Goal: Task Accomplishment & Management: Manage account settings

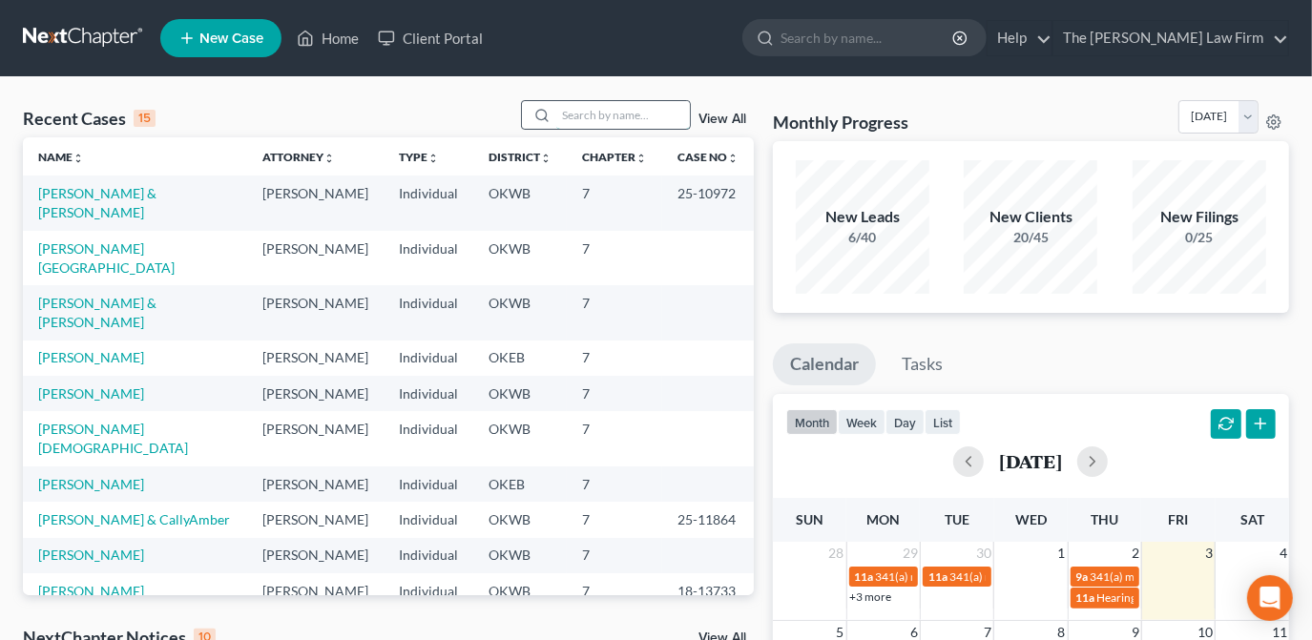
click at [641, 111] on input "search" at bounding box center [623, 115] width 134 height 28
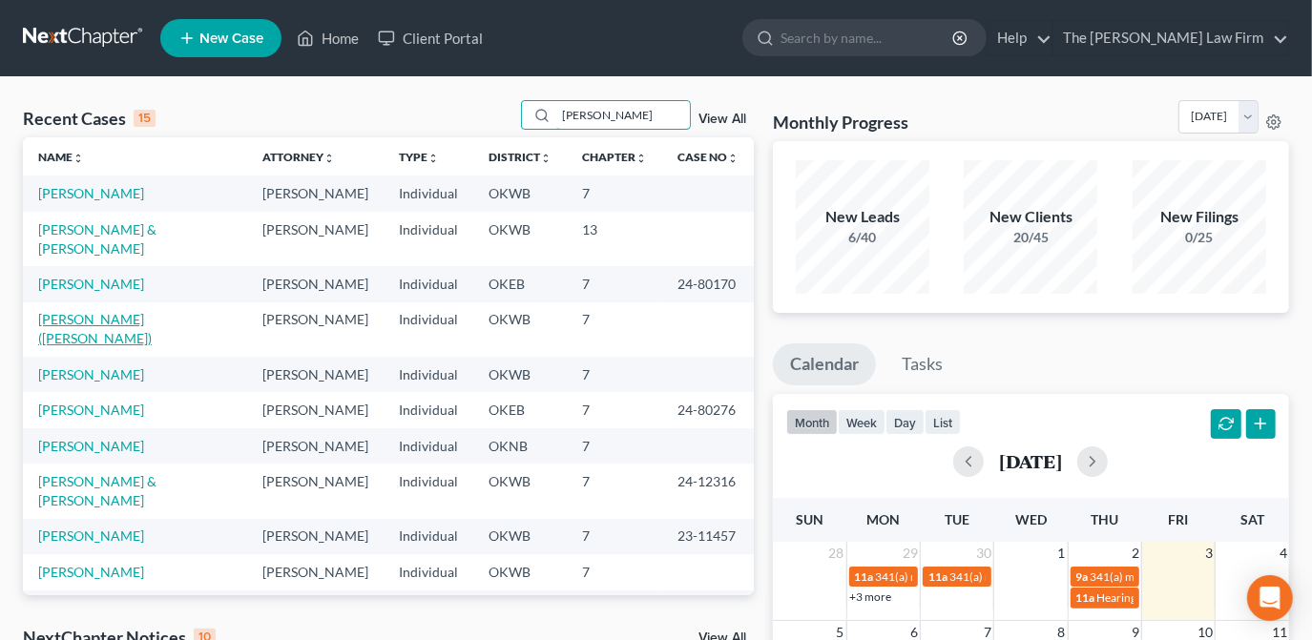
type input "smith"
click at [116, 311] on link "Smith, James (Jim)" at bounding box center [95, 328] width 114 height 35
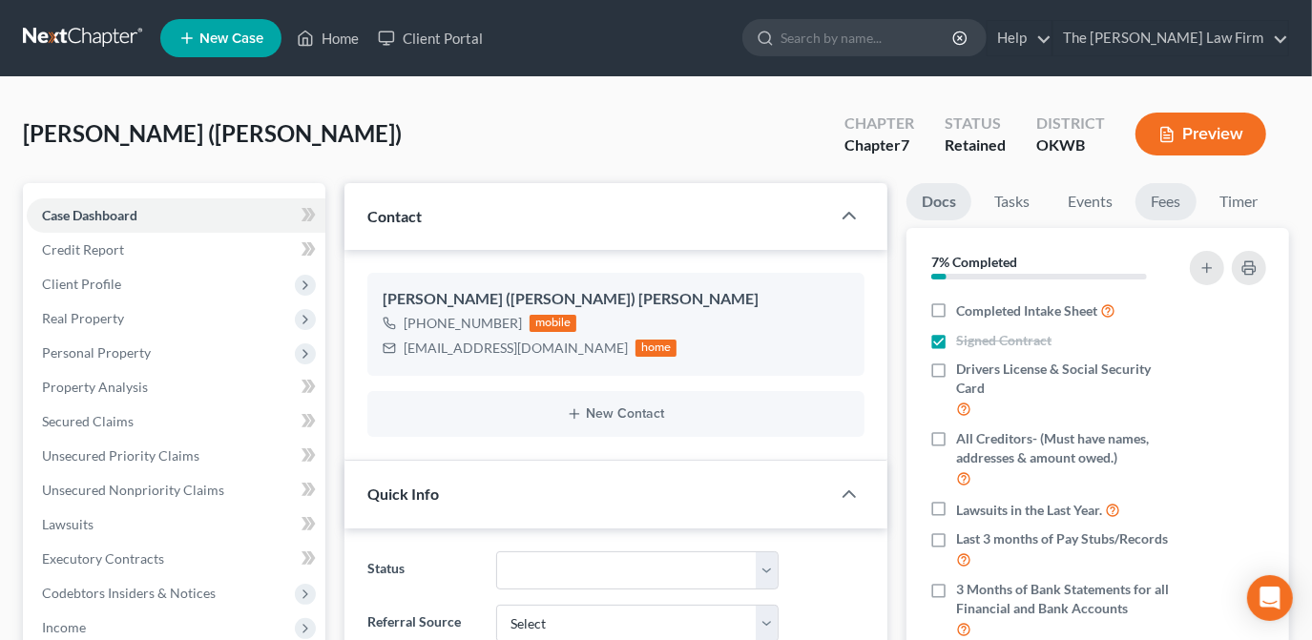
click at [1163, 207] on link "Fees" at bounding box center [1165, 201] width 61 height 37
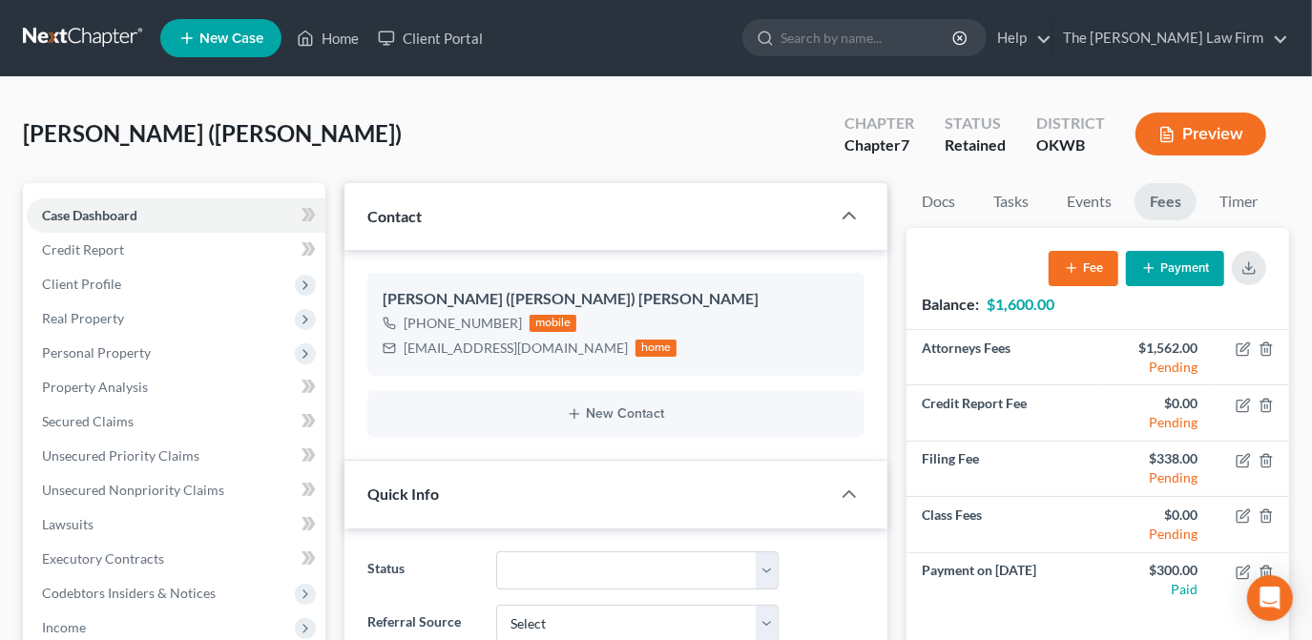
click at [1206, 277] on button "Payment" at bounding box center [1175, 268] width 98 height 35
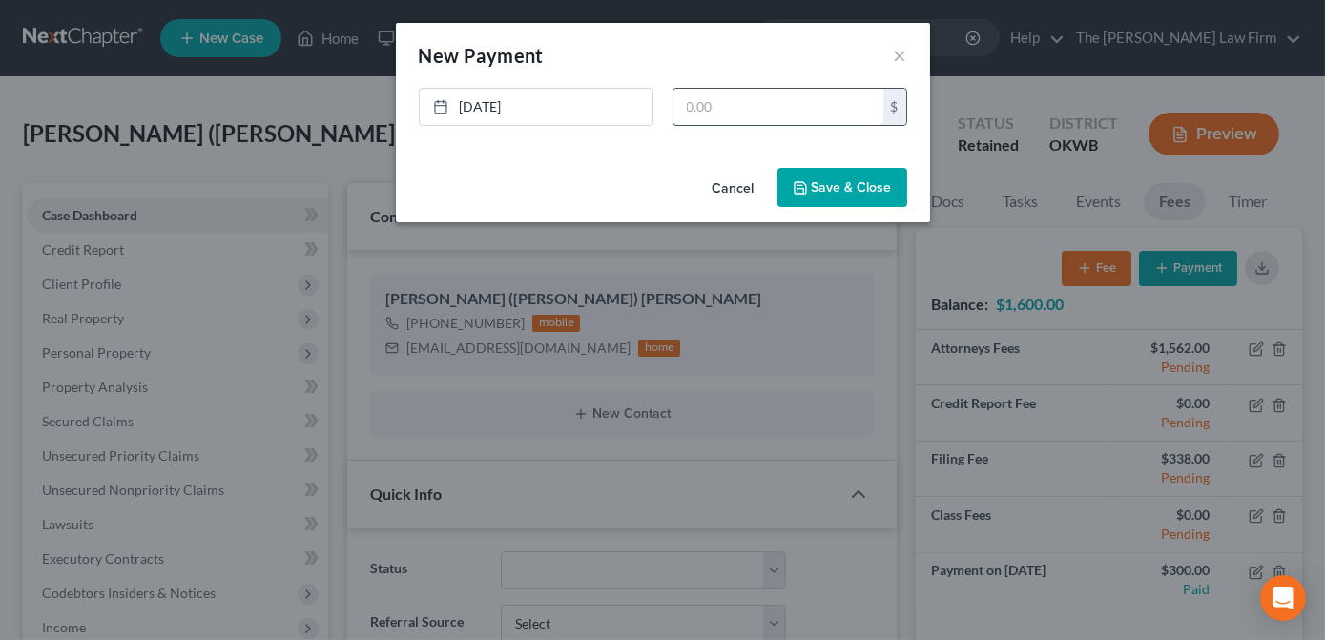
click at [788, 112] on input "text" at bounding box center [779, 107] width 210 height 36
type input "500.00"
click at [835, 185] on button "Save & Close" at bounding box center [843, 188] width 130 height 40
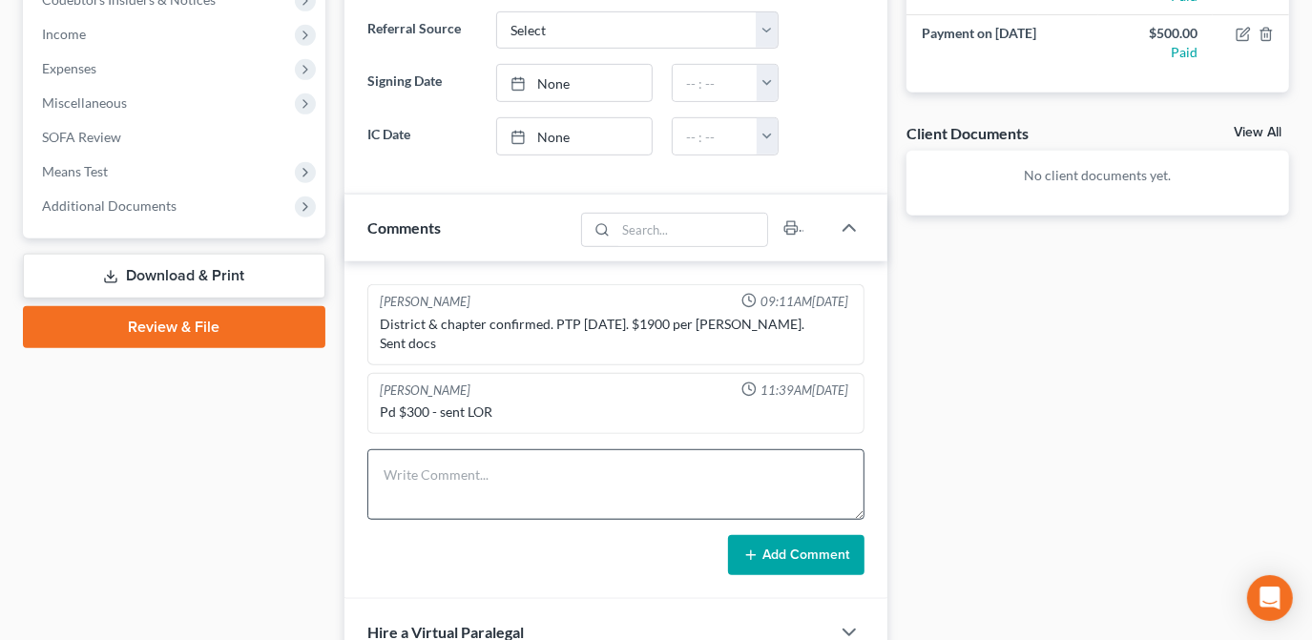
scroll to position [607, 0]
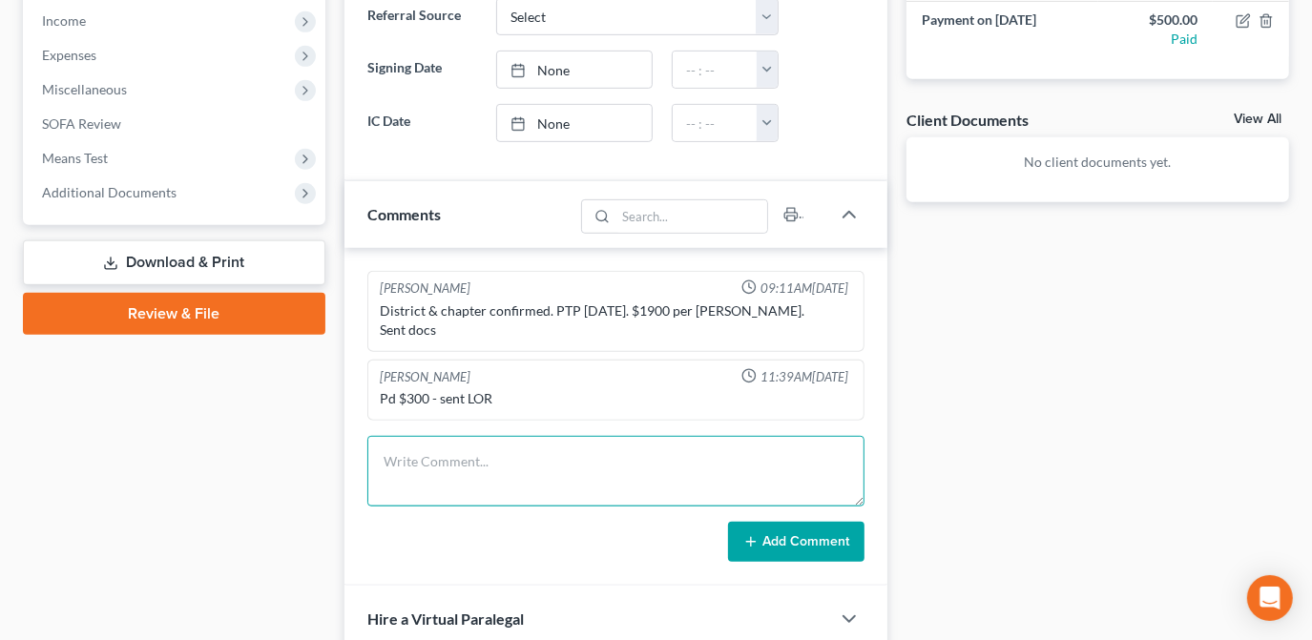
click at [468, 479] on textarea at bounding box center [615, 471] width 497 height 71
type textarea "Pd $500 lawpay"
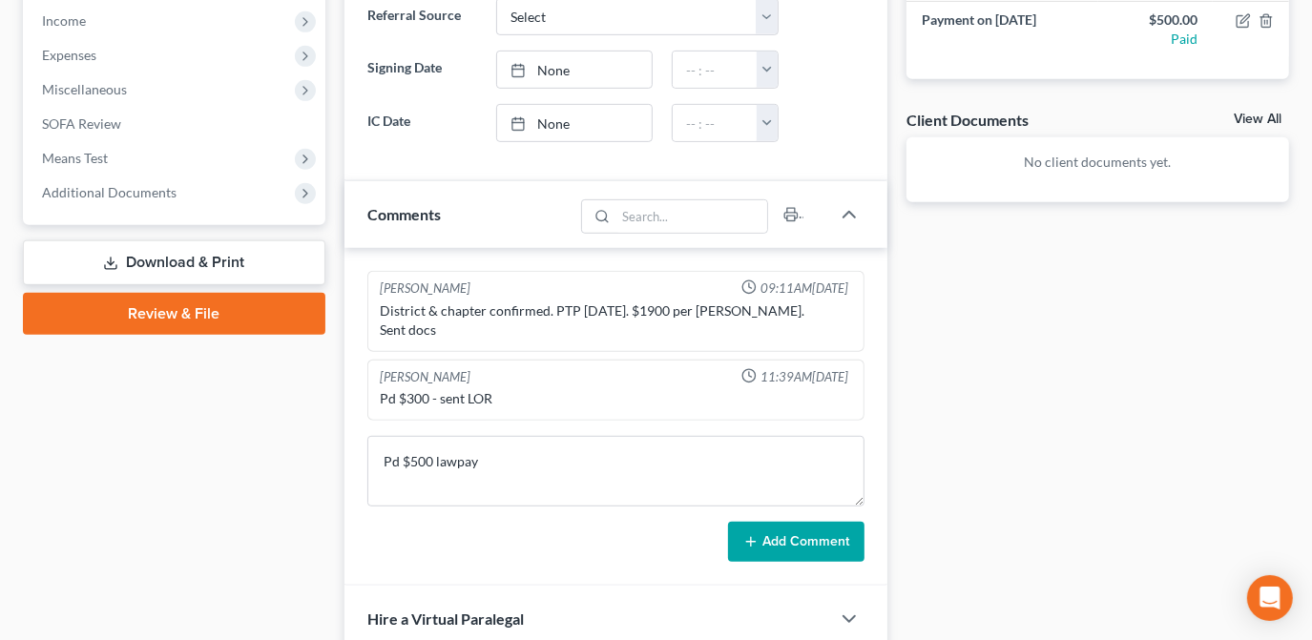
click at [793, 534] on button "Add Comment" at bounding box center [796, 542] width 136 height 40
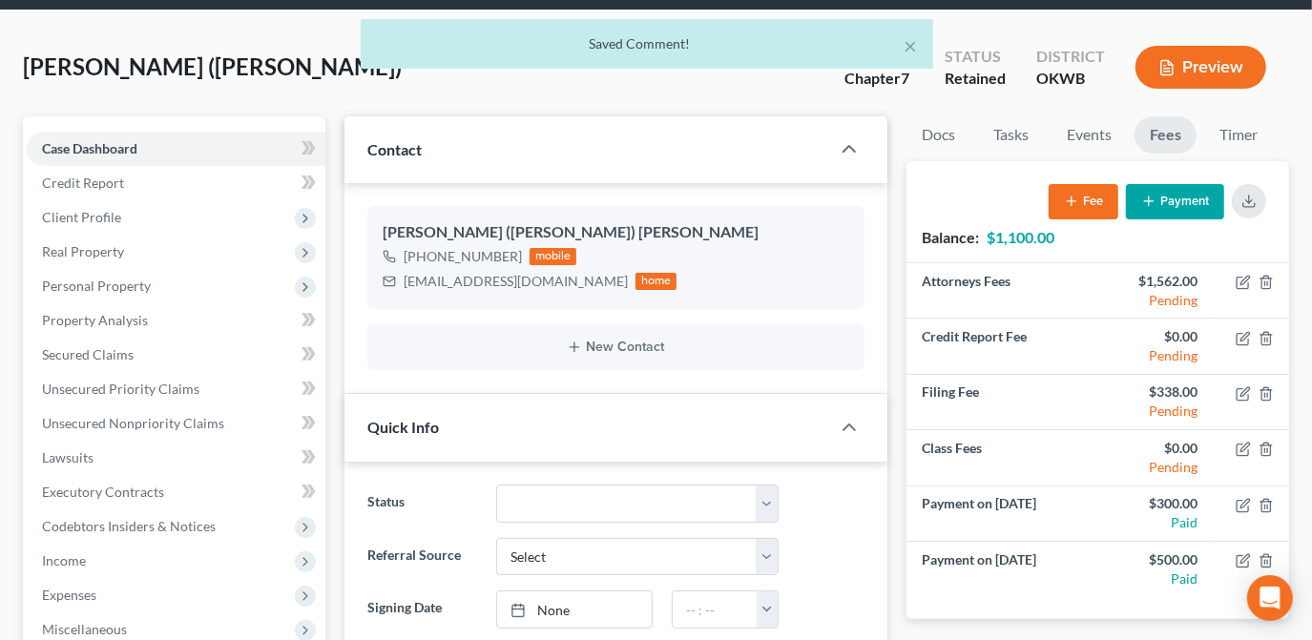
scroll to position [0, 0]
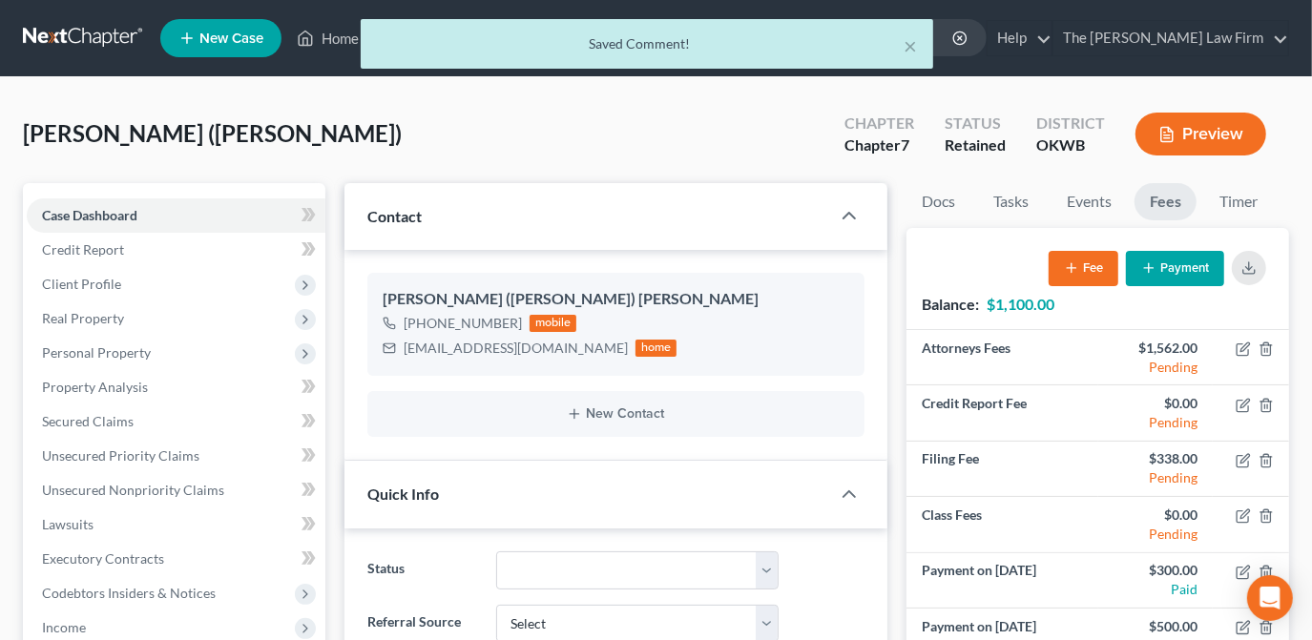
click at [322, 39] on div "× Saved Comment!" at bounding box center [646, 48] width 1312 height 59
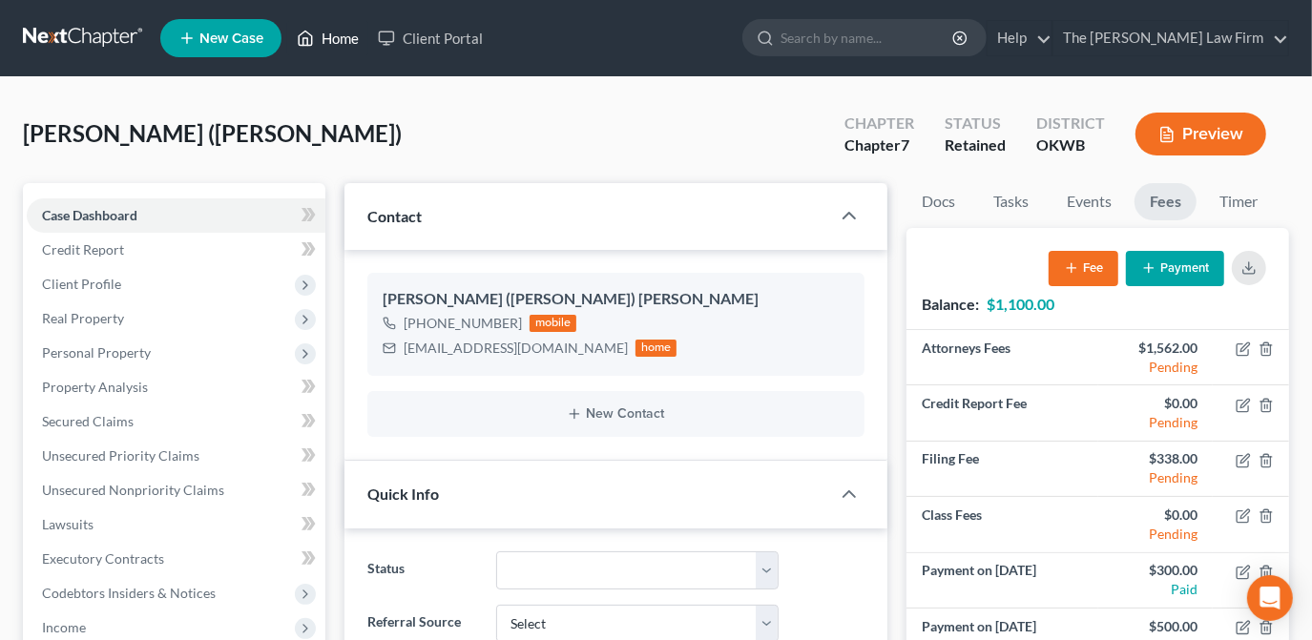
click at [336, 31] on link "Home" at bounding box center [327, 38] width 81 height 34
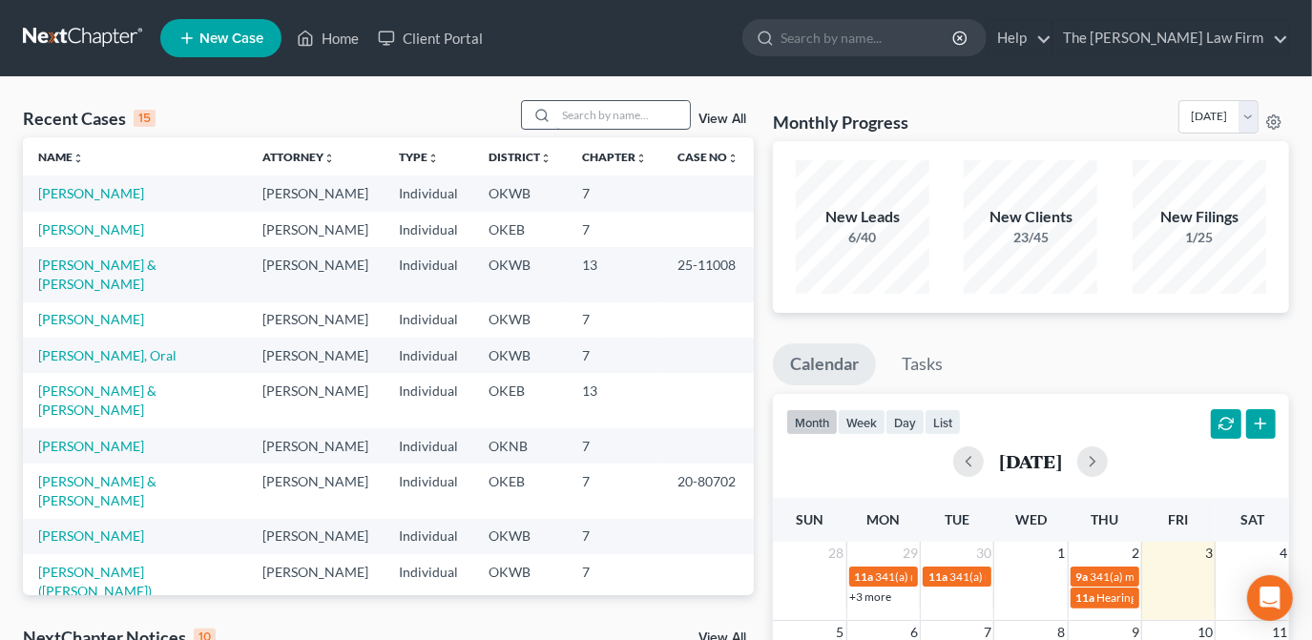
click at [588, 118] on input "search" at bounding box center [623, 115] width 134 height 28
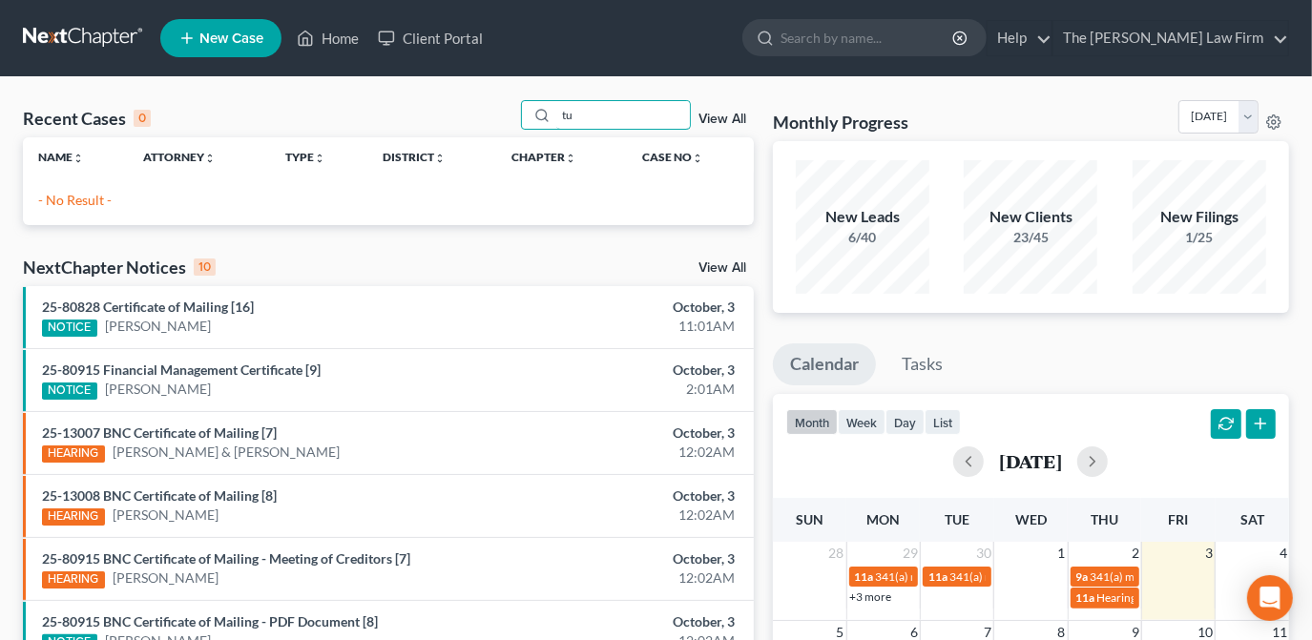
type input "t"
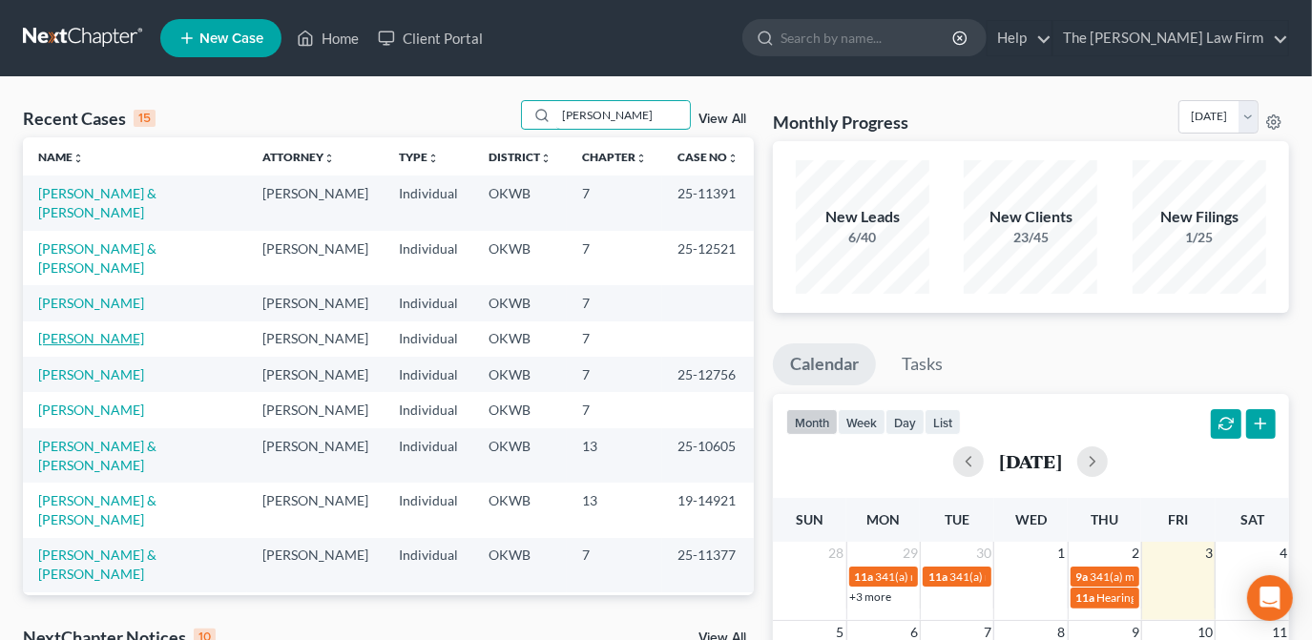
type input "elizabeth"
click at [123, 330] on link "Turan, Elizabeth" at bounding box center [91, 338] width 106 height 16
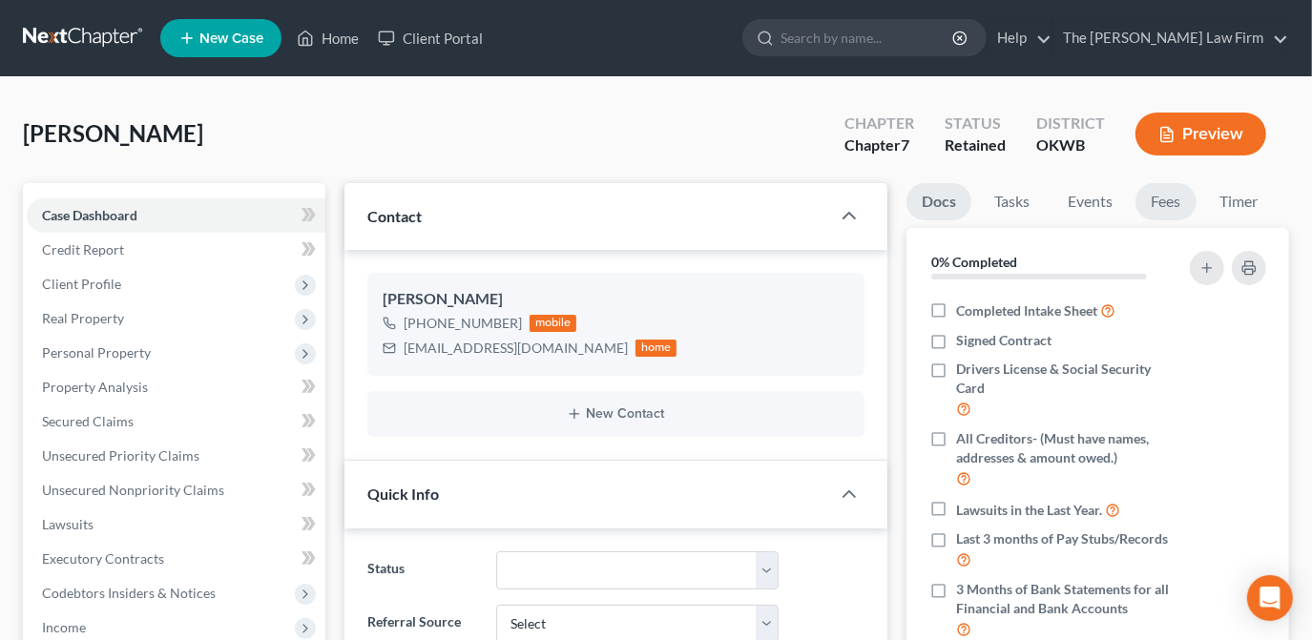
scroll to position [156, 0]
click at [1154, 204] on link "Fees" at bounding box center [1165, 201] width 61 height 37
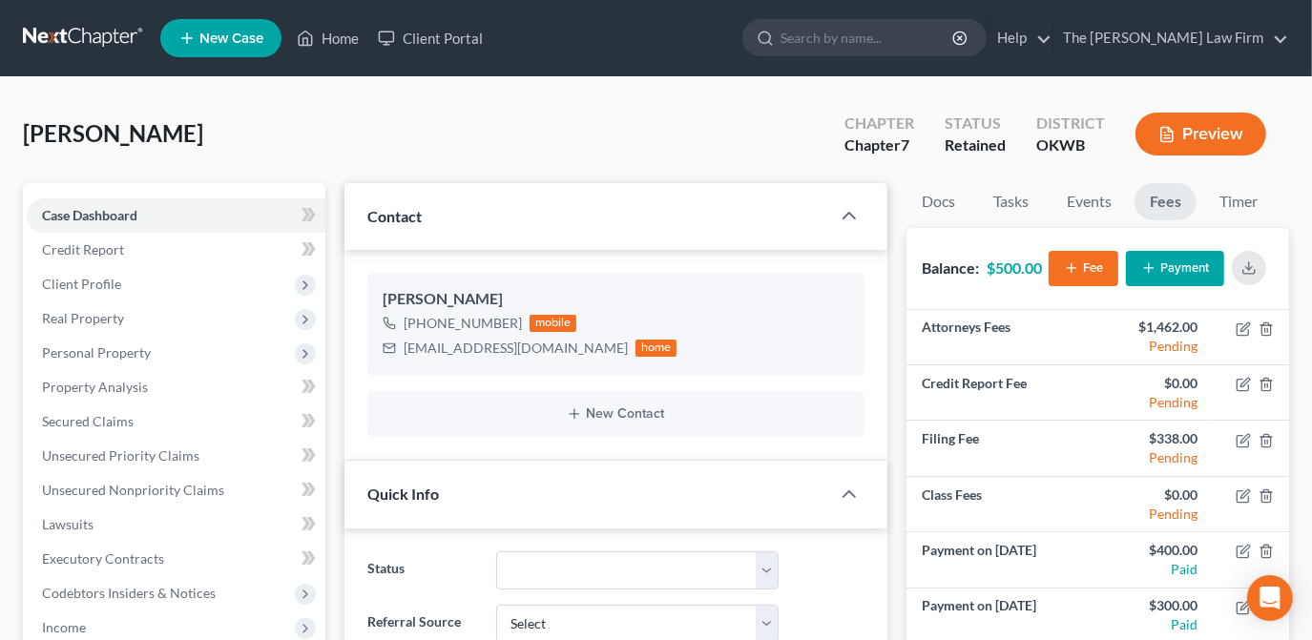
click at [1173, 260] on button "Payment" at bounding box center [1175, 268] width 98 height 35
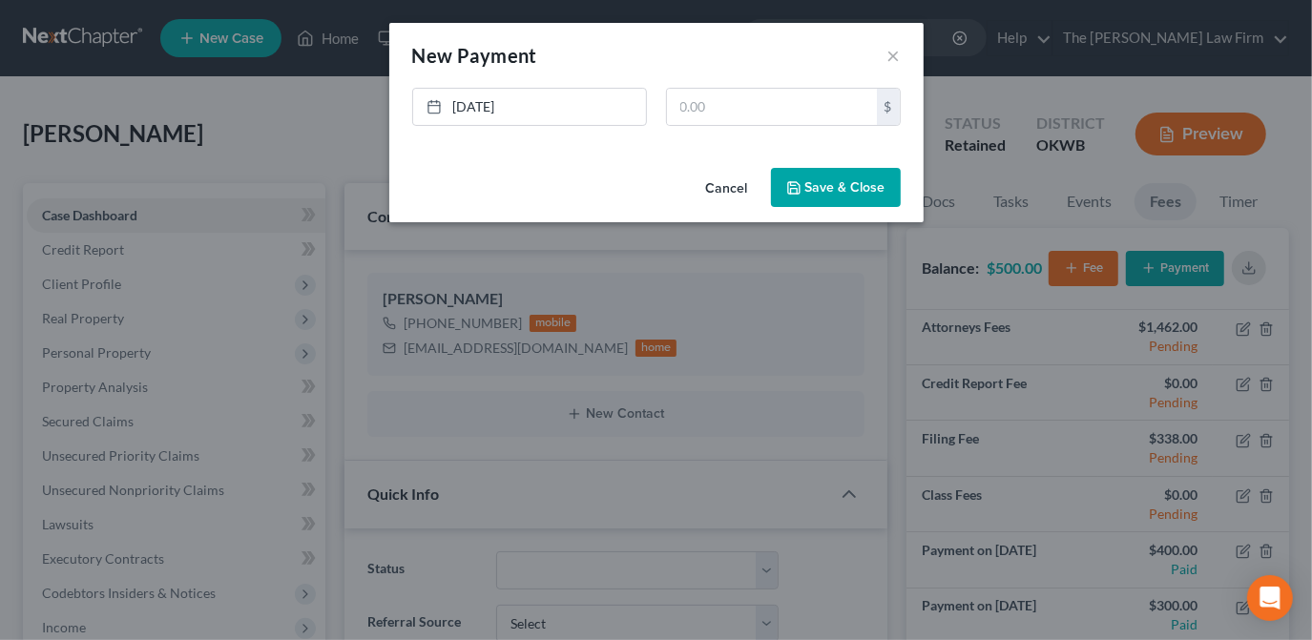
scroll to position [191, 0]
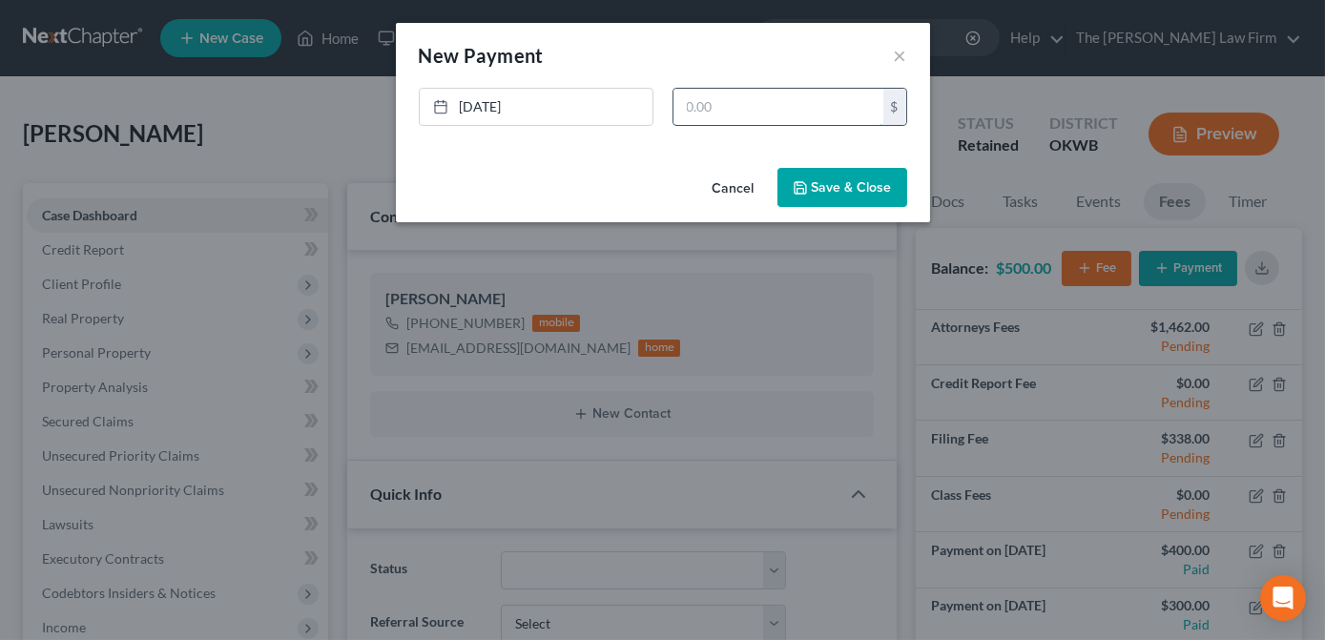
click at [778, 115] on input "text" at bounding box center [779, 107] width 210 height 36
type input "50.00"
click at [839, 192] on button "Save & Close" at bounding box center [843, 188] width 130 height 40
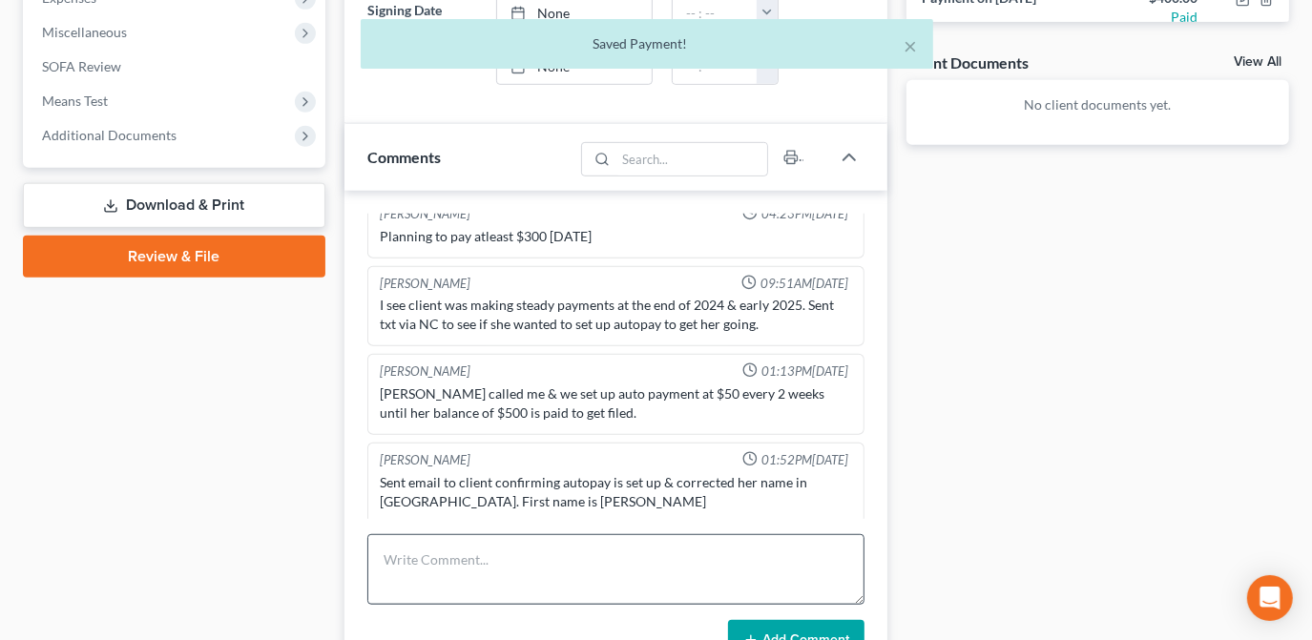
scroll to position [694, 0]
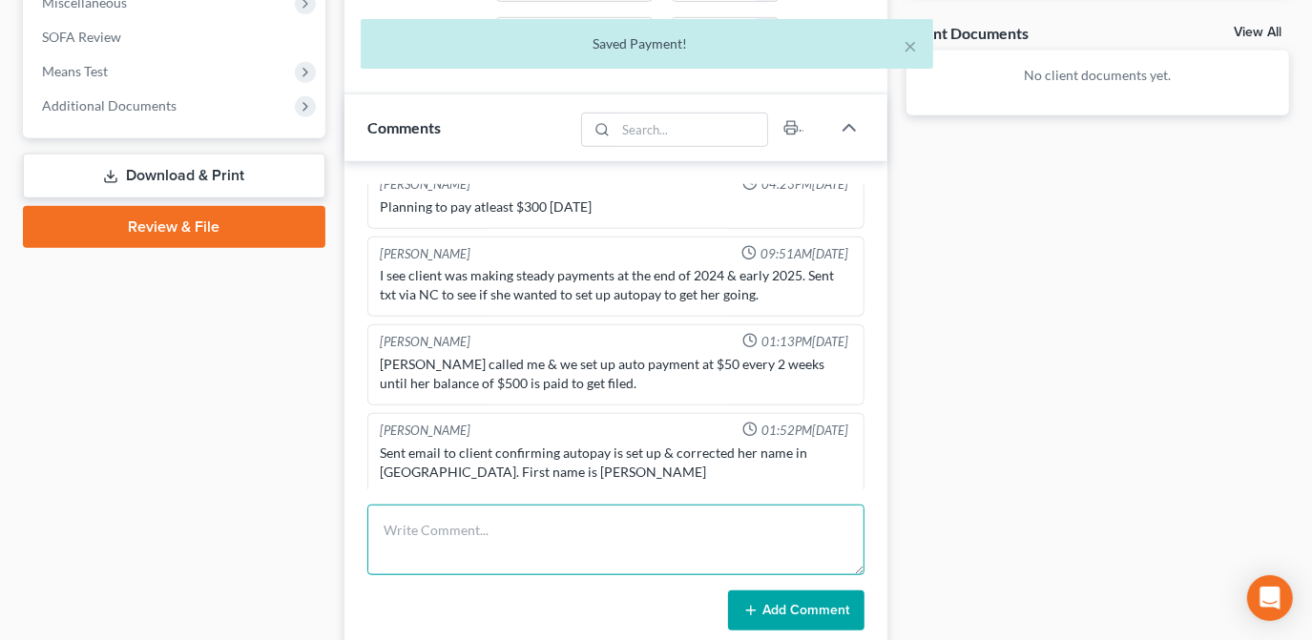
click at [486, 547] on textarea at bounding box center [615, 540] width 497 height 71
type textarea "%"
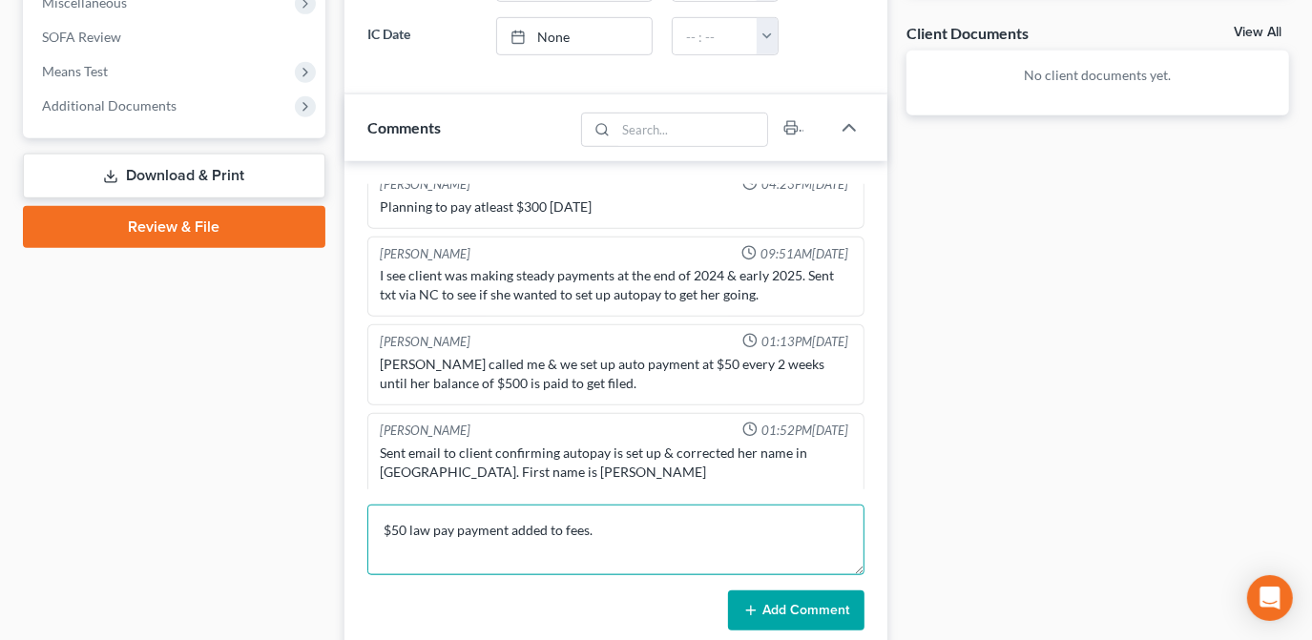
click at [640, 538] on textarea "$50 law pay payment added to fees." at bounding box center [615, 540] width 497 height 71
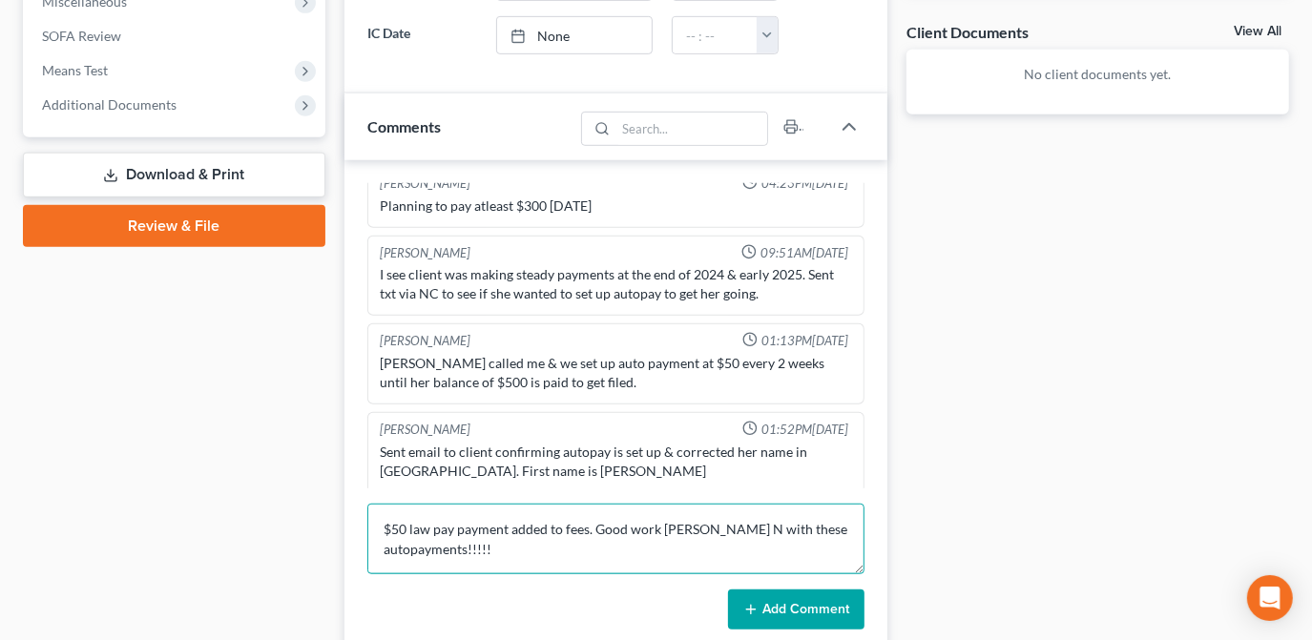
scroll to position [780, 0]
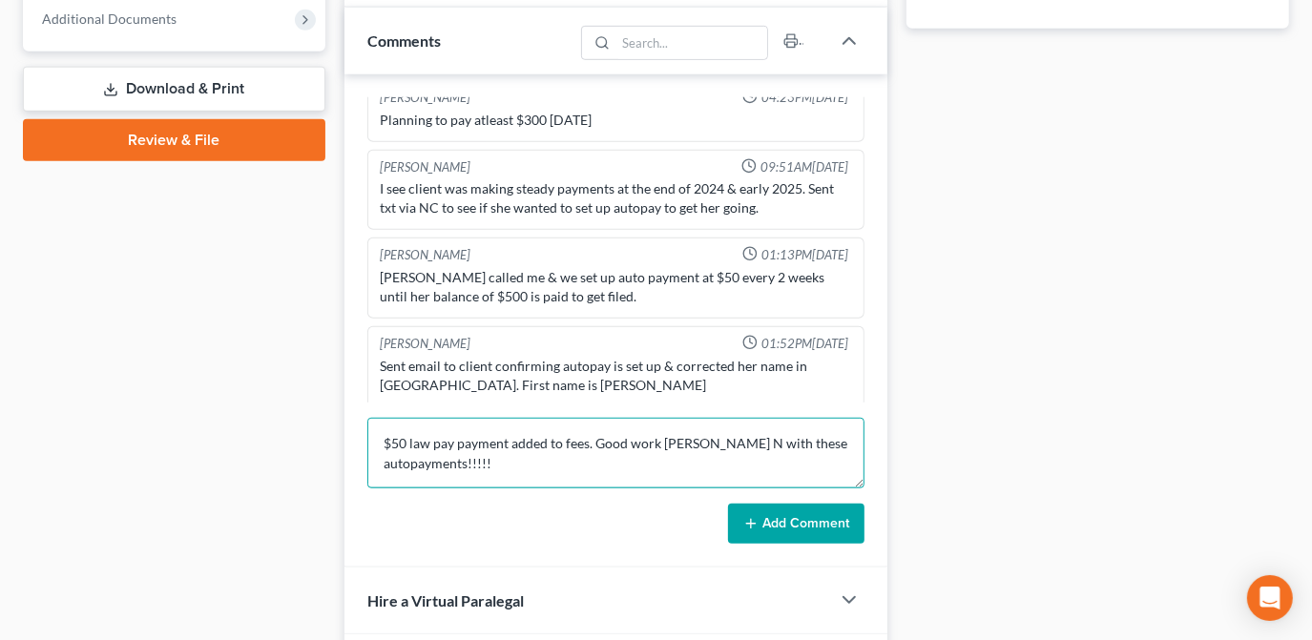
type textarea "$50 law pay payment added to fees. Good work Shelby N with these autopayments!!…"
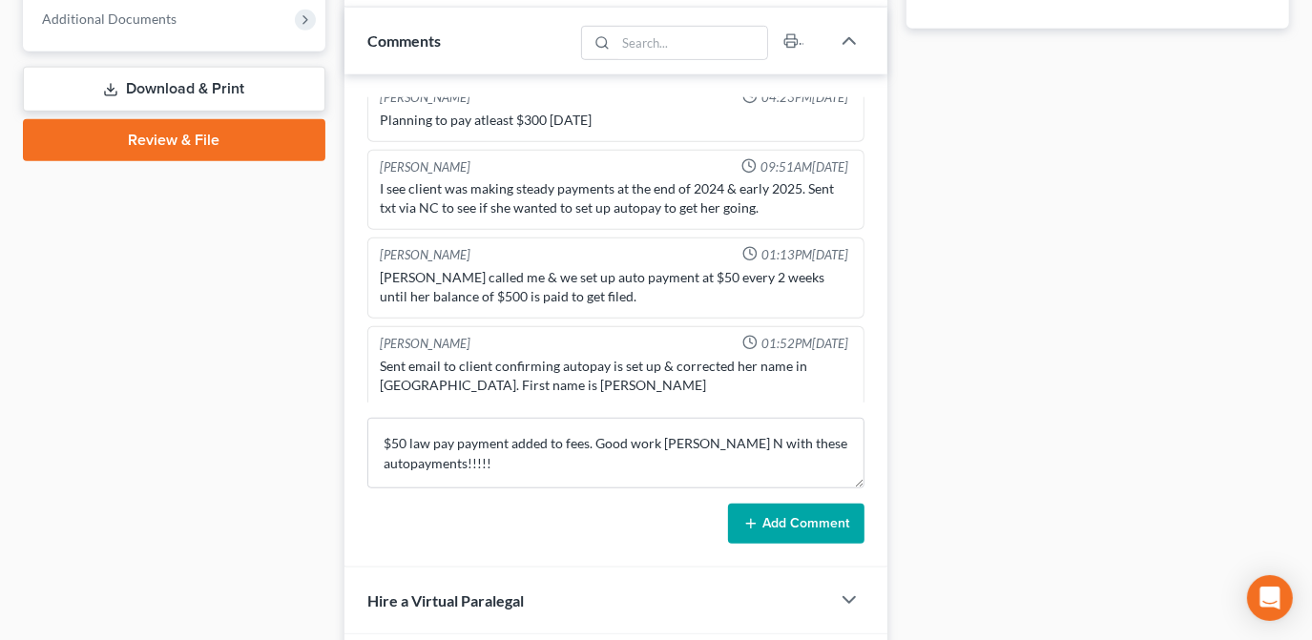
click at [778, 525] on button "Add Comment" at bounding box center [796, 524] width 136 height 40
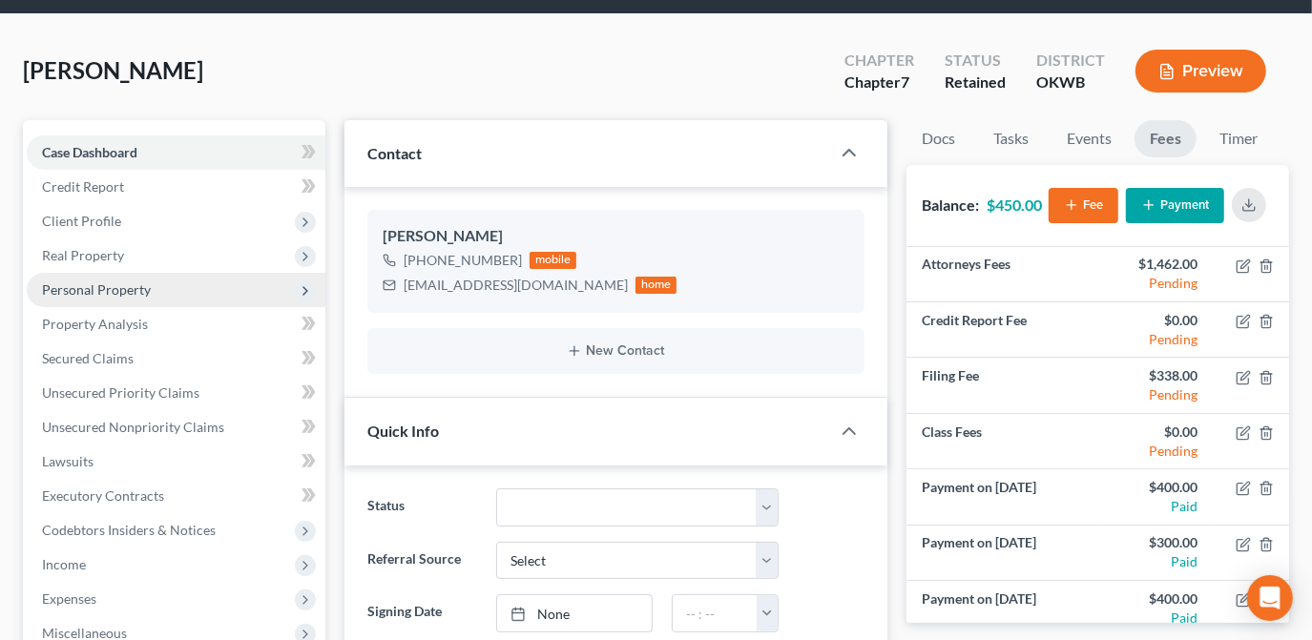
scroll to position [0, 0]
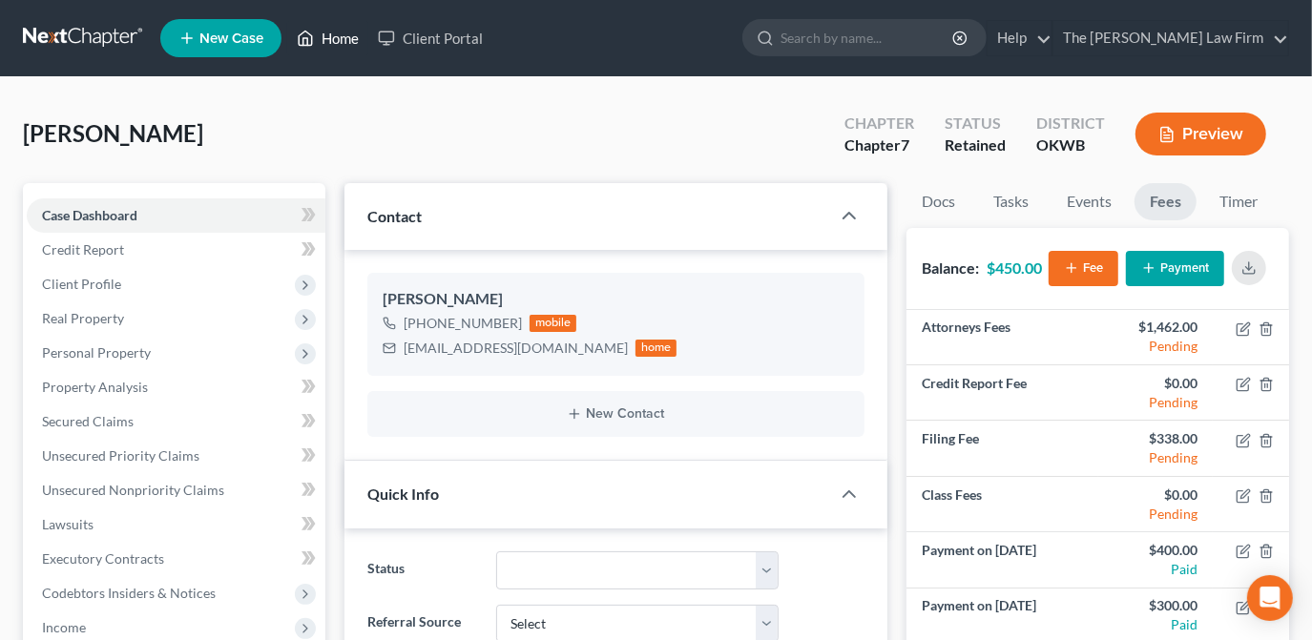
click at [337, 32] on link "Home" at bounding box center [327, 38] width 81 height 34
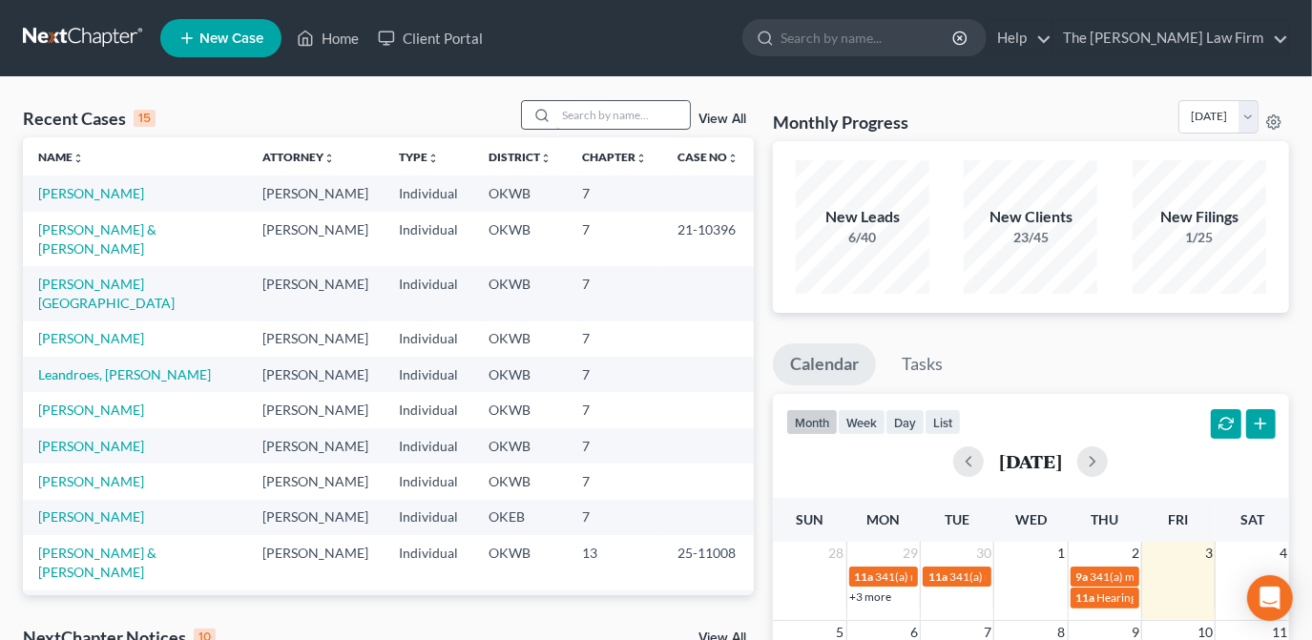
click at [588, 118] on input "search" at bounding box center [623, 115] width 134 height 28
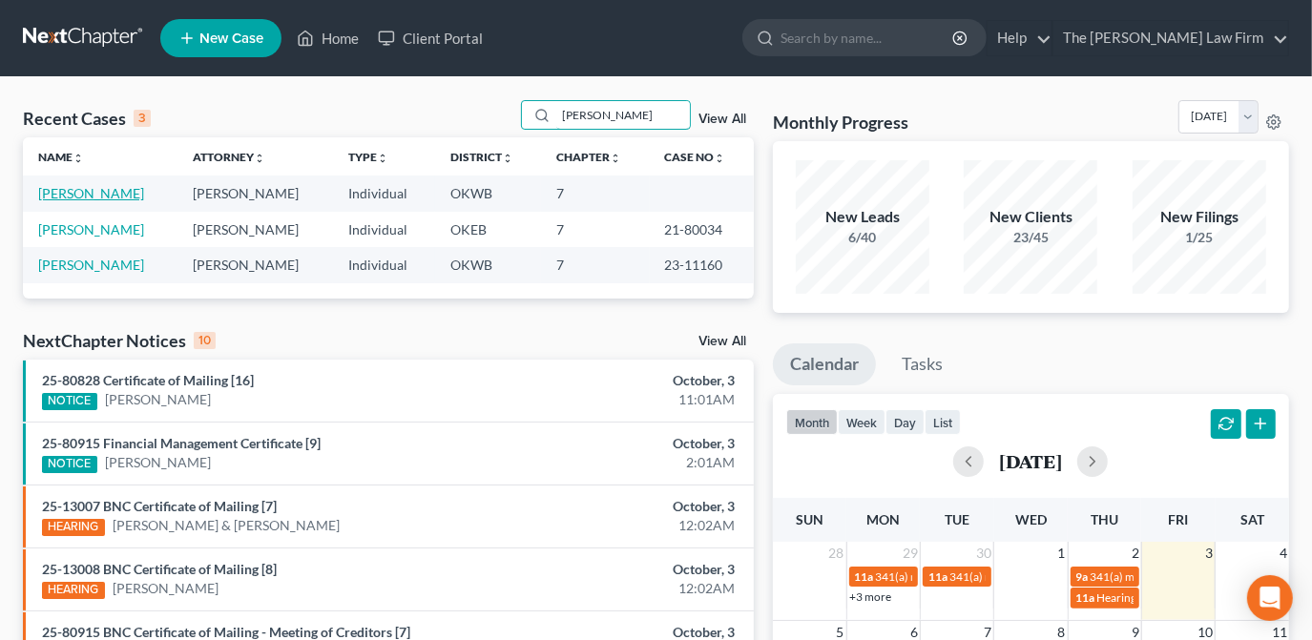
type input "tucker"
click at [101, 192] on link "Tucker, Mavon" at bounding box center [91, 193] width 106 height 16
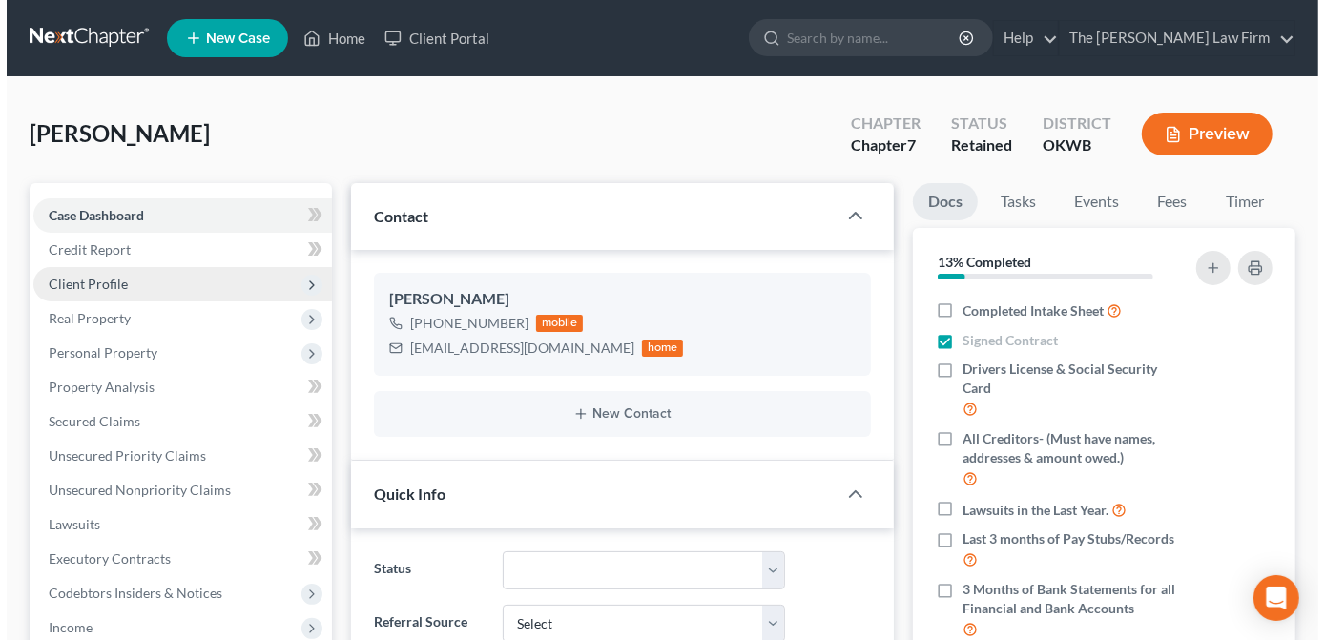
scroll to position [153, 0]
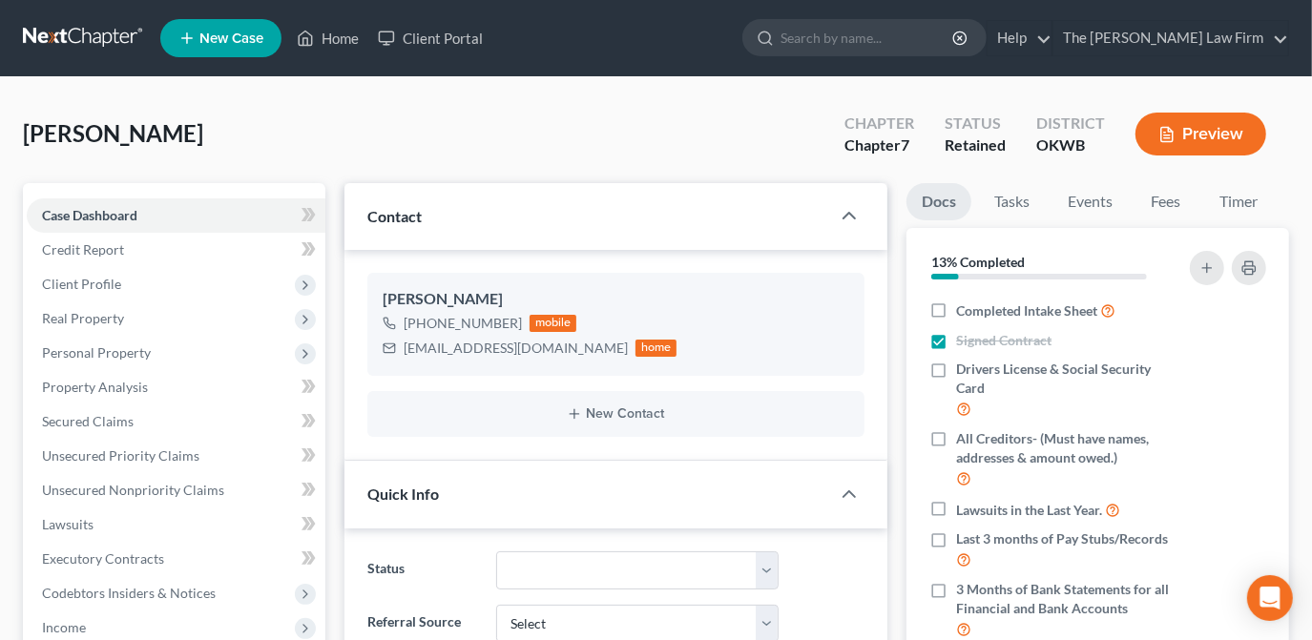
click at [418, 126] on div "Tucker, Mavon Upgraded Chapter Chapter 7 Status Retained District OKWB Preview" at bounding box center [656, 141] width 1266 height 83
drag, startPoint x: 1161, startPoint y: 197, endPoint x: 1128, endPoint y: 265, distance: 76.4
click at [1161, 197] on link "Fees" at bounding box center [1165, 201] width 61 height 37
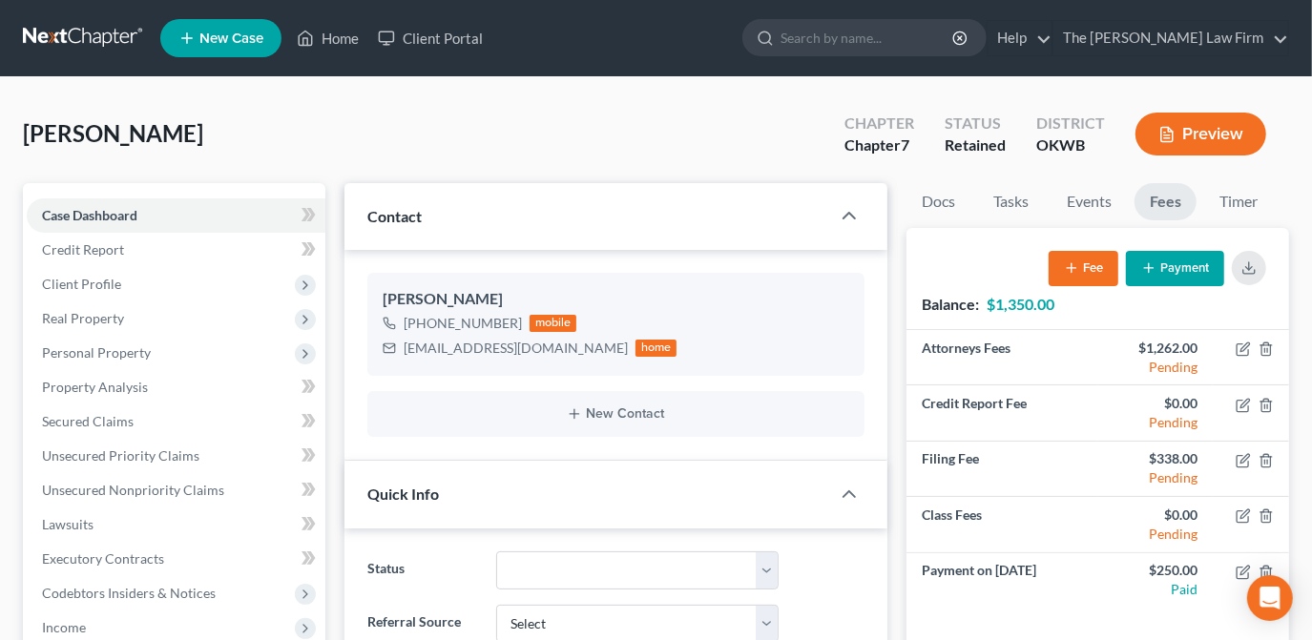
click at [1153, 277] on button "Payment" at bounding box center [1175, 268] width 98 height 35
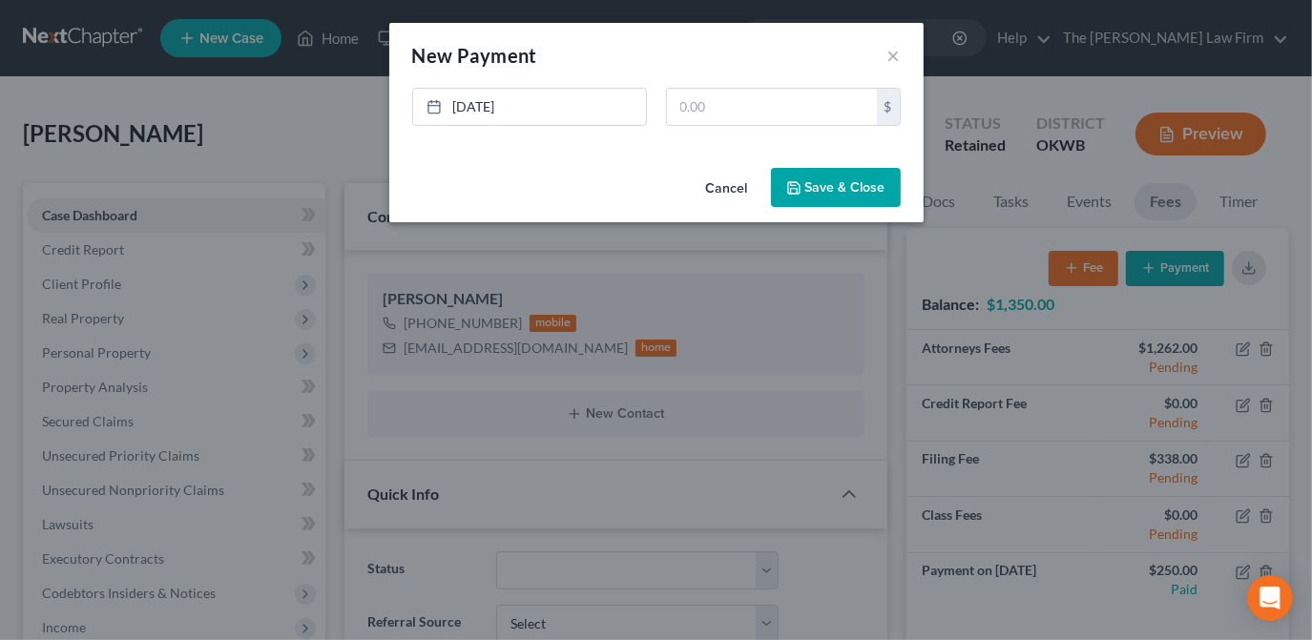
scroll to position [653, 0]
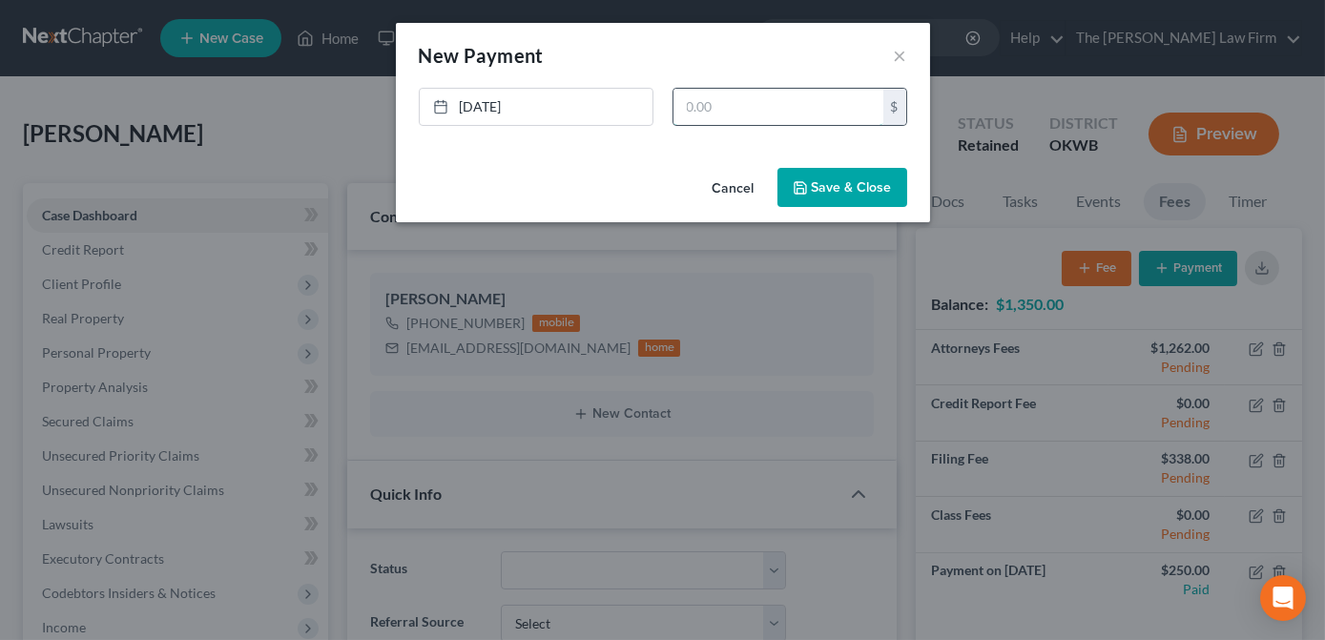
drag, startPoint x: 760, startPoint y: 103, endPoint x: 715, endPoint y: 105, distance: 45.8
click at [760, 104] on input "text" at bounding box center [779, 107] width 210 height 36
type input "300.00"
click at [836, 182] on button "Save & Close" at bounding box center [843, 188] width 130 height 40
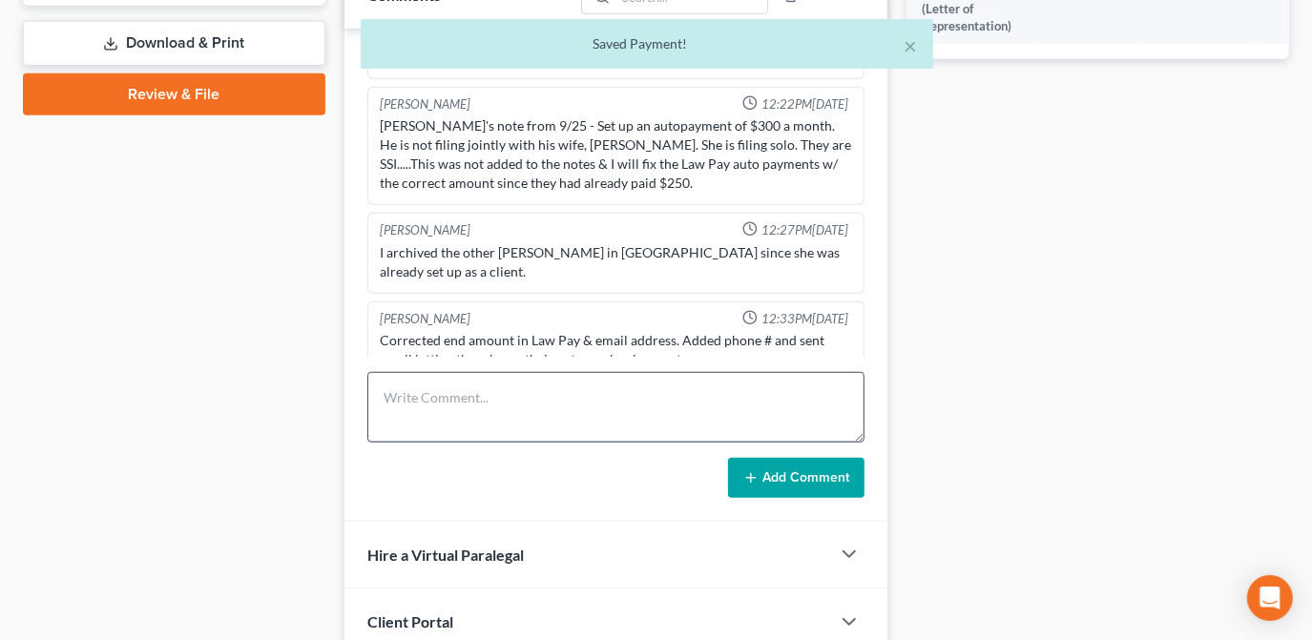
scroll to position [867, 0]
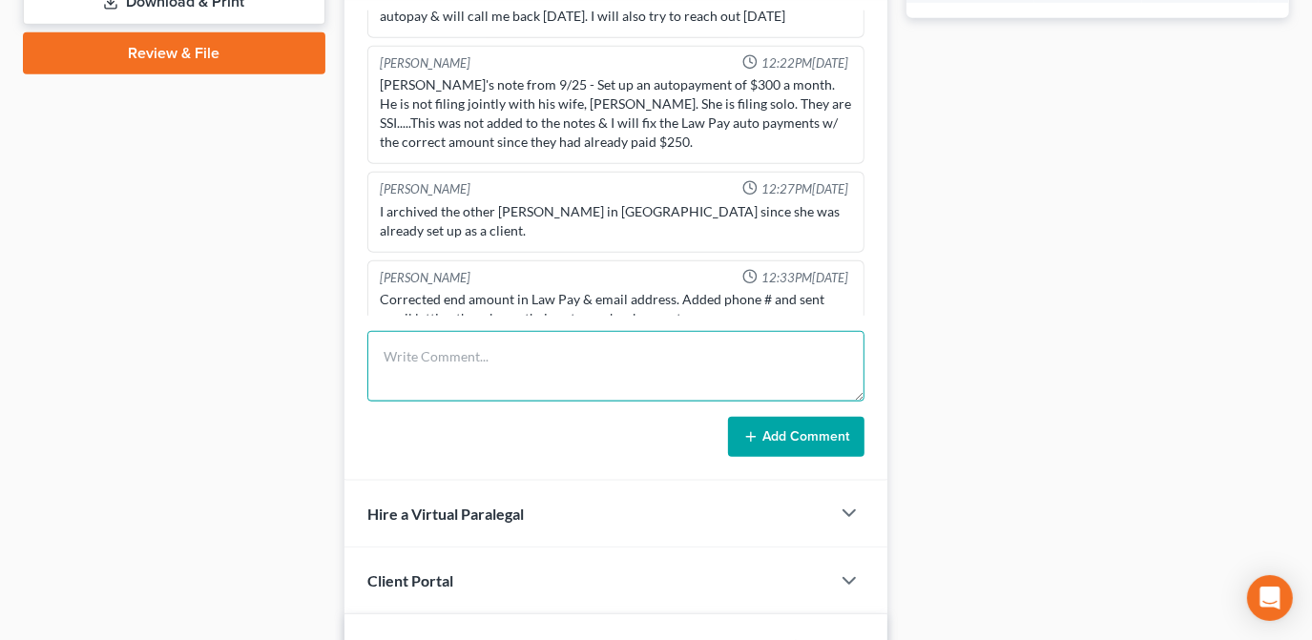
click at [586, 347] on textarea at bounding box center [615, 366] width 497 height 71
type textarea "$300 Lawpay payment added. Retained sheet updated."
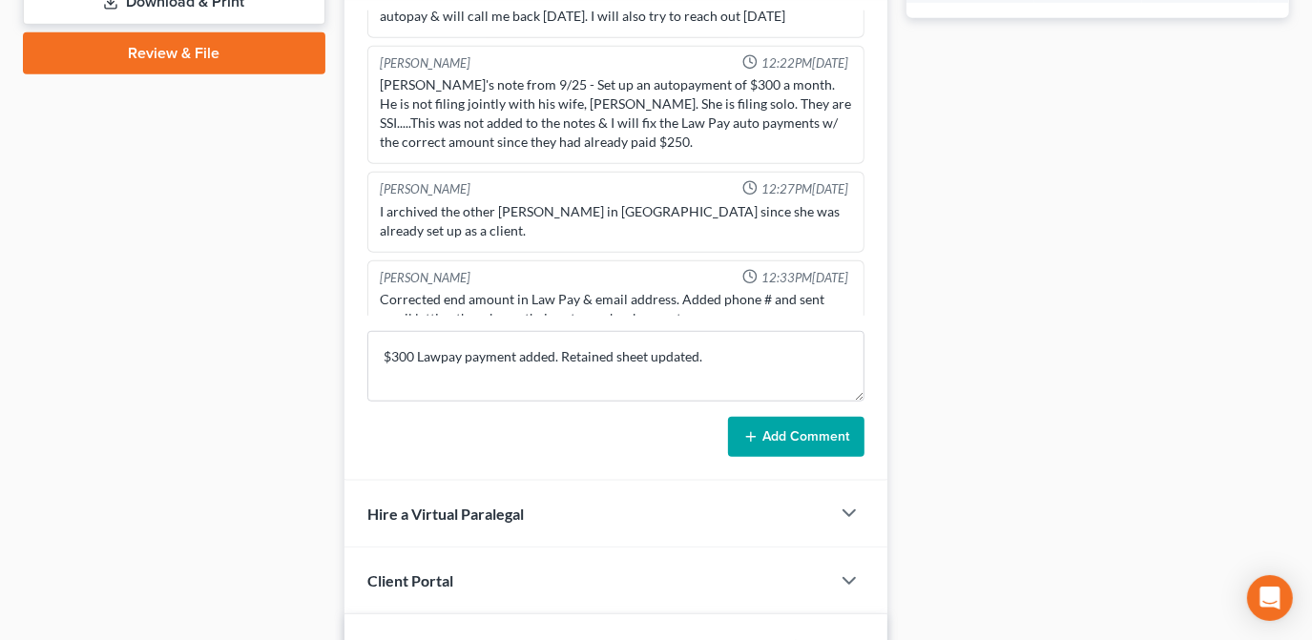
click at [810, 434] on button "Add Comment" at bounding box center [796, 437] width 136 height 40
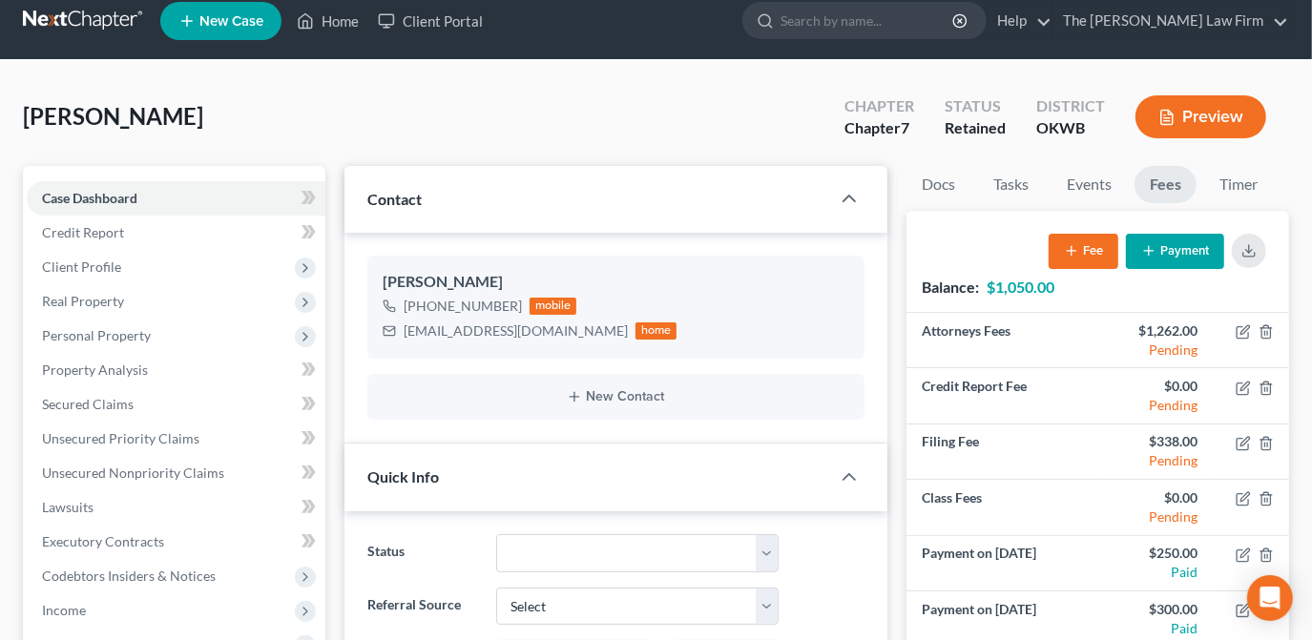
scroll to position [0, 0]
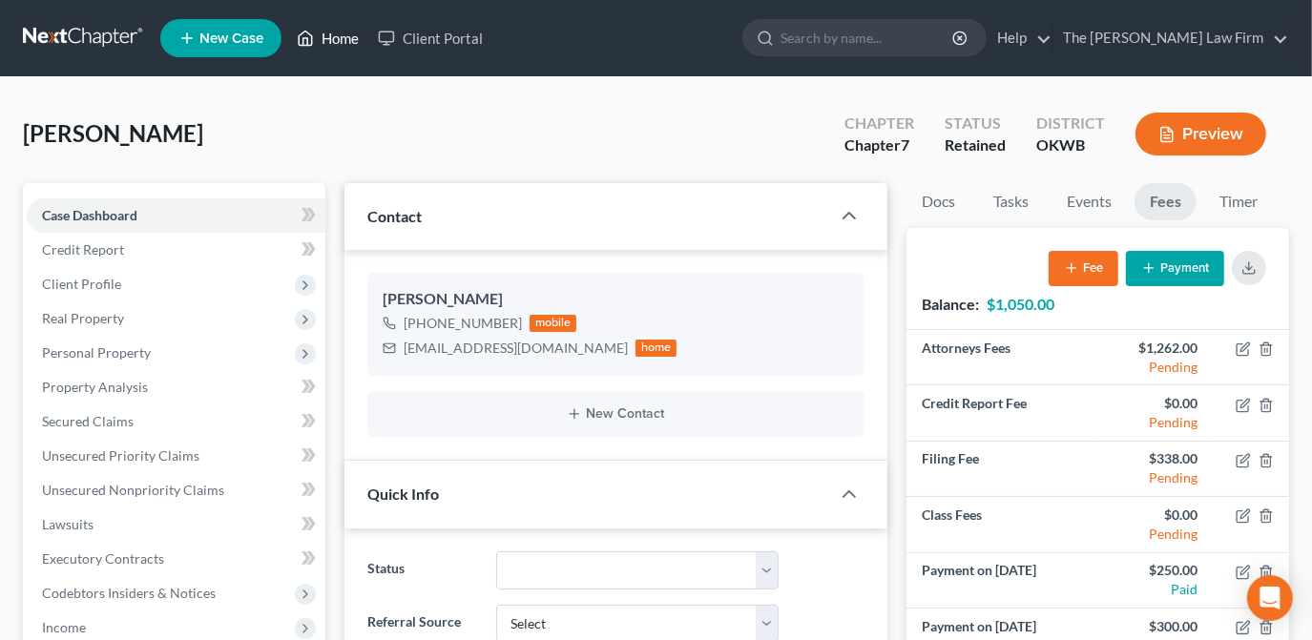
drag, startPoint x: 352, startPoint y: 32, endPoint x: 293, endPoint y: 75, distance: 73.1
click at [352, 32] on link "Home" at bounding box center [327, 38] width 81 height 34
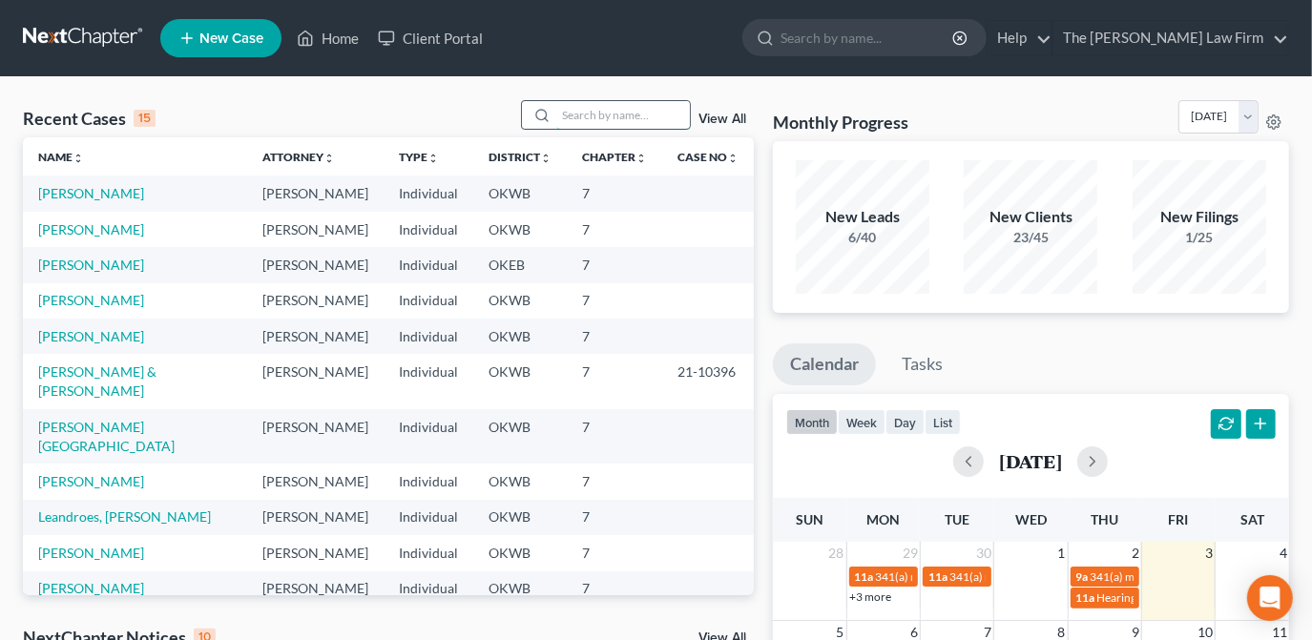
click at [605, 120] on input "search" at bounding box center [623, 115] width 134 height 28
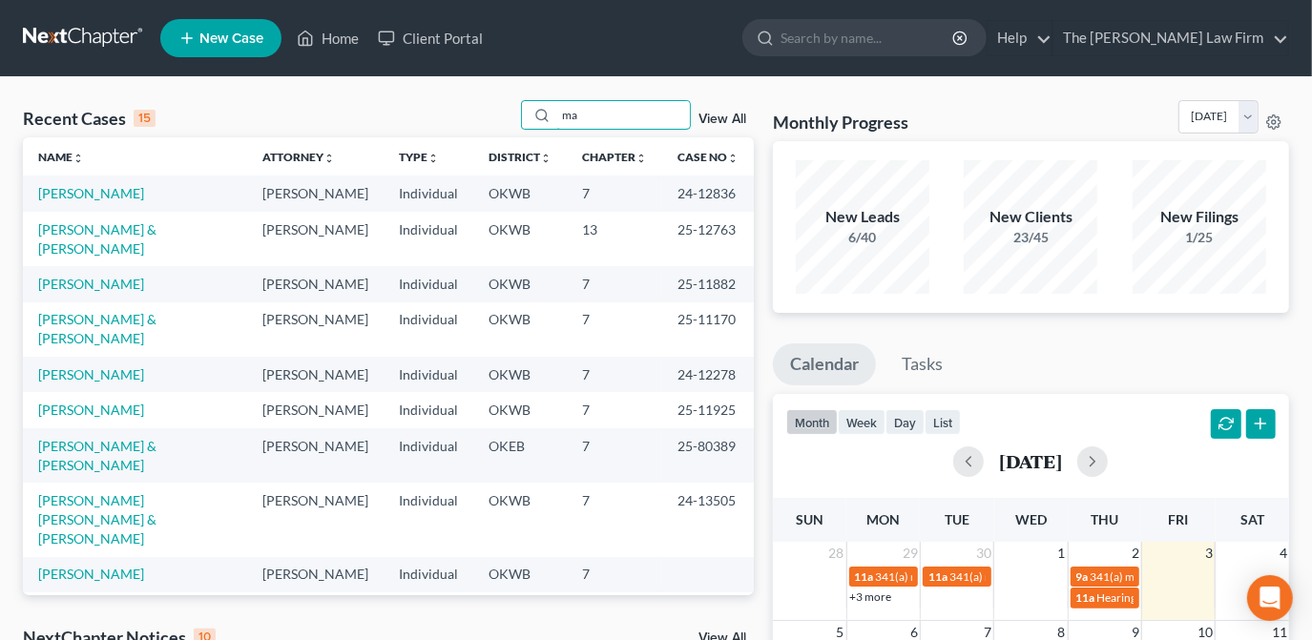
type input "m"
type input "v"
type input "catherine"
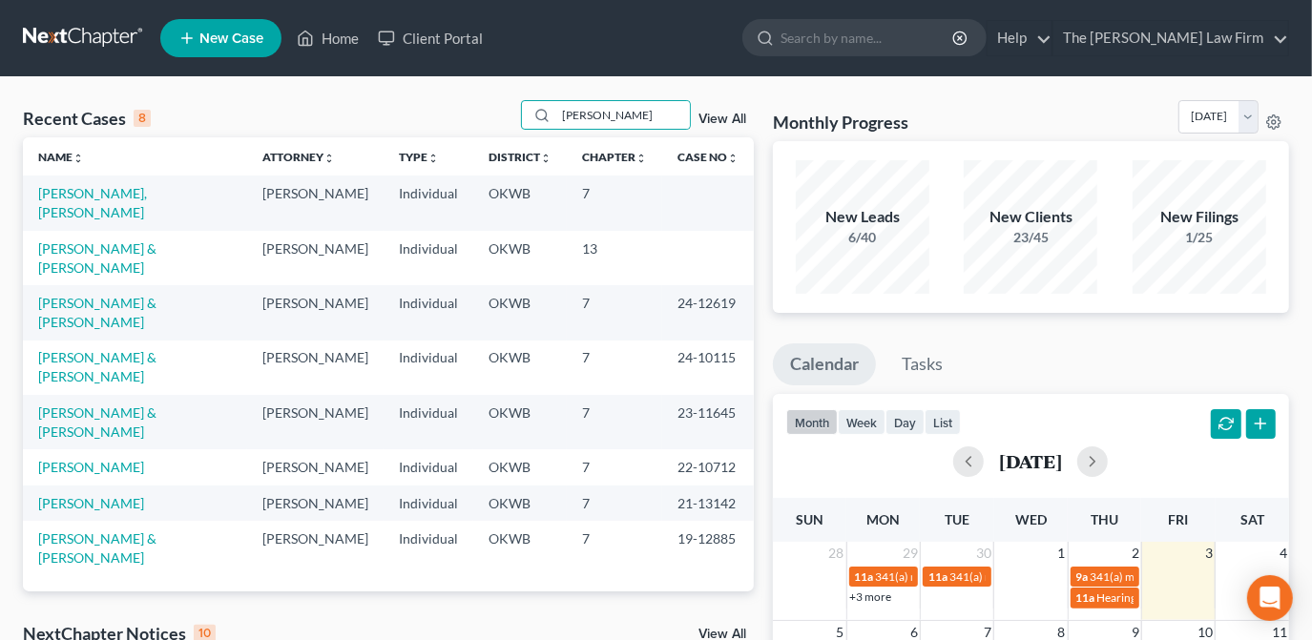
click at [86, 195] on link "Catherine, Soard" at bounding box center [92, 202] width 109 height 35
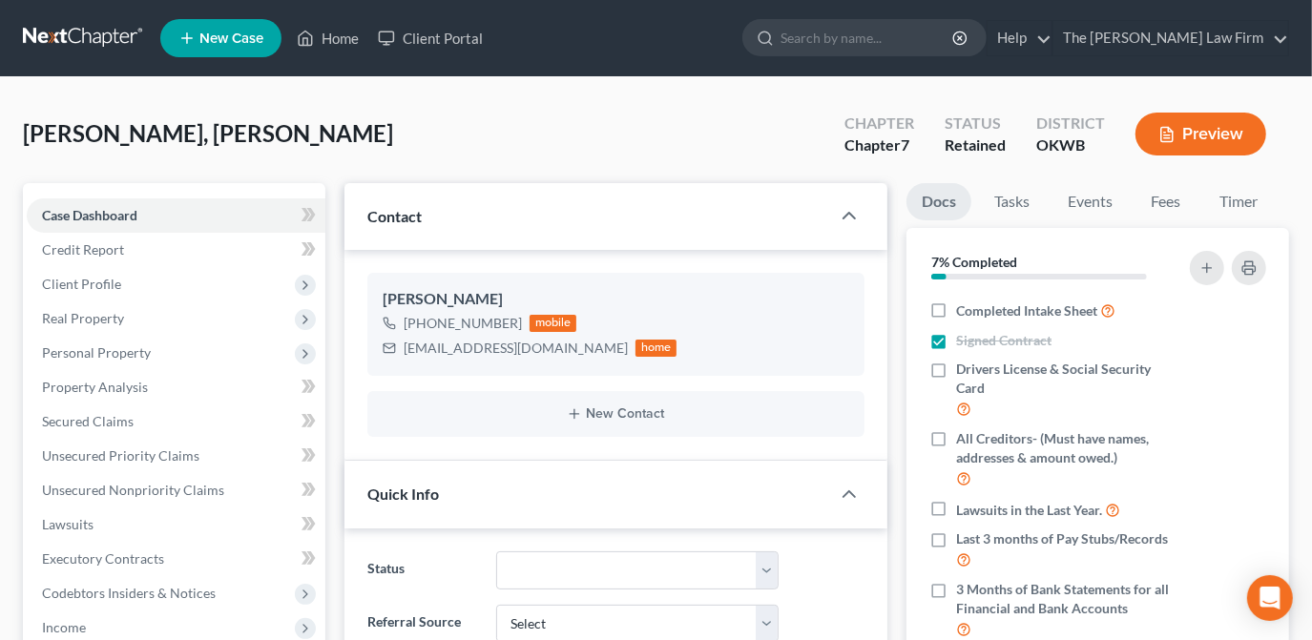
scroll to position [66, 0]
click at [1148, 203] on link "Fees" at bounding box center [1165, 201] width 61 height 37
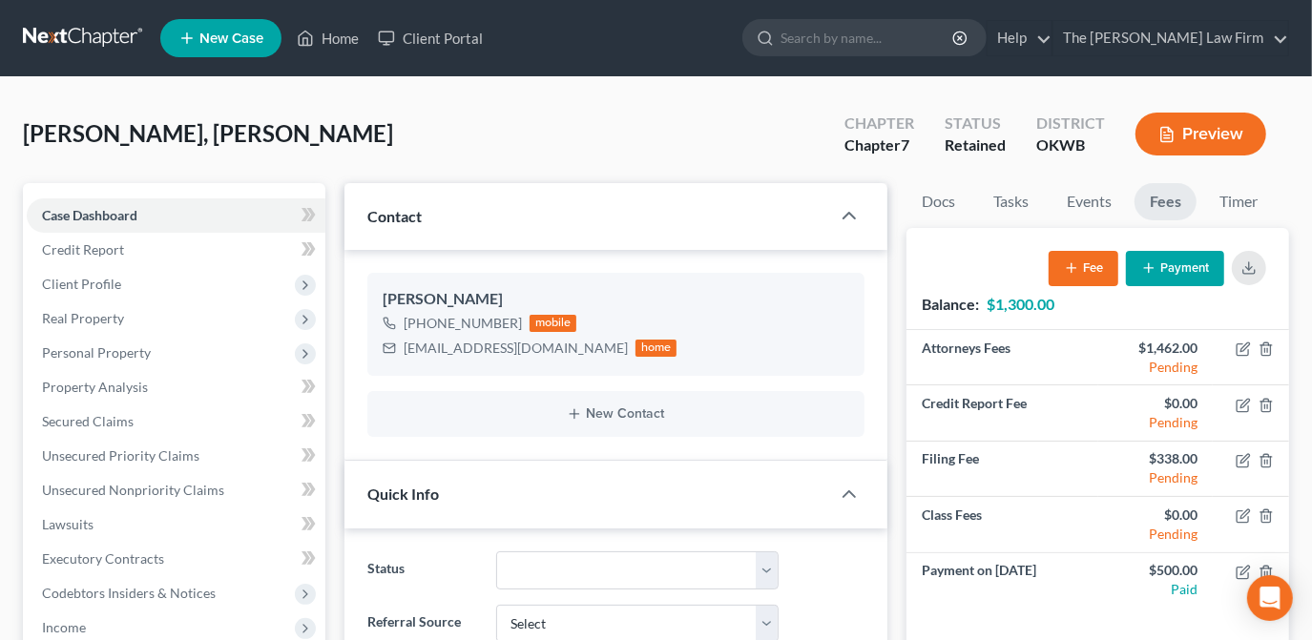
click at [1164, 271] on button "Payment" at bounding box center [1175, 268] width 98 height 35
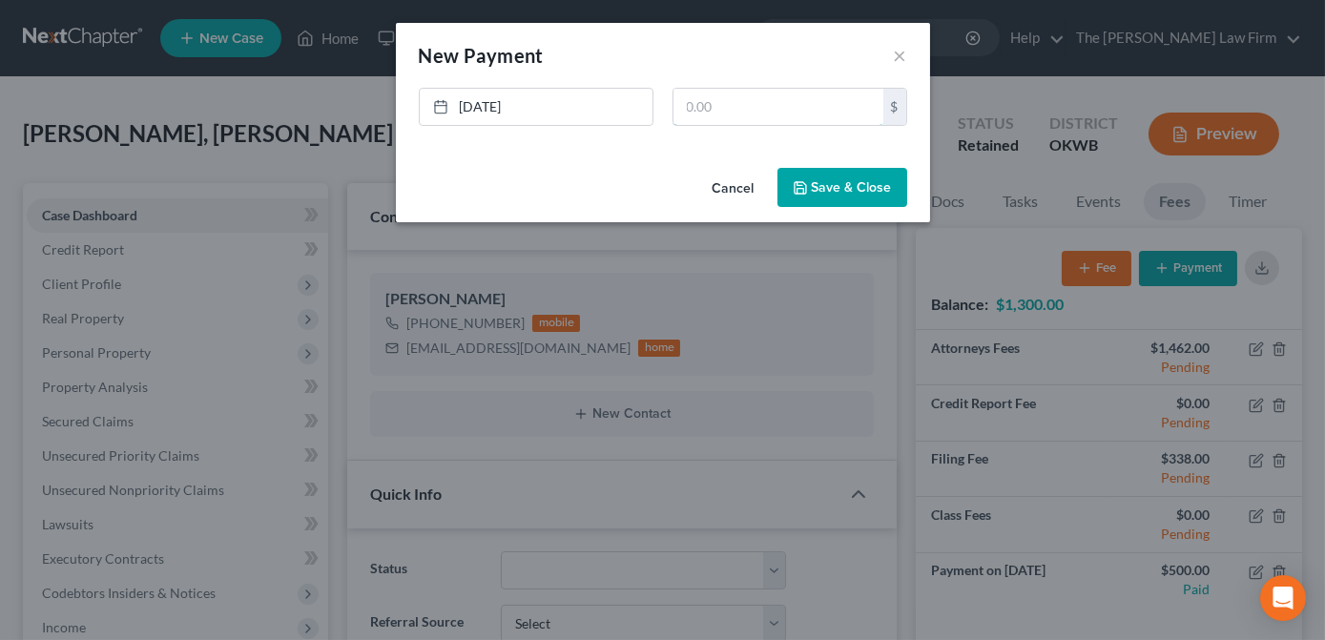
click at [711, 99] on input "text" at bounding box center [779, 107] width 210 height 36
type input "150.00"
click at [829, 168] on button "Save & Close" at bounding box center [843, 188] width 130 height 40
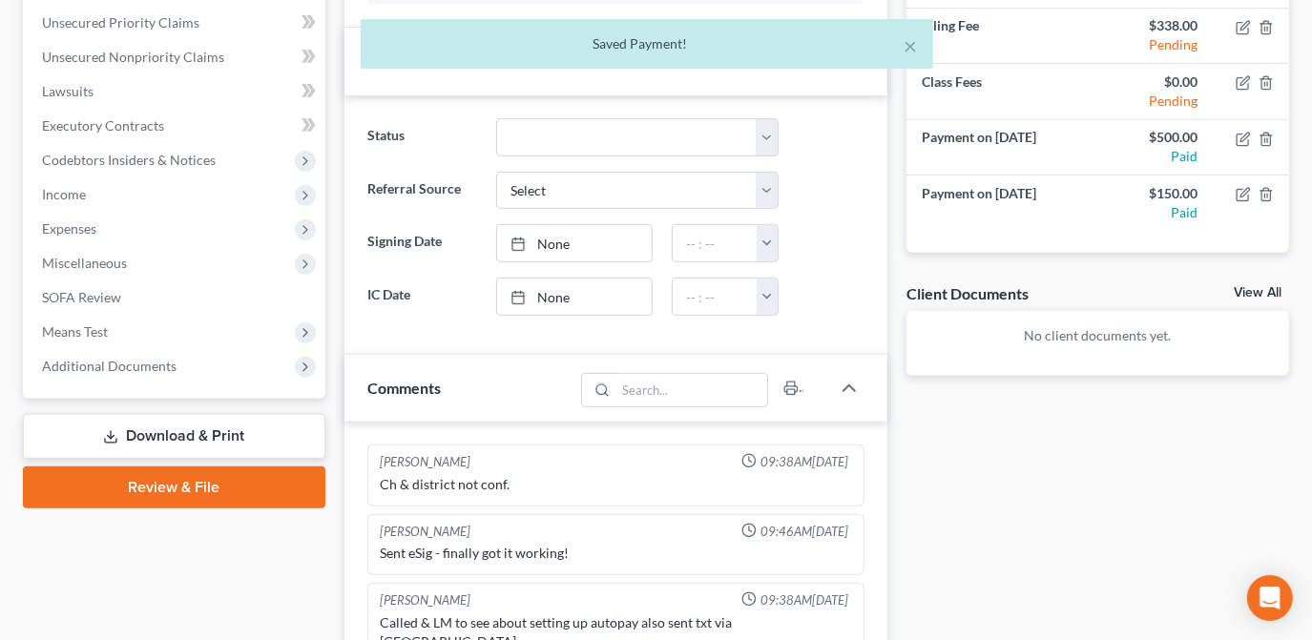
scroll to position [780, 0]
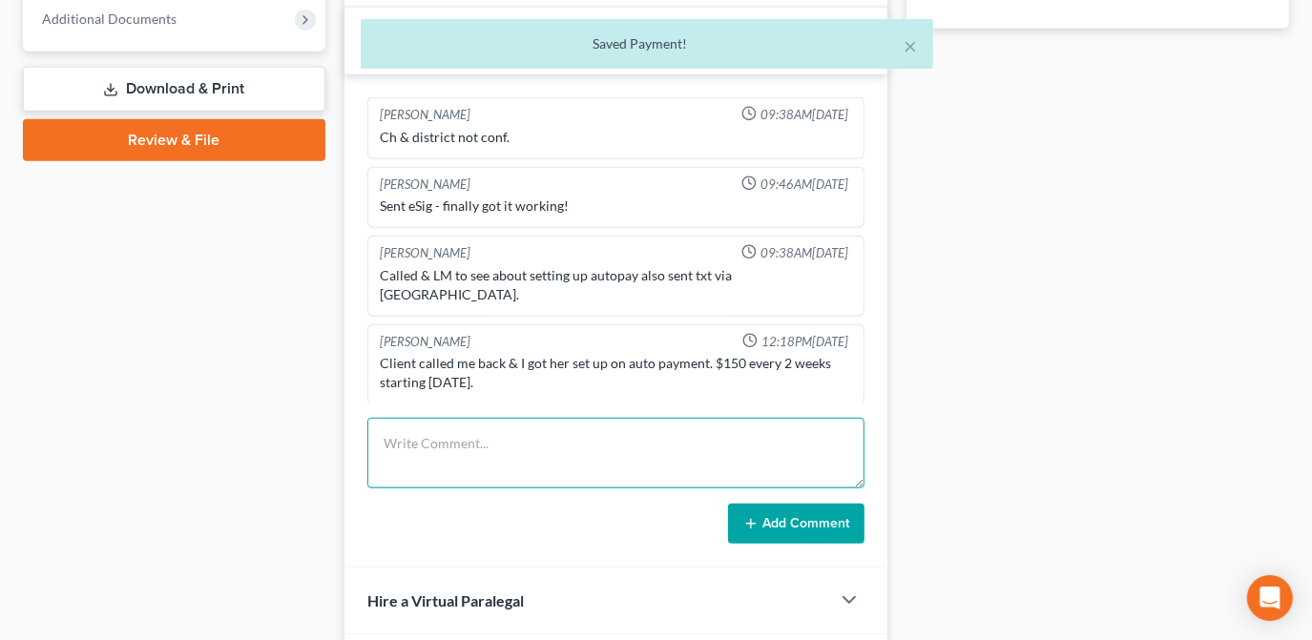
drag, startPoint x: 522, startPoint y: 450, endPoint x: 878, endPoint y: 443, distance: 356.0
click at [522, 449] on textarea at bounding box center [615, 453] width 497 height 71
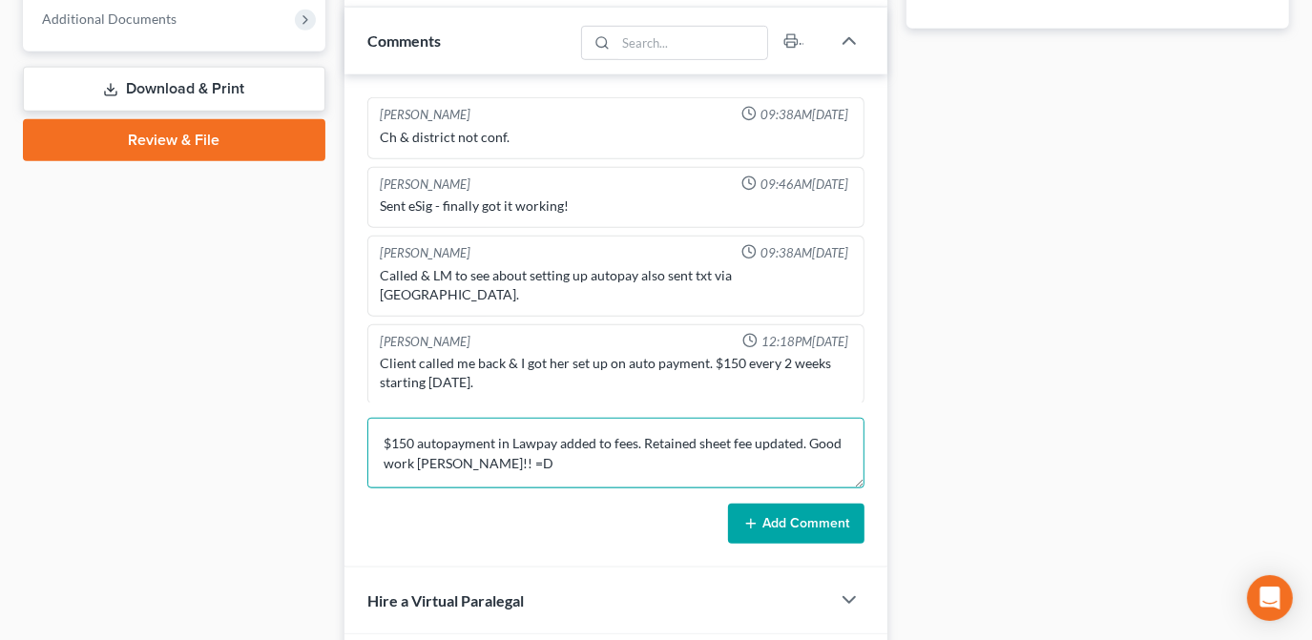
type textarea "$150 autopayment in Lawpay added to fees. Retained sheet fee updated. Good work…"
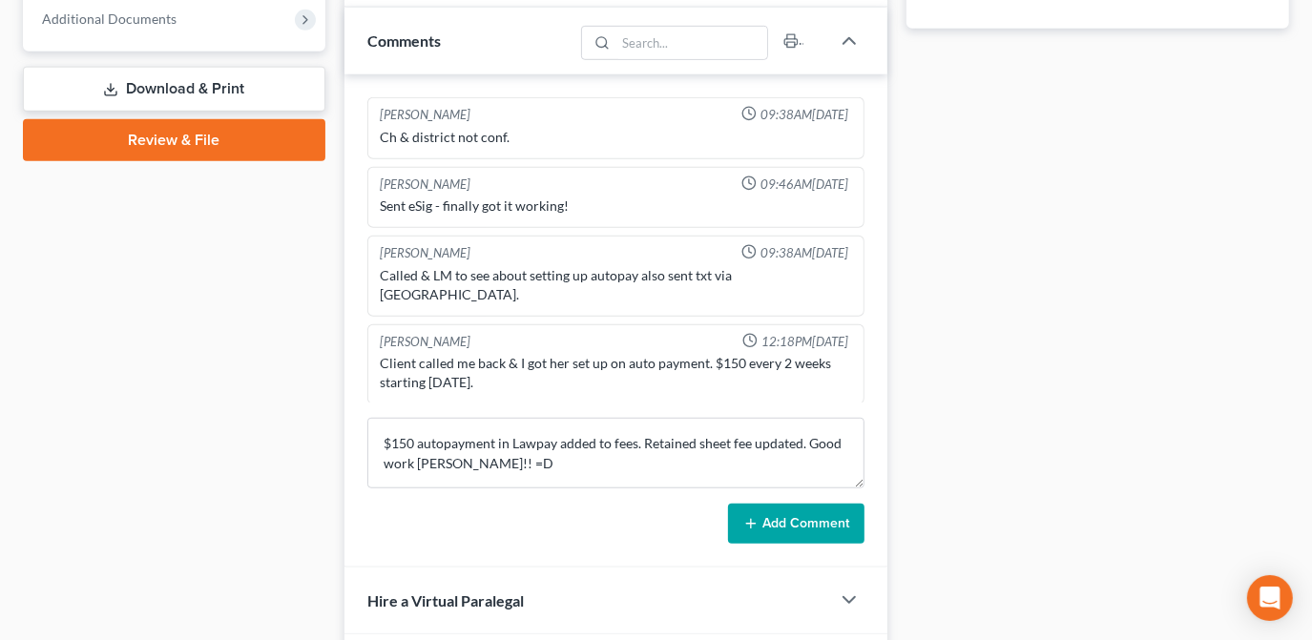
click at [796, 504] on button "Add Comment" at bounding box center [796, 524] width 136 height 40
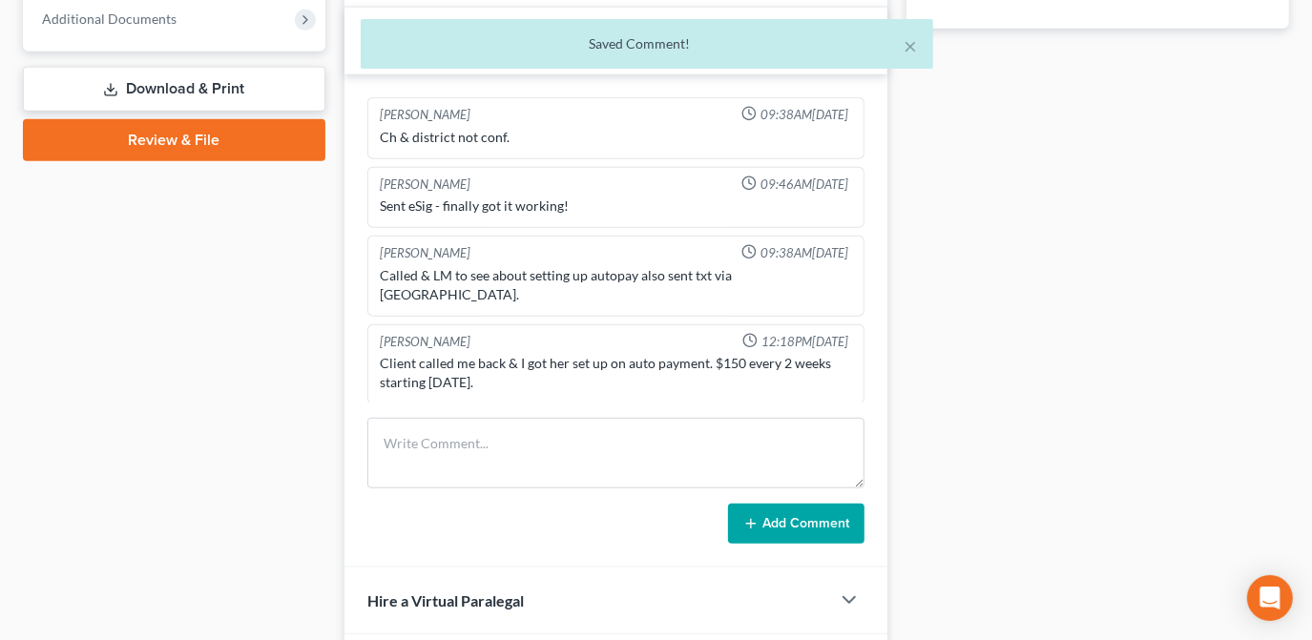
scroll to position [70, 0]
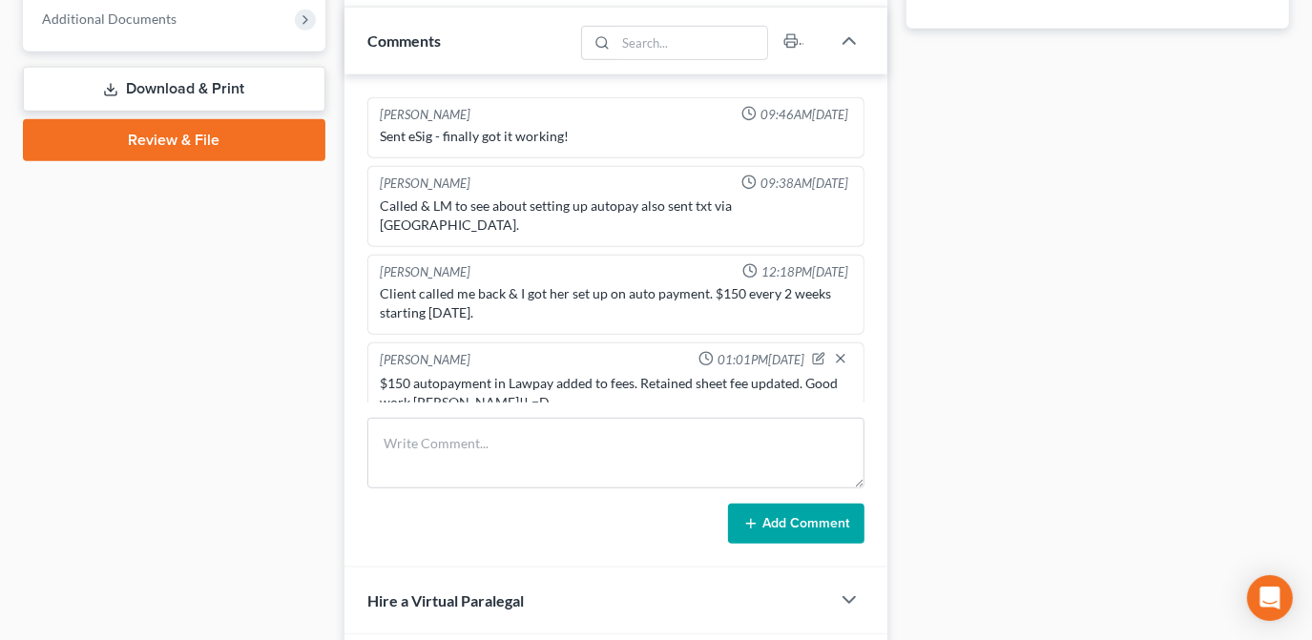
drag, startPoint x: 1038, startPoint y: 403, endPoint x: 1006, endPoint y: 473, distance: 77.7
click at [1036, 403] on div "Docs Tasks Events Fees Timer 7% Completed Nothing here yet! Completed Intake Sh…" at bounding box center [1098, 300] width 402 height 1794
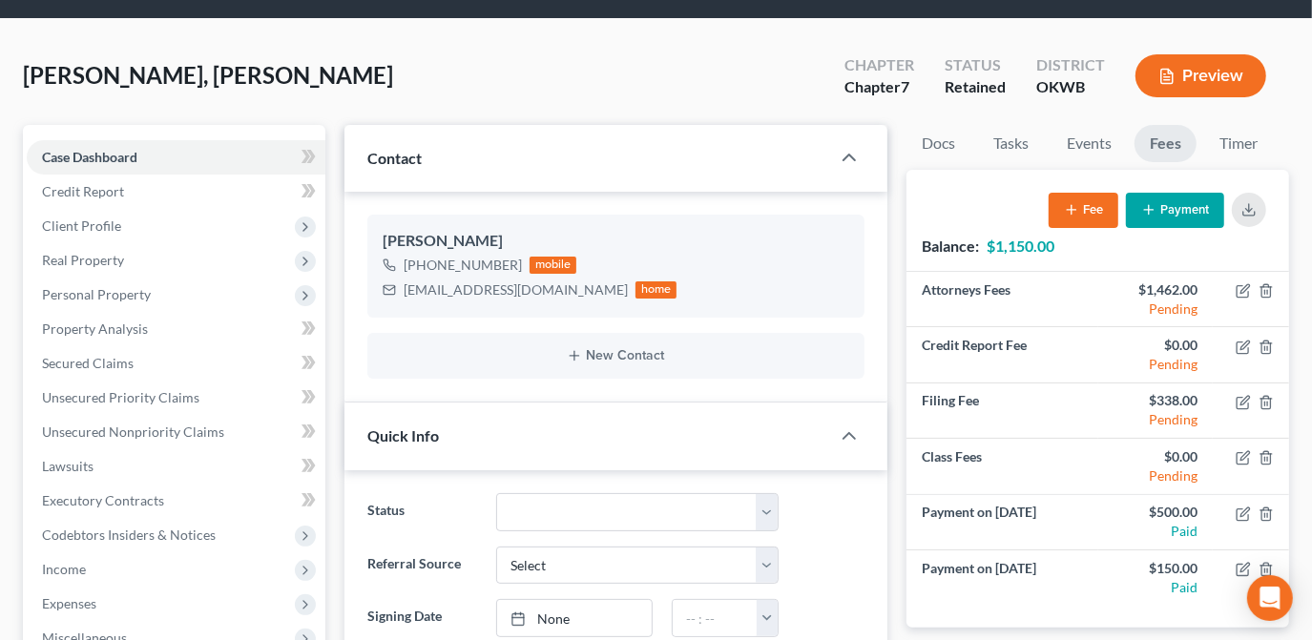
scroll to position [0, 0]
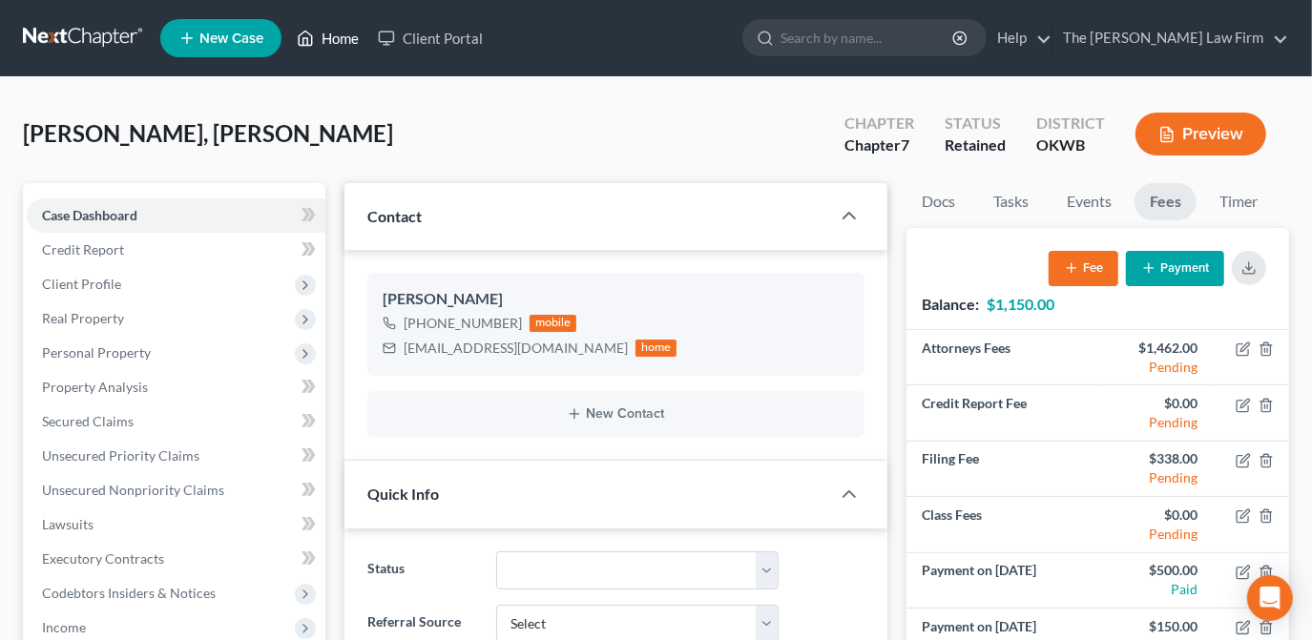
drag, startPoint x: 334, startPoint y: 35, endPoint x: 315, endPoint y: 31, distance: 19.5
click at [334, 36] on link "Home" at bounding box center [327, 38] width 81 height 34
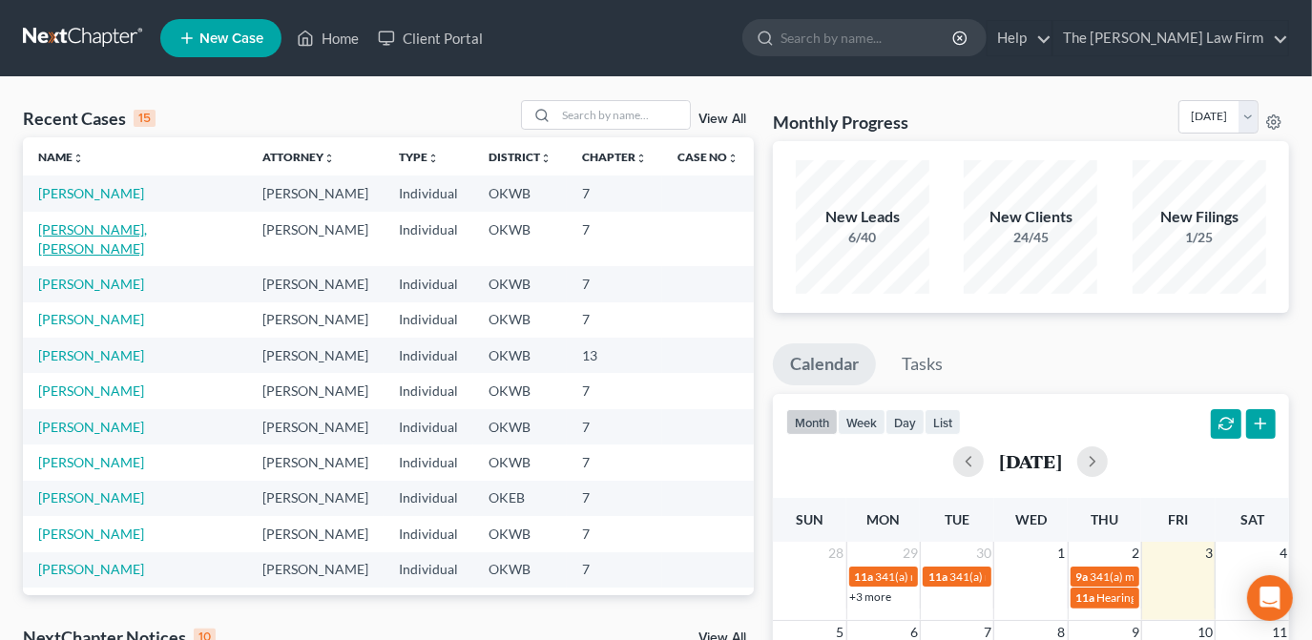
drag, startPoint x: 124, startPoint y: 232, endPoint x: 146, endPoint y: 227, distance: 22.5
click at [124, 231] on link "Catherine, Soard" at bounding box center [92, 238] width 109 height 35
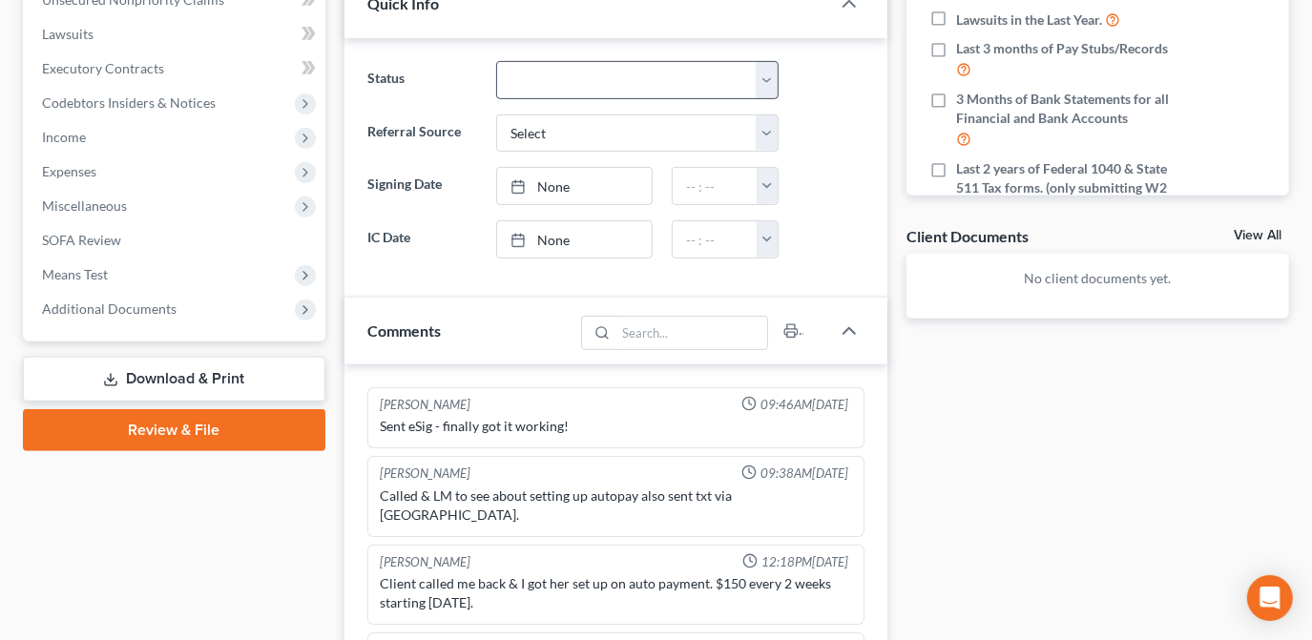
scroll to position [520, 0]
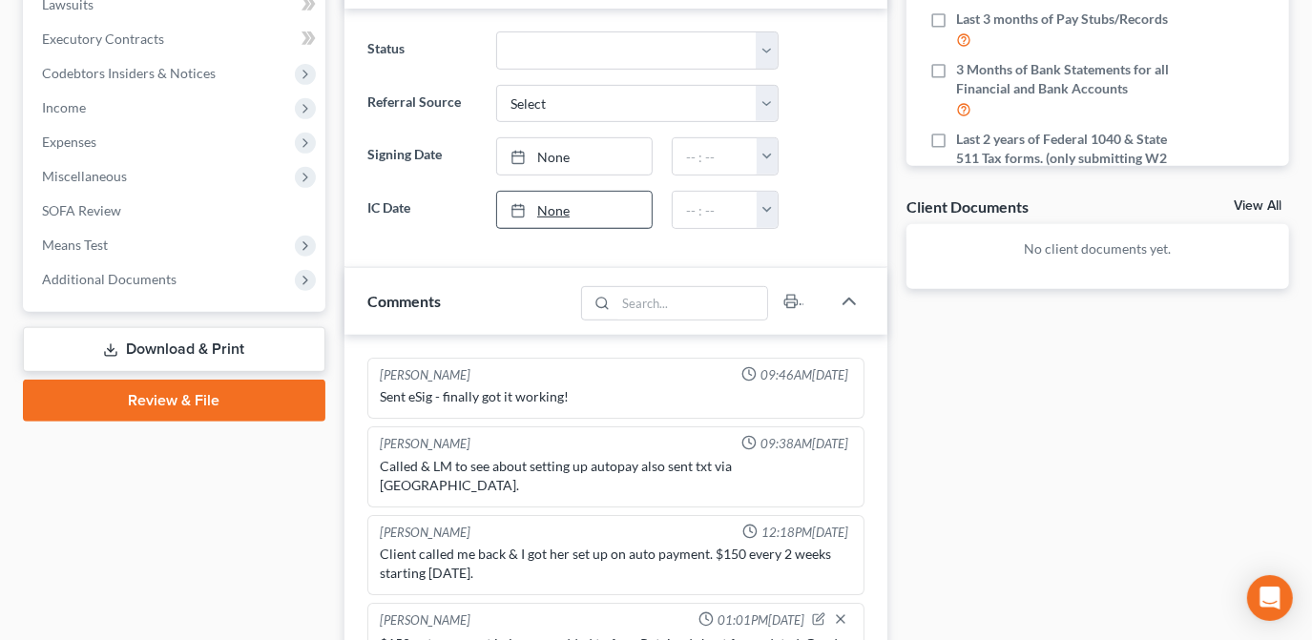
click at [568, 207] on link "None" at bounding box center [574, 210] width 155 height 36
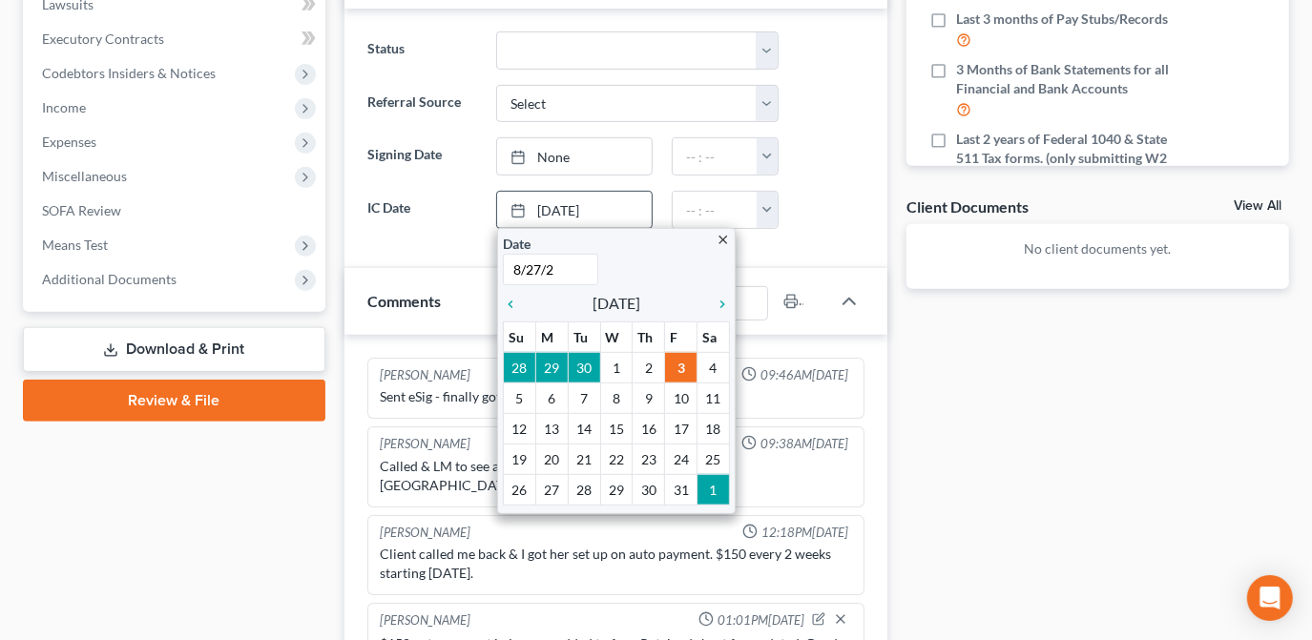
type input "8/27/25"
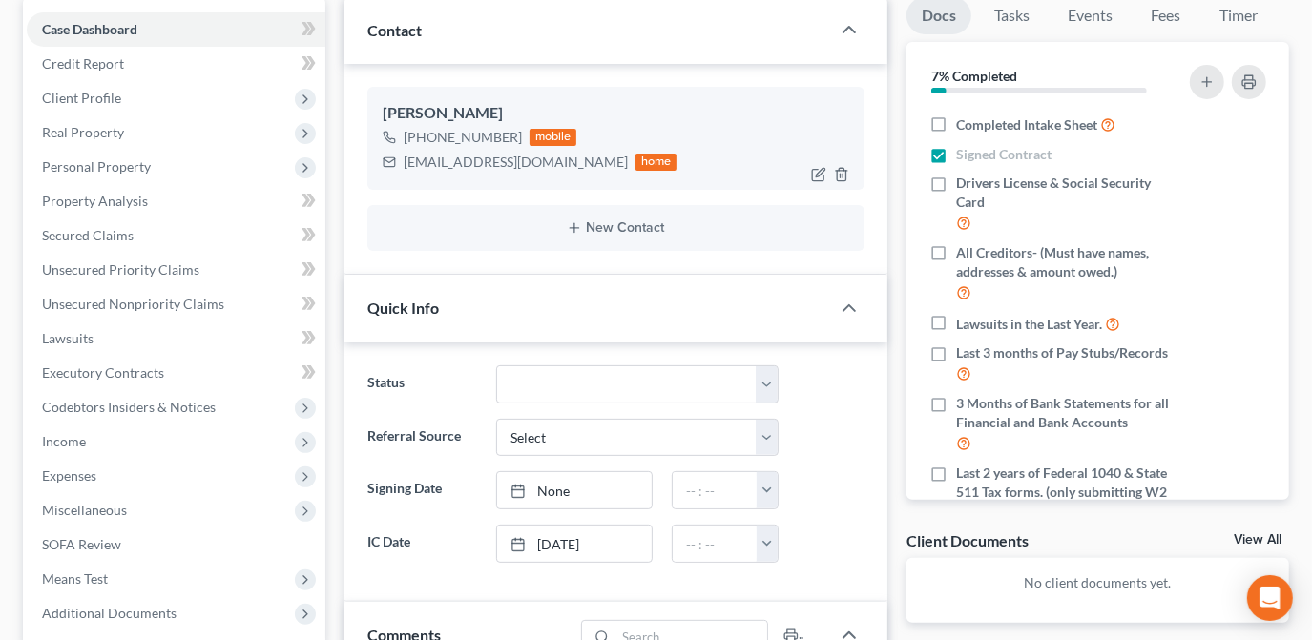
scroll to position [86, 0]
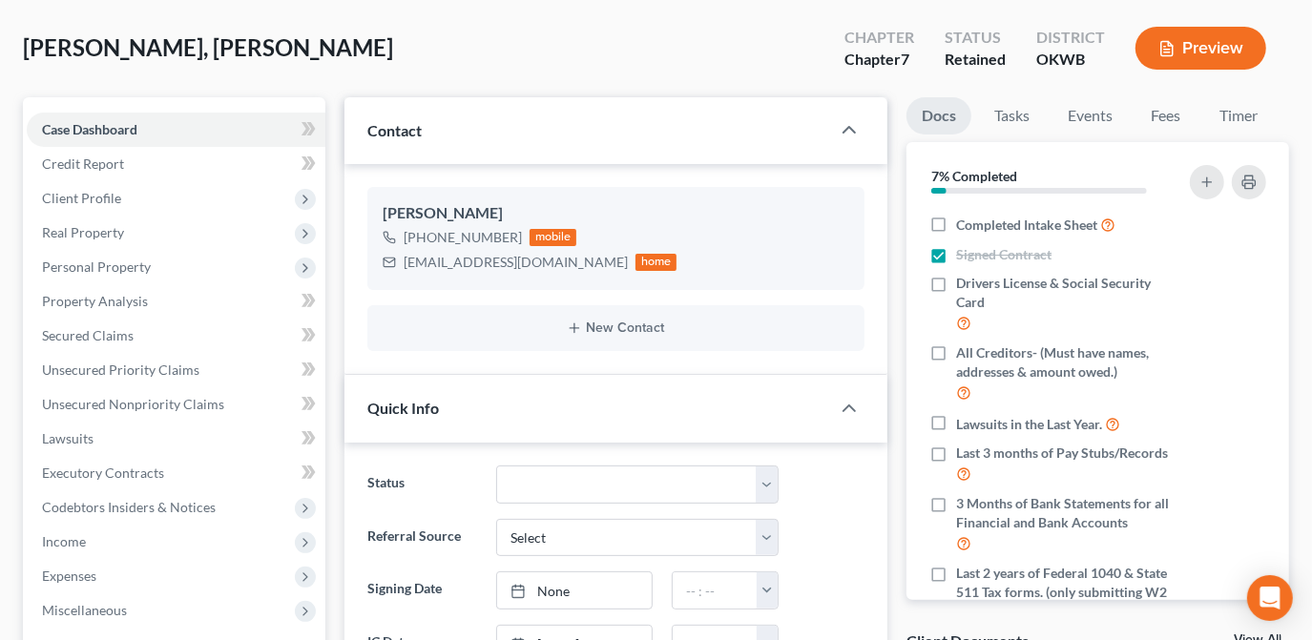
click at [313, 76] on div "Catherine, Soard Upgraded Chapter Chapter 7 Status Retained District OKWB Previ…" at bounding box center [656, 55] width 1266 height 83
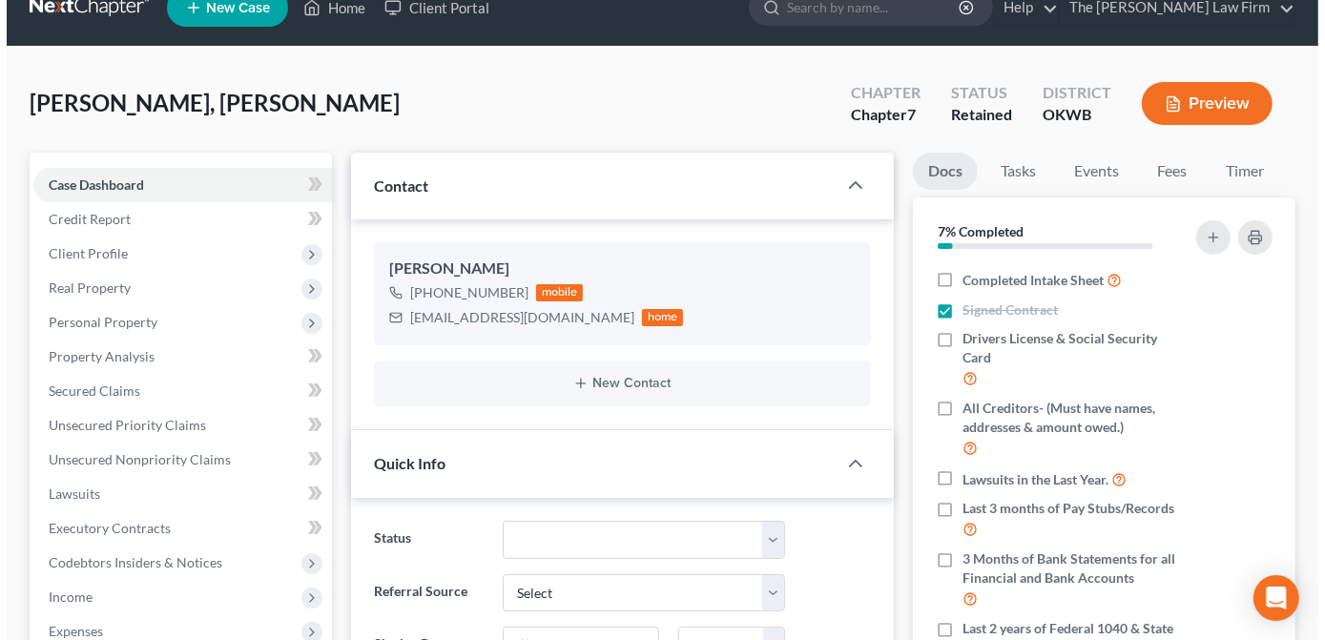
scroll to position [0, 0]
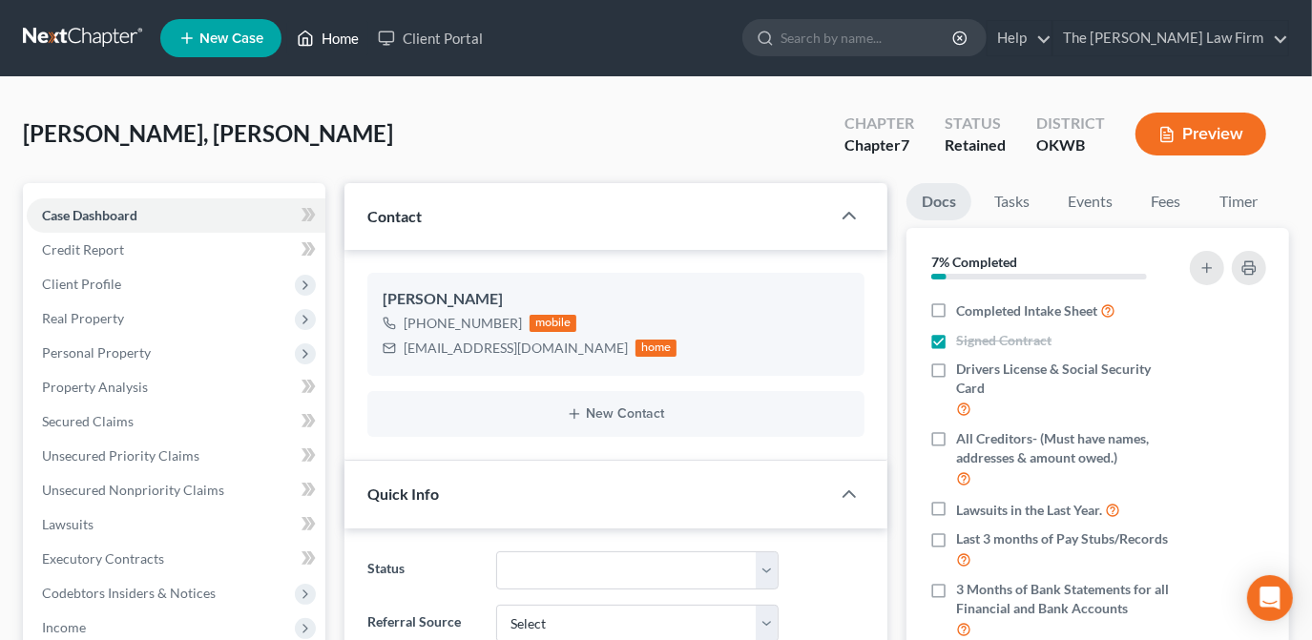
click at [334, 34] on link "Home" at bounding box center [327, 38] width 81 height 34
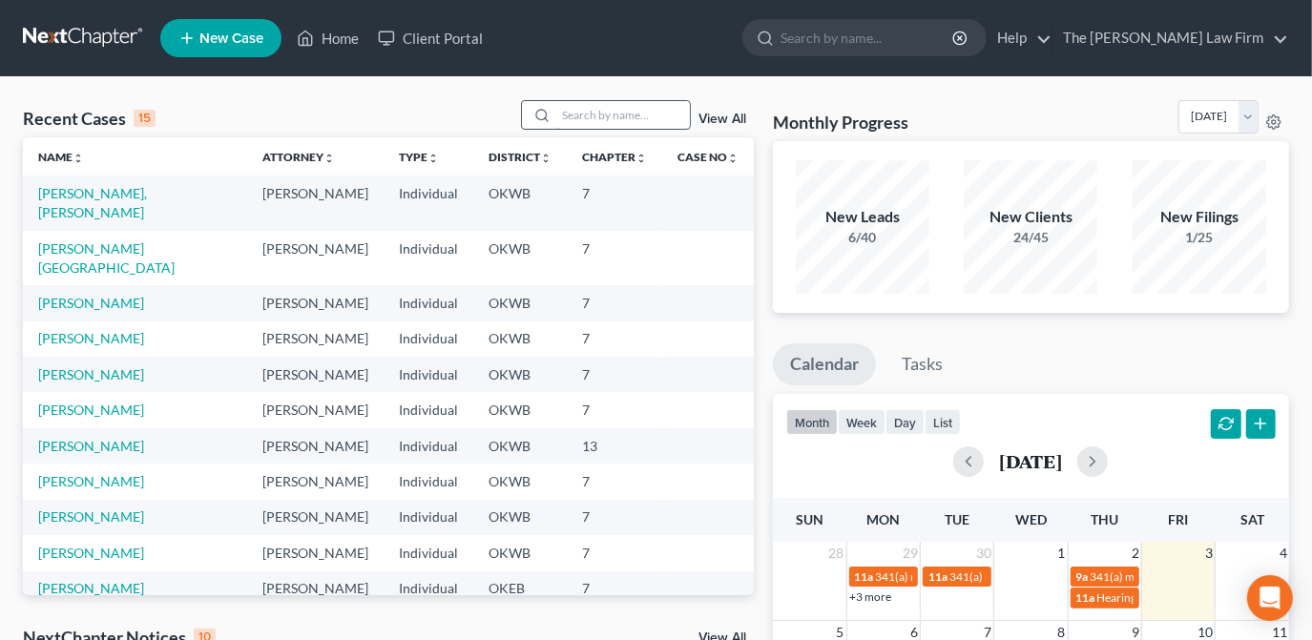
click at [623, 108] on input "search" at bounding box center [623, 115] width 134 height 28
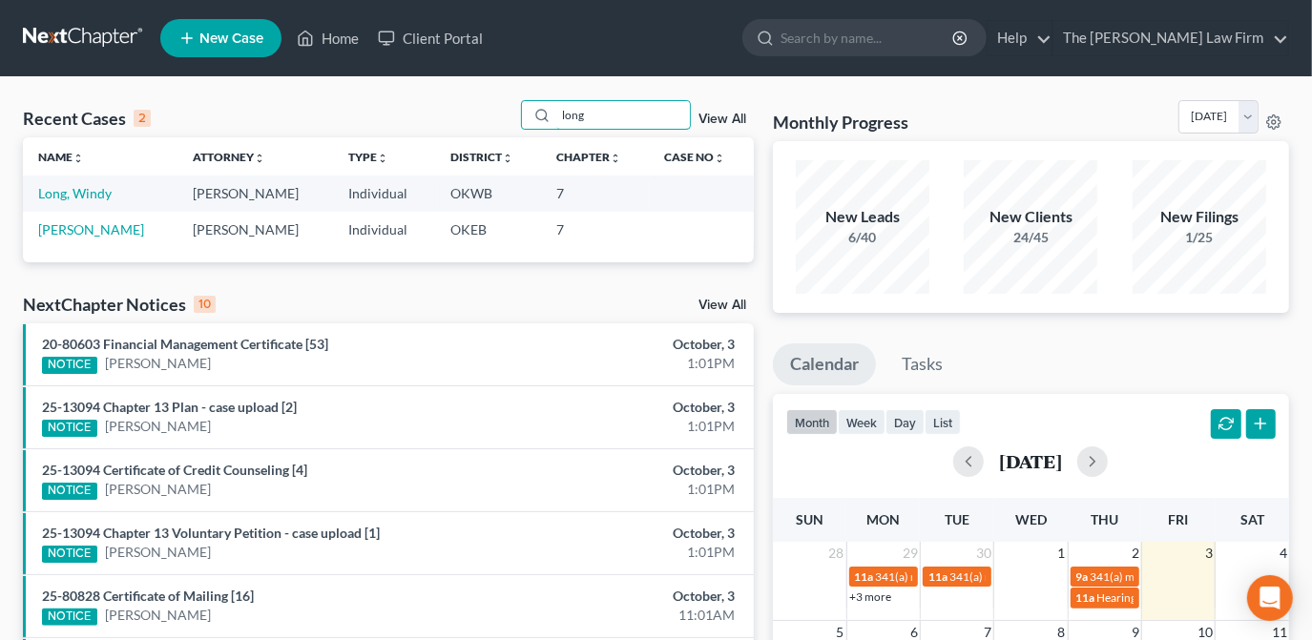
type input "long"
click at [343, 105] on div "Recent Cases 2 long View All" at bounding box center [388, 118] width 731 height 37
click at [235, 34] on span "New Case" at bounding box center [231, 38] width 64 height 14
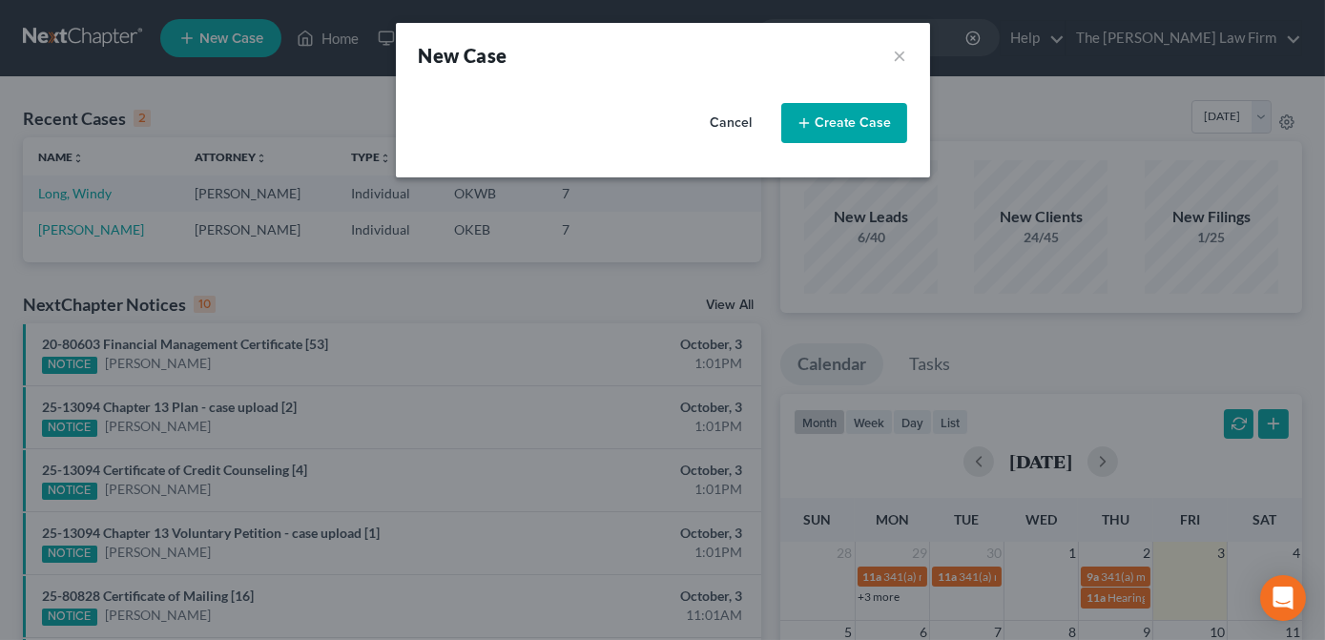
select select "65"
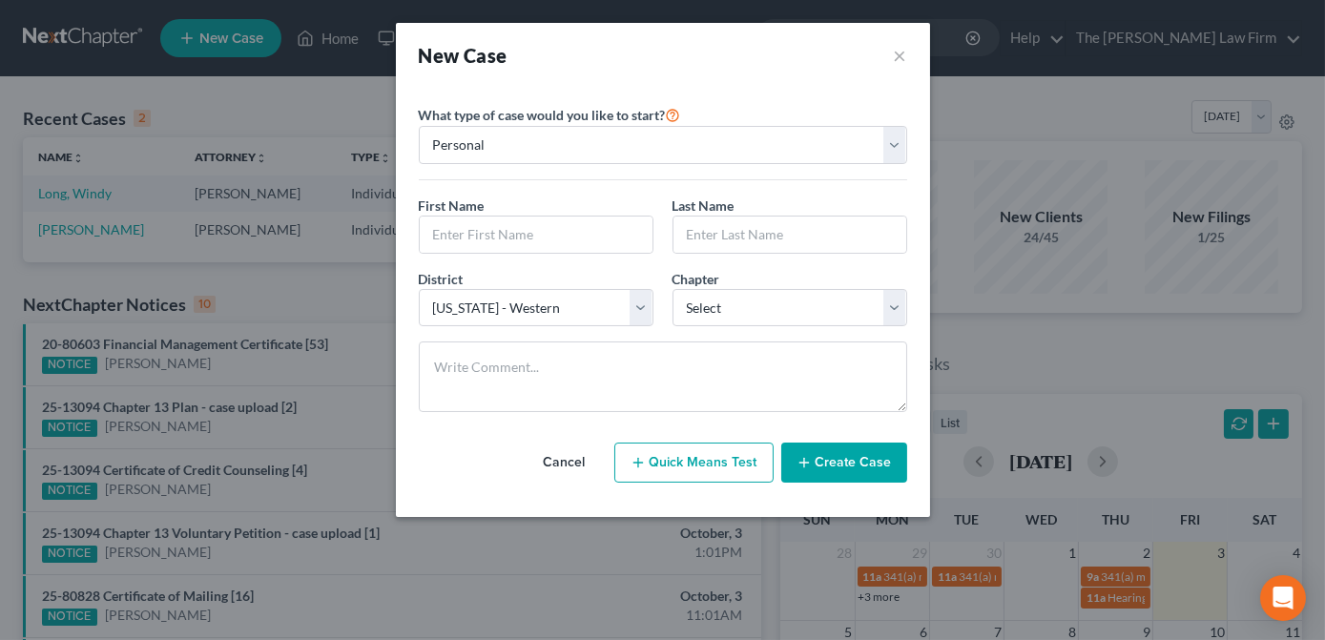
click at [481, 255] on div "First Name * Last Name *" at bounding box center [663, 232] width 508 height 73
click at [486, 236] on input "text" at bounding box center [536, 235] width 233 height 36
type input "Joe"
type input "Long"
click at [745, 291] on select "Select 7 11 12 13" at bounding box center [790, 308] width 235 height 38
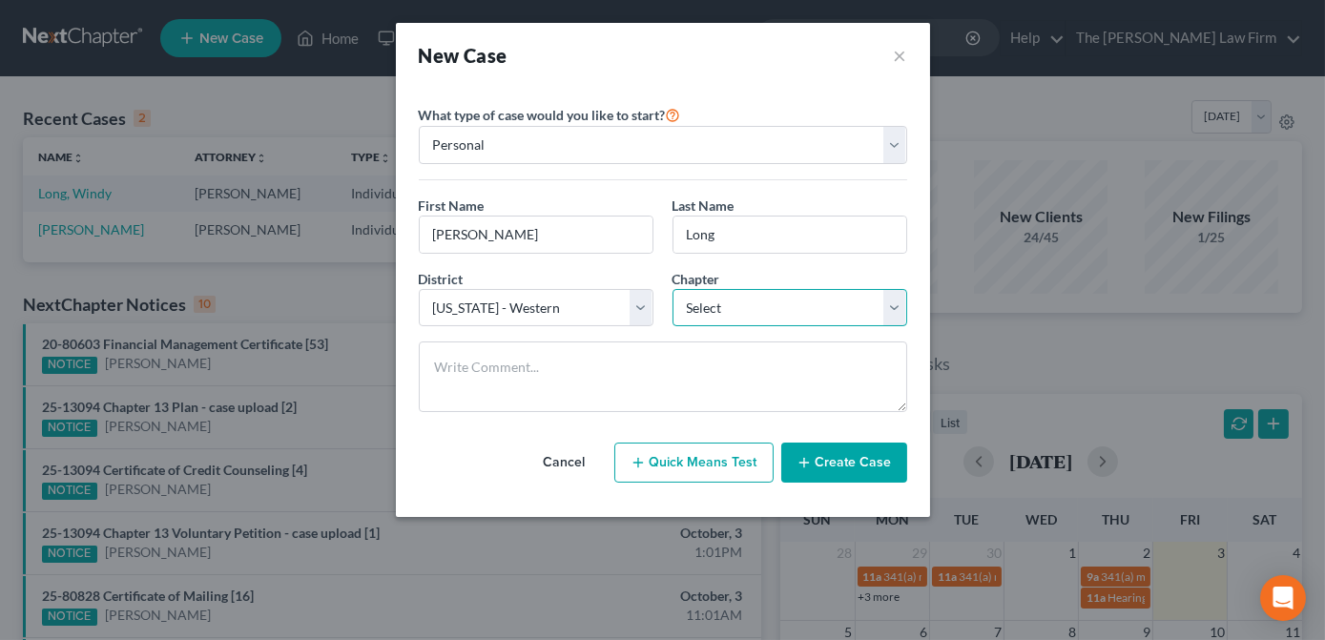
select select "0"
click at [673, 289] on select "Select 7 11 12 13" at bounding box center [790, 308] width 235 height 38
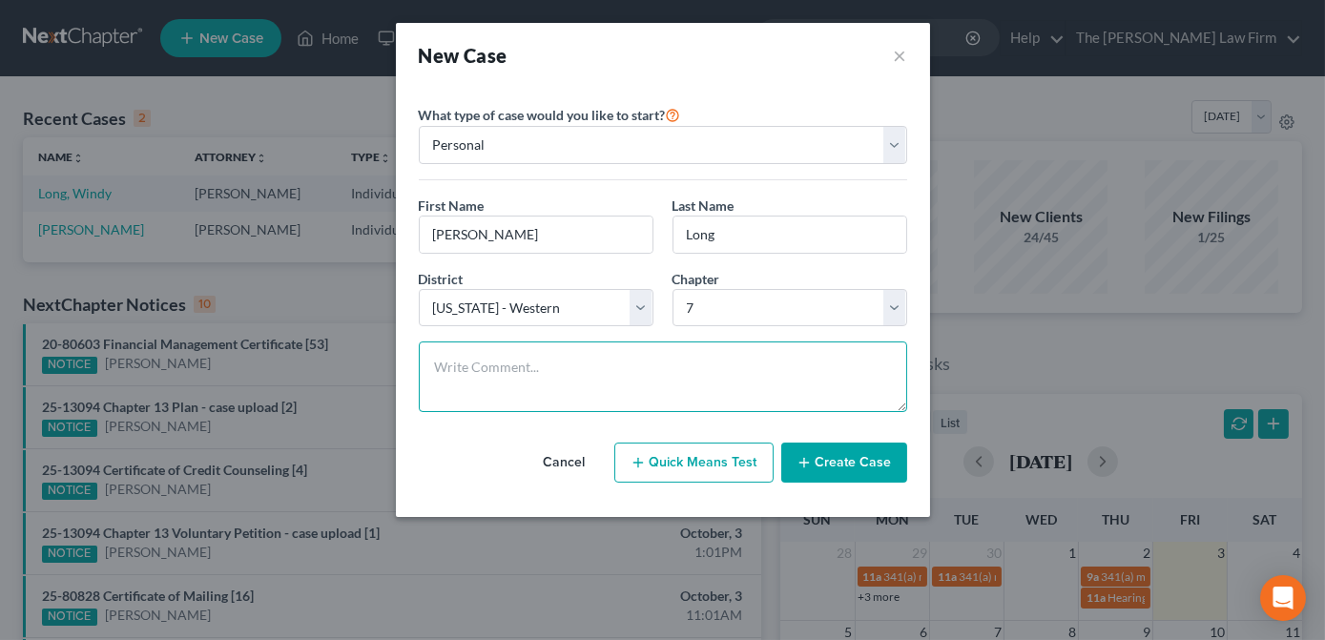
click at [641, 356] on textarea at bounding box center [663, 377] width 489 height 71
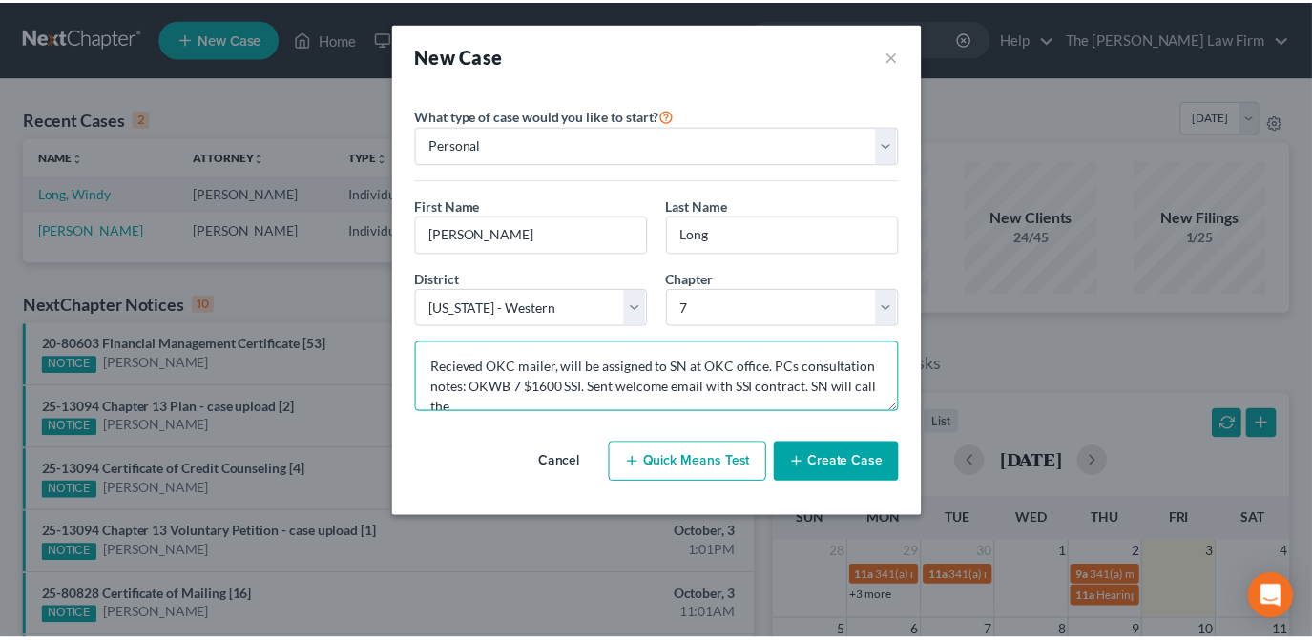
scroll to position [3, 0]
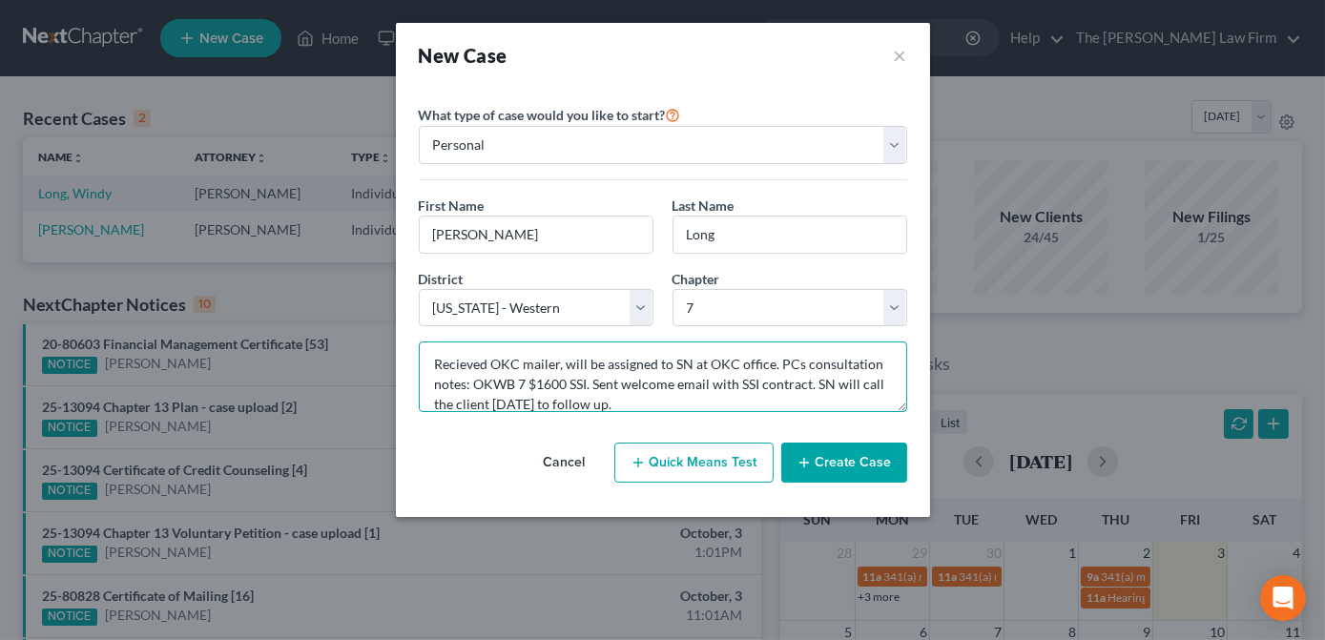
type textarea "Recieved OKC mailer, will be assigned to SN at OKC office. PCs consultation not…"
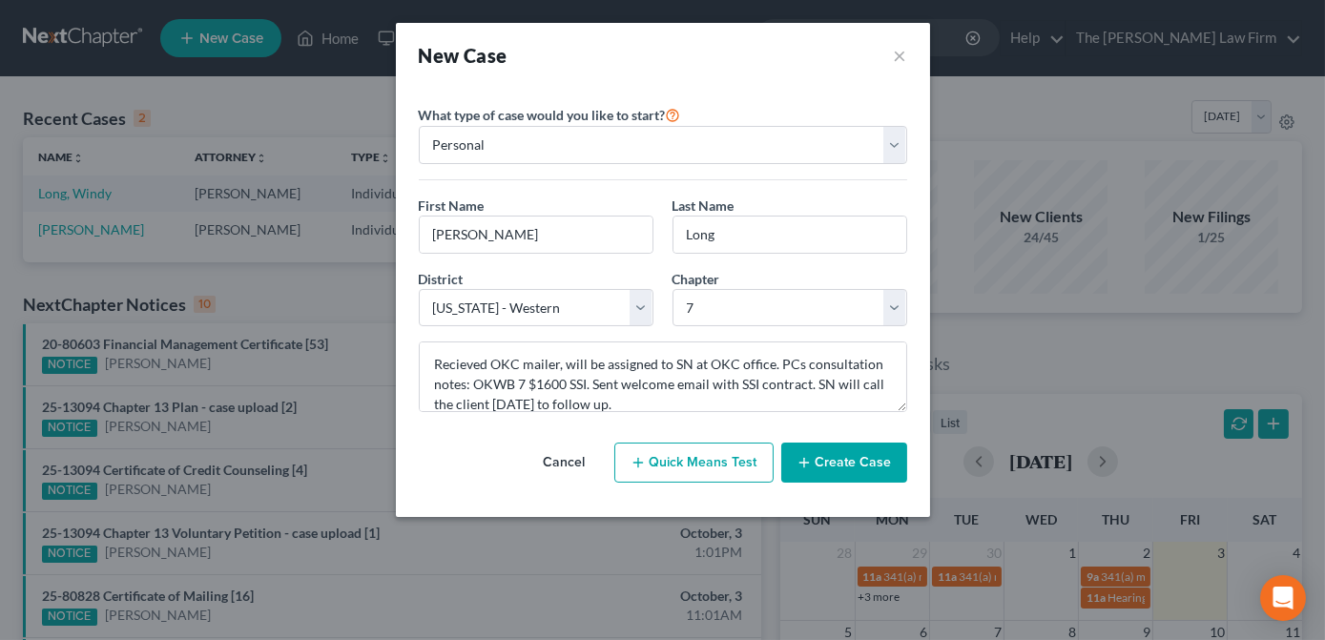
drag, startPoint x: 837, startPoint y: 459, endPoint x: 752, endPoint y: 455, distance: 85.0
click at [836, 459] on button "Create Case" at bounding box center [844, 463] width 126 height 40
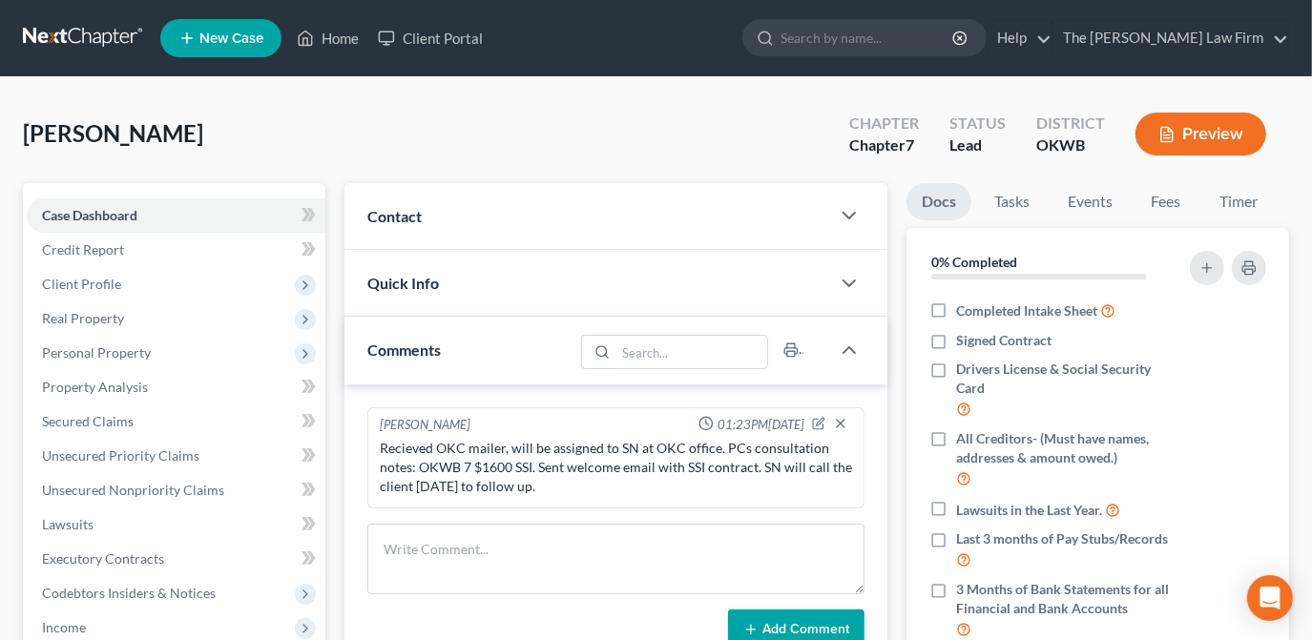
click at [738, 221] on div "Contact" at bounding box center [587, 216] width 486 height 66
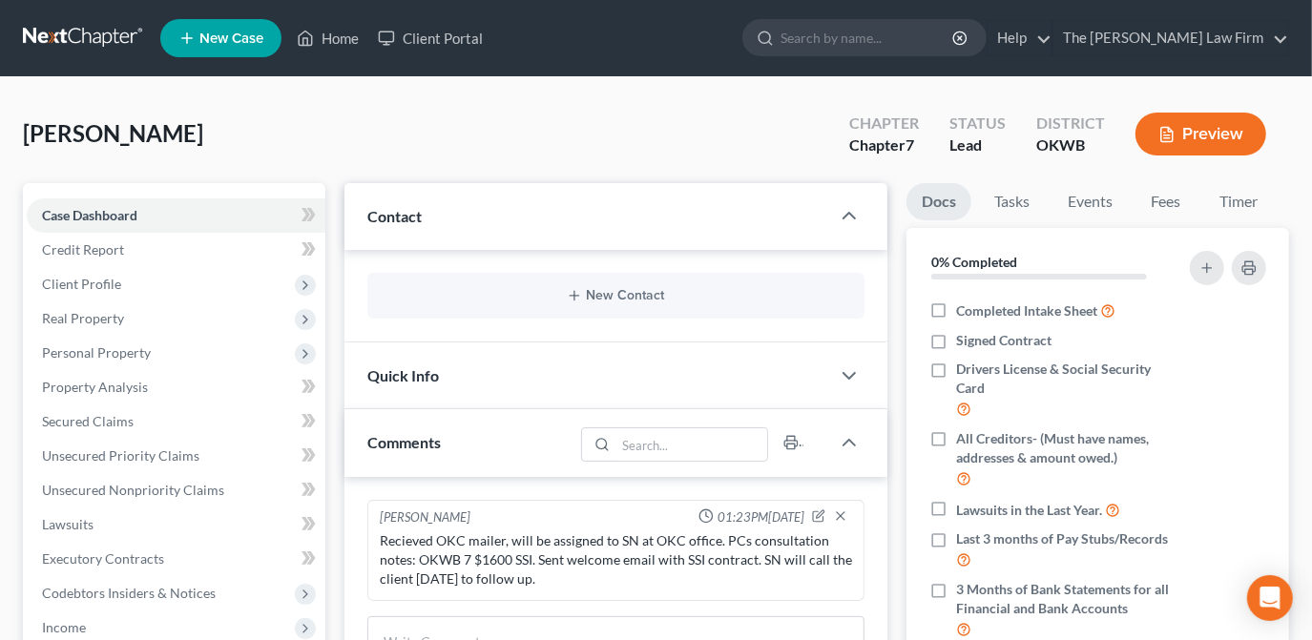
click at [640, 303] on div "New Contact" at bounding box center [615, 296] width 497 height 46
click at [651, 296] on button "New Contact" at bounding box center [616, 295] width 467 height 15
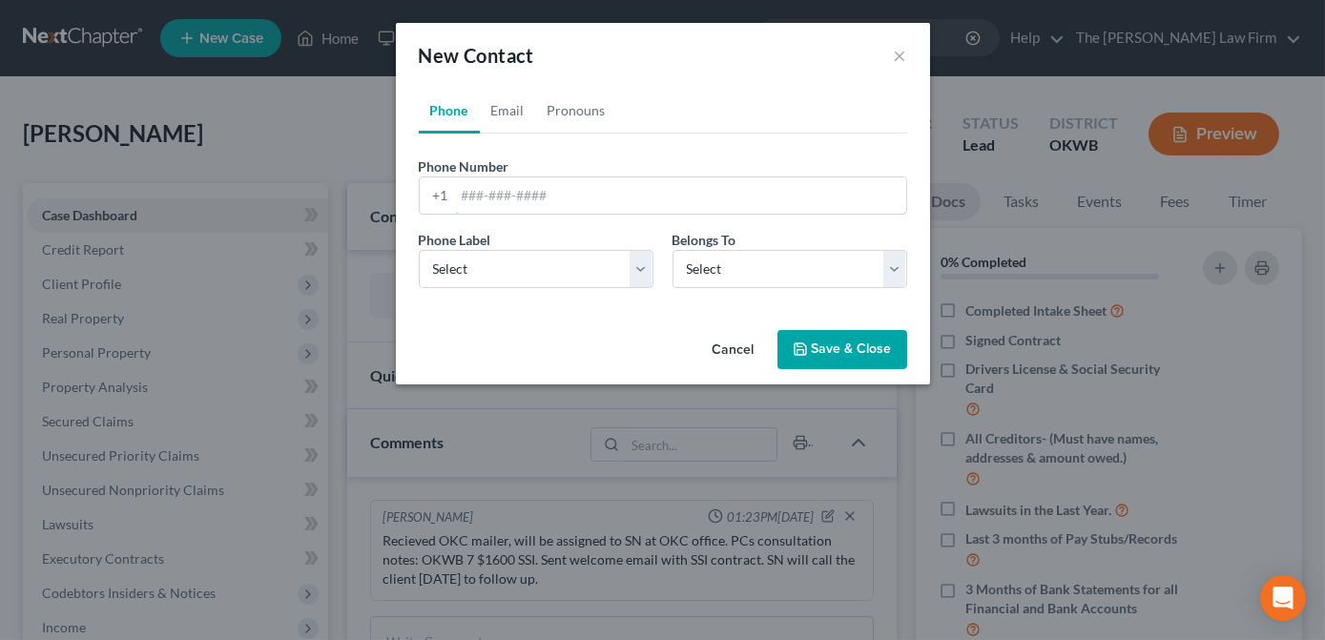
drag, startPoint x: 669, startPoint y: 201, endPoint x: 27, endPoint y: 156, distance: 643.7
click at [664, 199] on input "tel" at bounding box center [680, 195] width 451 height 36
click at [530, 191] on input "tel" at bounding box center [680, 195] width 451 height 36
drag, startPoint x: 530, startPoint y: 190, endPoint x: 482, endPoint y: 179, distance: 48.8
paste input "405-409-8742"
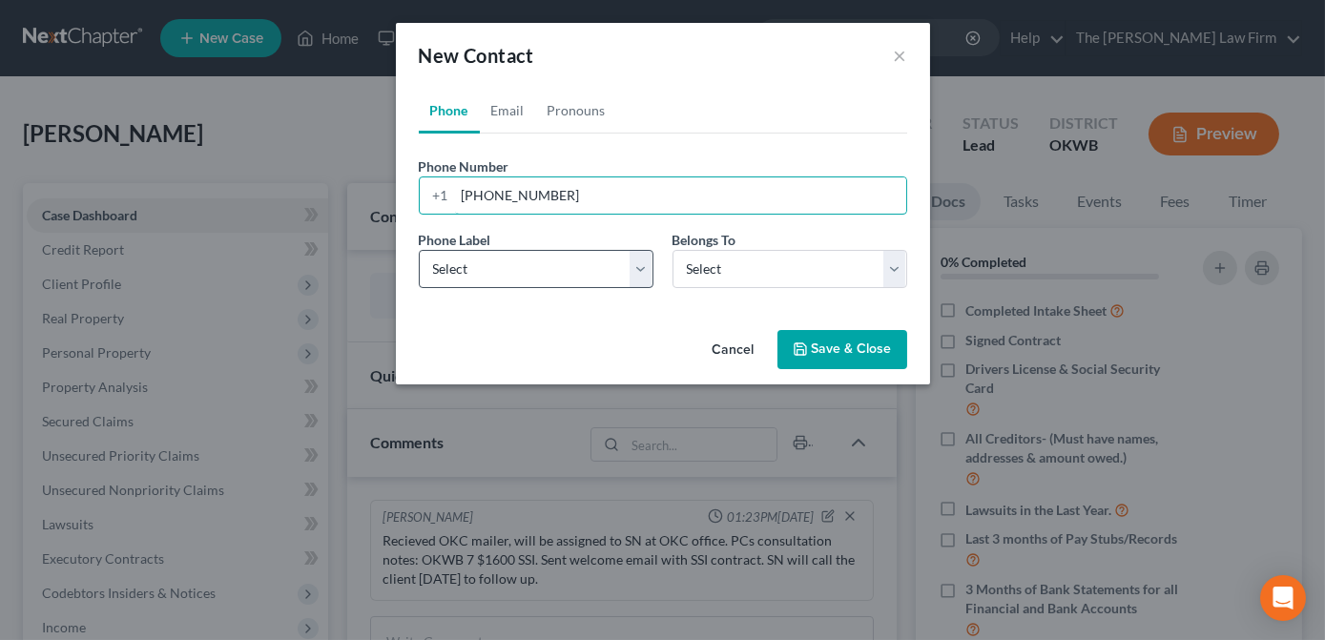
type input "405-409-8742"
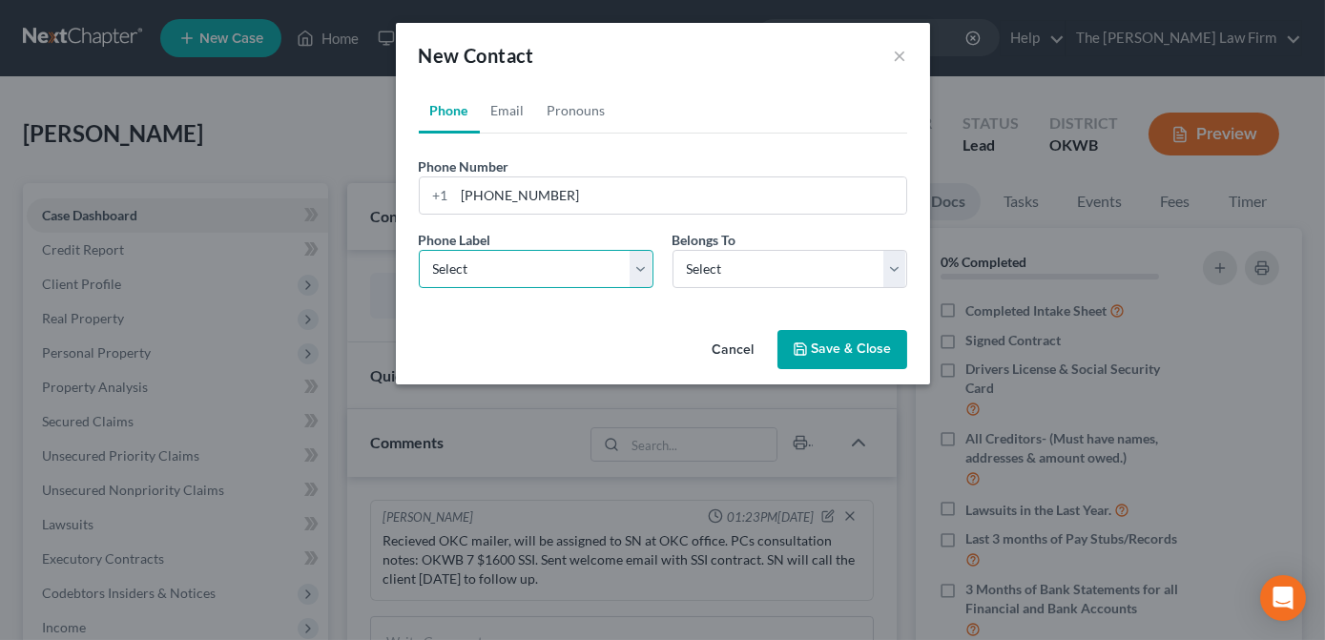
click at [552, 276] on select "Select Mobile Home Work Other" at bounding box center [536, 269] width 235 height 38
select select "0"
click at [419, 250] on select "Select Mobile Home Work Other" at bounding box center [536, 269] width 235 height 38
click at [718, 273] on select "Select Client Other" at bounding box center [790, 269] width 235 height 38
select select "0"
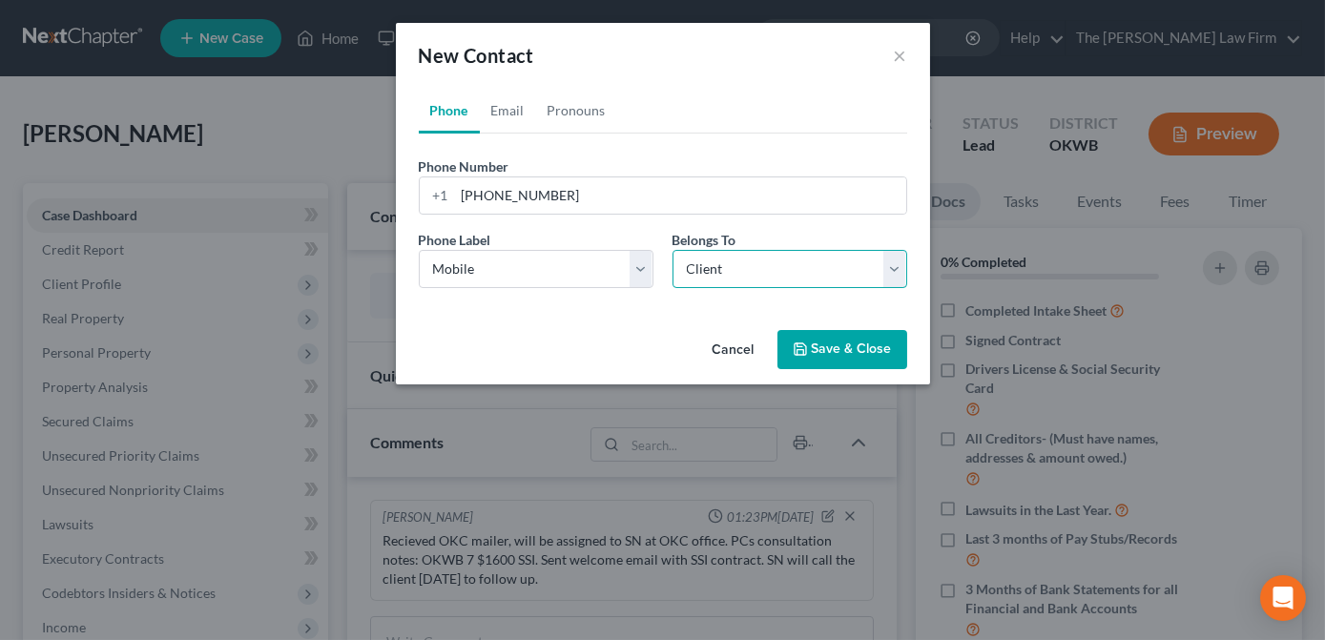
click at [673, 250] on select "Select Client Other" at bounding box center [790, 269] width 235 height 38
select select "0"
drag, startPoint x: 507, startPoint y: 108, endPoint x: 462, endPoint y: 120, distance: 46.5
click at [507, 108] on link "Email" at bounding box center [508, 111] width 56 height 46
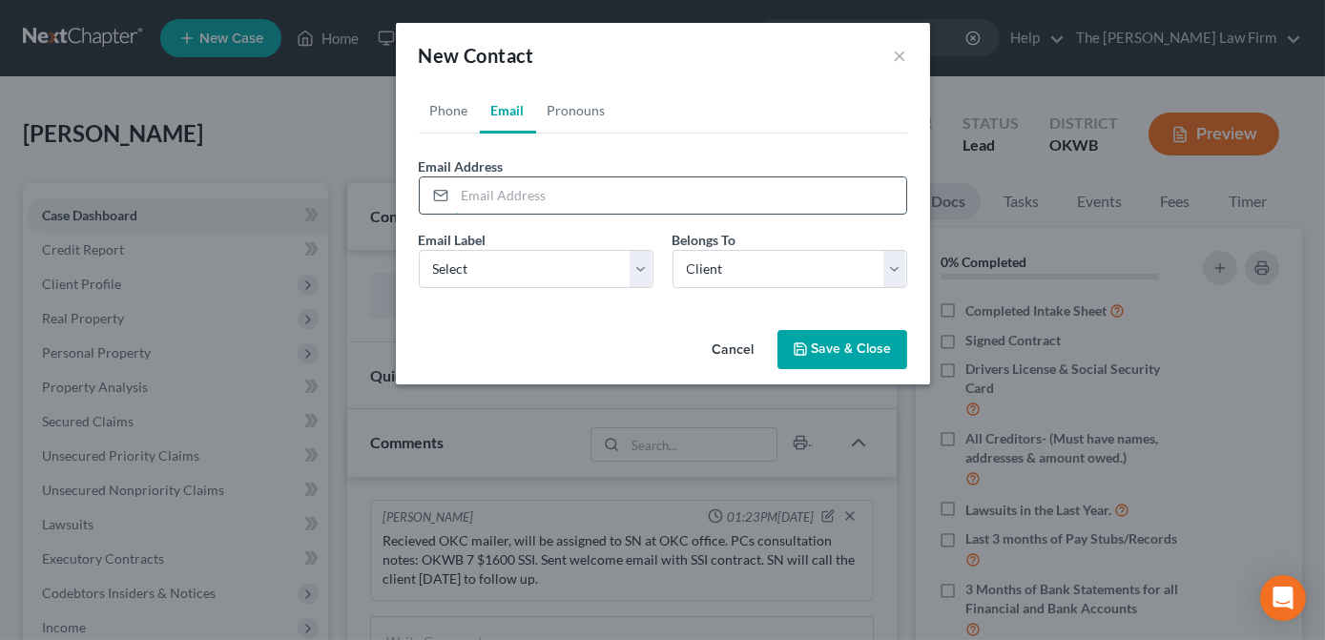
click at [542, 198] on input "email" at bounding box center [680, 195] width 451 height 36
paste input "joeskieemedia@pm.me"
type input "joeskieemedia@pm.me"
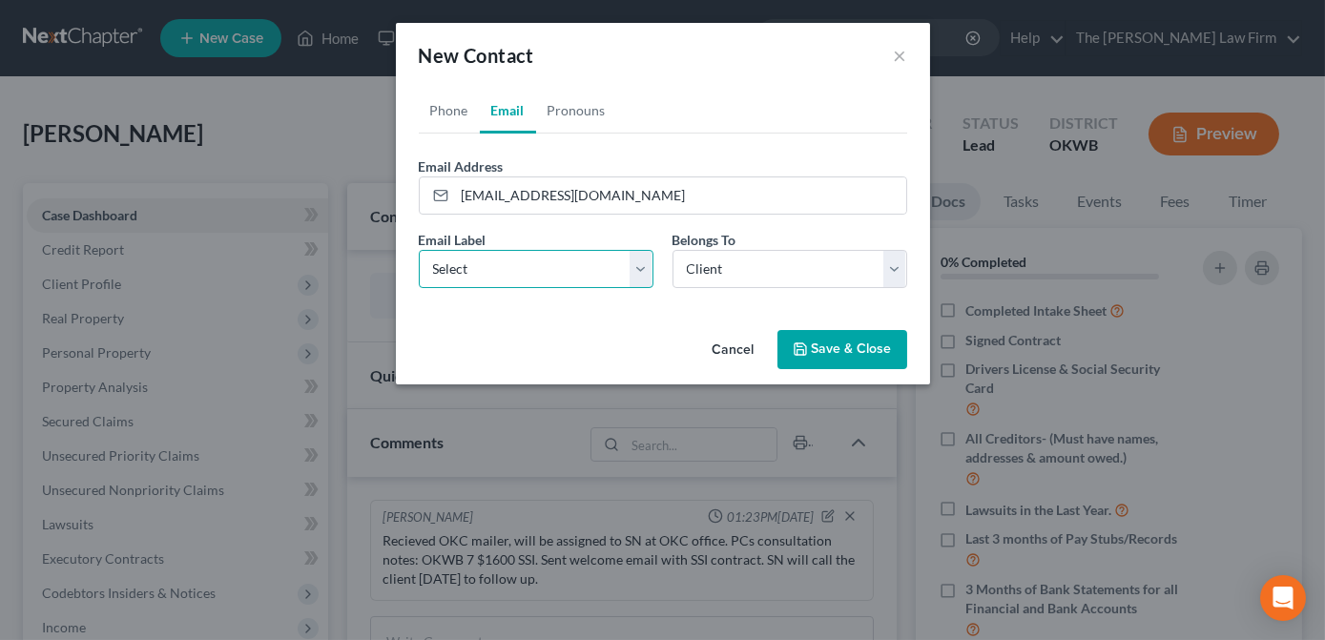
click at [544, 273] on select "Select Home Work Other" at bounding box center [536, 269] width 235 height 38
select select "0"
click at [419, 250] on select "Select Home Work Other" at bounding box center [536, 269] width 235 height 38
click at [447, 113] on link "Phone" at bounding box center [449, 111] width 61 height 46
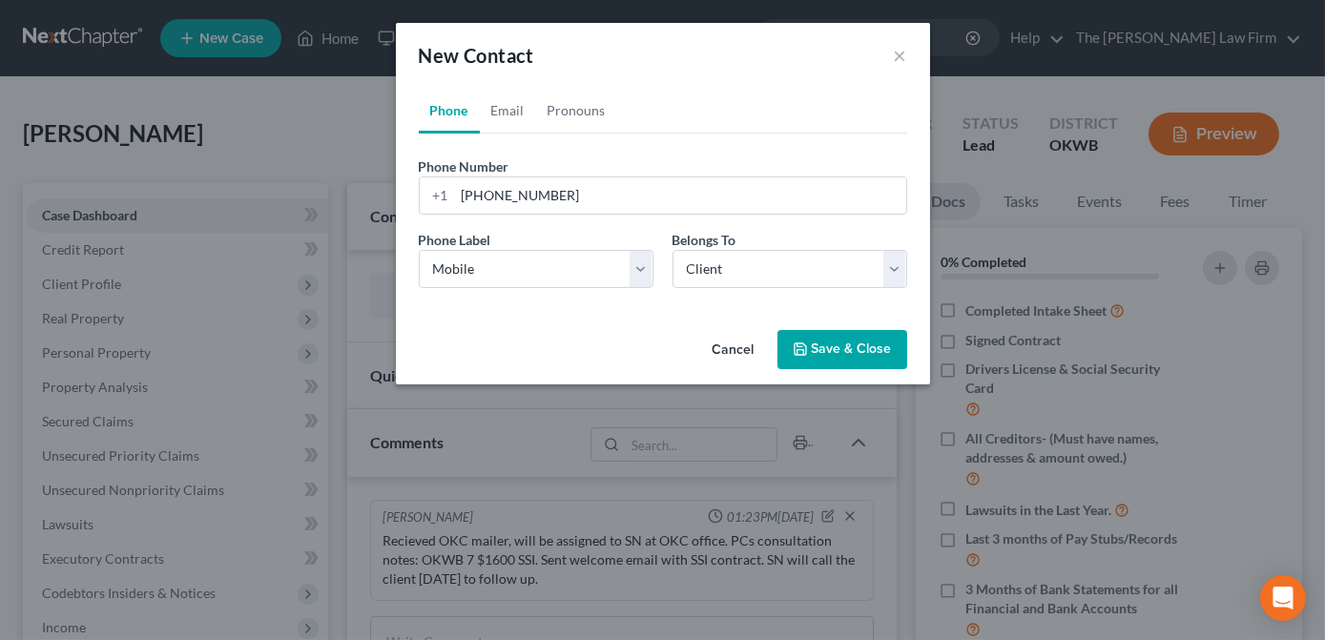
click at [638, 322] on div "Cancel Save & Close" at bounding box center [663, 353] width 534 height 63
click at [664, 306] on div "Phone Email Pronouns Phone Number * +1 405-409-8742 Ext. Phone Label * Select M…" at bounding box center [663, 205] width 534 height 235
click at [806, 343] on icon "button" at bounding box center [800, 349] width 15 height 15
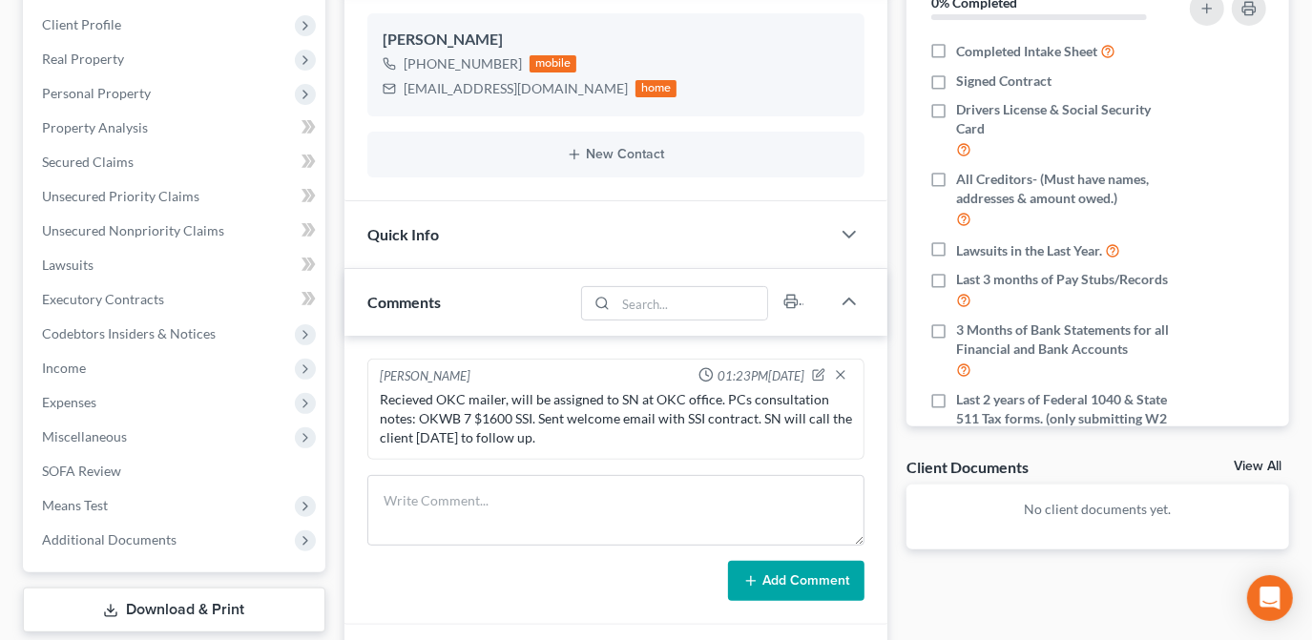
scroll to position [253, 0]
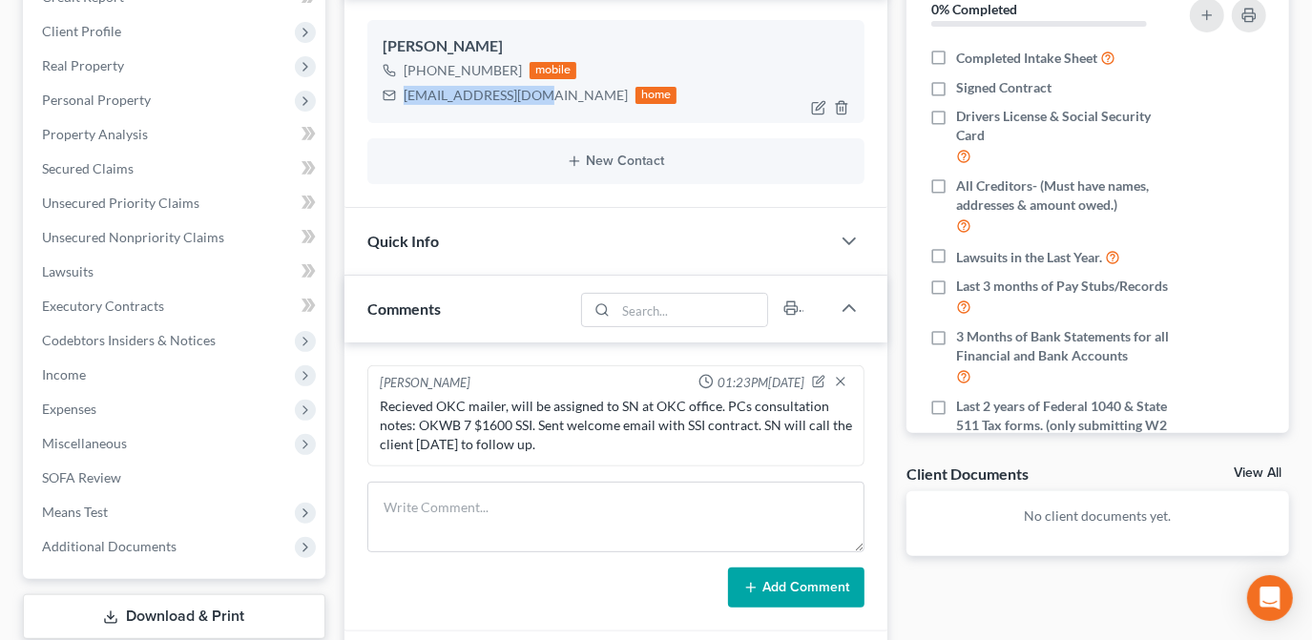
drag, startPoint x: 536, startPoint y: 95, endPoint x: 372, endPoint y: 88, distance: 164.3
click at [372, 88] on div "Joe Long +1 (405) 409-8742 mobile joeskieemedia@pm.me home" at bounding box center [615, 71] width 497 height 103
copy div "joeskieemedia@pm.me"
click at [660, 21] on div "Joe Long +1 (405) 409-8742 mobile joeskieemedia@pm.me home" at bounding box center [615, 71] width 497 height 103
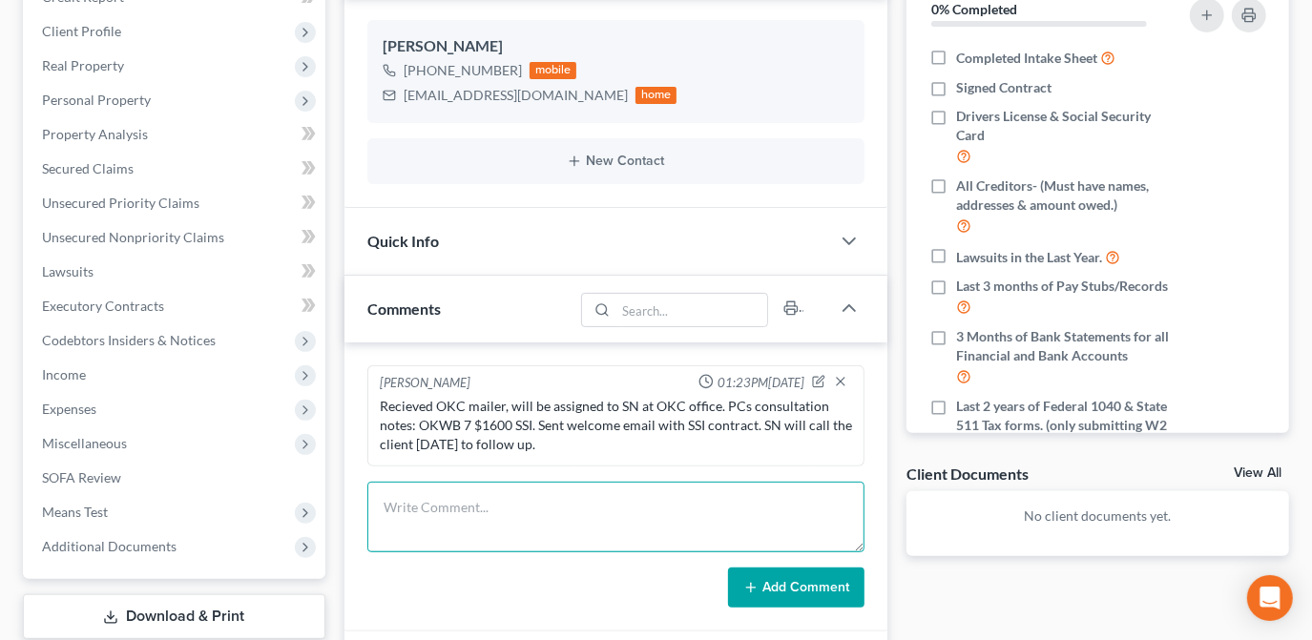
drag, startPoint x: 555, startPoint y: 508, endPoint x: 693, endPoint y: 479, distance: 140.3
click at [556, 508] on textarea at bounding box center [615, 517] width 497 height 71
type textarea "Added $1600 to fee info."
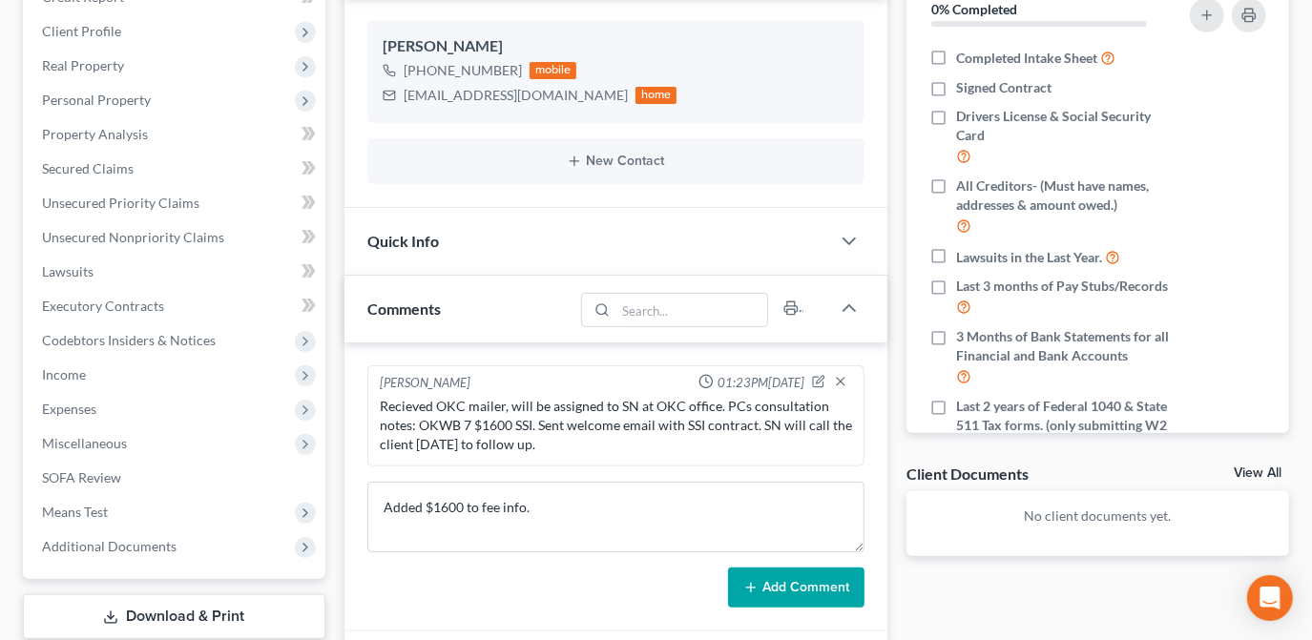
drag, startPoint x: 788, startPoint y: 584, endPoint x: 768, endPoint y: 585, distance: 20.1
click at [789, 580] on button "Add Comment" at bounding box center [796, 588] width 136 height 40
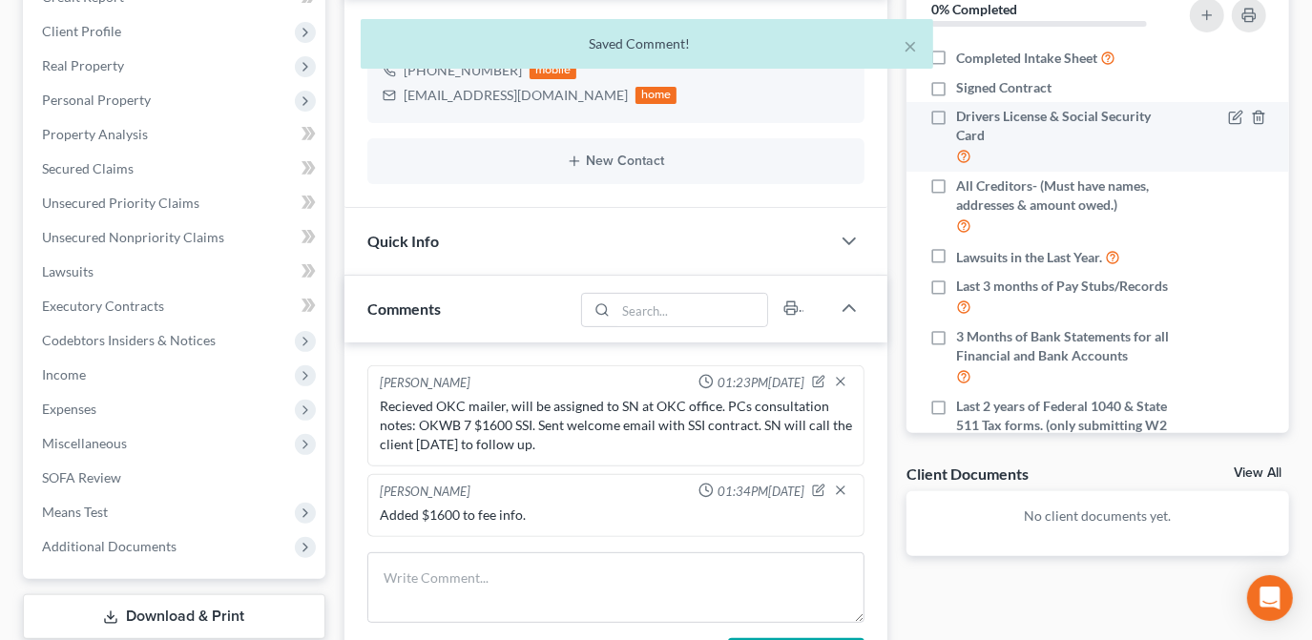
scroll to position [79, 0]
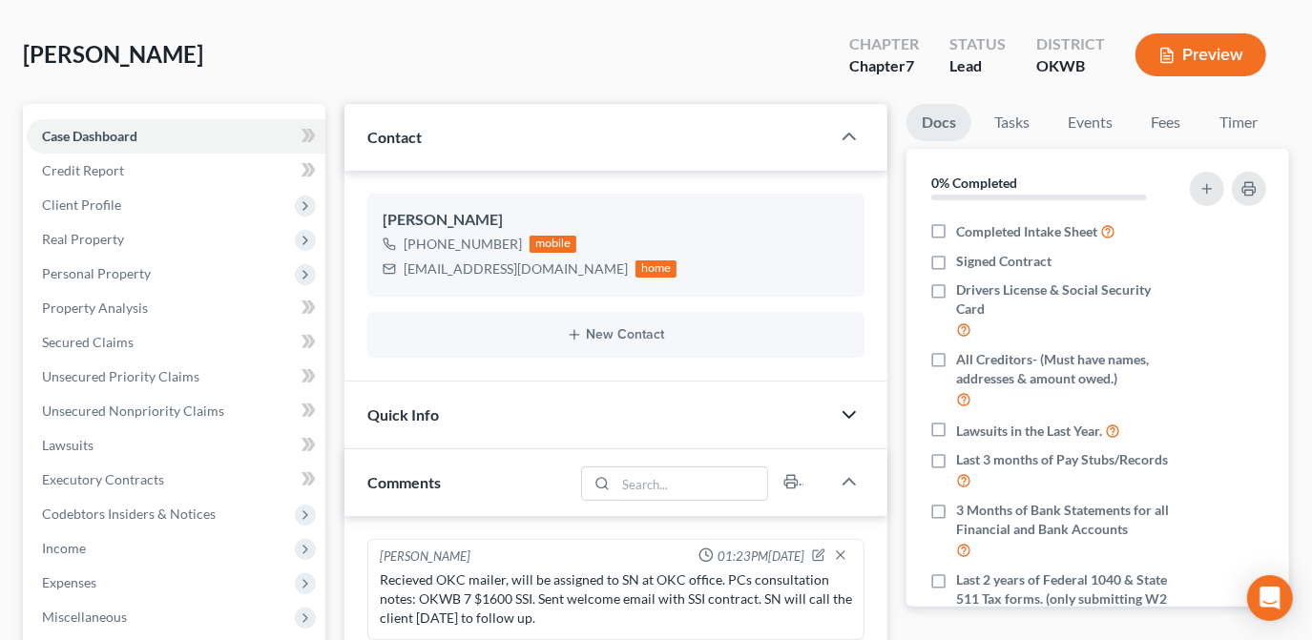
drag, startPoint x: 852, startPoint y: 407, endPoint x: 812, endPoint y: 424, distance: 43.2
click at [853, 407] on icon "button" at bounding box center [849, 415] width 23 height 23
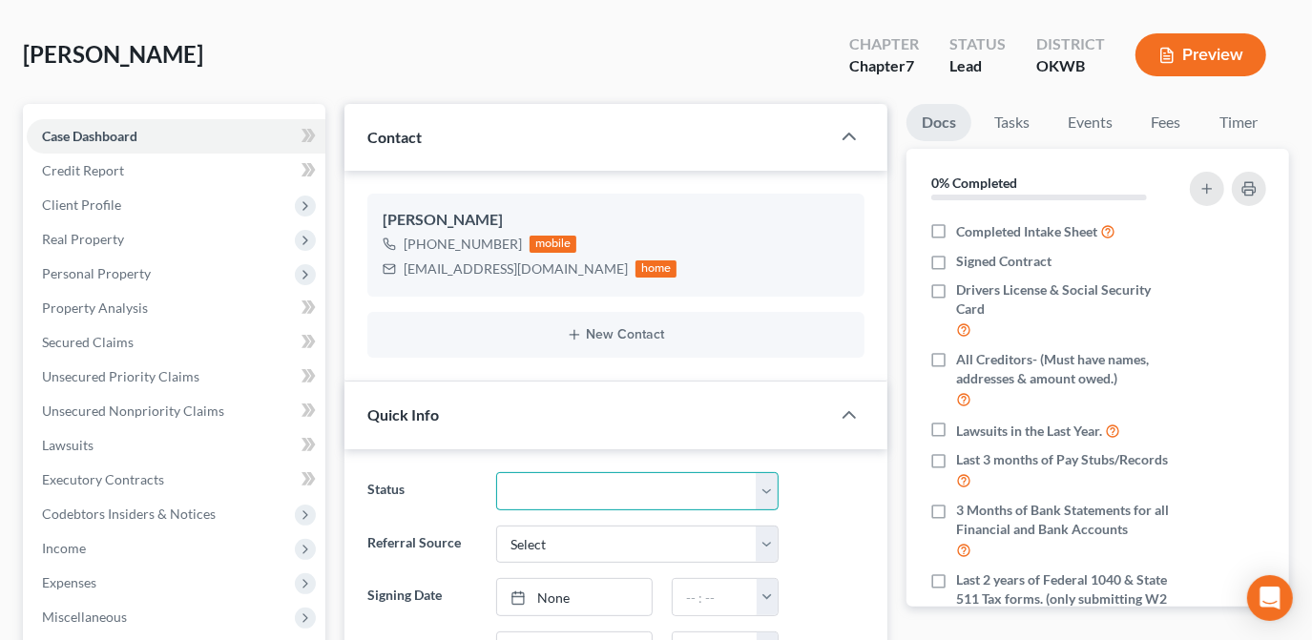
drag, startPoint x: 626, startPoint y: 485, endPoint x: 634, endPoint y: 518, distance: 34.3
click at [626, 485] on select "Discharged Dismissed Filed Info Sent In Progress Lead Lost Lead Ready to File R…" at bounding box center [637, 491] width 282 height 38
select select "3"
click at [496, 472] on select "Discharged Dismissed Filed Info Sent In Progress Lead Lost Lead Ready to File R…" at bounding box center [637, 491] width 282 height 38
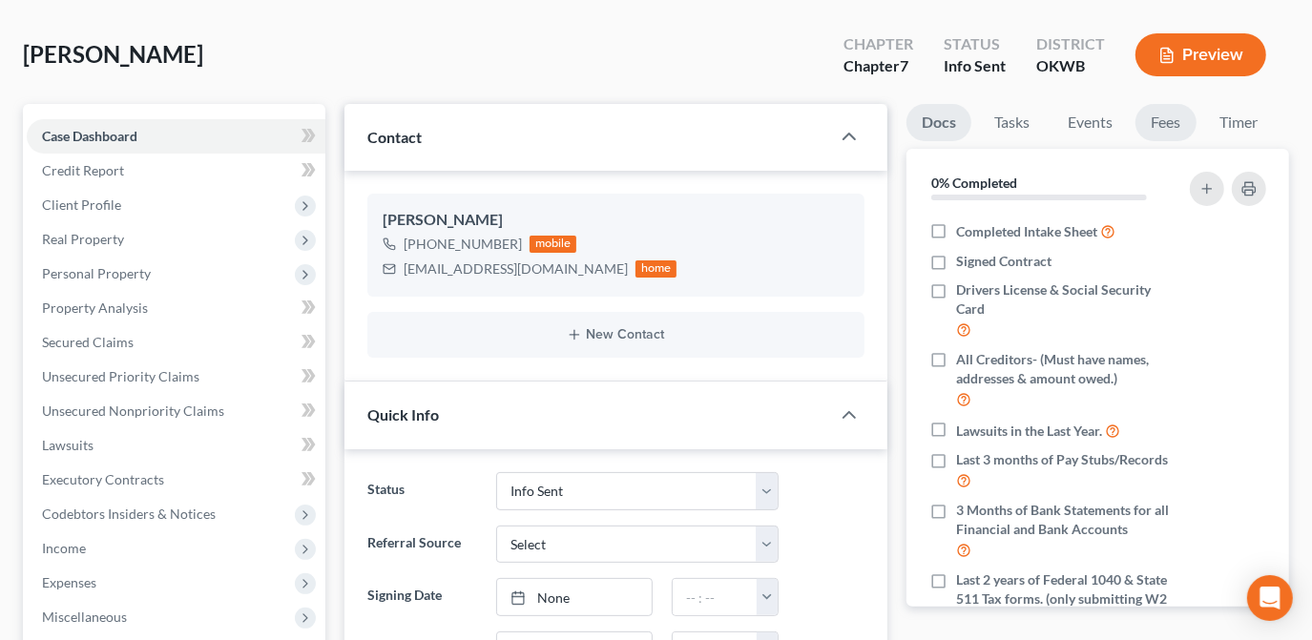
click at [1177, 124] on link "Fees" at bounding box center [1165, 122] width 61 height 37
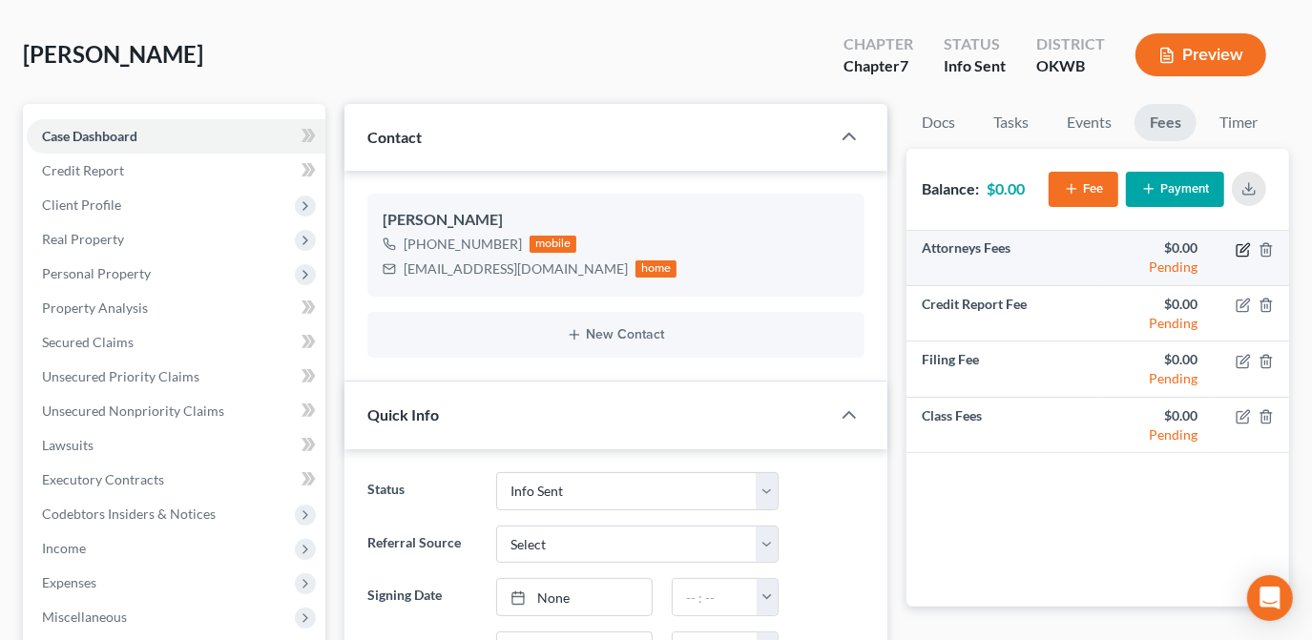
click at [1238, 248] on icon "button" at bounding box center [1243, 249] width 15 height 15
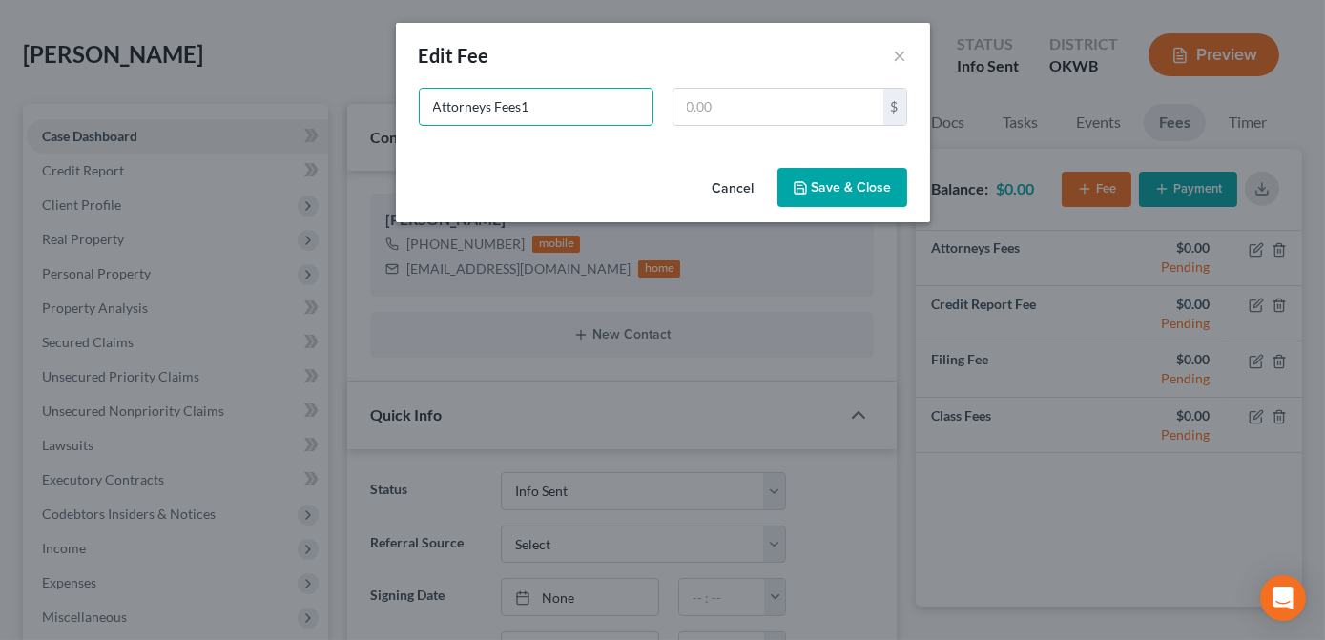
type input "Attorneys Fees"
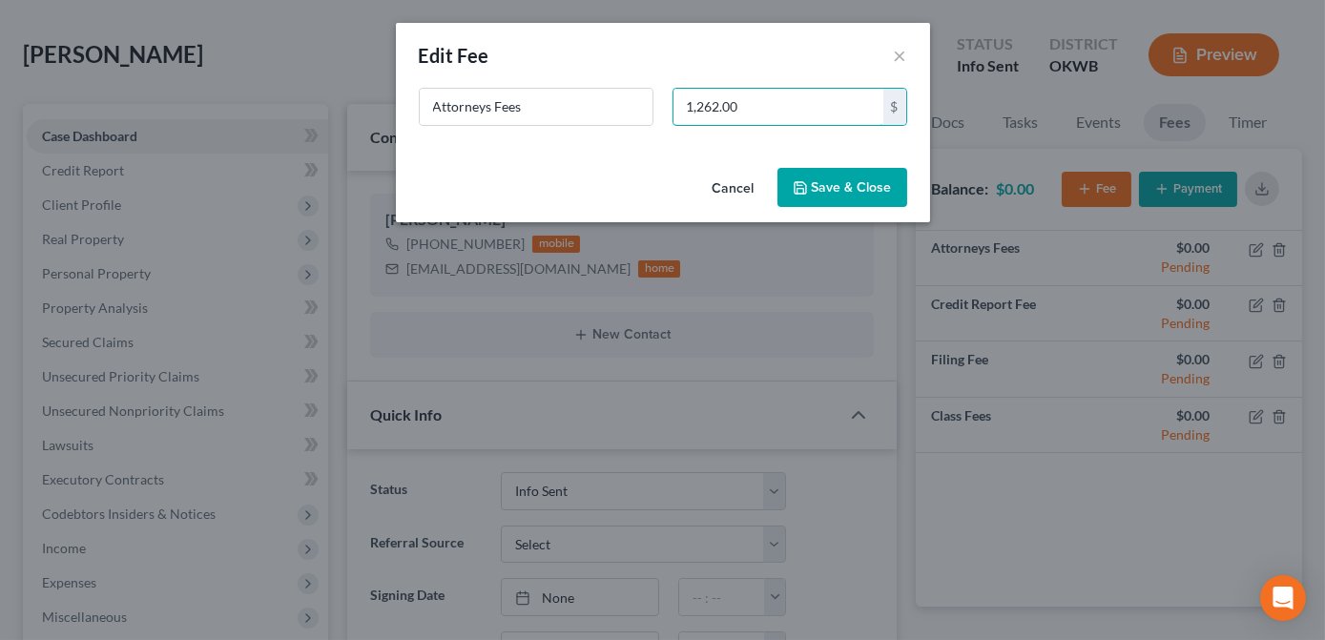
type input "1,262.00"
click at [796, 174] on button "Save & Close" at bounding box center [843, 188] width 130 height 40
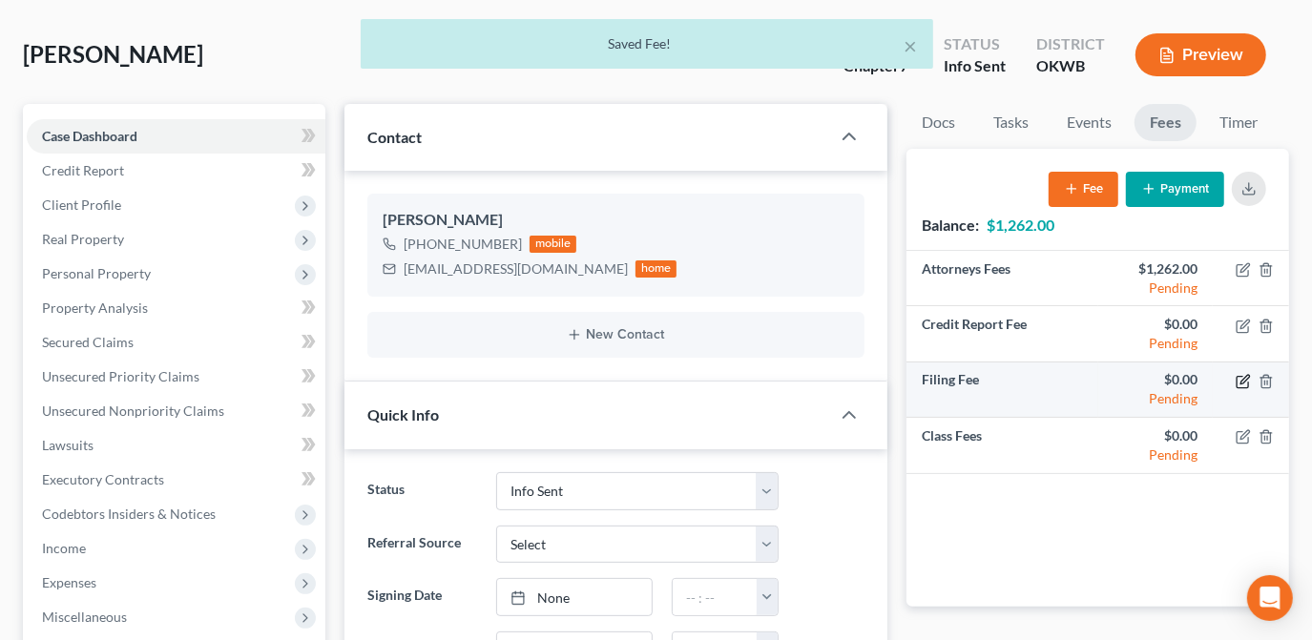
click at [1244, 376] on icon "button" at bounding box center [1244, 379] width 9 height 9
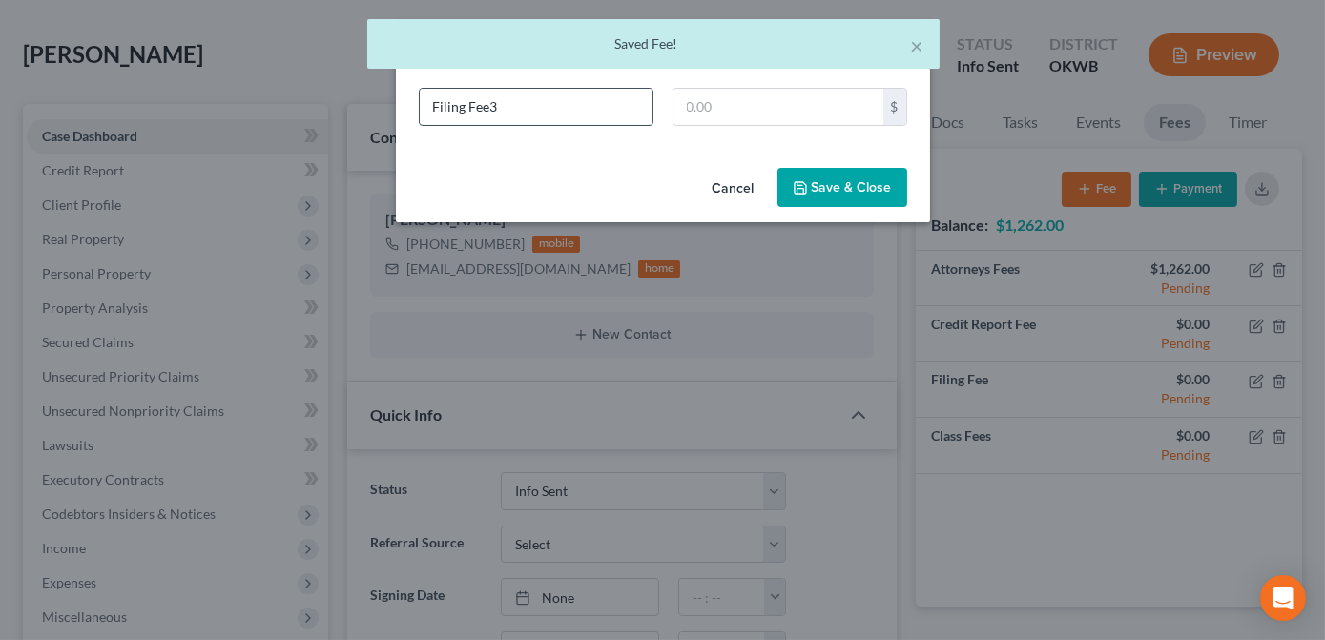
type input "Filing Fee"
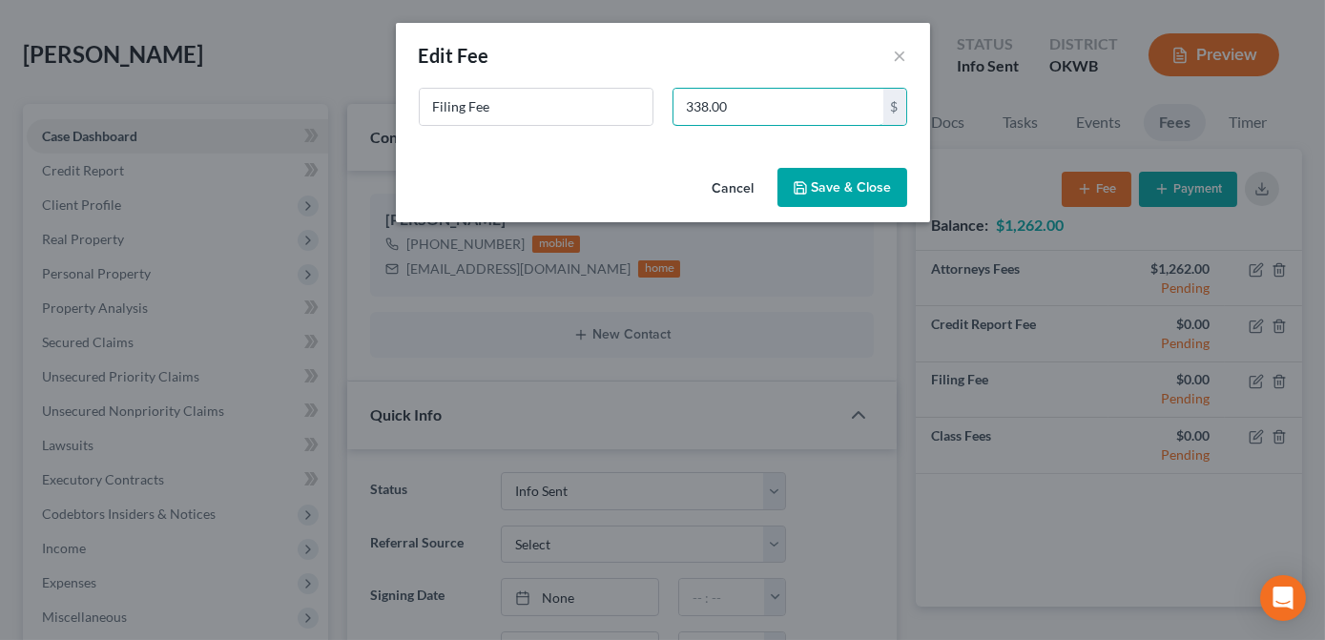
type input "338.00"
click at [849, 192] on button "Save & Close" at bounding box center [843, 188] width 130 height 40
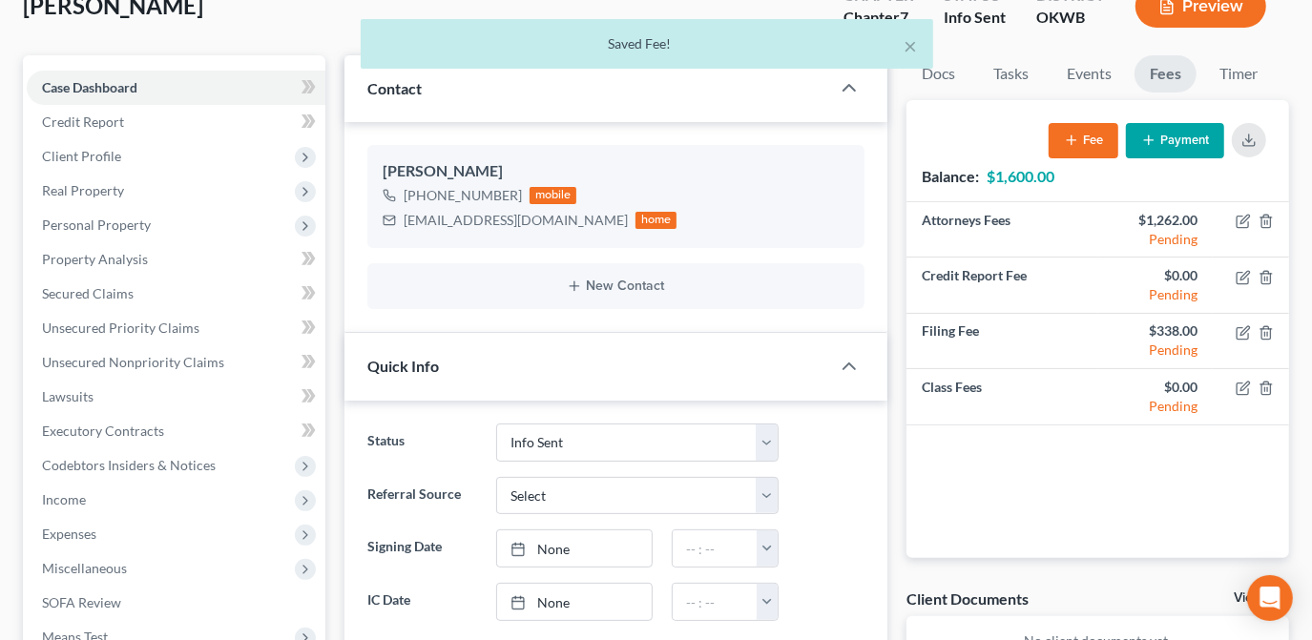
scroll to position [166, 0]
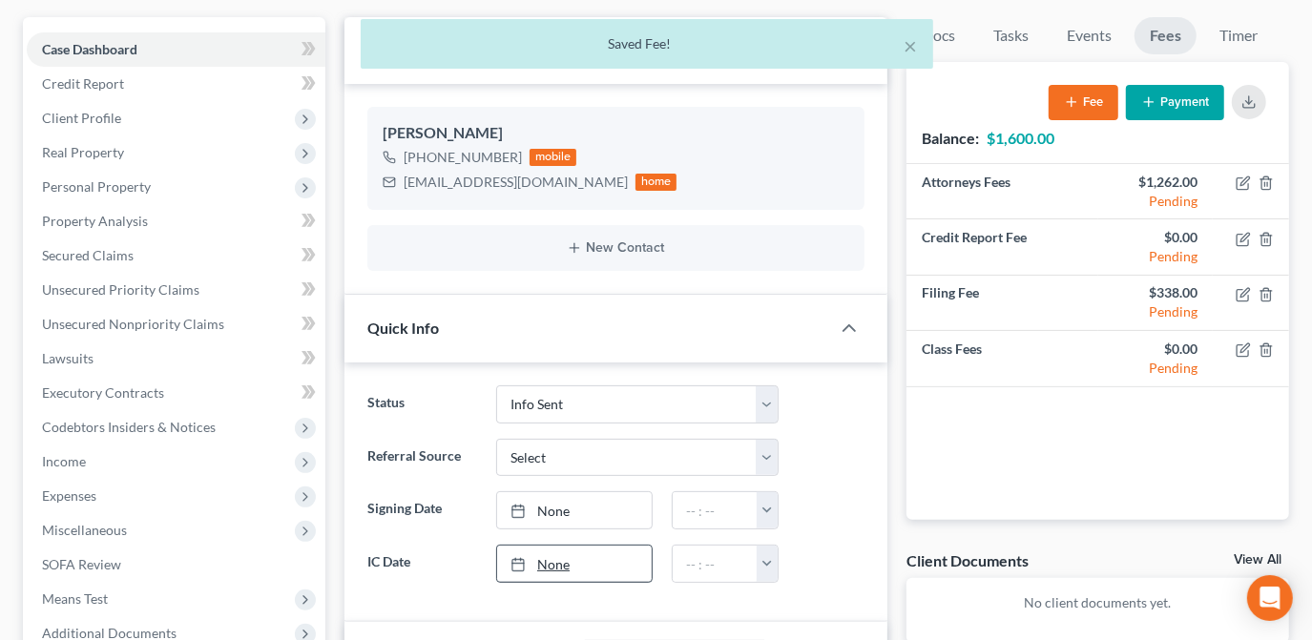
click at [549, 554] on link "None" at bounding box center [574, 564] width 155 height 36
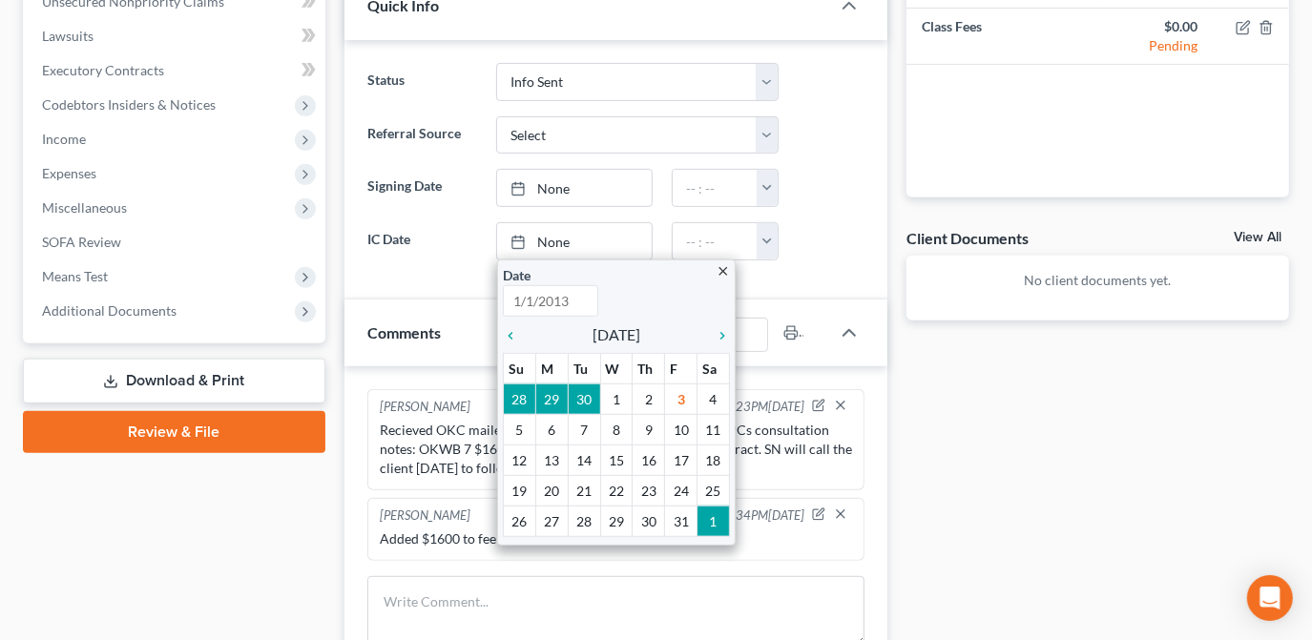
scroll to position [513, 0]
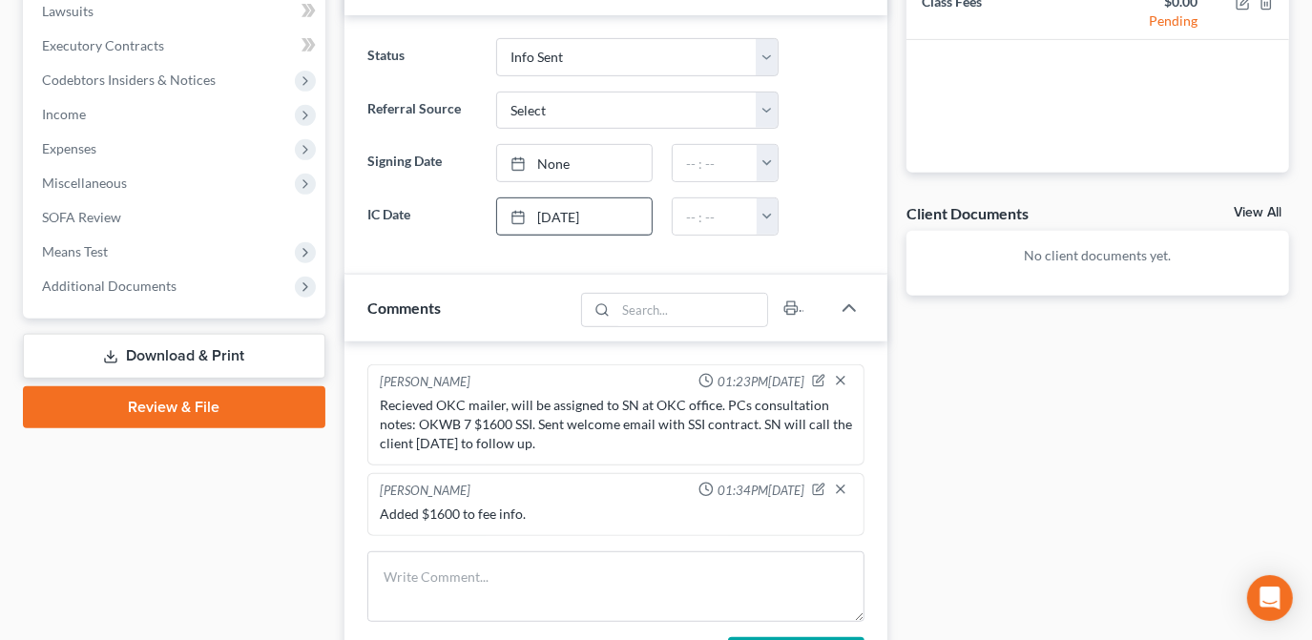
click at [926, 360] on div "Docs Tasks Events Fees Timer 0% Completed Nothing here yet! Completed Intake Sh…" at bounding box center [1098, 286] width 402 height 1233
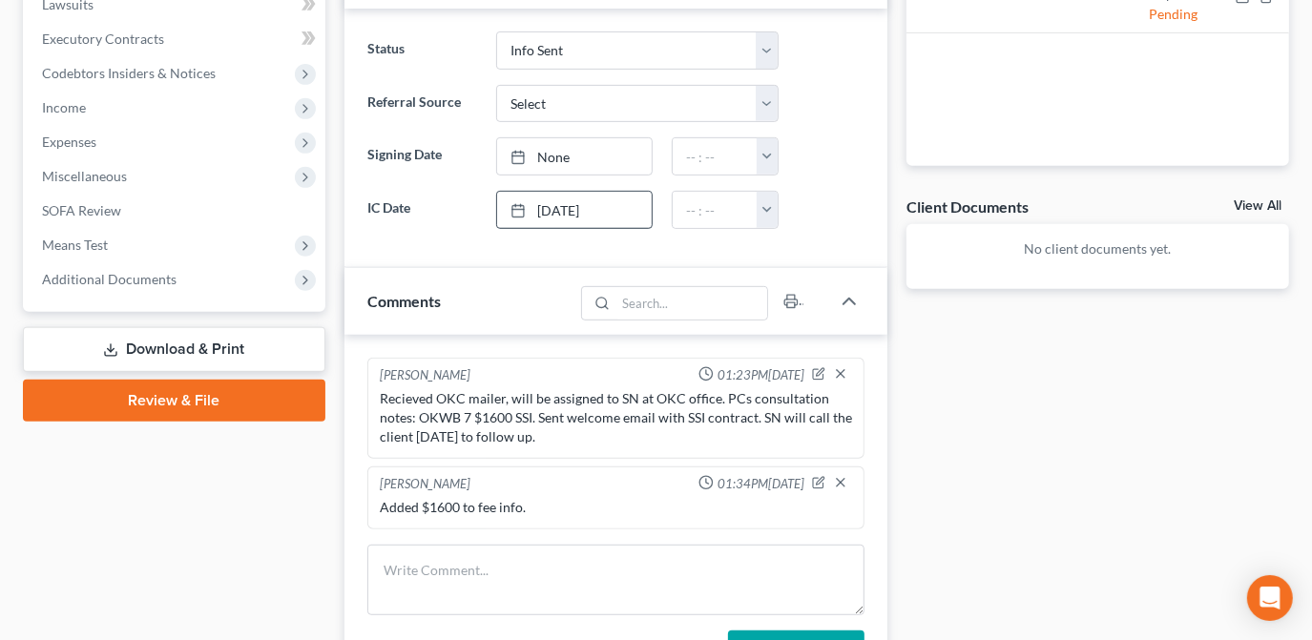
scroll to position [433, 0]
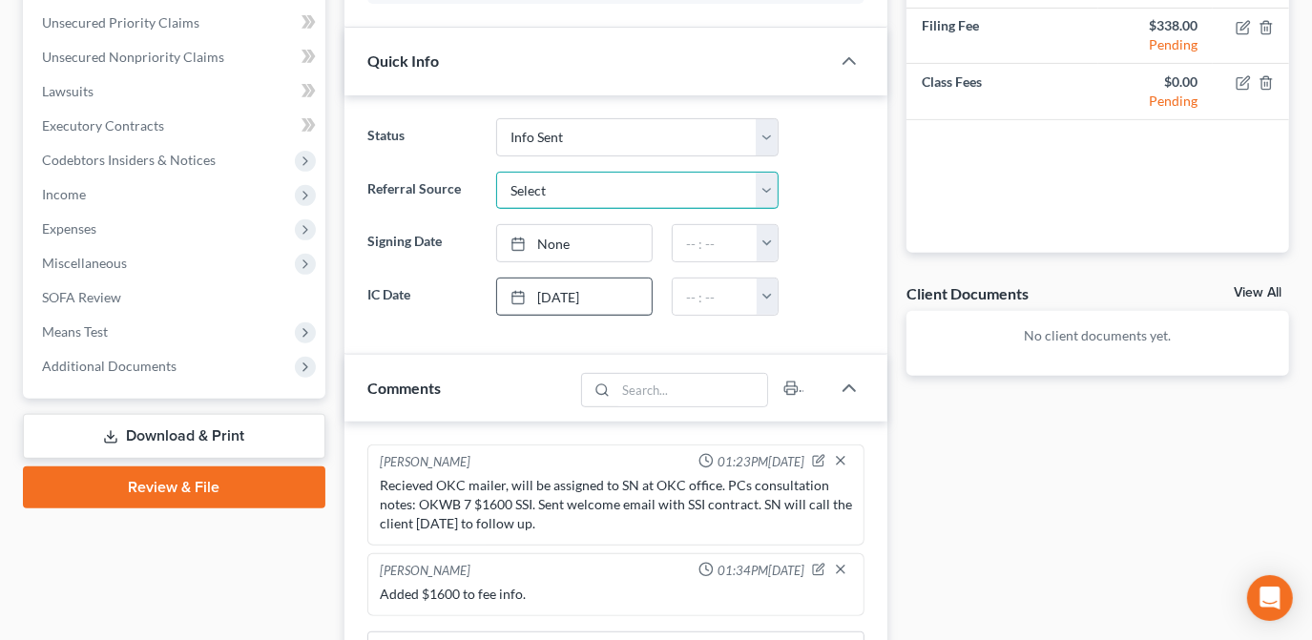
click at [758, 179] on select "Select Word Of Mouth Previous Clients Direct Mail Website Google Search Modern …" at bounding box center [637, 191] width 282 height 38
select select "2"
click at [496, 172] on select "Select Word Of Mouth Previous Clients Direct Mail Website Google Search Modern …" at bounding box center [637, 191] width 282 height 38
click at [841, 260] on ng-include "Status Discharged Dismissed Filed Info Sent In Progress Lead Lost Lead Ready to…" at bounding box center [615, 217] width 497 height 198
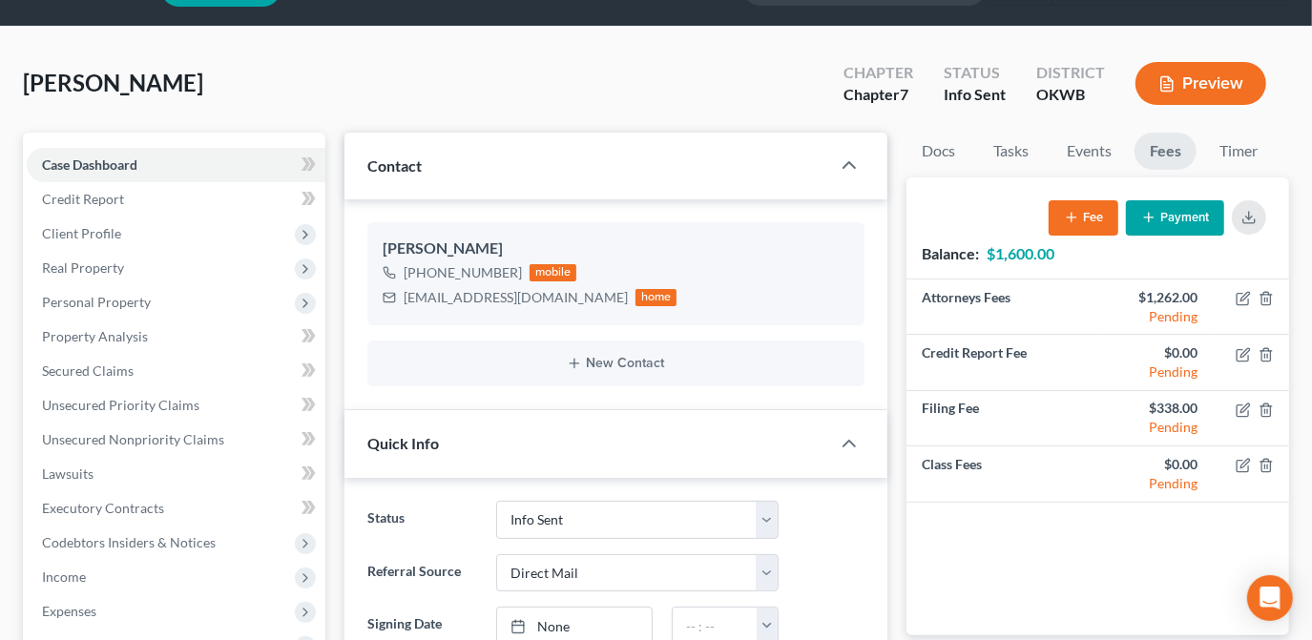
scroll to position [0, 0]
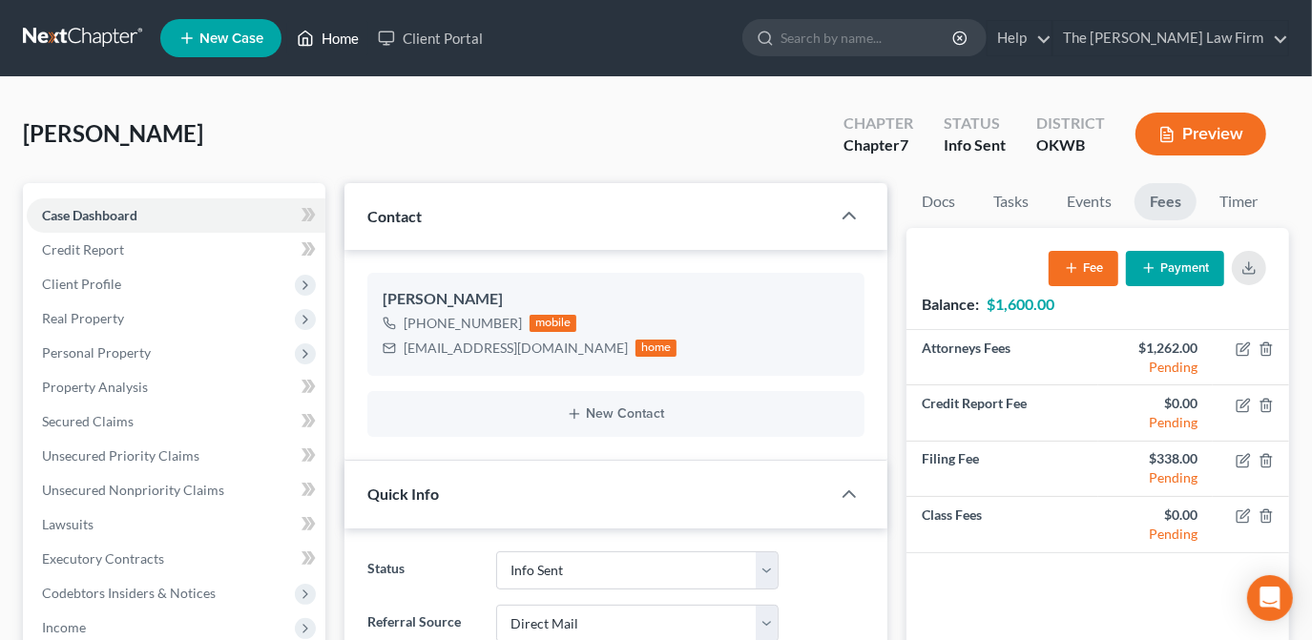
click at [340, 27] on link "Home" at bounding box center [327, 38] width 81 height 34
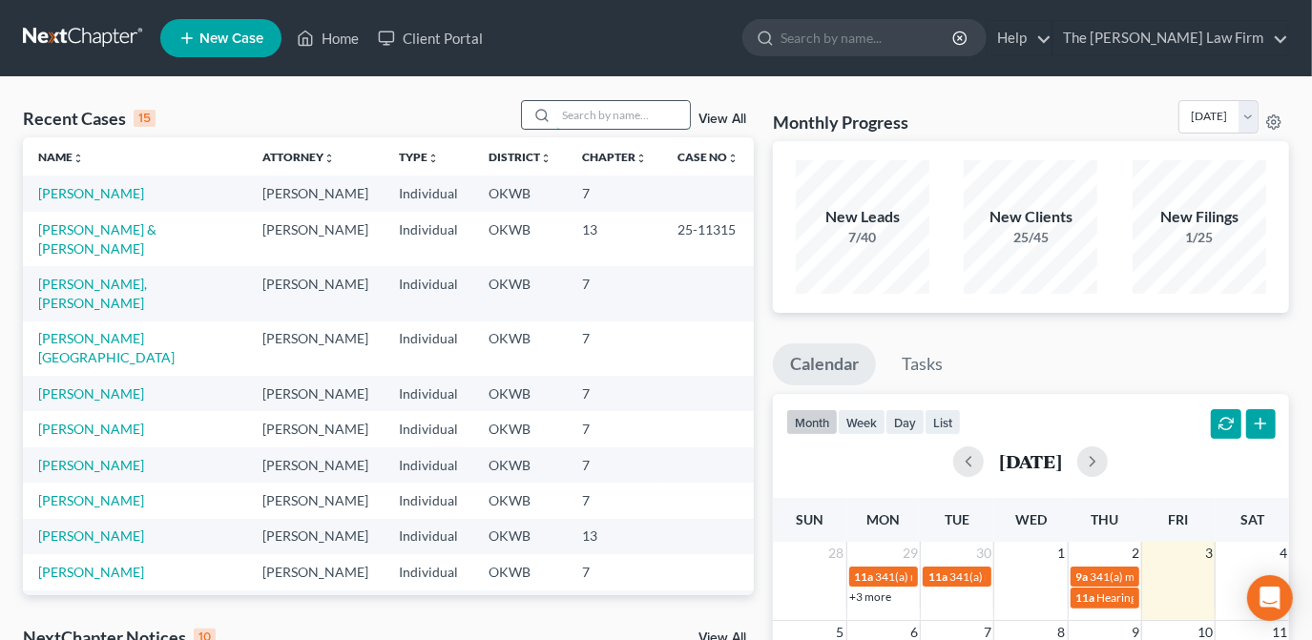
click at [601, 121] on input "search" at bounding box center [623, 115] width 134 height 28
drag, startPoint x: 617, startPoint y: 113, endPoint x: 649, endPoint y: 126, distance: 34.2
click at [617, 113] on input "search" at bounding box center [623, 115] width 134 height 28
type input "mitchel"
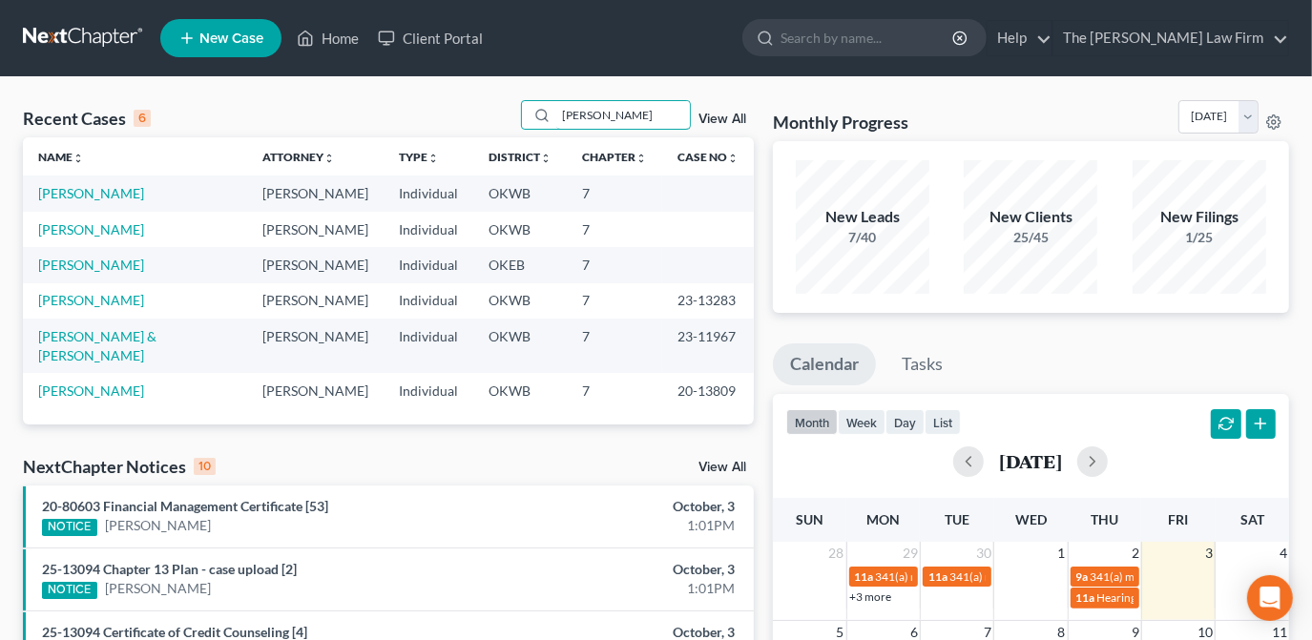
drag, startPoint x: 579, startPoint y: 115, endPoint x: 481, endPoint y: 107, distance: 98.6
click at [481, 107] on div "Recent Cases 6 mitchel View All" at bounding box center [388, 118] width 731 height 37
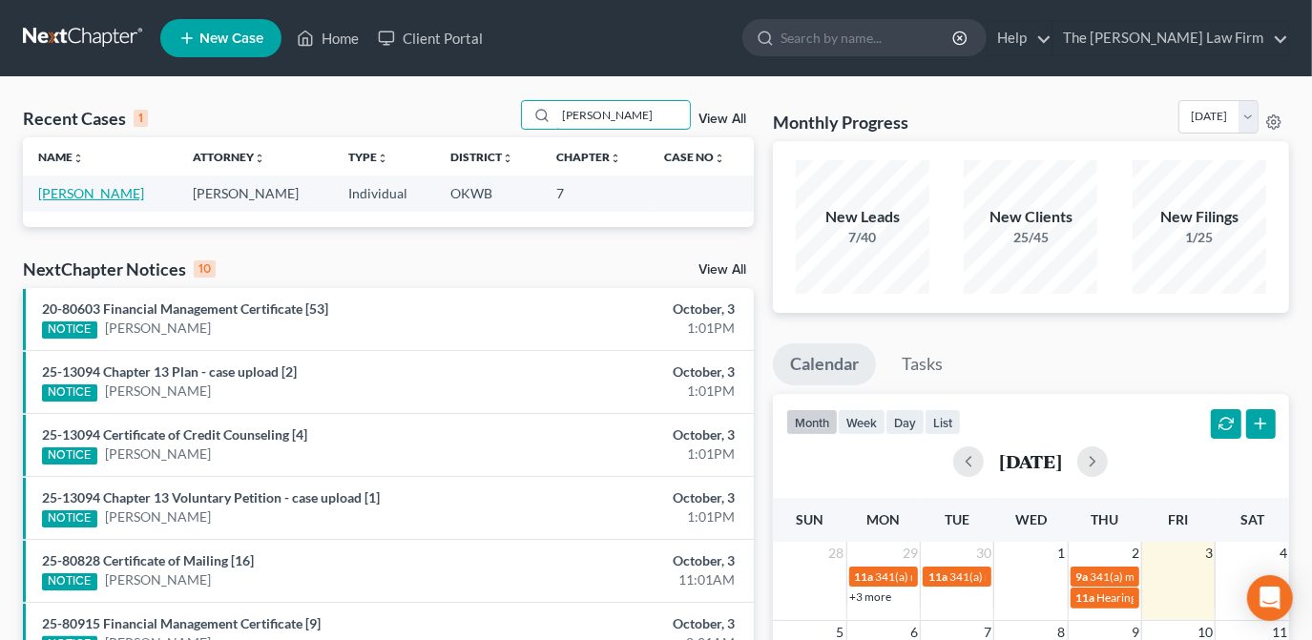
type input "hicks"
click at [91, 195] on link "Hicks, Michael" at bounding box center [91, 193] width 106 height 16
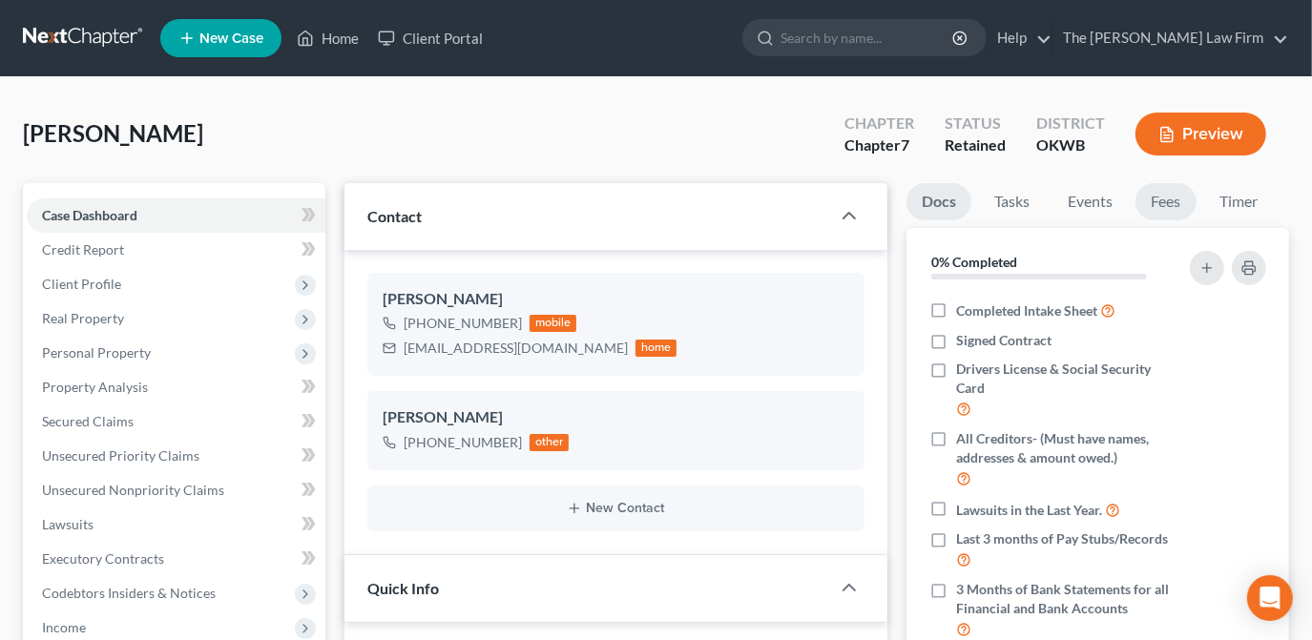
click at [1175, 208] on link "Fees" at bounding box center [1165, 201] width 61 height 37
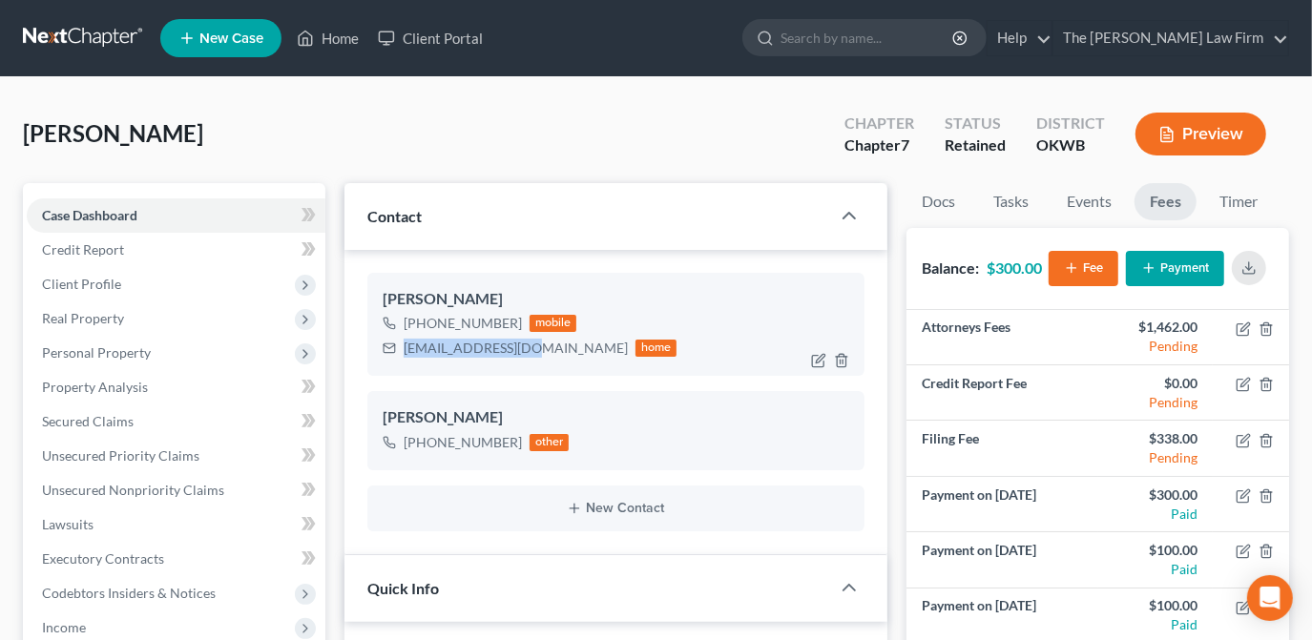
drag, startPoint x: 527, startPoint y: 347, endPoint x: 404, endPoint y: 349, distance: 123.1
click at [404, 349] on div "sinned_y@yahoo.com" at bounding box center [516, 348] width 224 height 19
copy div "sinned_y@yahoo.com"
click at [1169, 273] on button "Payment" at bounding box center [1175, 268] width 98 height 35
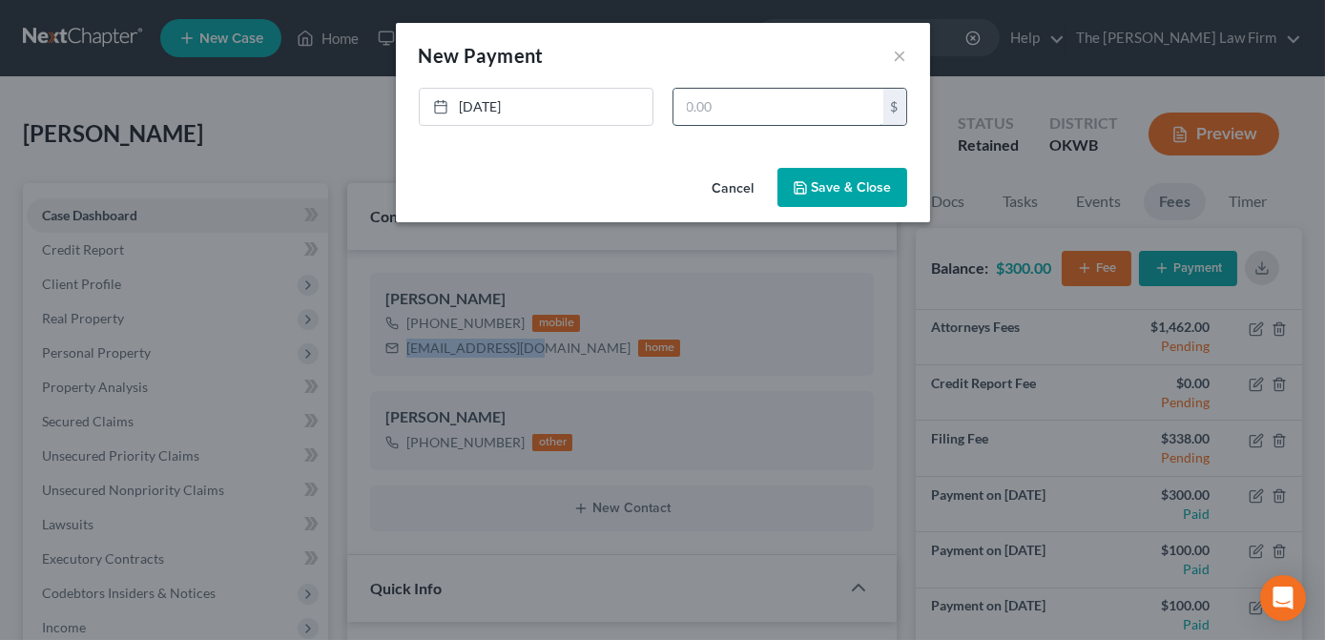
click at [815, 111] on input "text" at bounding box center [779, 107] width 210 height 36
type input "100.00"
drag, startPoint x: 819, startPoint y: 177, endPoint x: 1121, endPoint y: 260, distance: 313.9
click at [822, 177] on button "Save & Close" at bounding box center [843, 188] width 130 height 40
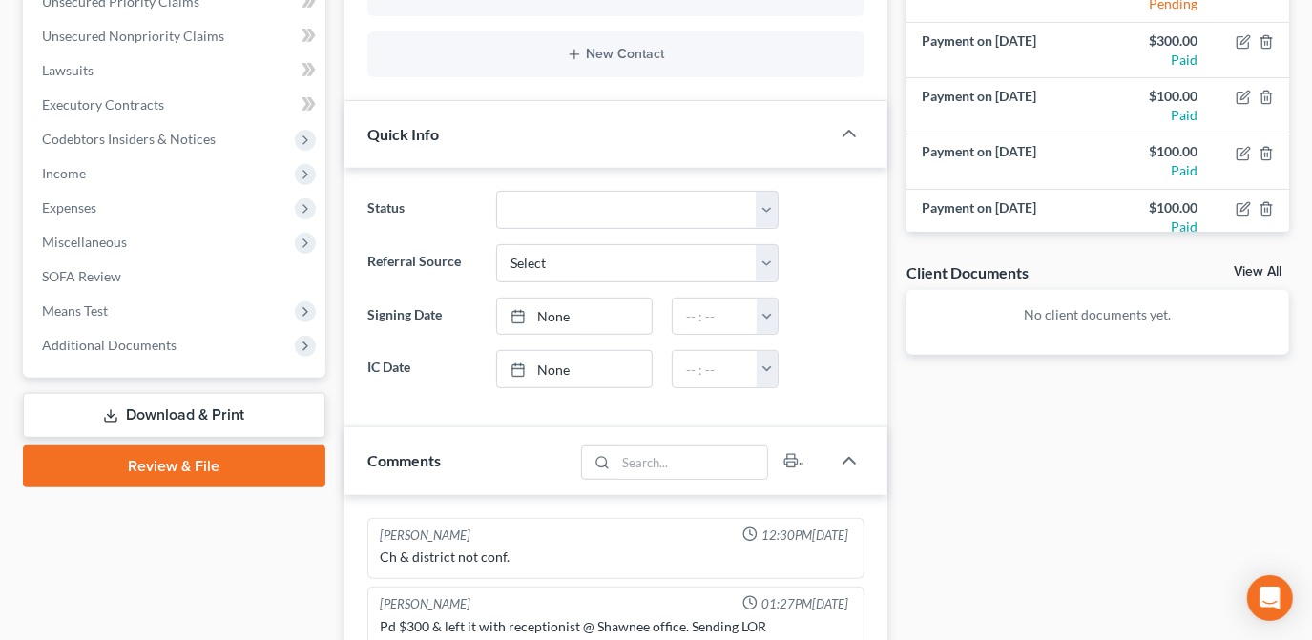
scroll to position [520, 0]
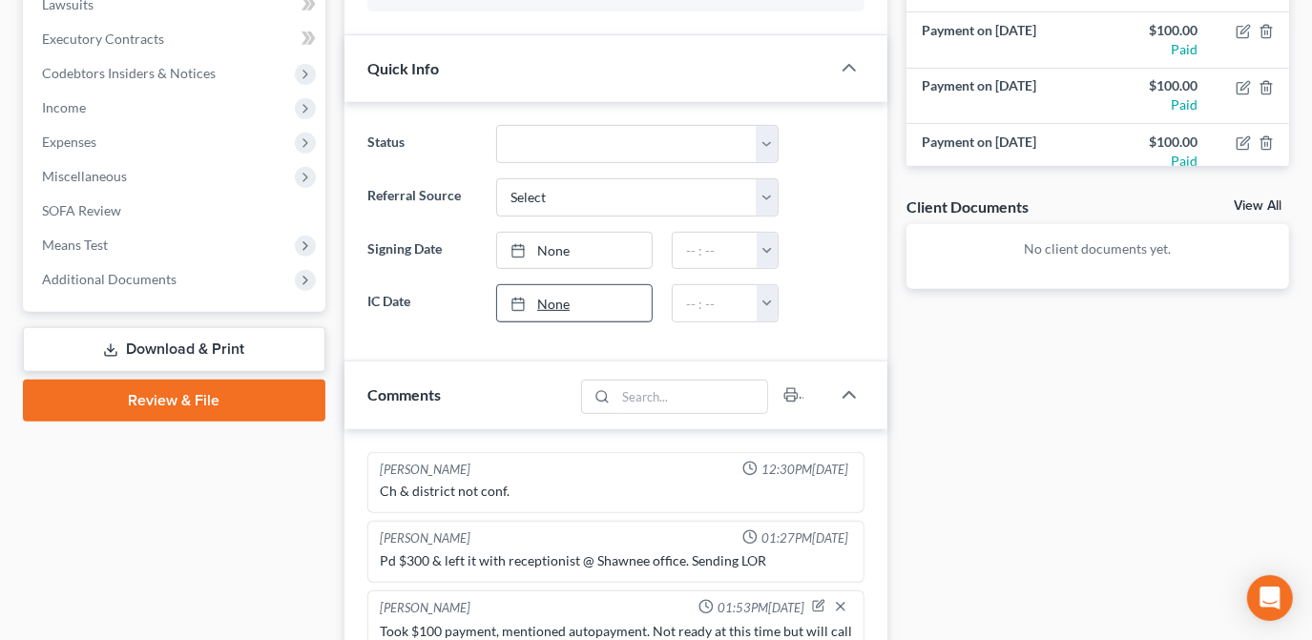
click at [555, 299] on link "None" at bounding box center [574, 303] width 155 height 36
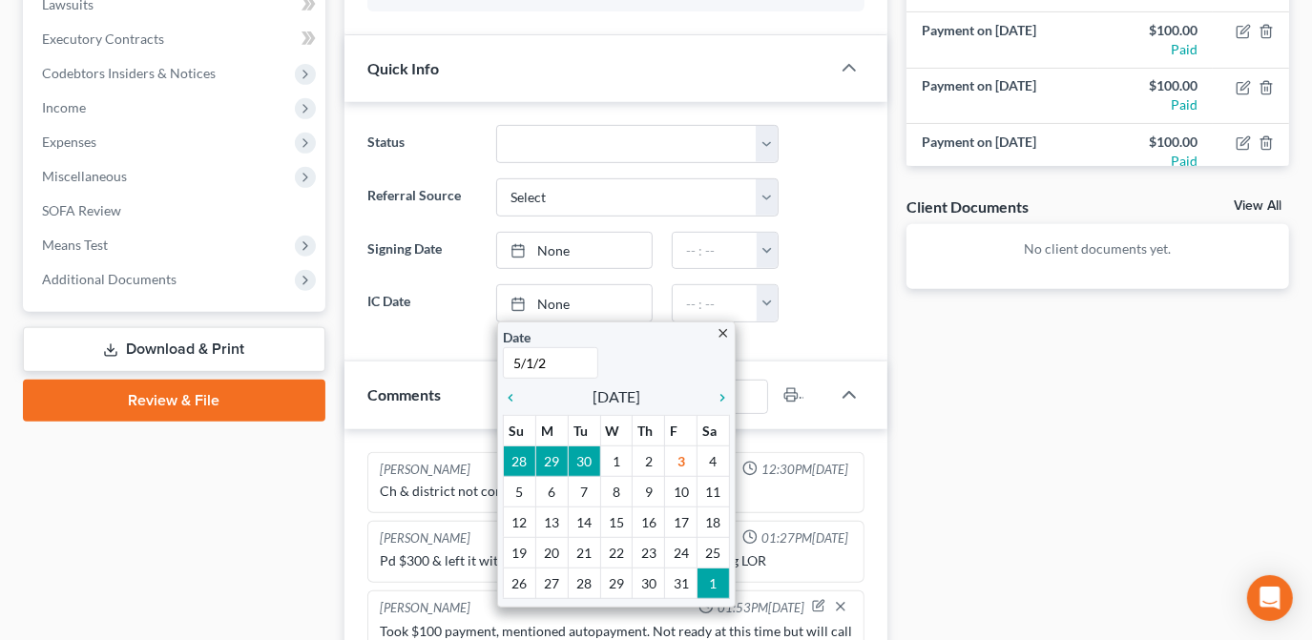
type input "5/1/25"
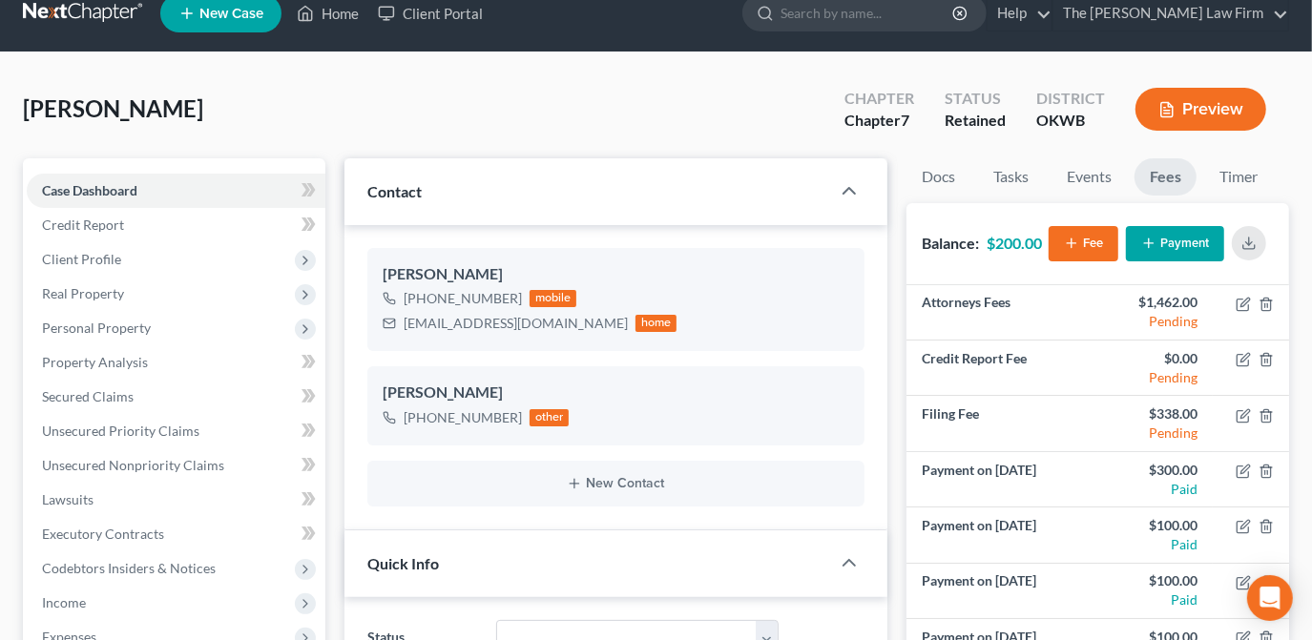
scroll to position [0, 0]
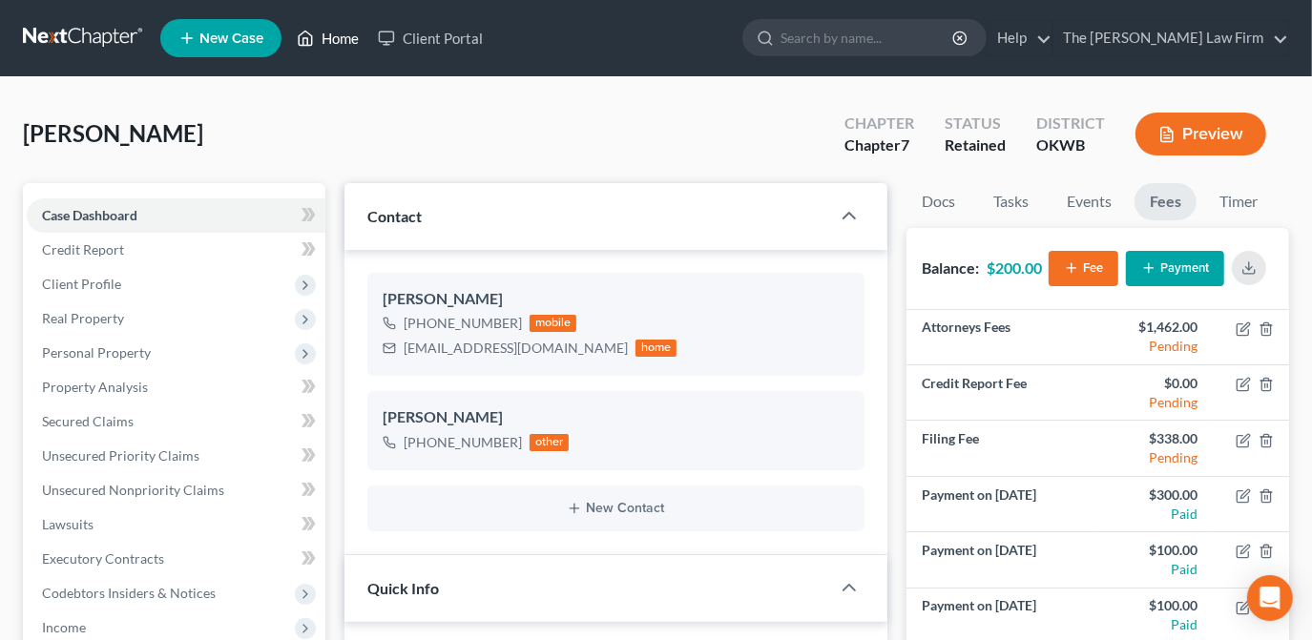
click at [352, 44] on link "Home" at bounding box center [327, 38] width 81 height 34
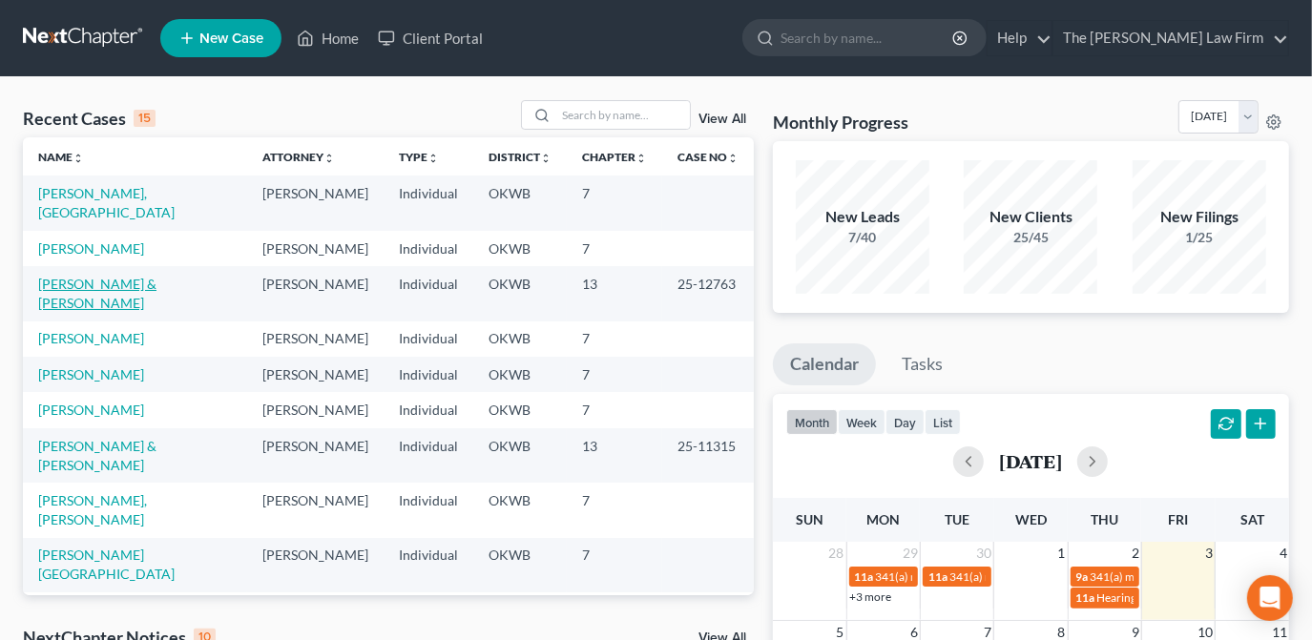
drag, startPoint x: 71, startPoint y: 270, endPoint x: 99, endPoint y: 270, distance: 28.6
click at [71, 276] on link "[PERSON_NAME] & [PERSON_NAME]" at bounding box center [97, 293] width 118 height 35
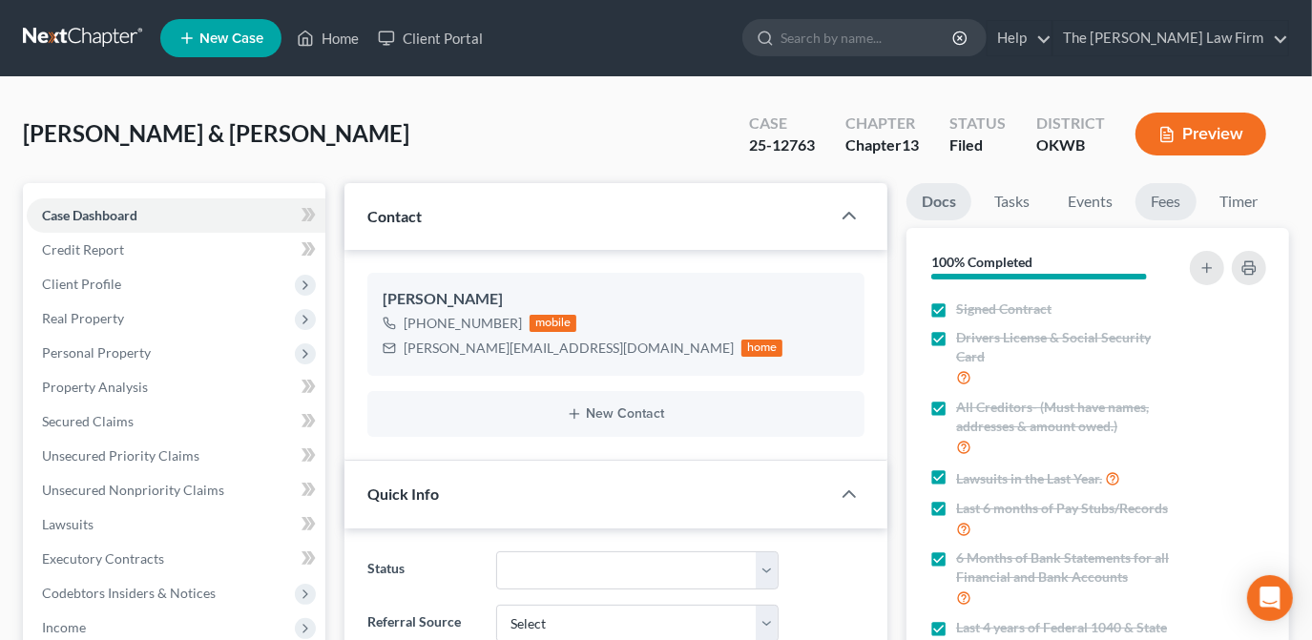
click at [1144, 205] on link "Fees" at bounding box center [1165, 201] width 61 height 37
click at [1162, 207] on link "Fees" at bounding box center [1165, 201] width 61 height 37
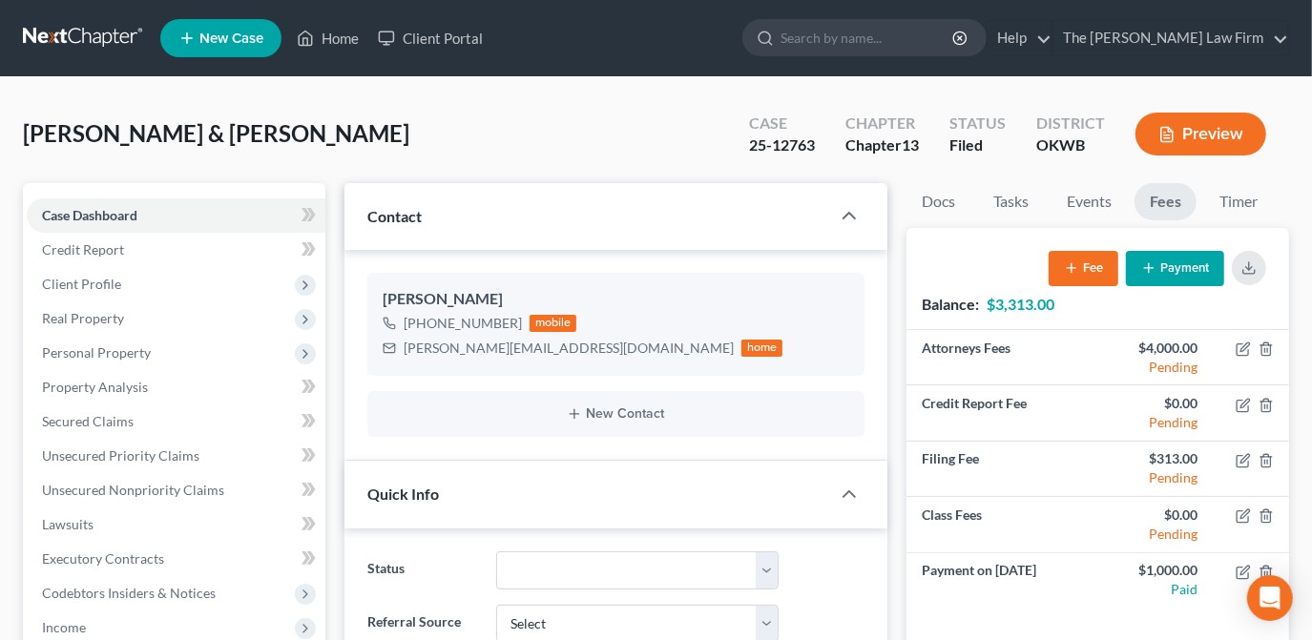
scroll to position [2201, 0]
click at [1098, 205] on link "Events" at bounding box center [1088, 201] width 75 height 37
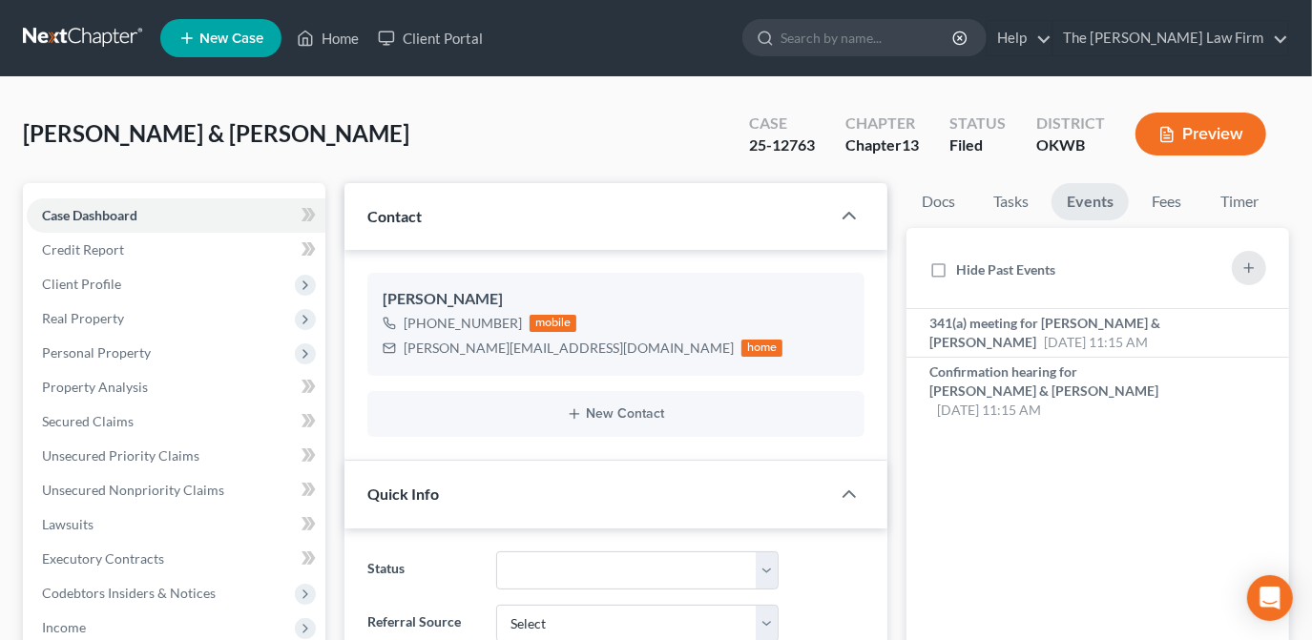
click at [992, 467] on div "Nothing here yet! 341(a) meeting for Dustin Hays & Morgan Hays Oct 9, 2025 11:1…" at bounding box center [1097, 497] width 383 height 377
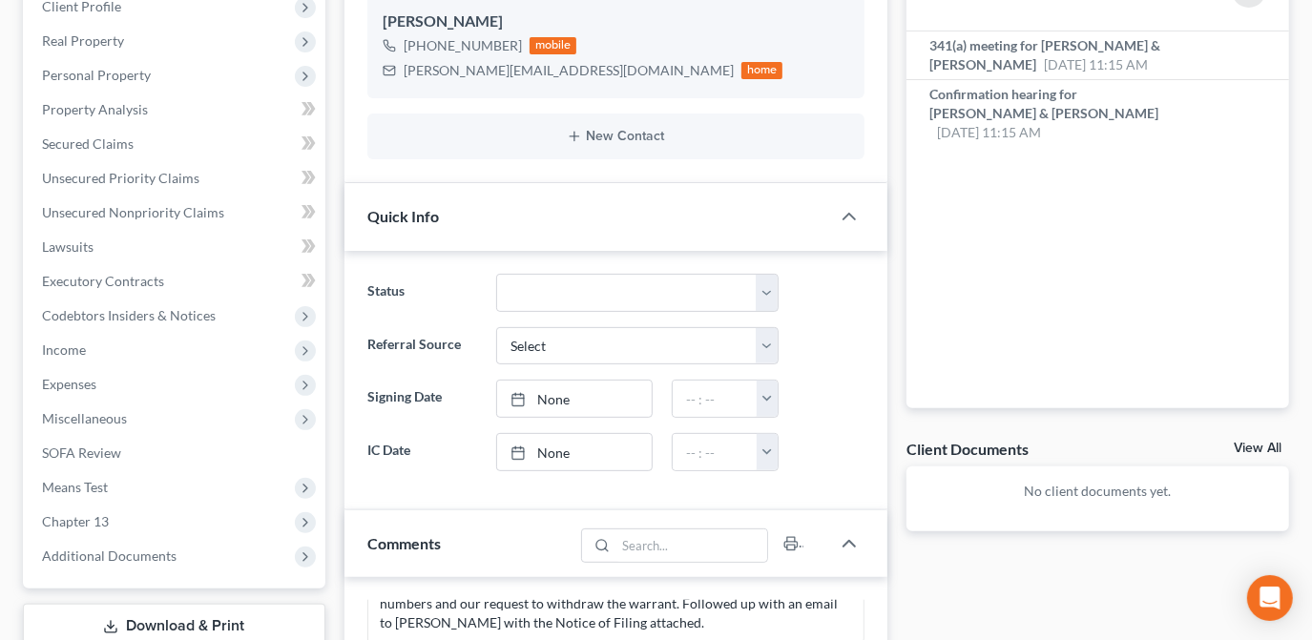
scroll to position [260, 0]
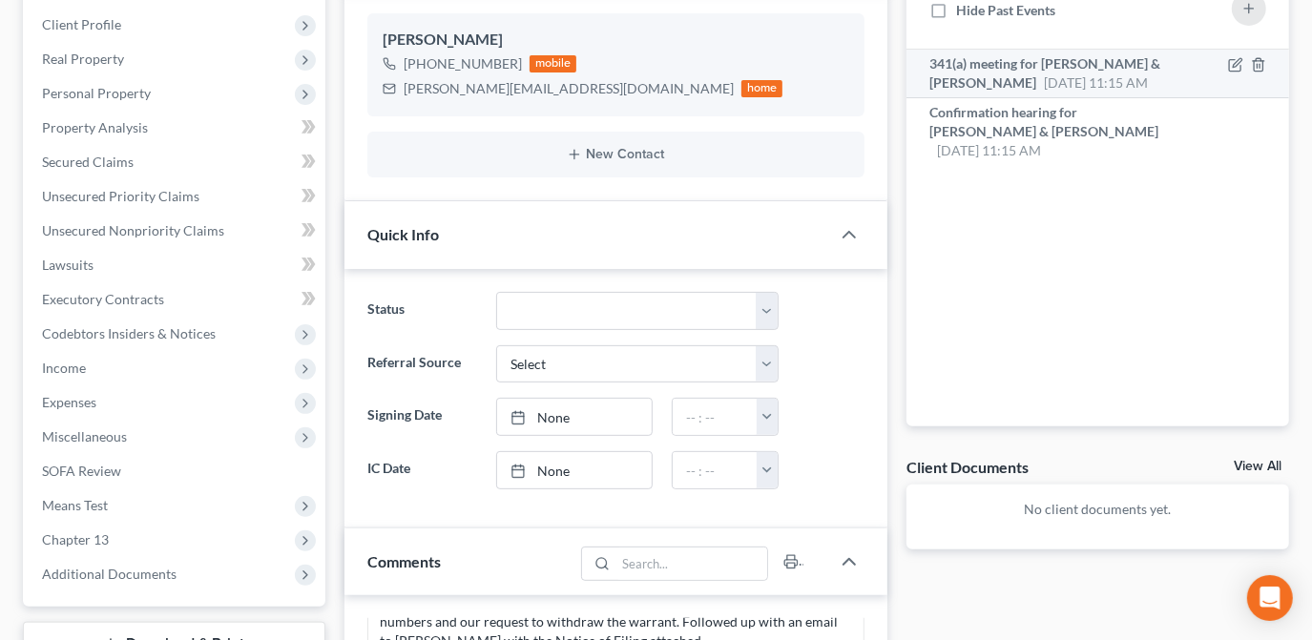
click at [1060, 83] on span "[DATE] 11:15 AM" at bounding box center [1096, 82] width 104 height 16
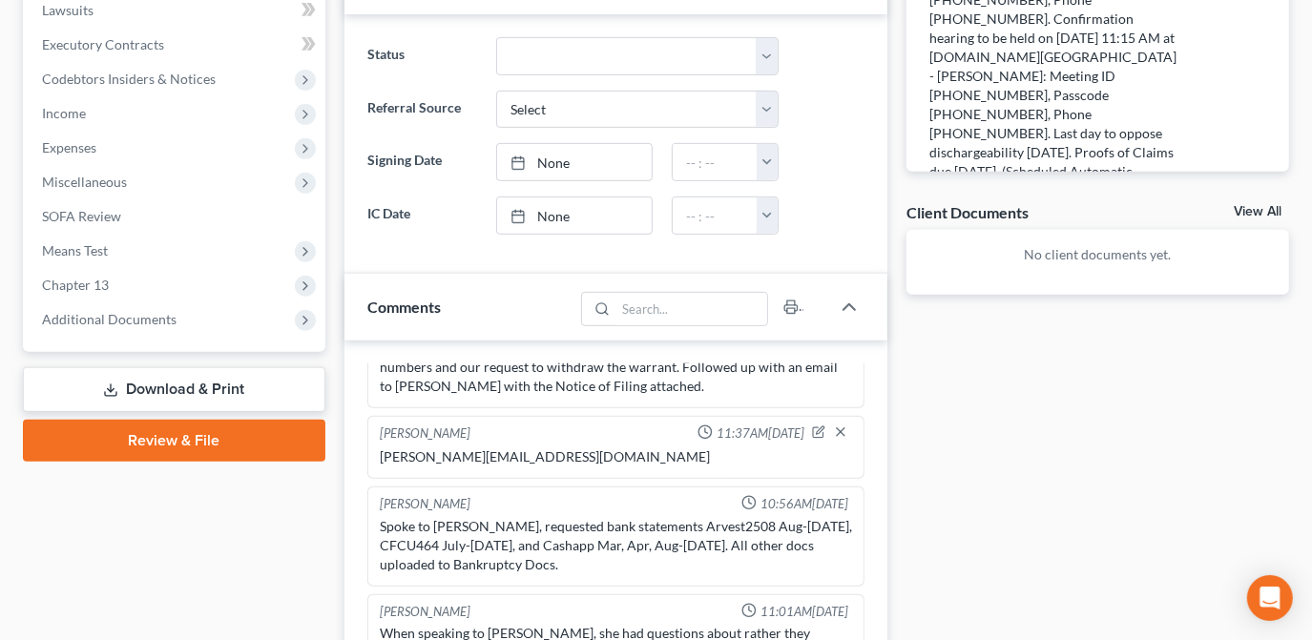
scroll to position [780, 0]
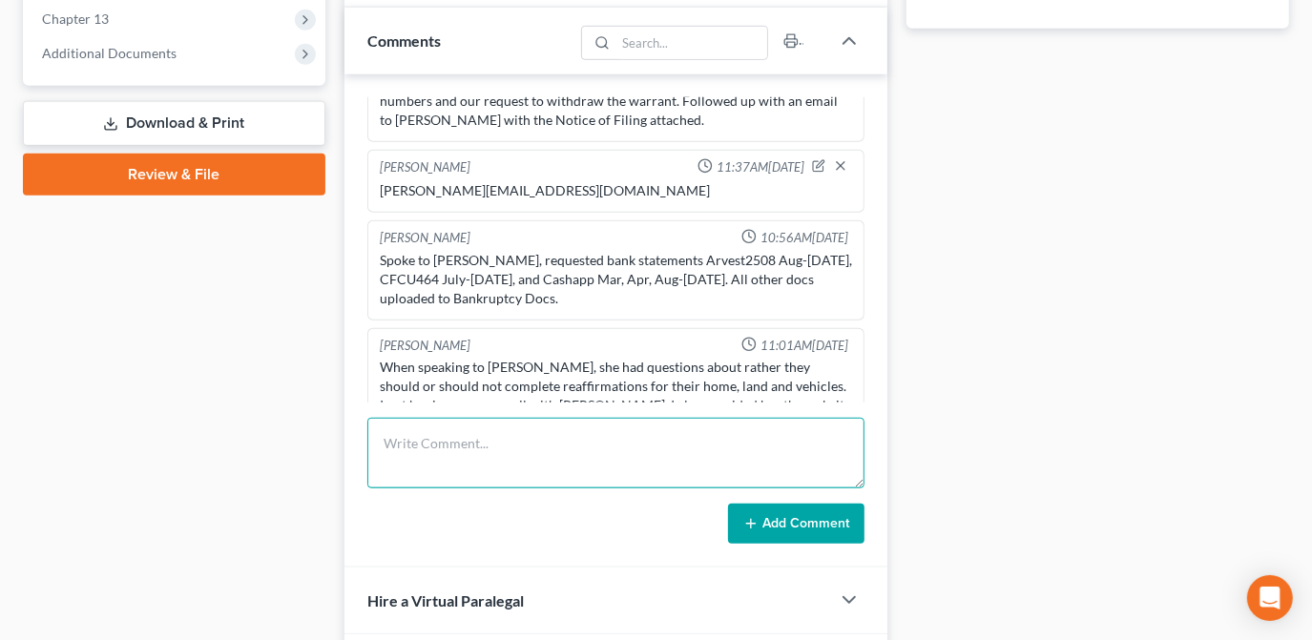
click at [550, 447] on textarea at bounding box center [615, 453] width 497 height 71
type textarea "c"
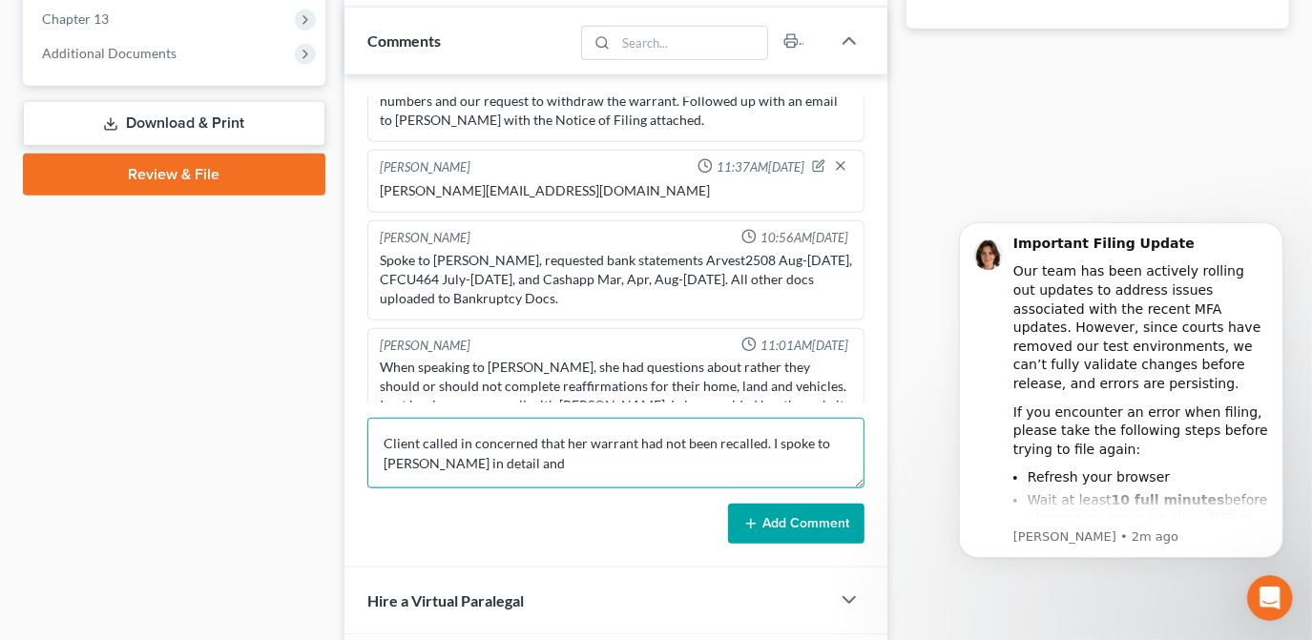
scroll to position [0, 0]
drag, startPoint x: 702, startPoint y: 469, endPoint x: 755, endPoint y: 447, distance: 57.3
click at [703, 469] on textarea "Client called in concerned that her warrant had not been recalled. I spoke to p…" at bounding box center [615, 453] width 497 height 71
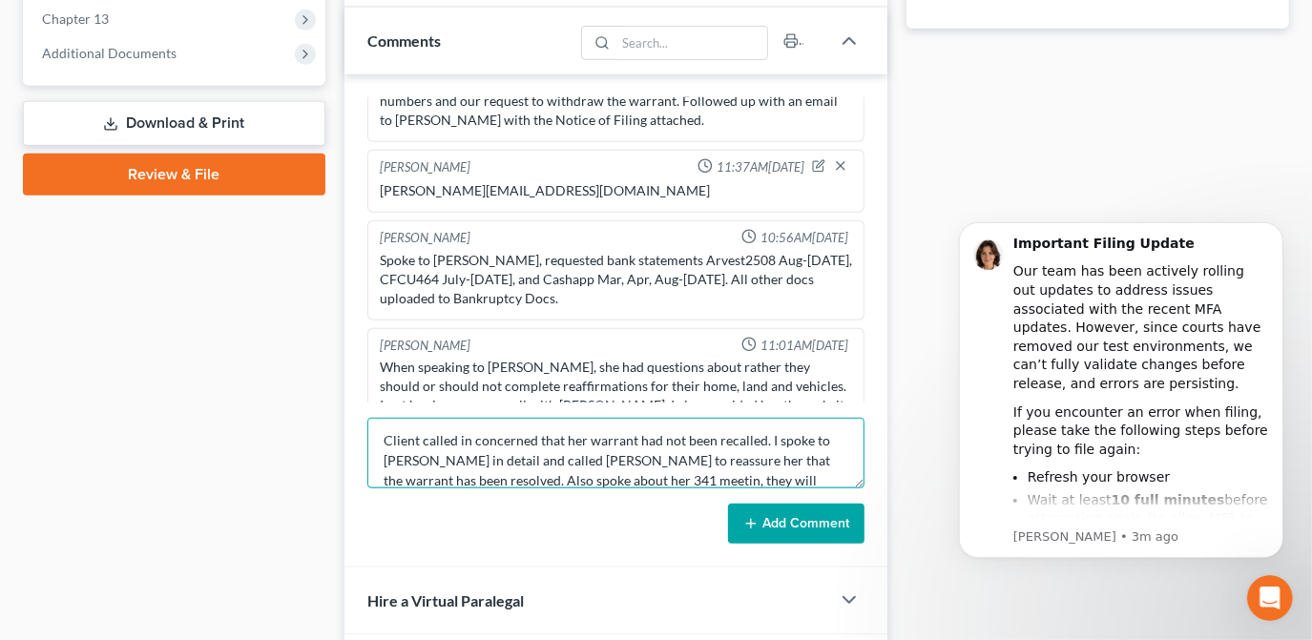
type textarea "Client called in concerned that her warrant had not been recalled. I spoke to […"
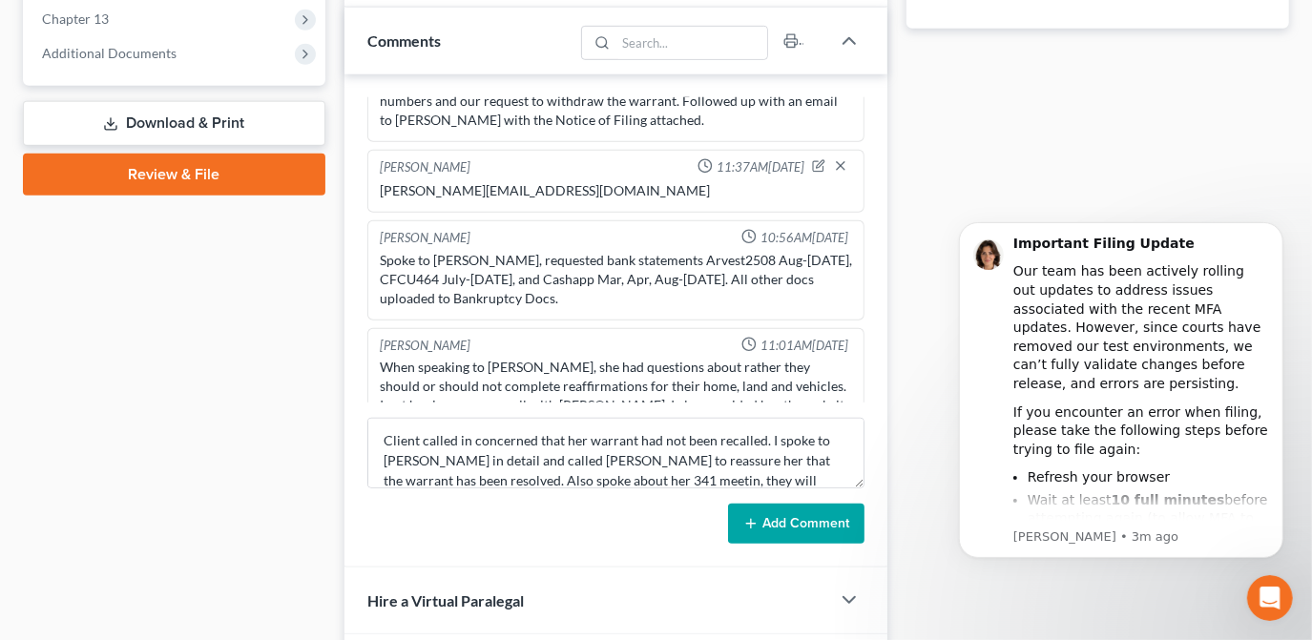
drag, startPoint x: 802, startPoint y: 529, endPoint x: 142, endPoint y: 199, distance: 737.8
click at [790, 523] on button "Add Comment" at bounding box center [796, 524] width 136 height 40
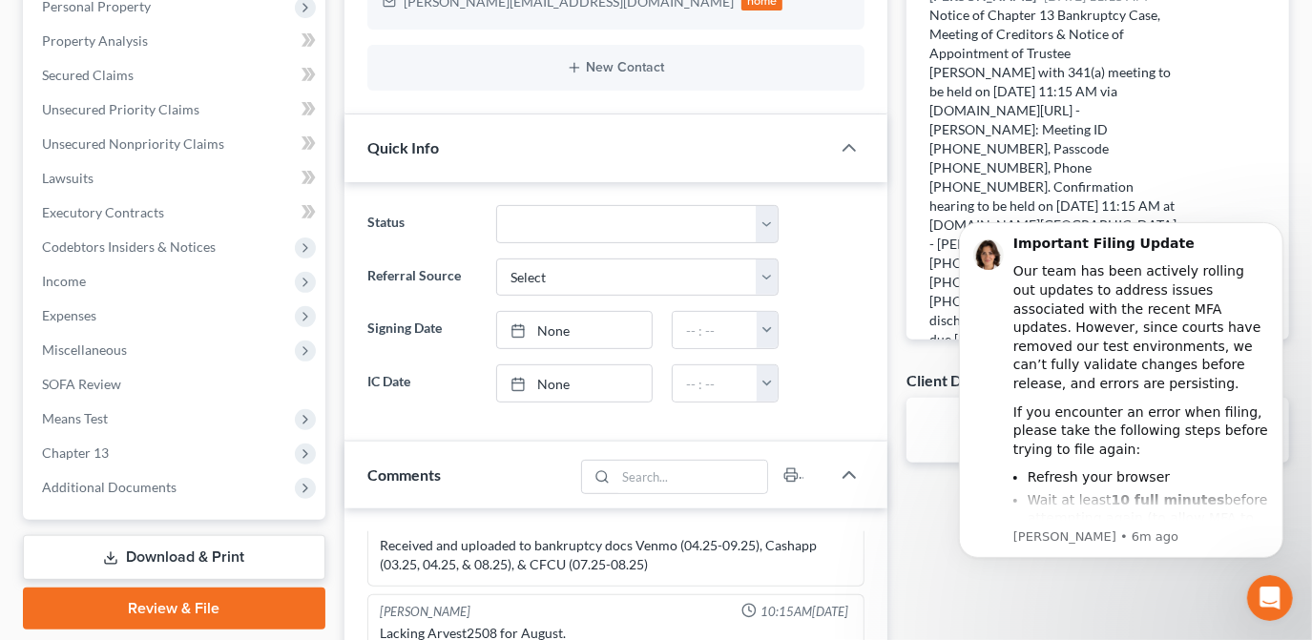
scroll to position [0, 0]
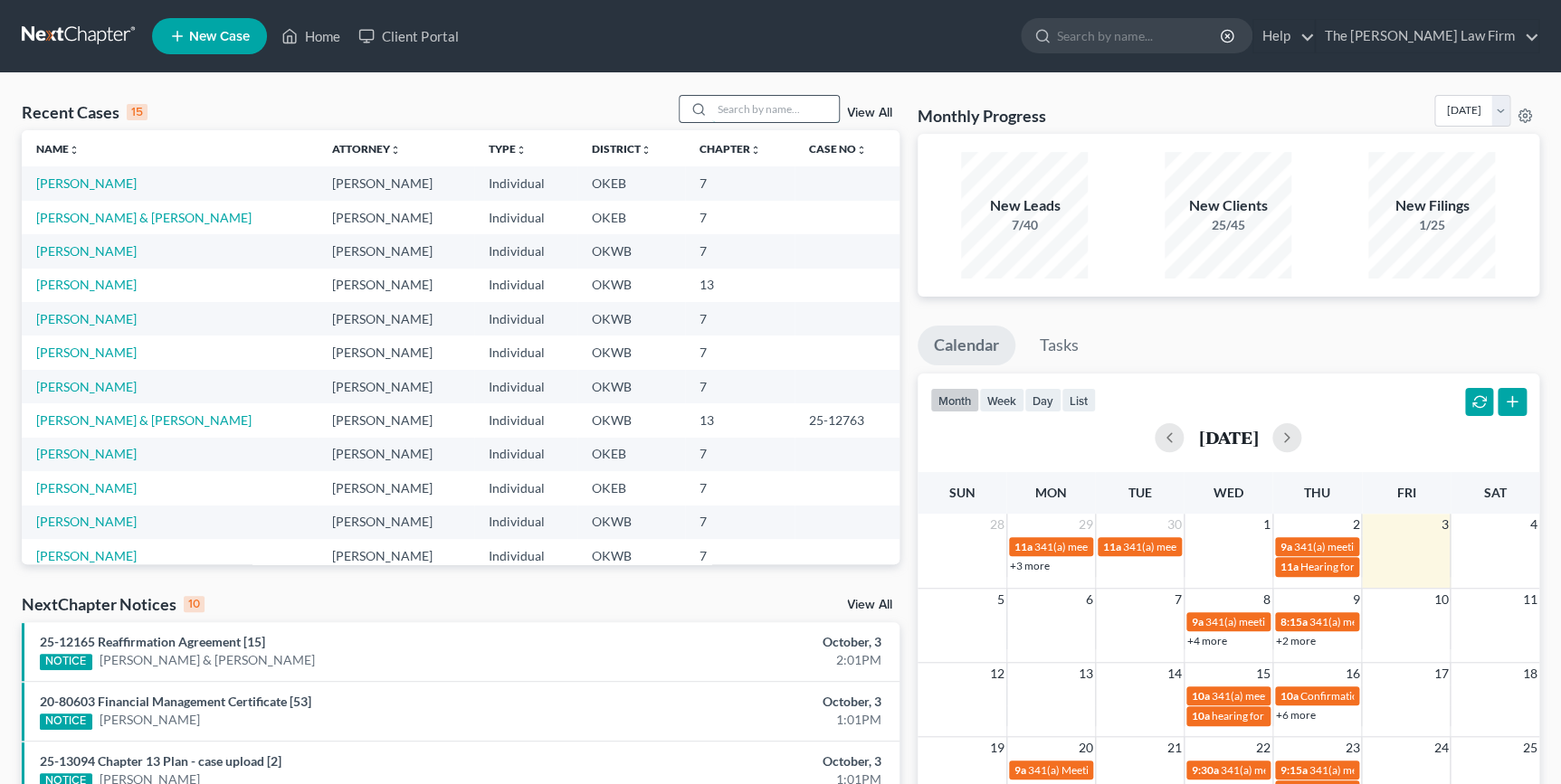
click at [751, 110] on input "search" at bounding box center [776, 109] width 127 height 27
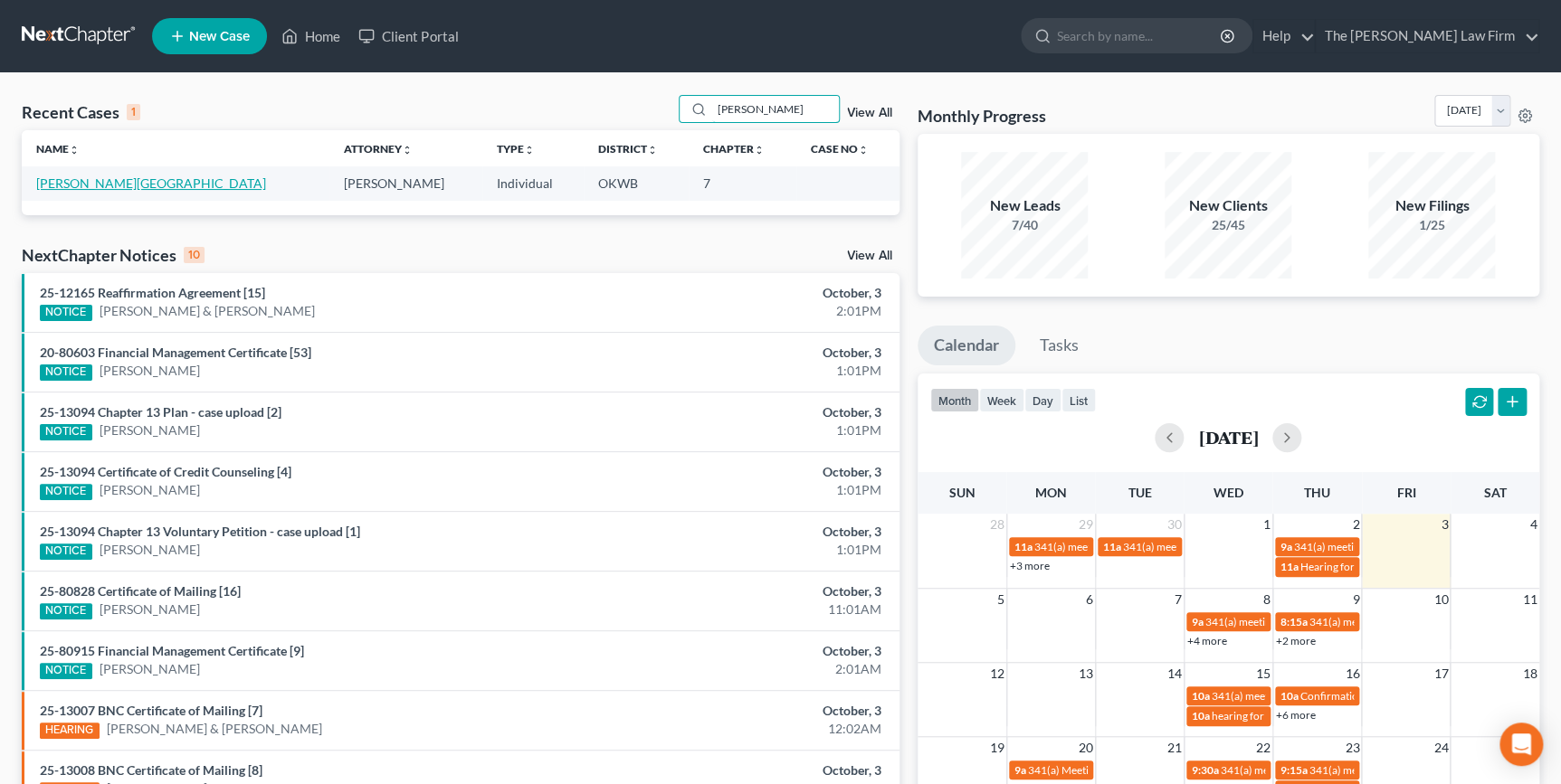
type input "molina"
click at [122, 185] on link "[PERSON_NAME][GEOGRAPHIC_DATA]" at bounding box center [151, 183] width 230 height 15
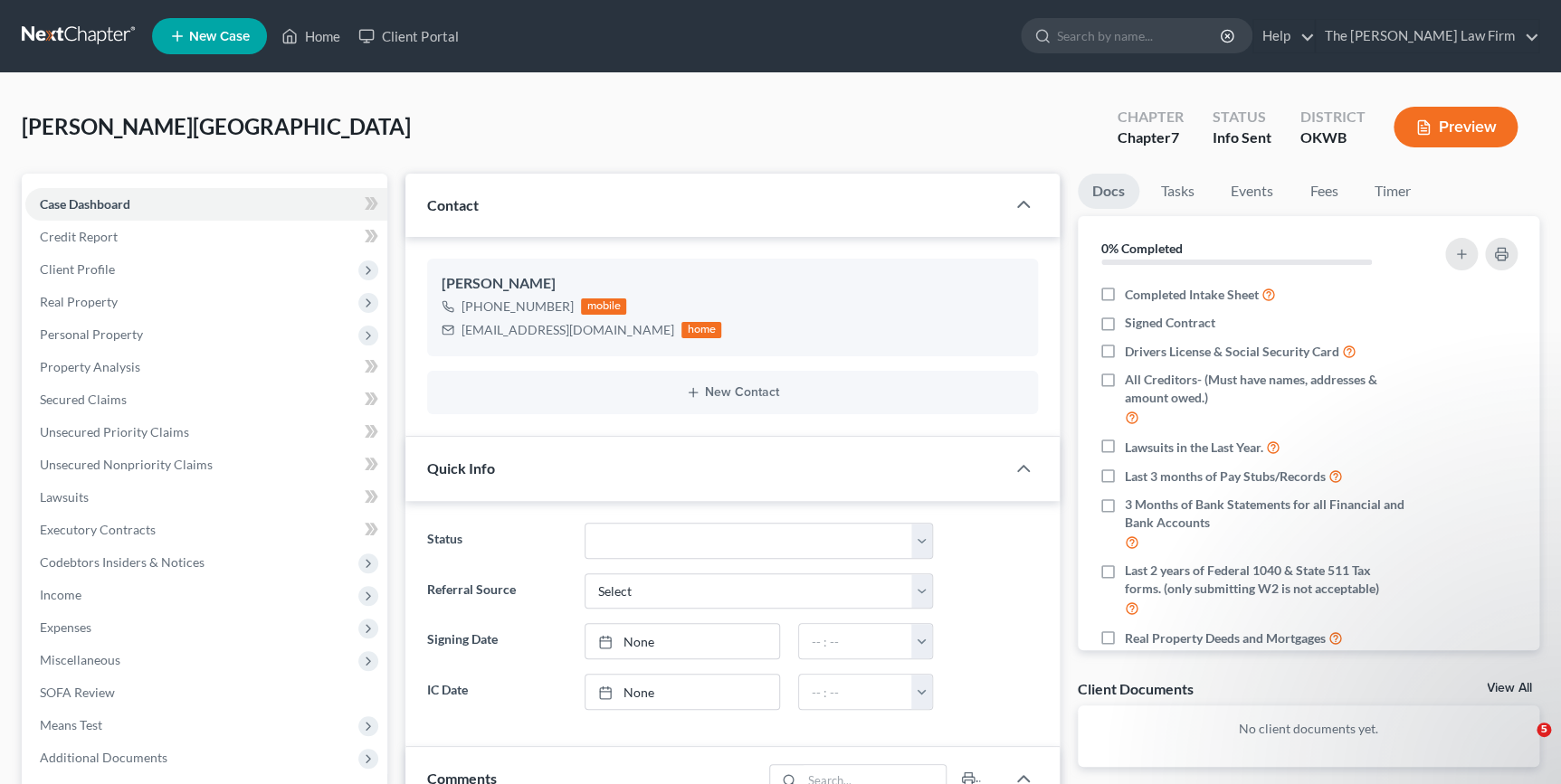
click at [25, 127] on div "Molina, Francheska Upgraded Chapter Chapter 7 Status Info Sent District OKWB Pr…" at bounding box center [780, 134] width 1517 height 79
click at [227, 125] on div "Molina, Francheska Upgraded Chapter Chapter 7 Status Info Sent District OKWB Pr…" at bounding box center [780, 134] width 1517 height 79
click at [43, 129] on div "Molina, Francheska Upgraded Chapter Chapter 7 Status Info Sent District OKWB Pr…" at bounding box center [780, 134] width 1517 height 79
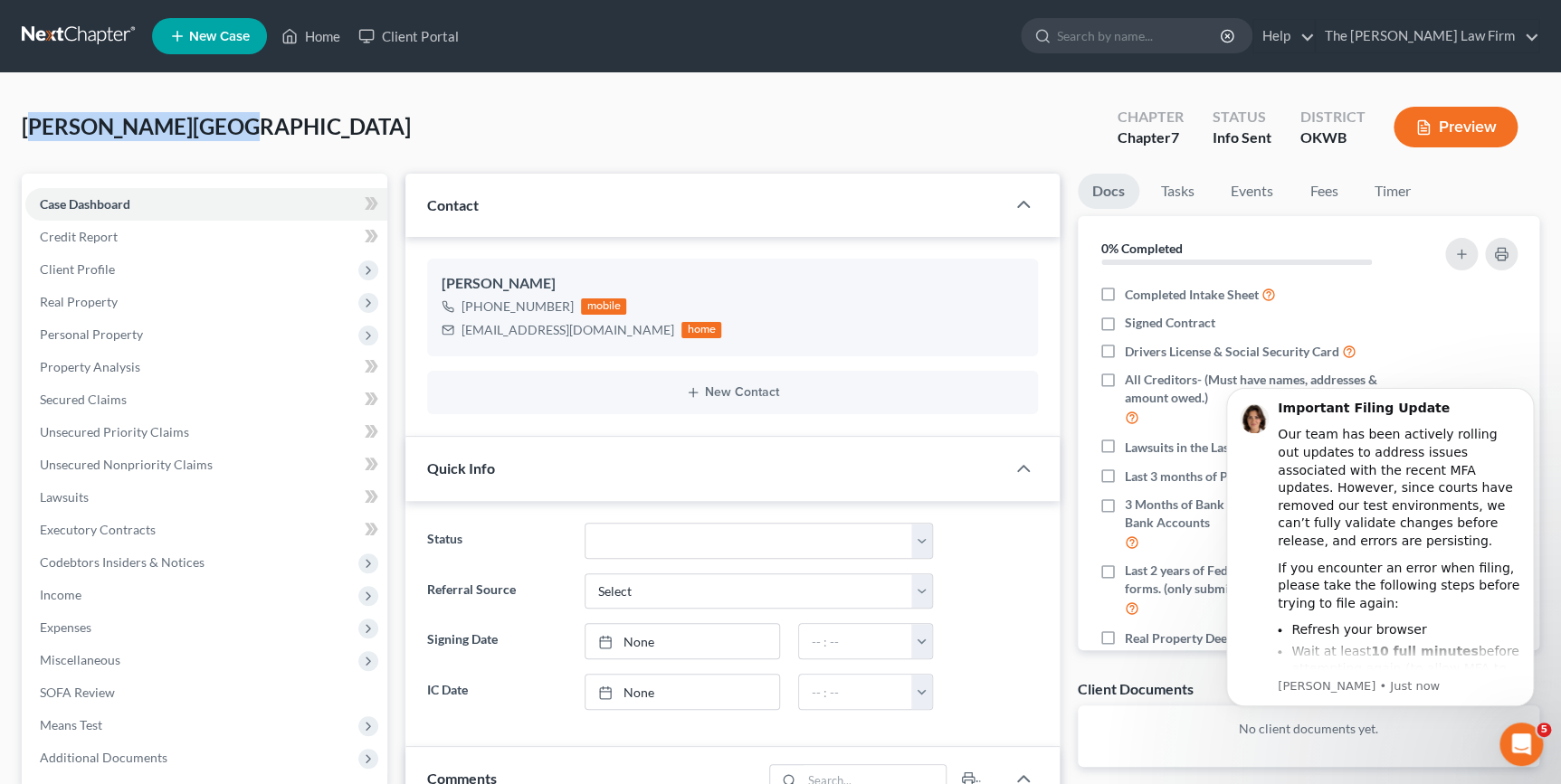
click at [227, 124] on div "Molina, Francheska Upgraded Chapter Chapter 7 Status Info Sent District OKWB Pr…" at bounding box center [780, 134] width 1517 height 79
drag, startPoint x: 211, startPoint y: 127, endPoint x: 6, endPoint y: 128, distance: 205.0
click at [6, 128] on div "Molina, Francheska Upgraded Chapter Chapter 7 Status Info Sent District OKWB Pr…" at bounding box center [780, 725] width 1561 height 1305
drag, startPoint x: 75, startPoint y: 127, endPoint x: 149, endPoint y: 128, distance: 74.0
copy span "[PERSON_NAME][GEOGRAPHIC_DATA]"
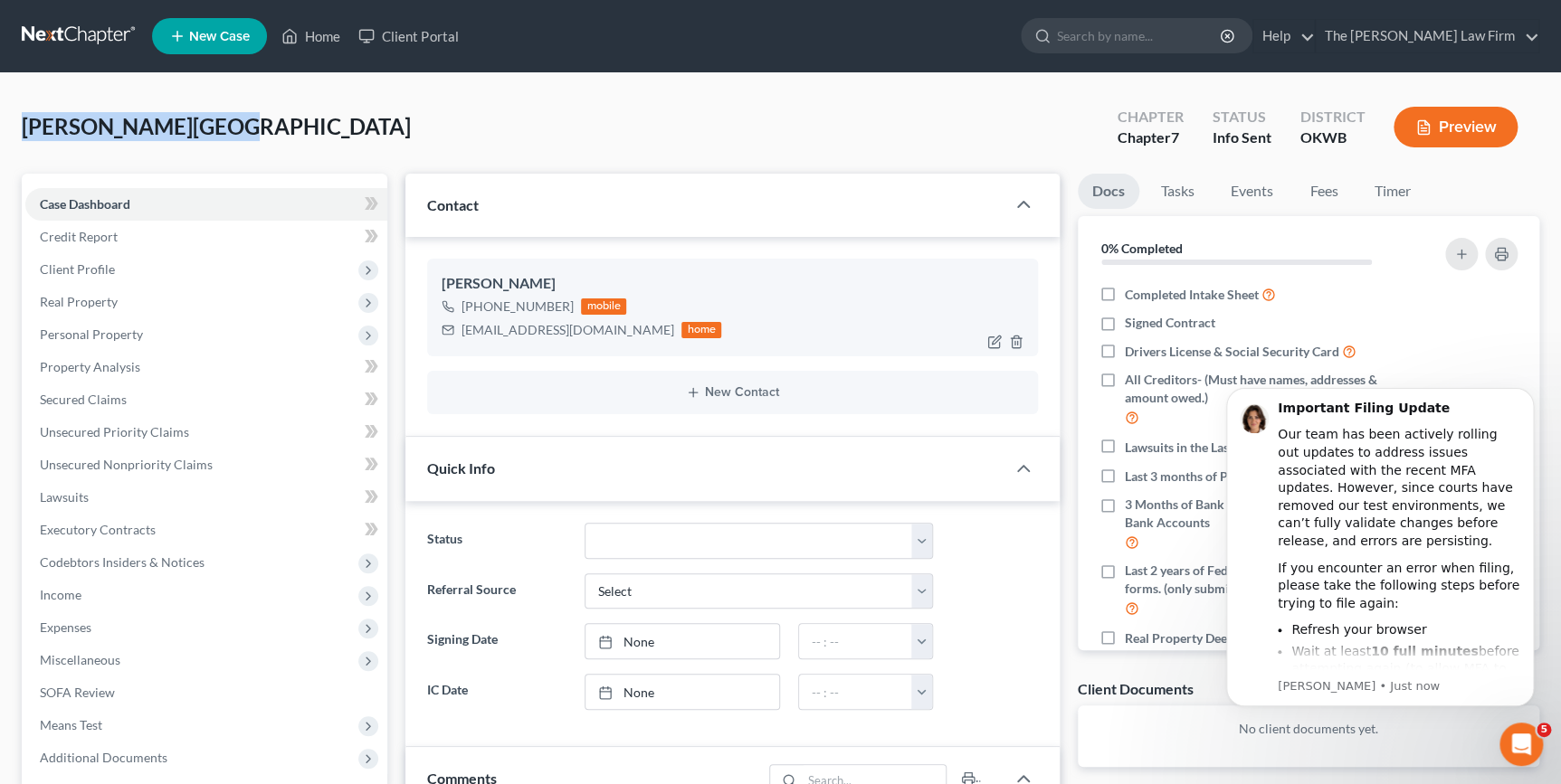
click at [613, 330] on div "frannymolina89@gmail.com" at bounding box center [568, 330] width 212 height 18
drag, startPoint x: 614, startPoint y: 330, endPoint x: 457, endPoint y: 326, distance: 157.1
click at [457, 326] on div "frannymolina89@gmail.com home" at bounding box center [581, 330] width 280 height 24
drag, startPoint x: 458, startPoint y: 326, endPoint x: 477, endPoint y: 330, distance: 19.4
copy div "frannymolina89@gmail.com"
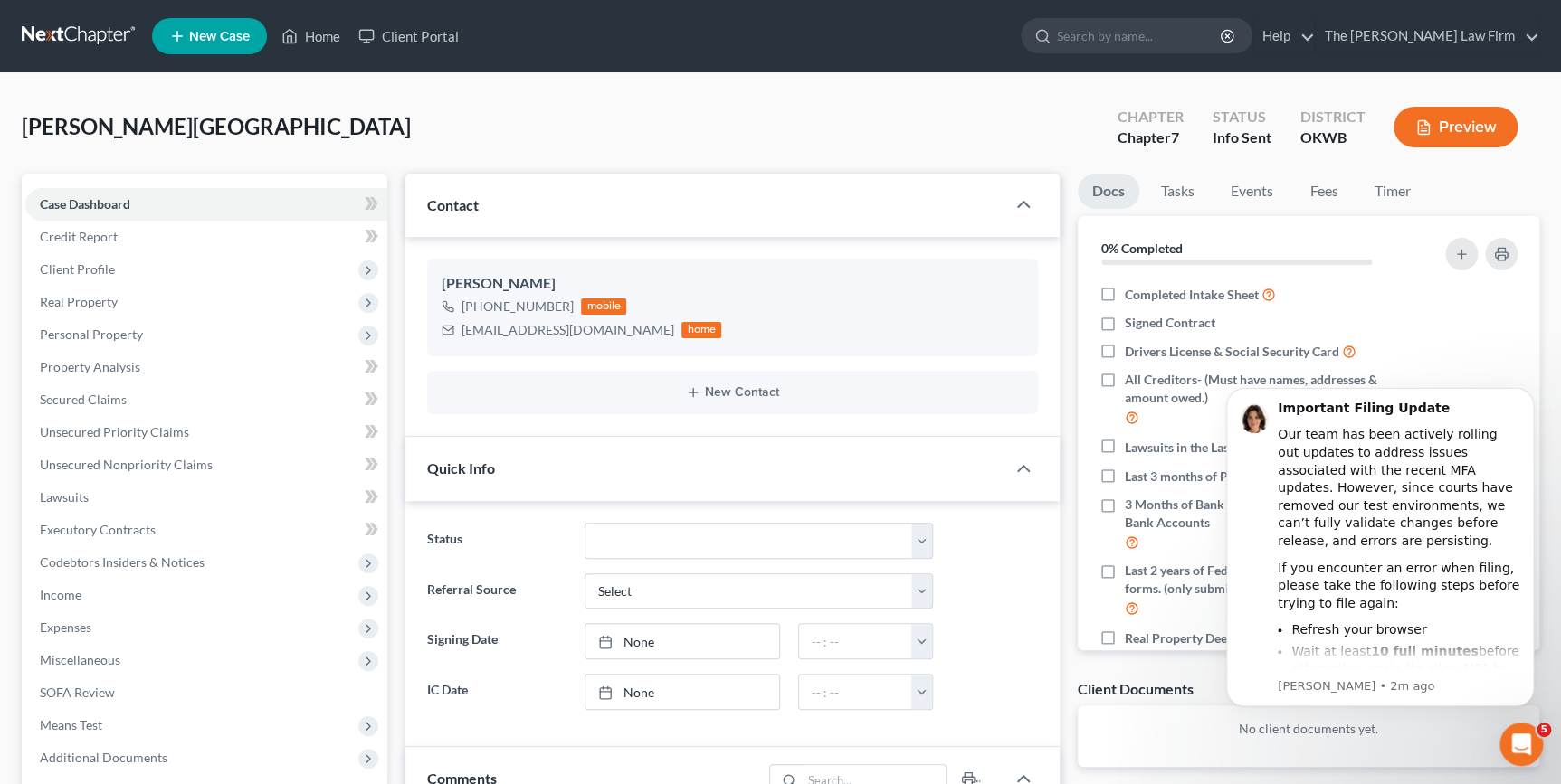
drag, startPoint x: 901, startPoint y: 134, endPoint x: 1136, endPoint y: 179, distance: 239.3
click at [902, 134] on div "Molina, Francheska Upgraded Chapter Chapter 7 Status Info Sent District OKWB Pr…" at bounding box center [780, 134] width 1517 height 79
click at [1525, 392] on icon "Dismiss notification" at bounding box center [1529, 392] width 9 height 9
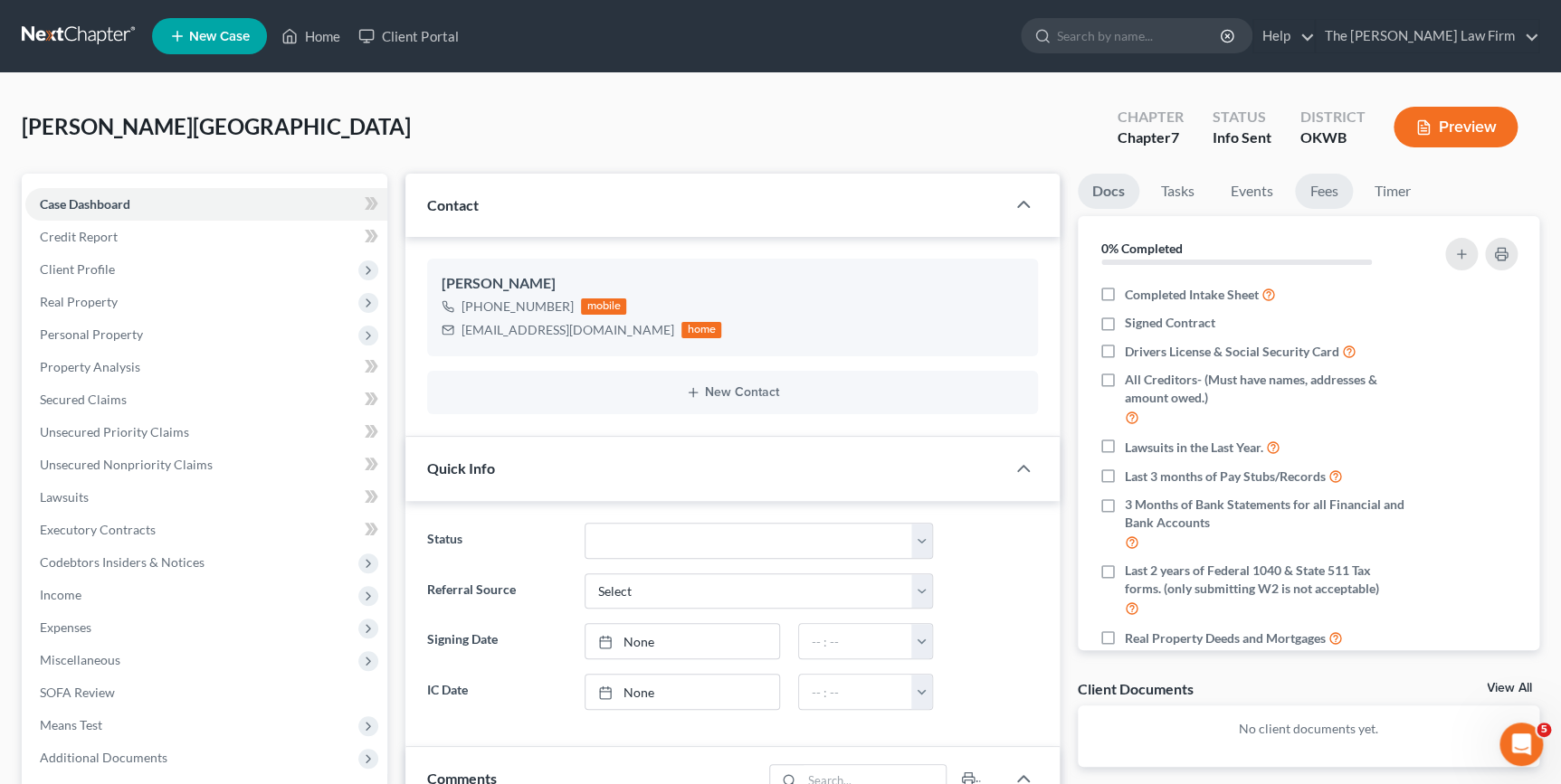
click at [1331, 195] on link "Fees" at bounding box center [1323, 191] width 58 height 35
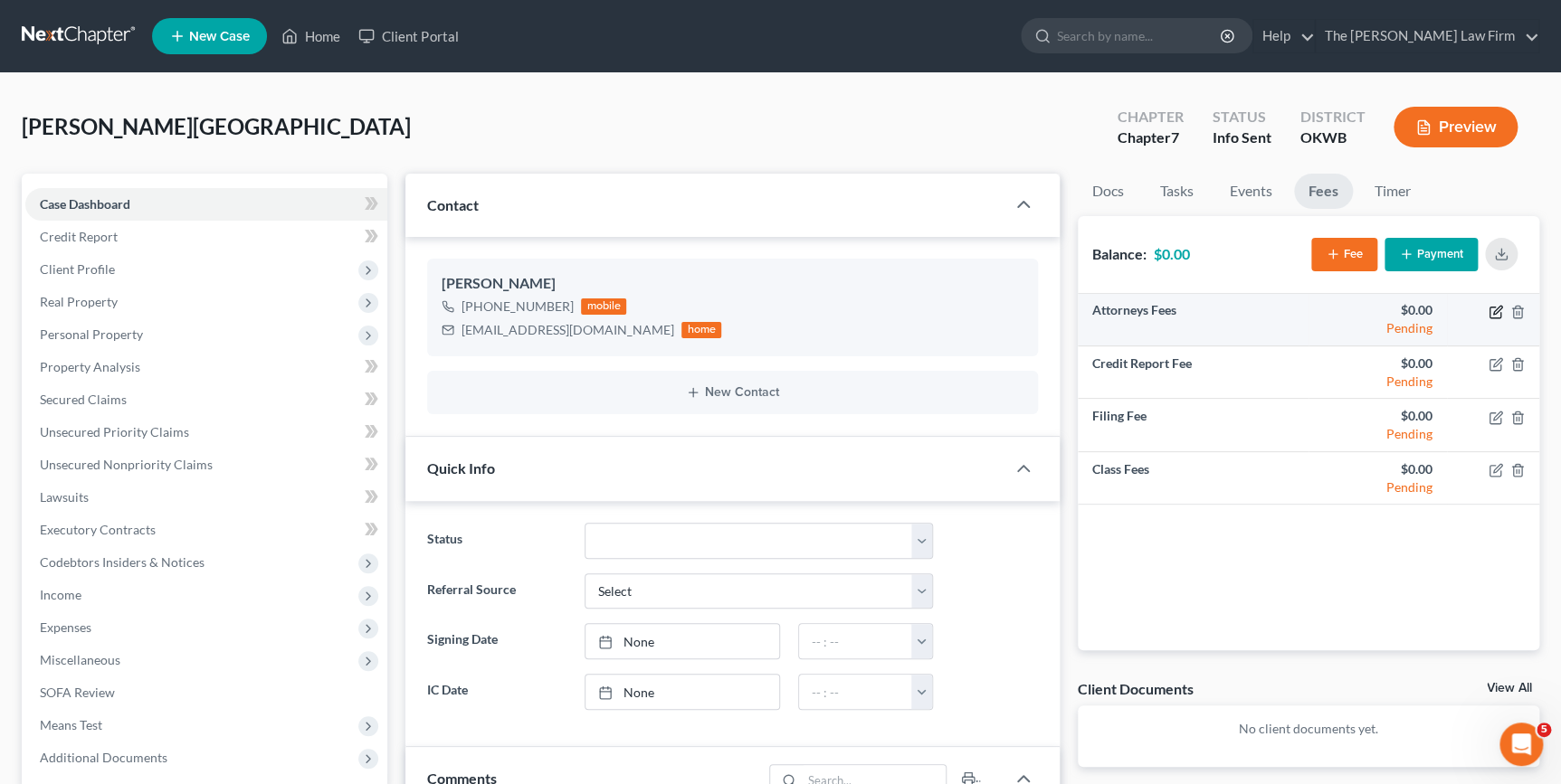
click at [1494, 314] on icon "button" at bounding box center [1496, 312] width 14 height 14
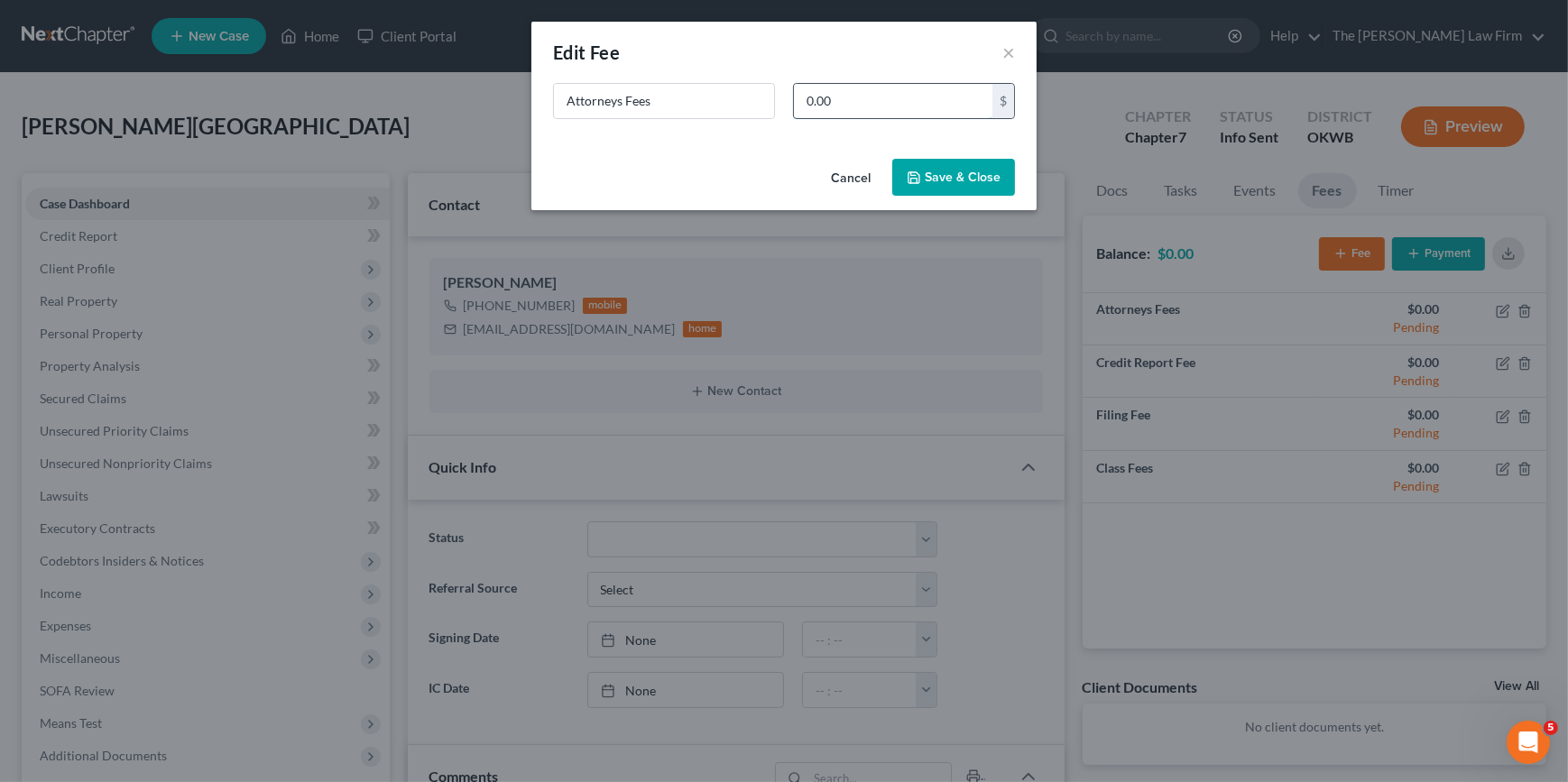
click at [871, 106] on input "0.00" at bounding box center [894, 101] width 199 height 34
type input "1"
type input "1,562"
click at [938, 179] on button "Save & Close" at bounding box center [954, 178] width 123 height 38
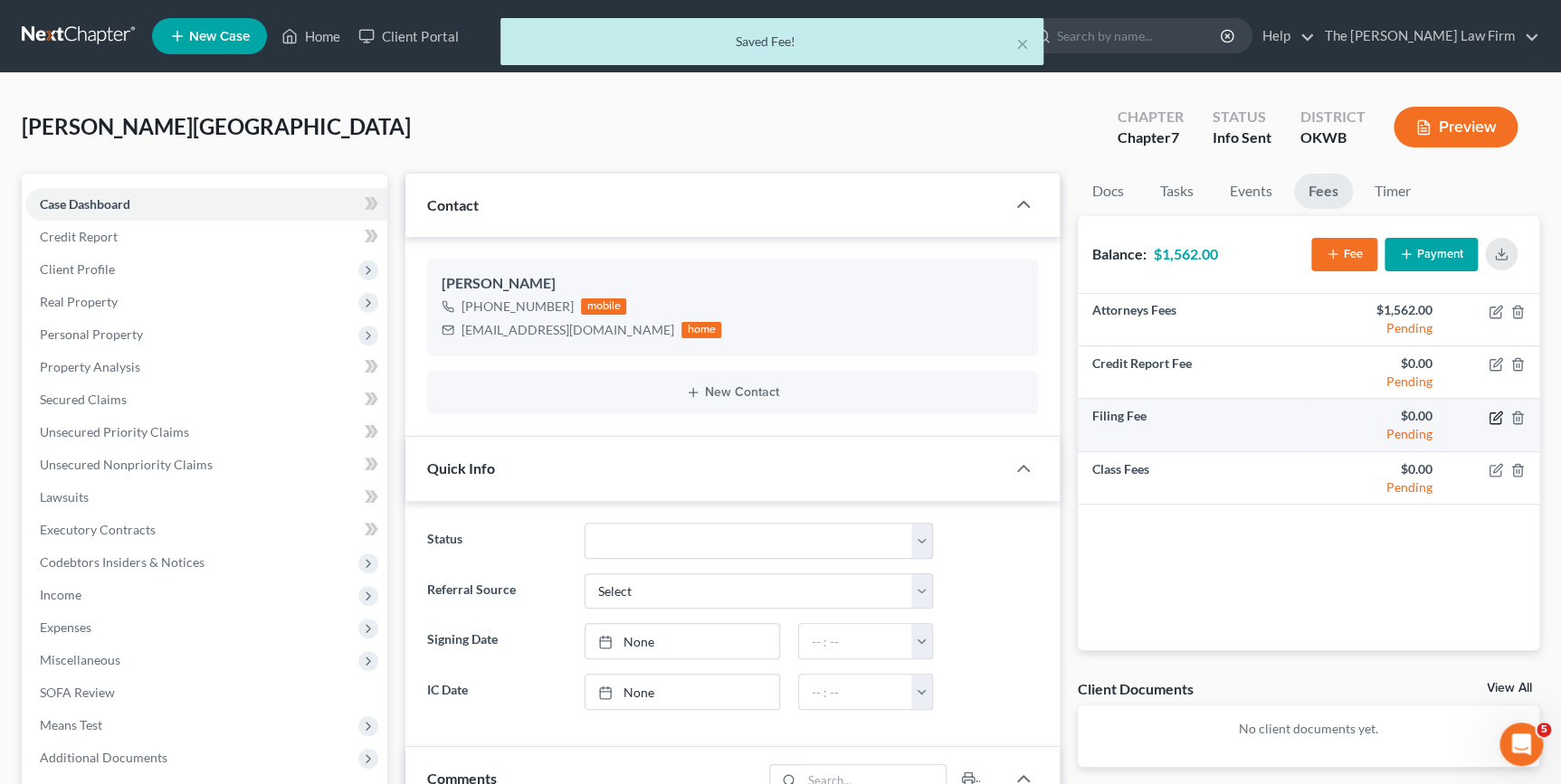
click at [1501, 418] on icon "button" at bounding box center [1496, 417] width 14 height 14
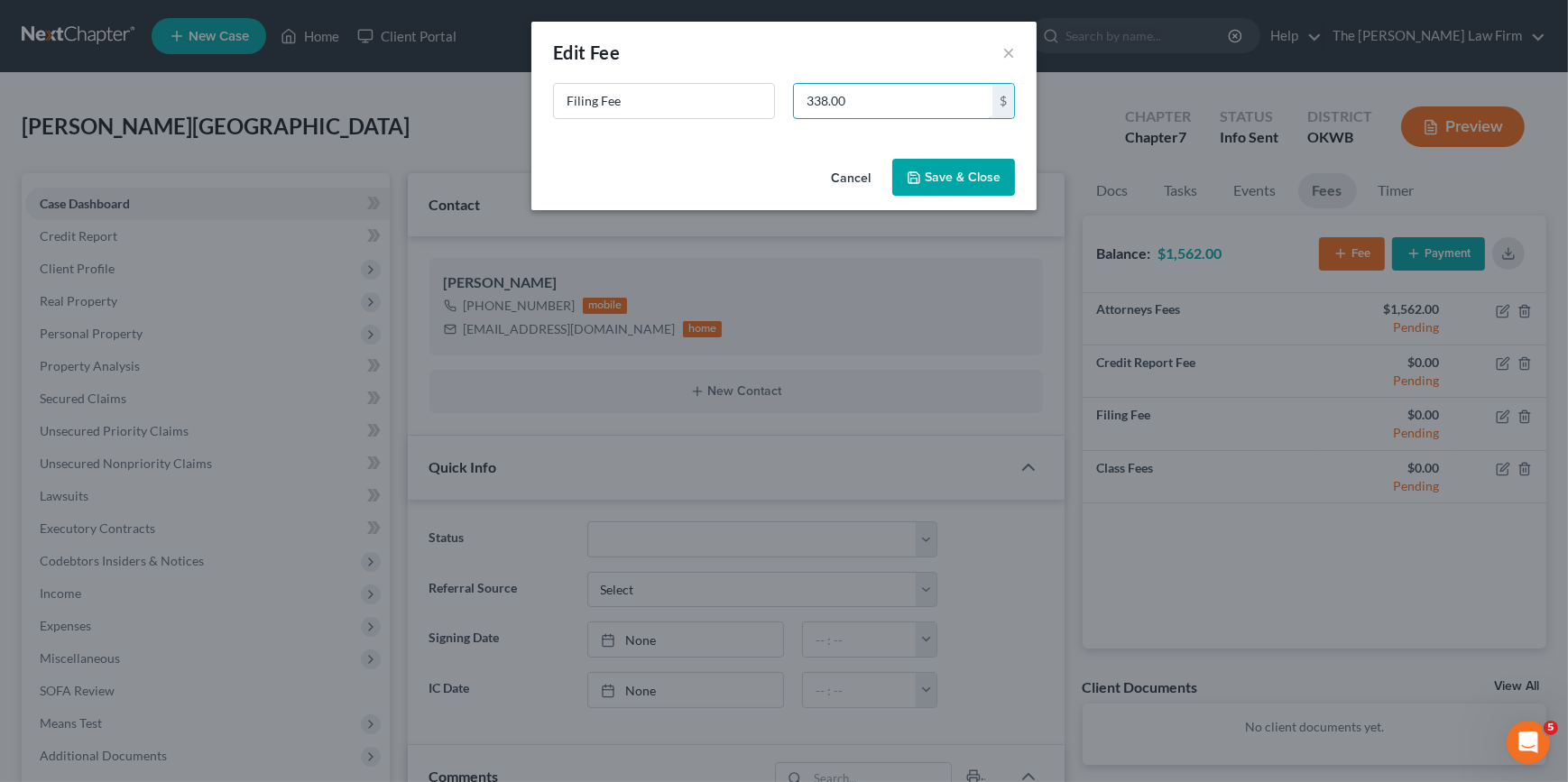
type input "338.00"
click at [995, 175] on button "Save & Close" at bounding box center [954, 178] width 123 height 38
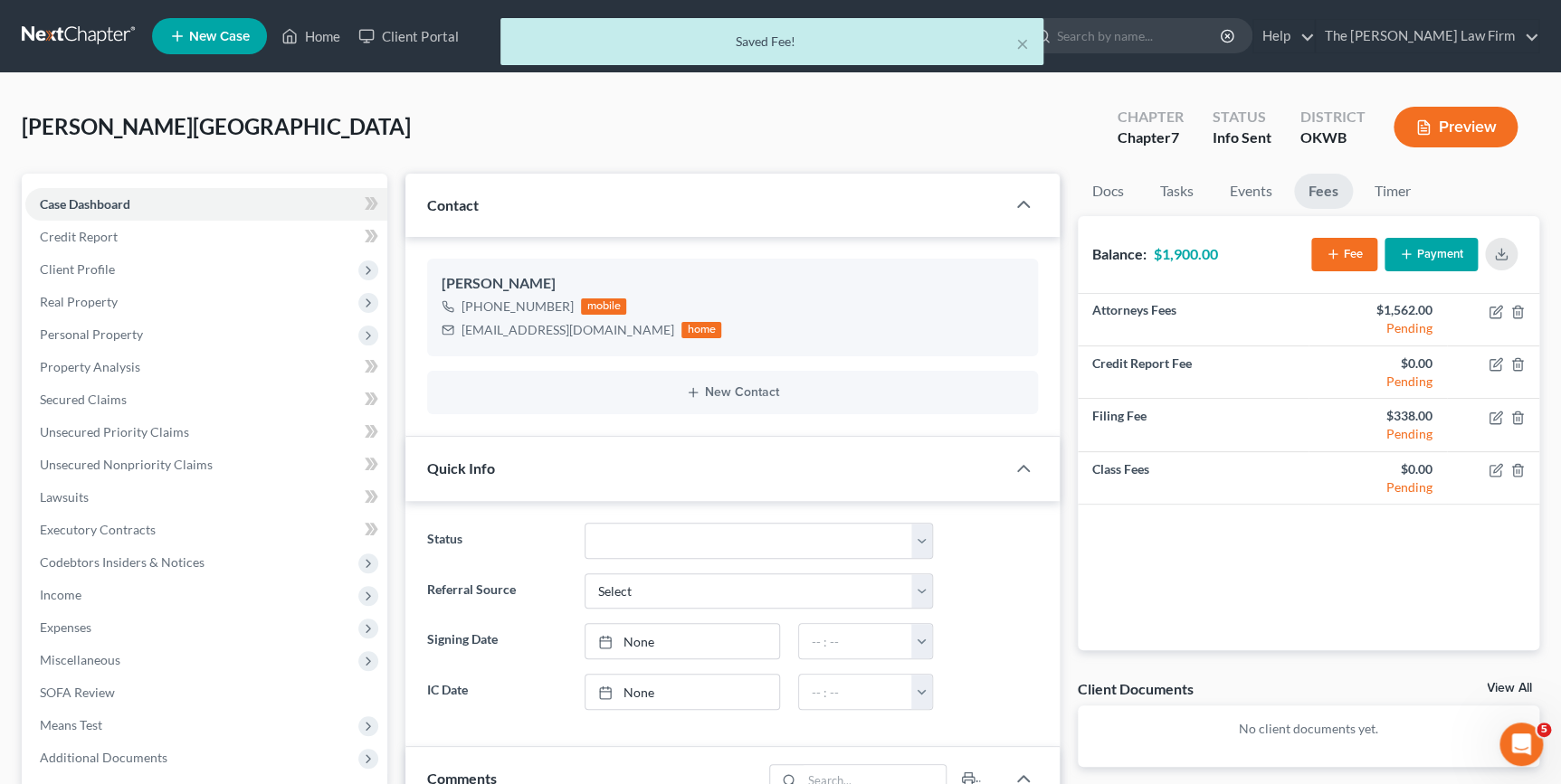
click at [1448, 246] on button "Payment" at bounding box center [1431, 254] width 93 height 33
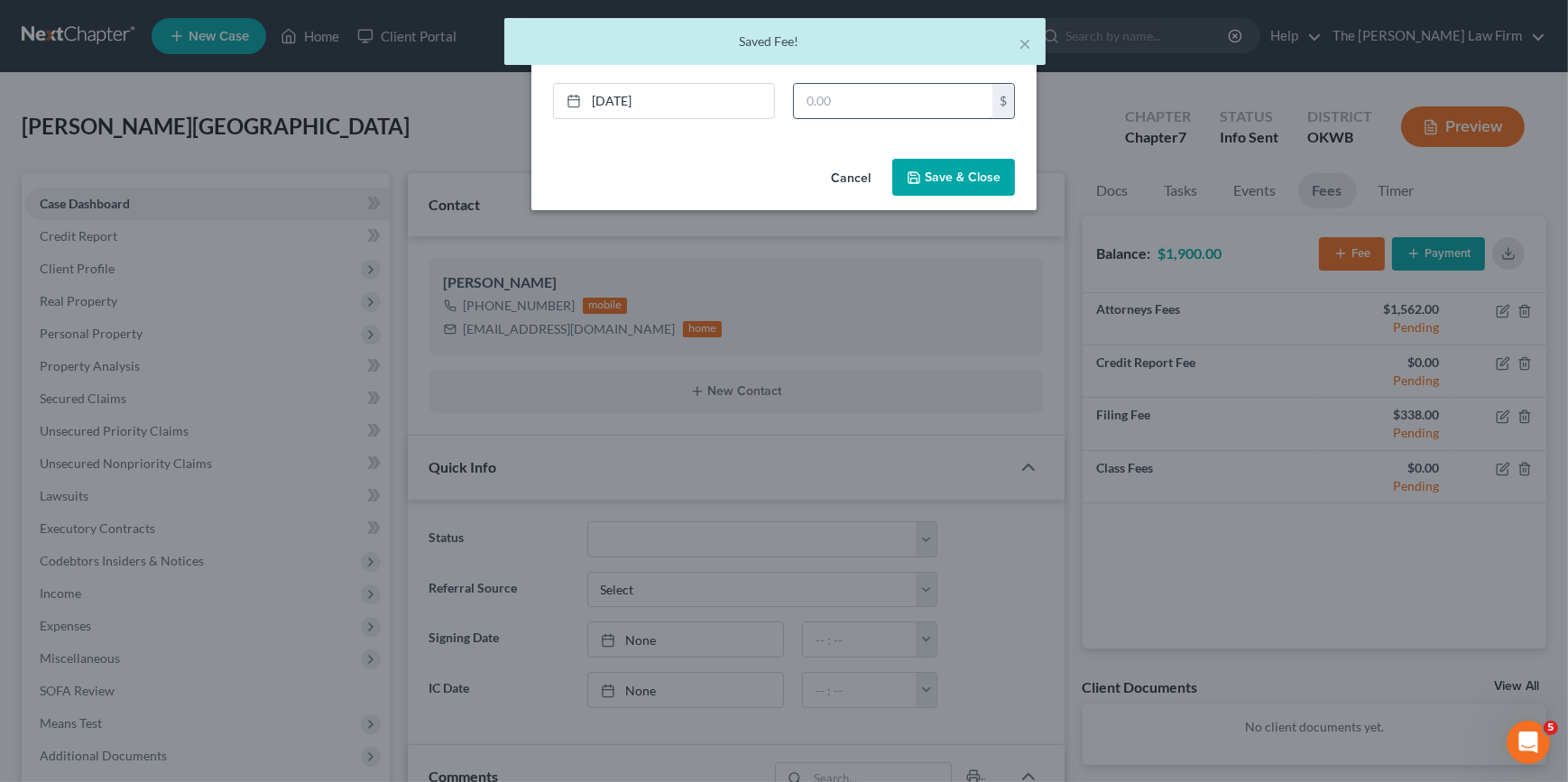
click at [859, 98] on input "text" at bounding box center [894, 101] width 199 height 34
type input "300.00"
click at [902, 176] on button "Save & Close" at bounding box center [954, 178] width 123 height 38
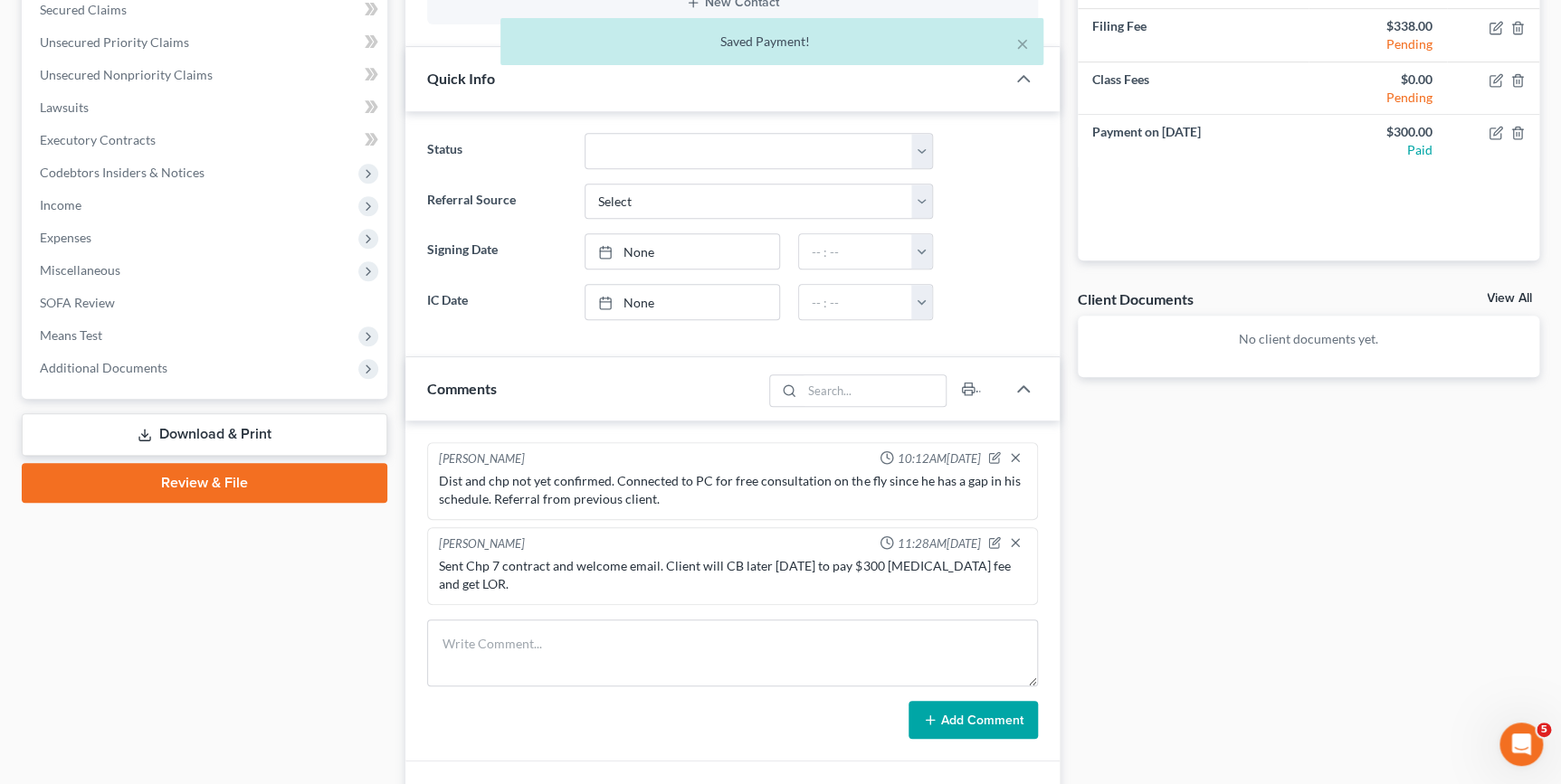
scroll to position [604, 0]
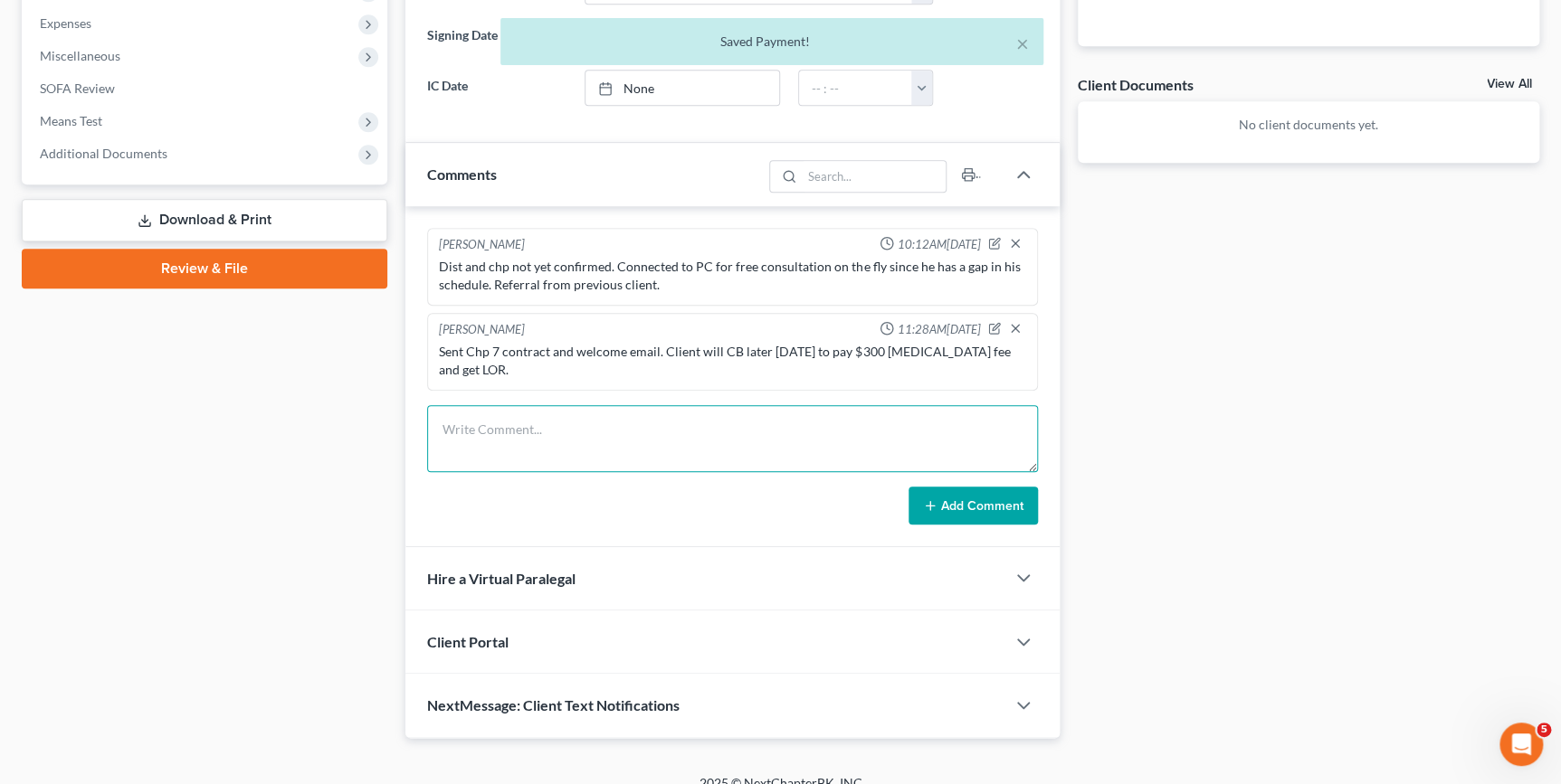
click at [502, 420] on textarea at bounding box center [731, 438] width 610 height 67
type textarea "#"
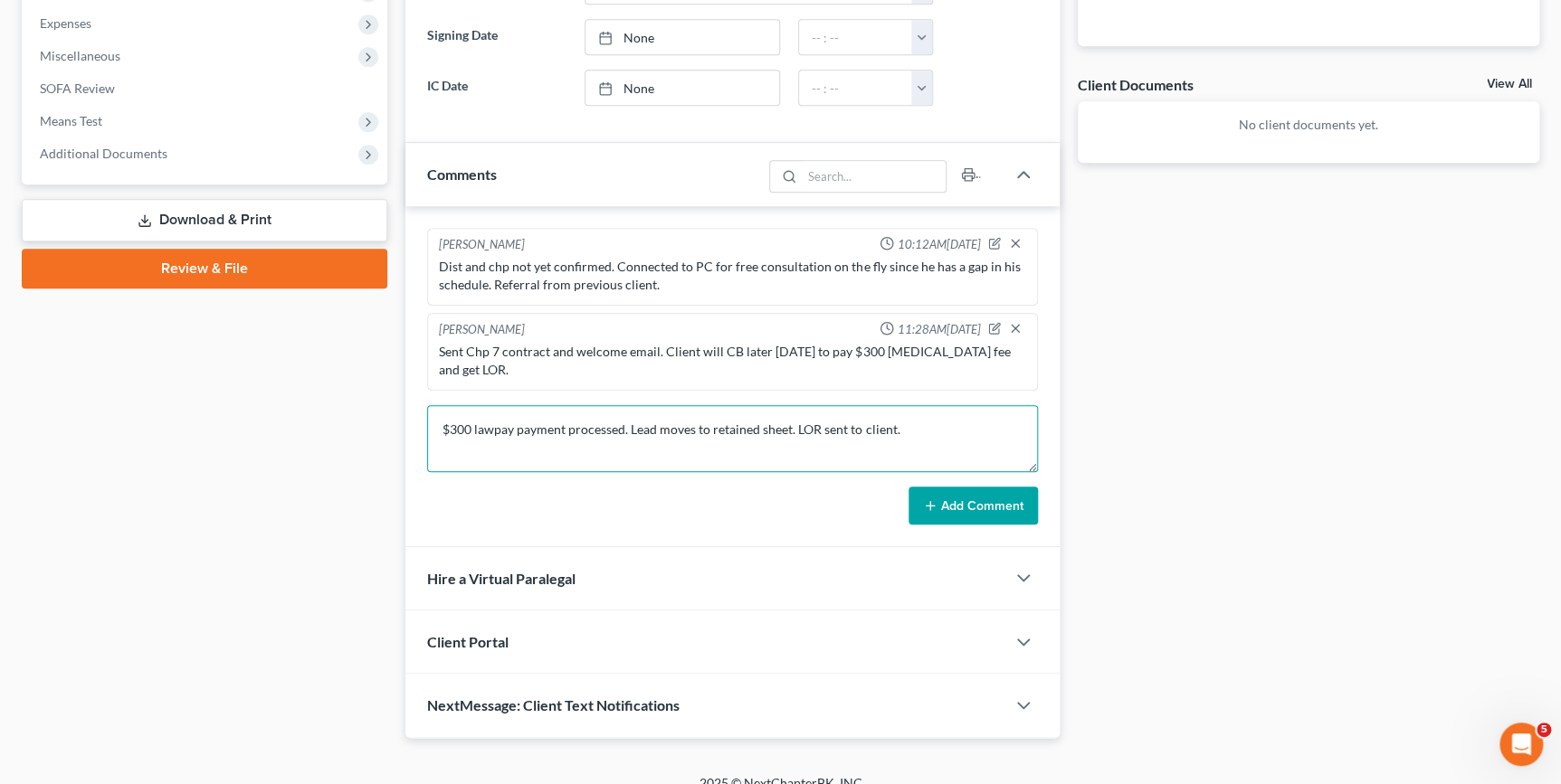
click at [621, 408] on textarea "$300 lawpay payment processed. Lead moves to retained sheet. LOR sent to client." at bounding box center [731, 438] width 610 height 67
drag, startPoint x: 856, startPoint y: 412, endPoint x: 849, endPoint y: 420, distance: 10.6
click at [856, 413] on textarea "$300 lawpay payment processed and fee section updated here. Lead moves to retai…" at bounding box center [731, 438] width 610 height 67
click at [777, 442] on textarea "$300 lawpay payment processed and fee section updated here. Lead moved to retai…" at bounding box center [731, 438] width 610 height 67
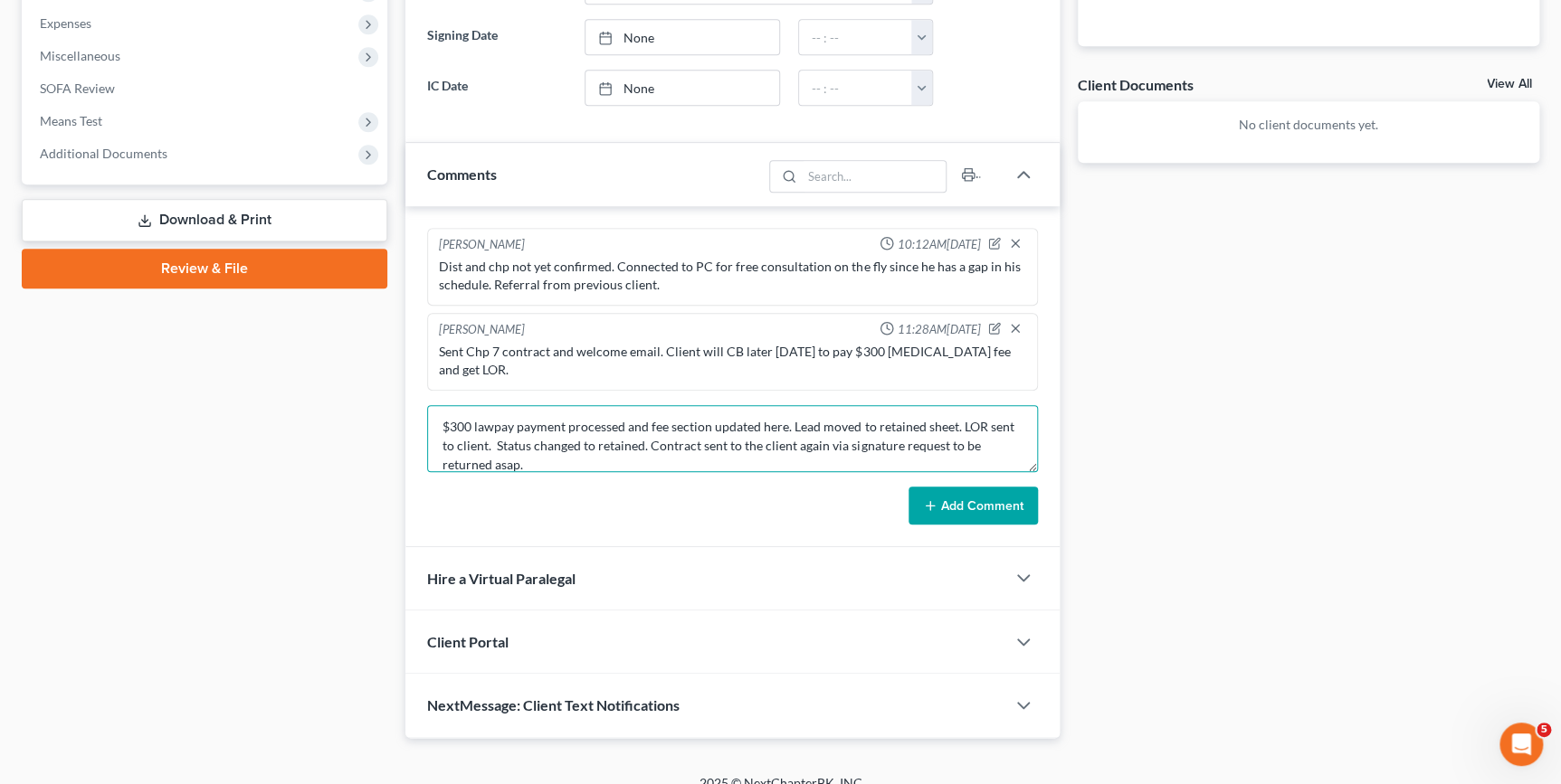
click at [848, 428] on textarea "$300 lawpay payment processed and fee section updated here. Lead moved to retai…" at bounding box center [731, 438] width 610 height 67
click at [849, 427] on textarea "$300 lawpay payment processed and fee section updated here. Lead moved to retai…" at bounding box center [731, 438] width 610 height 67
click at [752, 433] on textarea "$300 lawpay payment processed and fee section updated here. Lead moved to retai…" at bounding box center [731, 438] width 610 height 67
type textarea "$300 lawpay payment processed and fee section updated here. Lead moved to retai…"
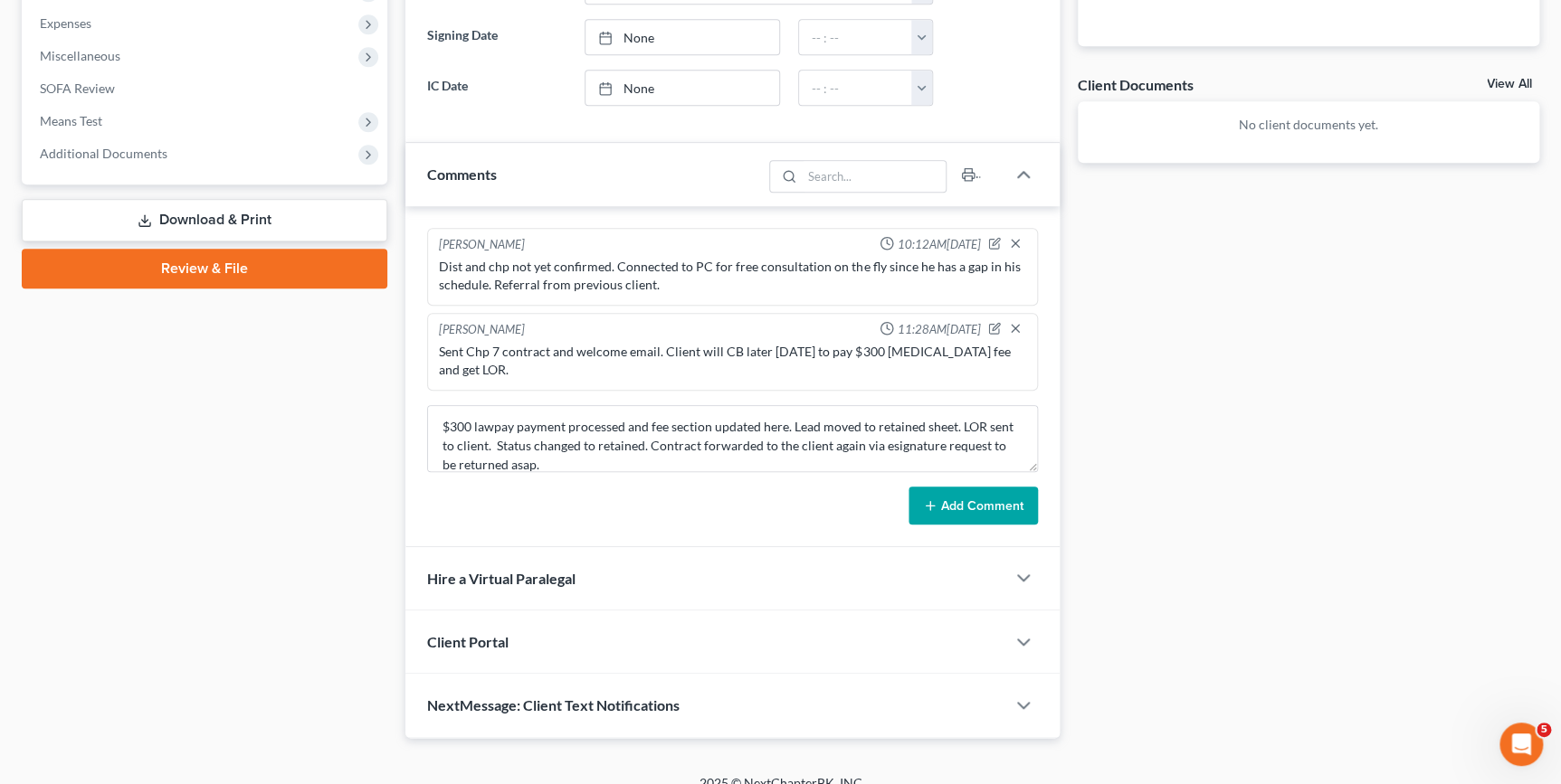
click at [957, 486] on button "Add Comment" at bounding box center [973, 505] width 129 height 38
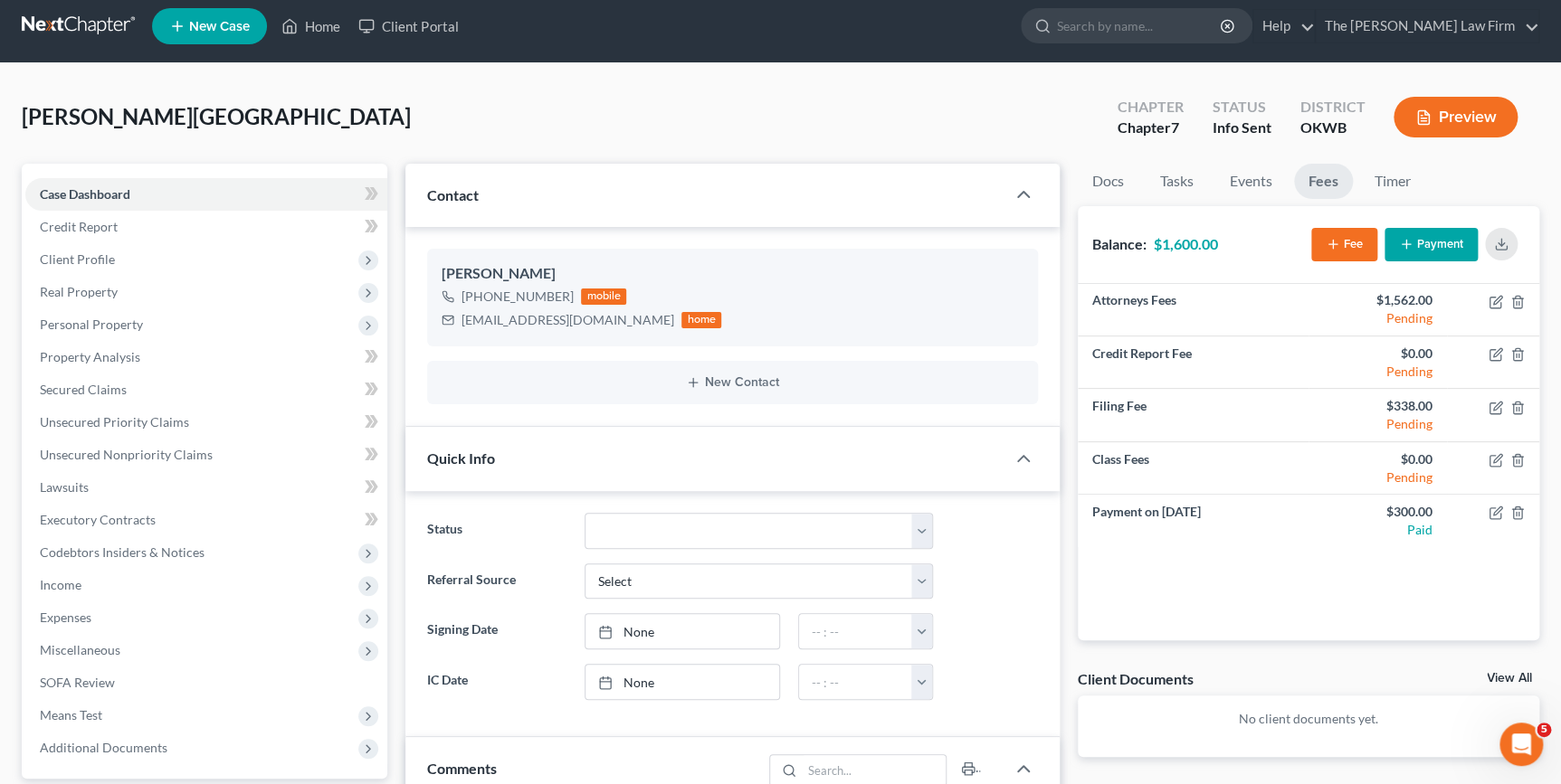
scroll to position [0, 0]
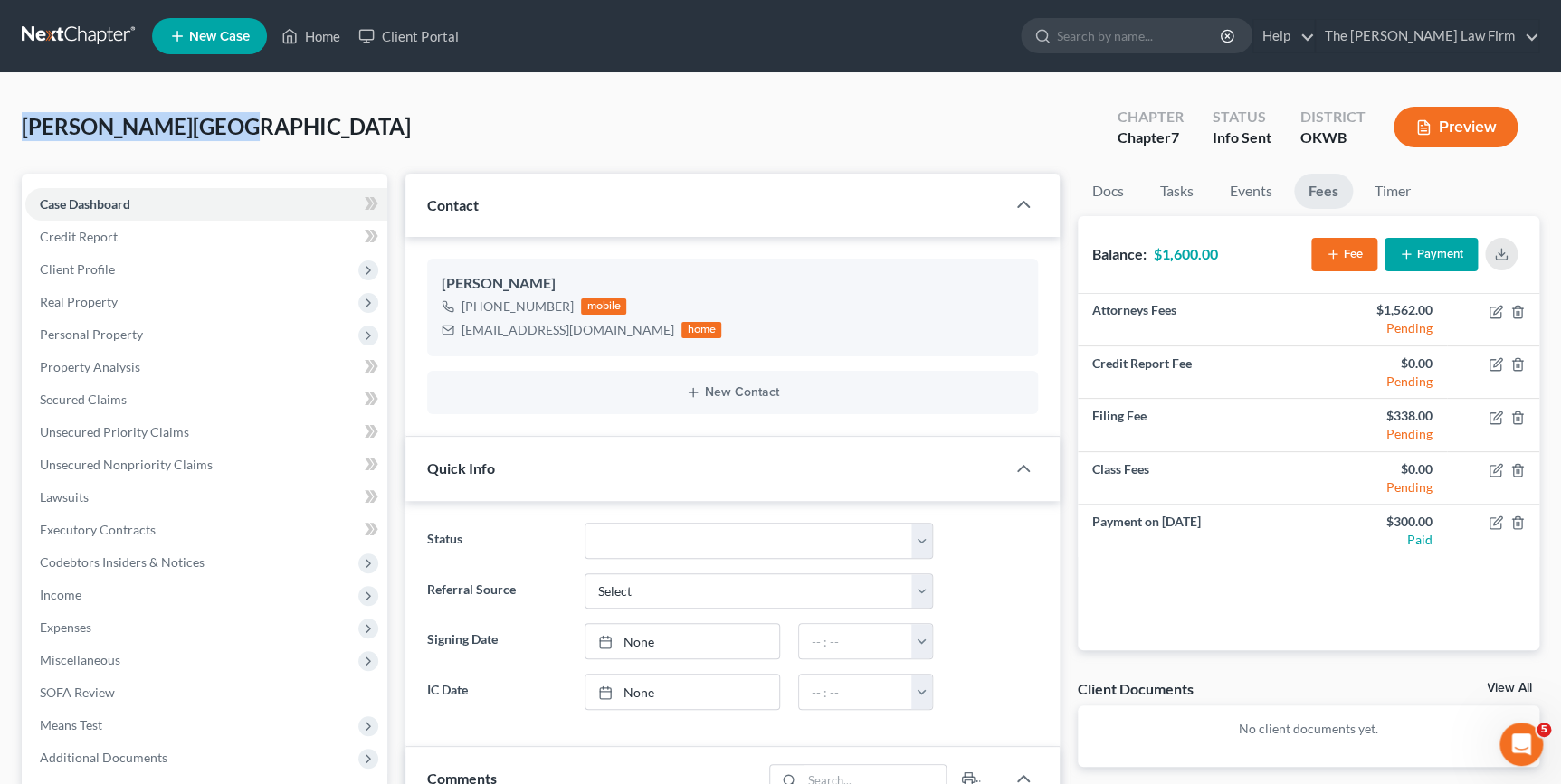
drag, startPoint x: 206, startPoint y: 119, endPoint x: 0, endPoint y: 105, distance: 206.5
click at [0, 104] on html "Home New Case Client Portal The Choate Law Firm kate@chapter7ok.com My Account …" at bounding box center [780, 757] width 1561 height 1514
drag, startPoint x: 0, startPoint y: 105, endPoint x: 90, endPoint y: 130, distance: 93.4
copy span "[PERSON_NAME][GEOGRAPHIC_DATA]"
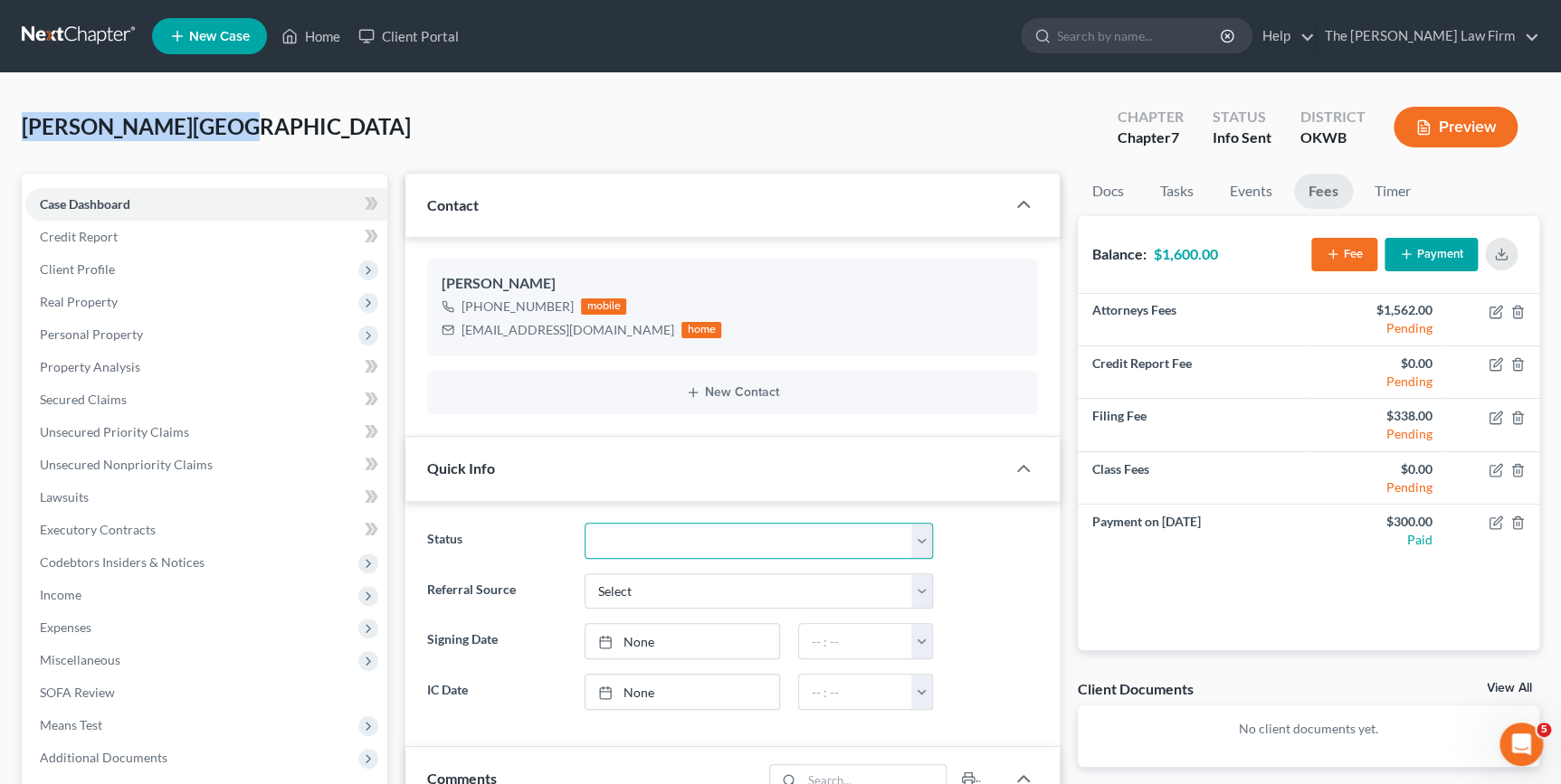
click at [775, 537] on select "Discharged Dismissed Filed Info Sent In Progress Lead Lost Lead Ready to File R…" at bounding box center [758, 540] width 348 height 36
select select "8"
click at [584, 522] on select "Discharged Dismissed Filed Info Sent In Progress Lead Lost Lead Ready to File R…" at bounding box center [758, 540] width 348 height 36
click at [721, 688] on link "None" at bounding box center [682, 692] width 193 height 34
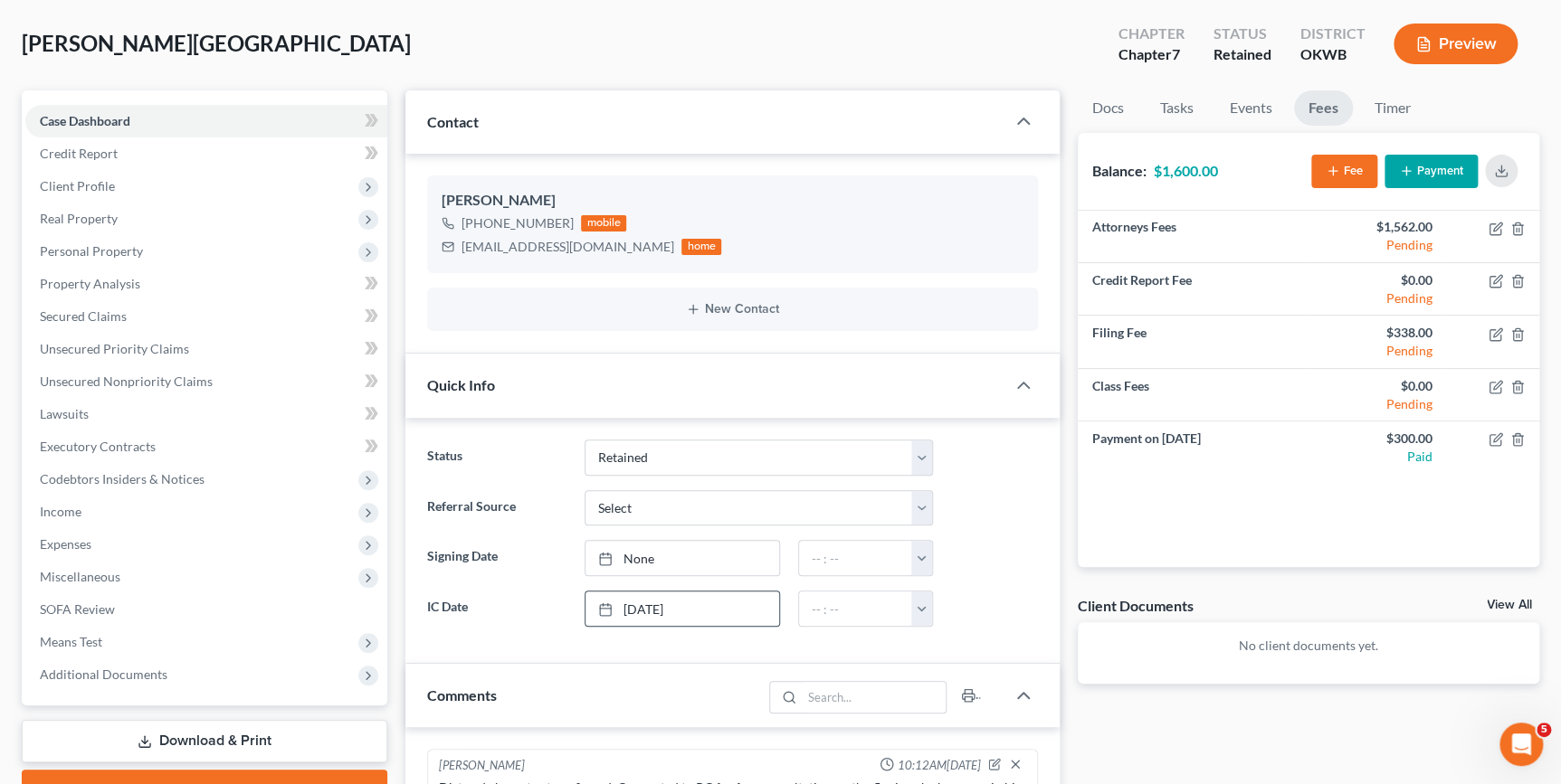
scroll to position [82, 0]
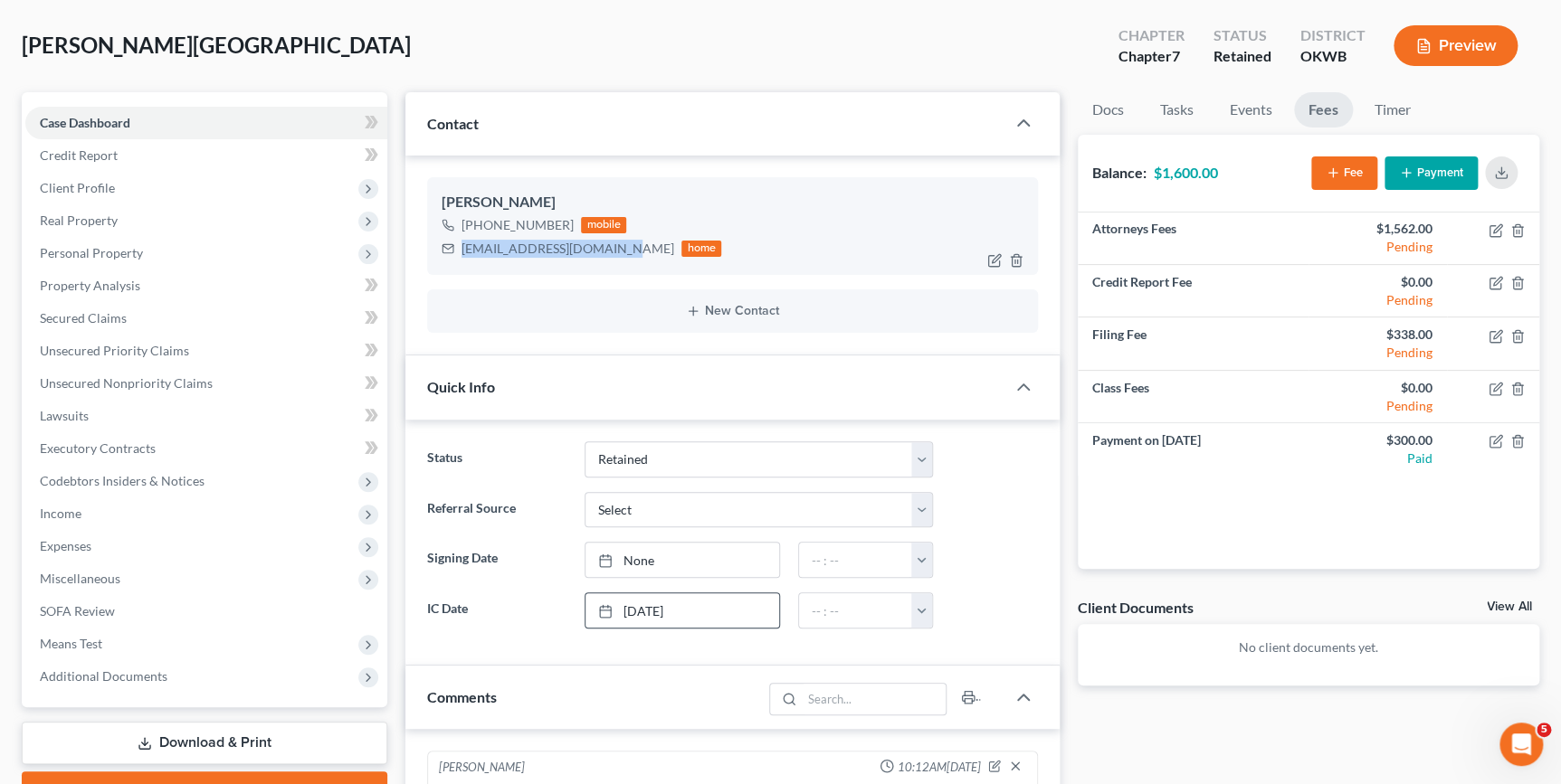
drag, startPoint x: 614, startPoint y: 248, endPoint x: 452, endPoint y: 246, distance: 162.0
click at [452, 246] on div "frannymolina89@gmail.com home" at bounding box center [581, 248] width 280 height 24
drag, startPoint x: 453, startPoint y: 246, endPoint x: 494, endPoint y: 247, distance: 41.0
copy div "frannymolina89@gmail.com"
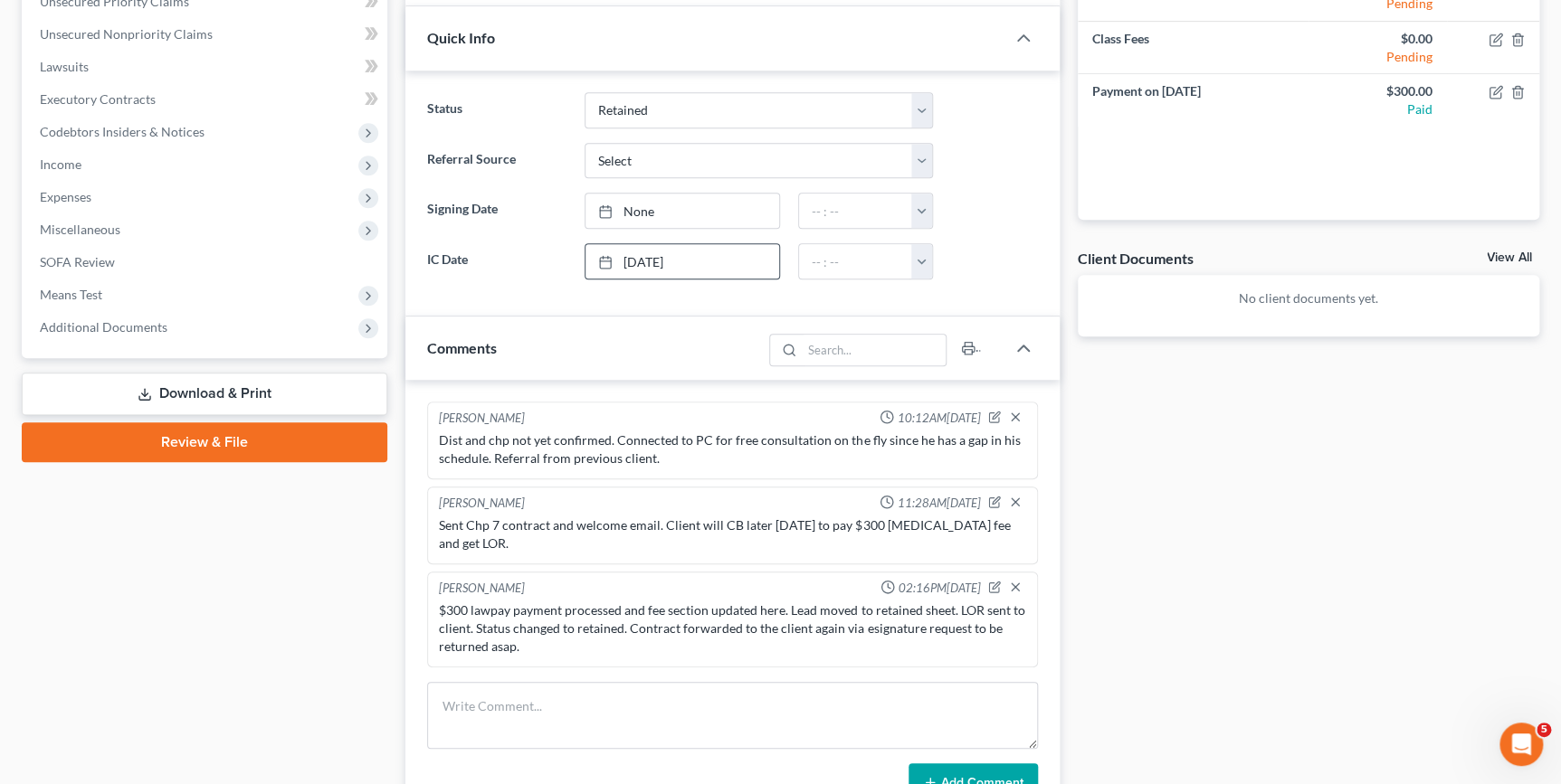
scroll to position [658, 0]
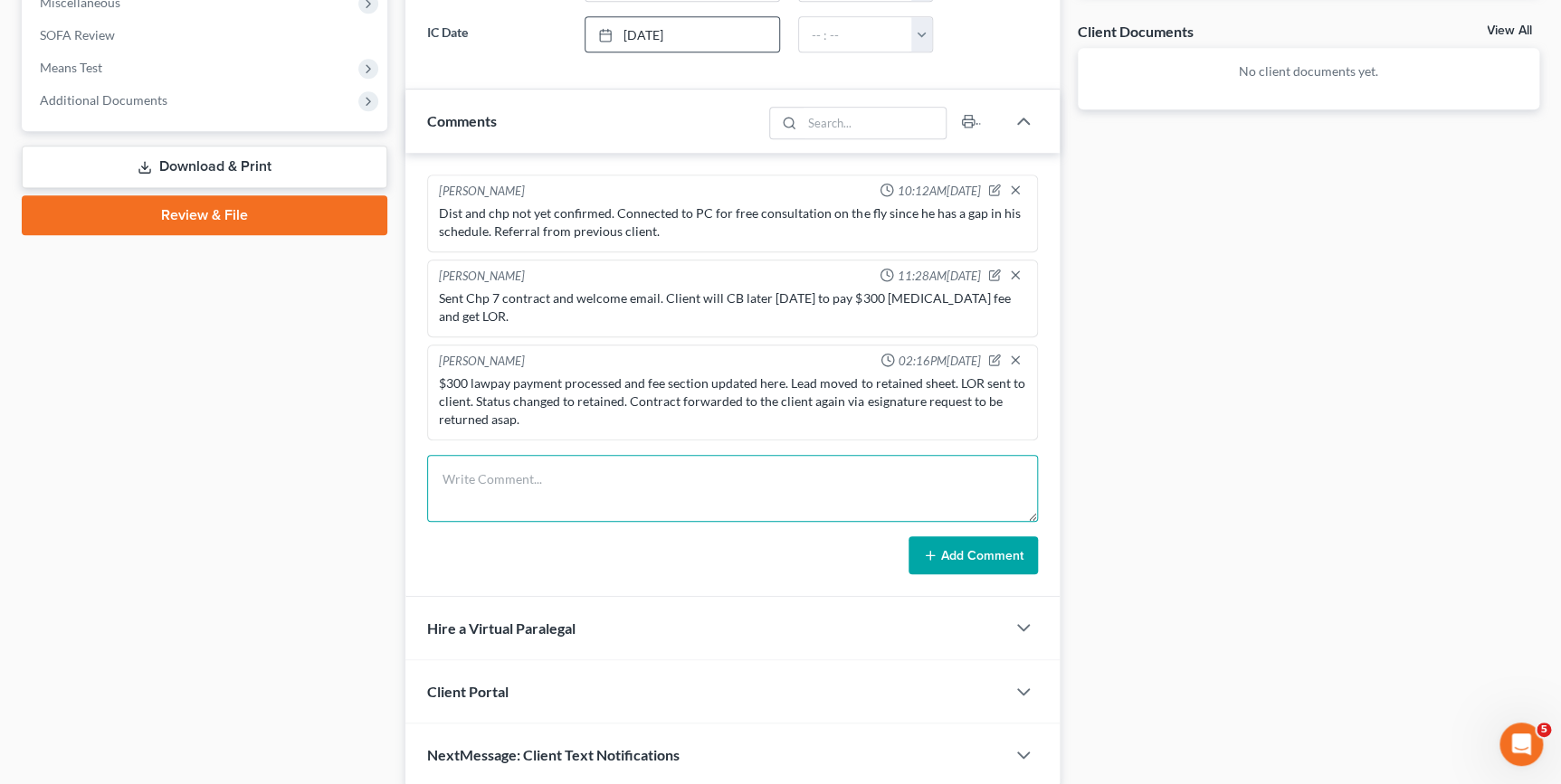
drag, startPoint x: 515, startPoint y: 433, endPoint x: 627, endPoint y: 491, distance: 126.1
click at [514, 455] on textarea at bounding box center [731, 488] width 610 height 67
click at [627, 491] on textarea at bounding box center [731, 488] width 610 height 67
type textarea "Resent PDF contract link per clients request."
drag, startPoint x: 951, startPoint y: 533, endPoint x: 866, endPoint y: 534, distance: 85.0
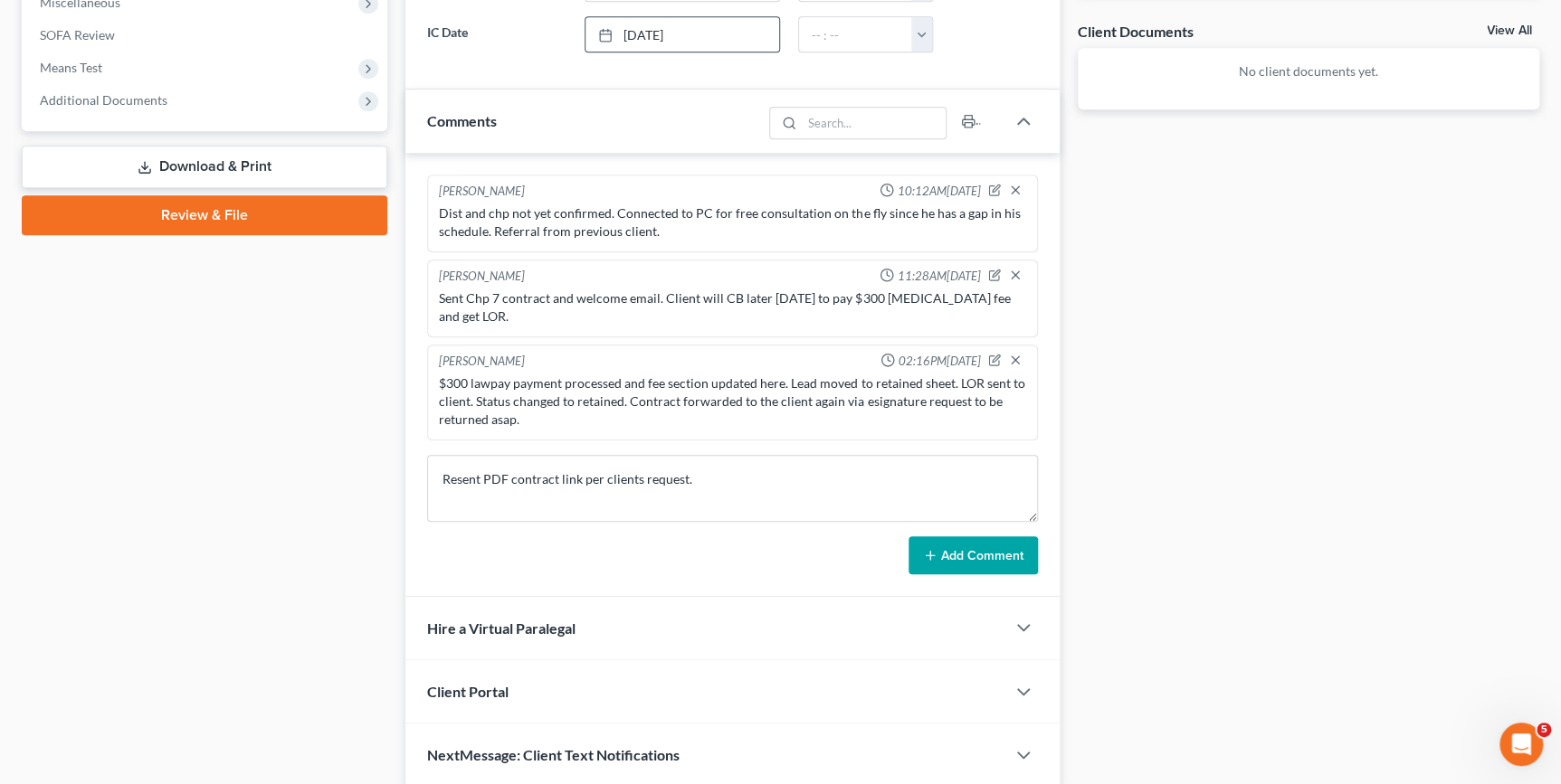
click at [951, 537] on button "Add Comment" at bounding box center [973, 556] width 129 height 38
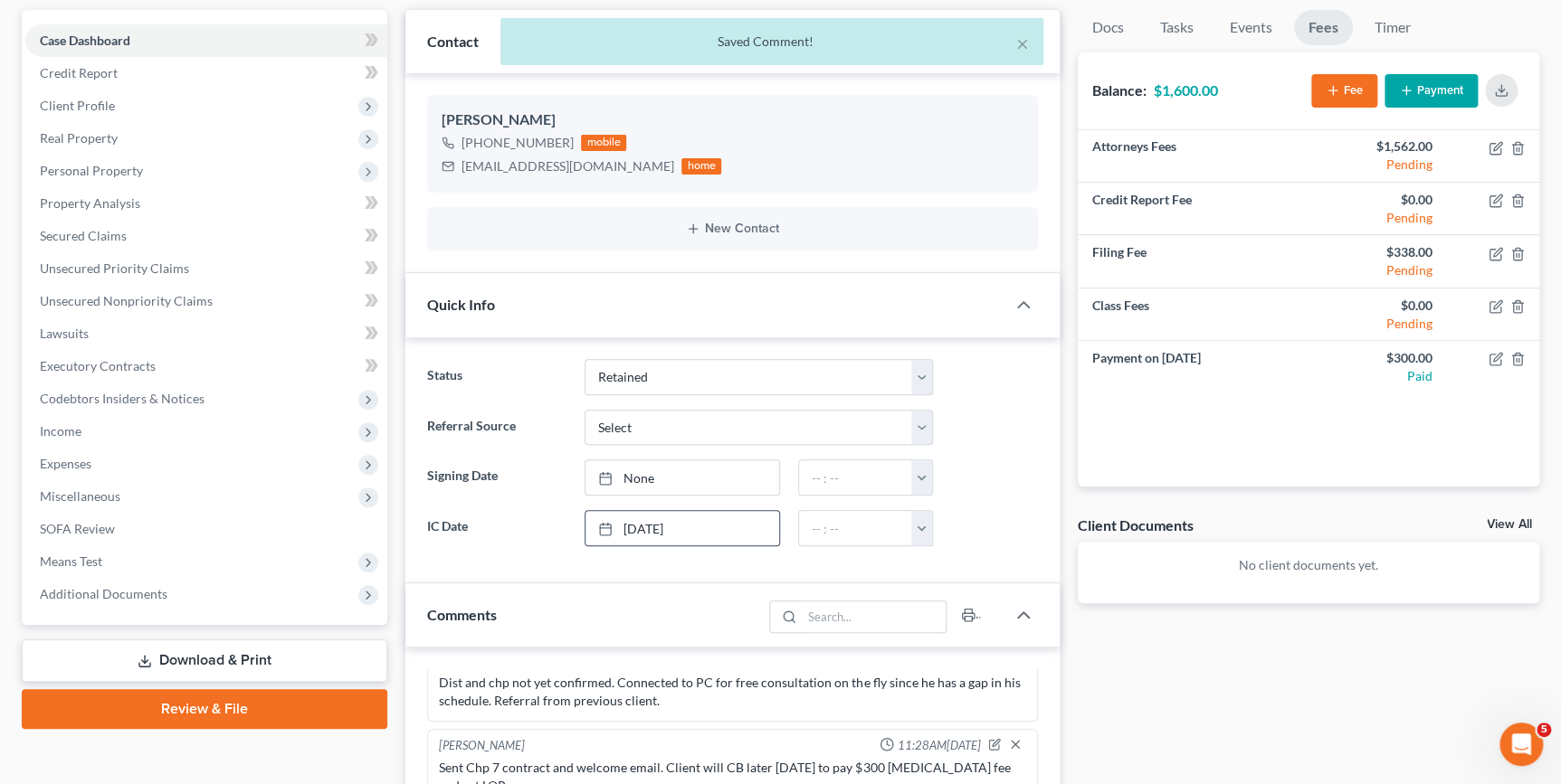
scroll to position [0, 0]
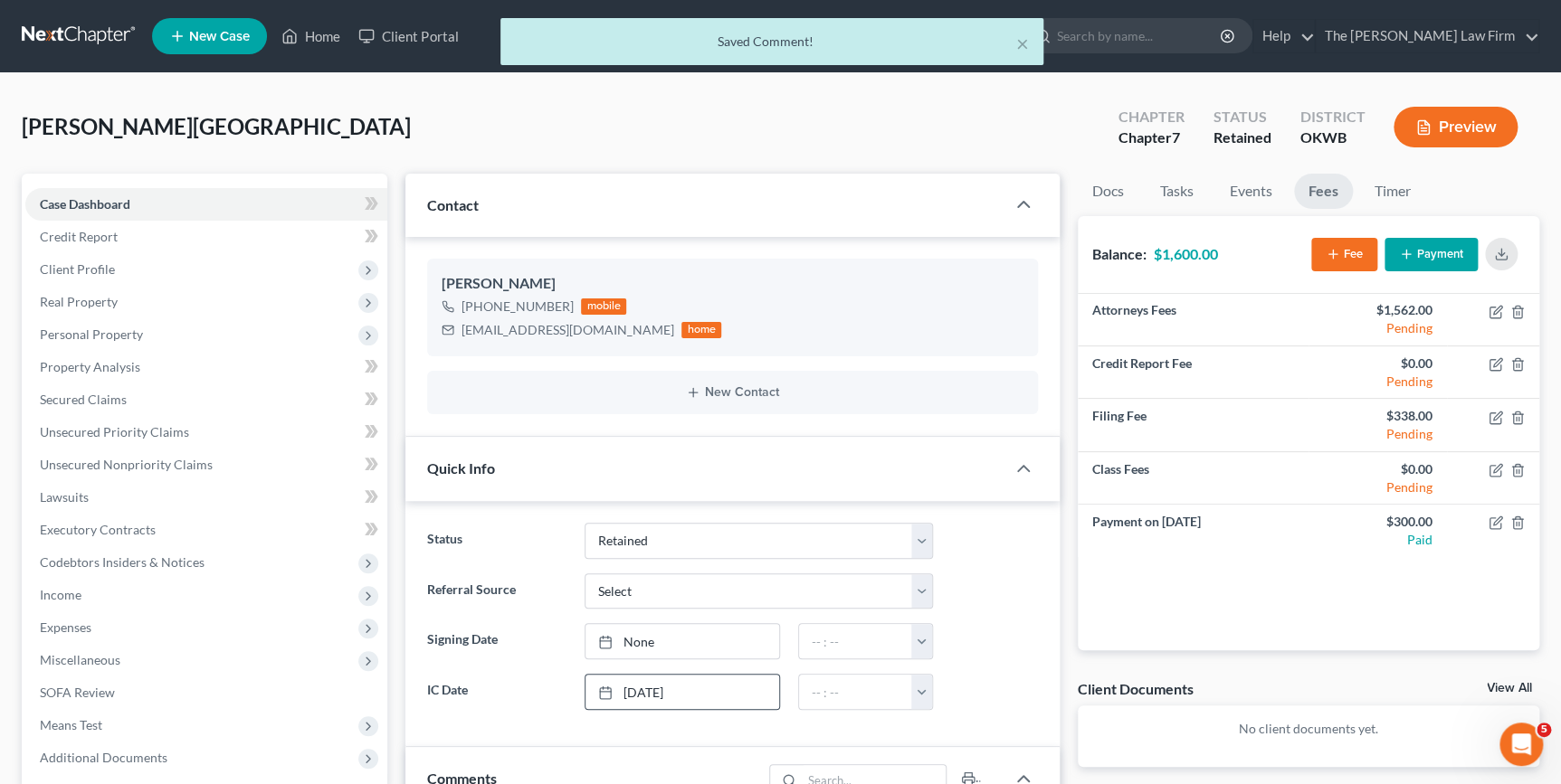
drag, startPoint x: 323, startPoint y: 38, endPoint x: 380, endPoint y: 57, distance: 60.1
click at [323, 38] on div "× Saved Comment!" at bounding box center [771, 46] width 1561 height 56
click at [1027, 43] on button "×" at bounding box center [1021, 43] width 12 height 22
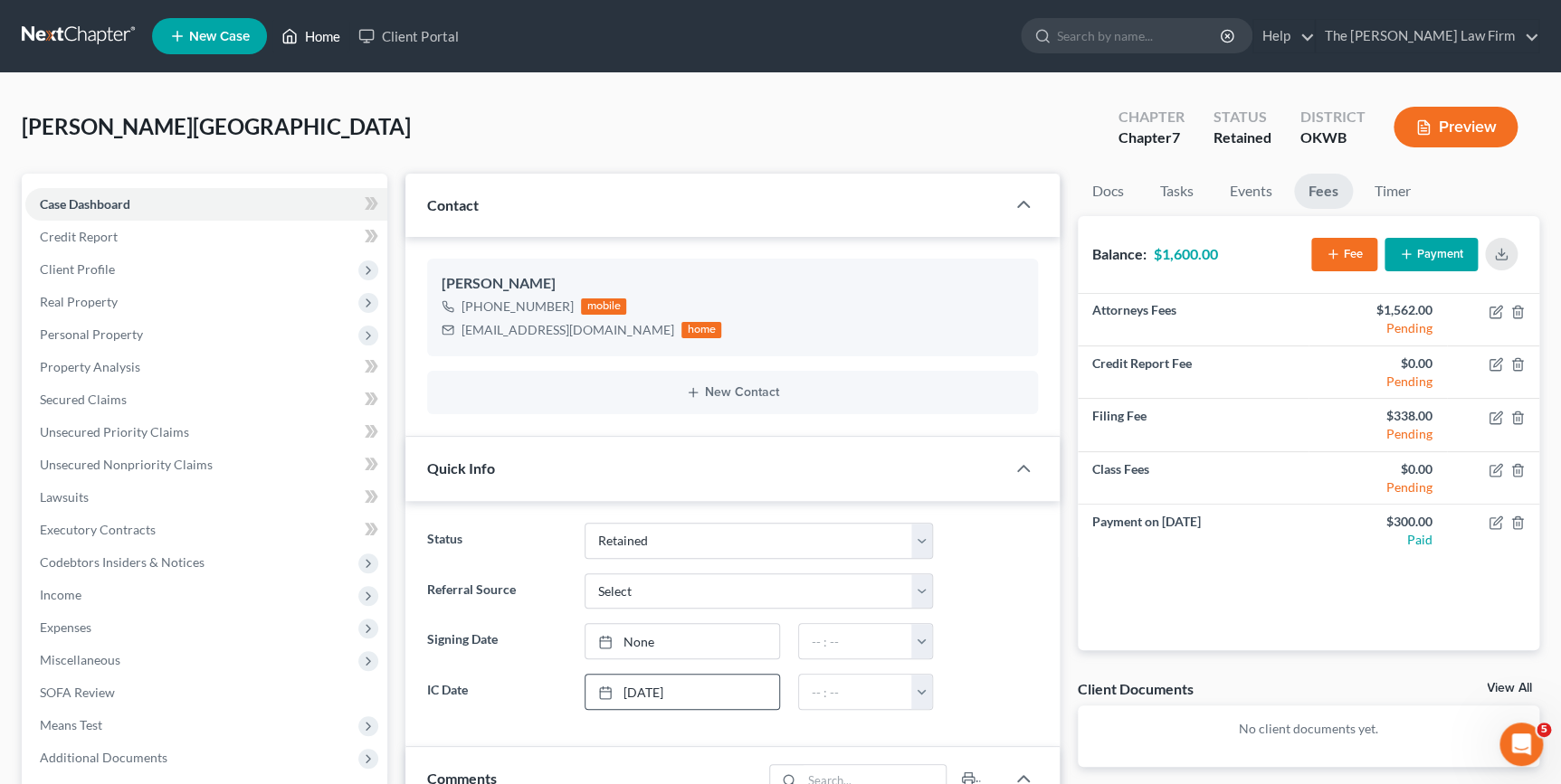
drag, startPoint x: 318, startPoint y: 44, endPoint x: 342, endPoint y: 55, distance: 26.4
click at [318, 44] on link "Home" at bounding box center [310, 36] width 77 height 32
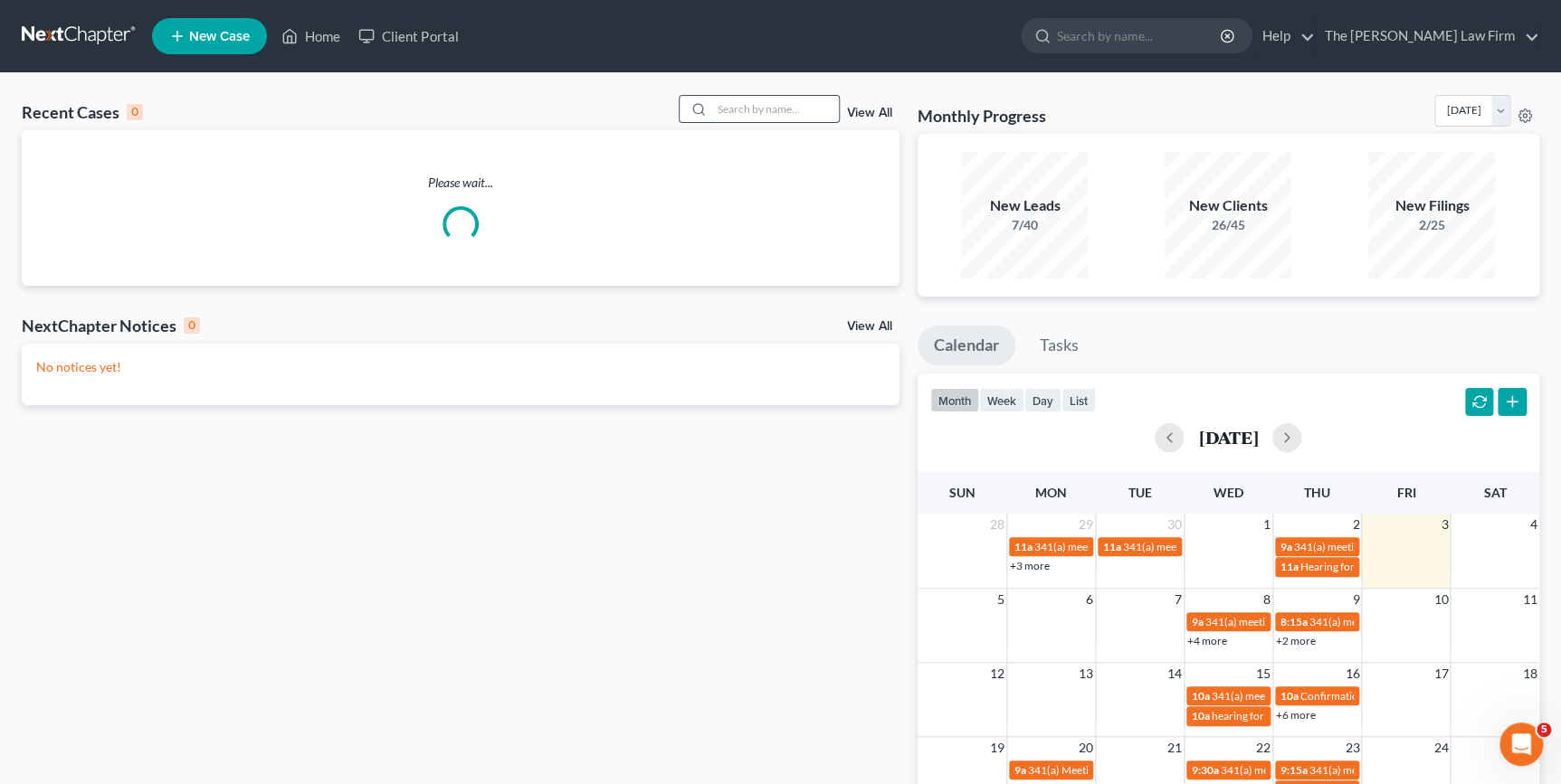
click at [807, 104] on input "search" at bounding box center [776, 109] width 127 height 27
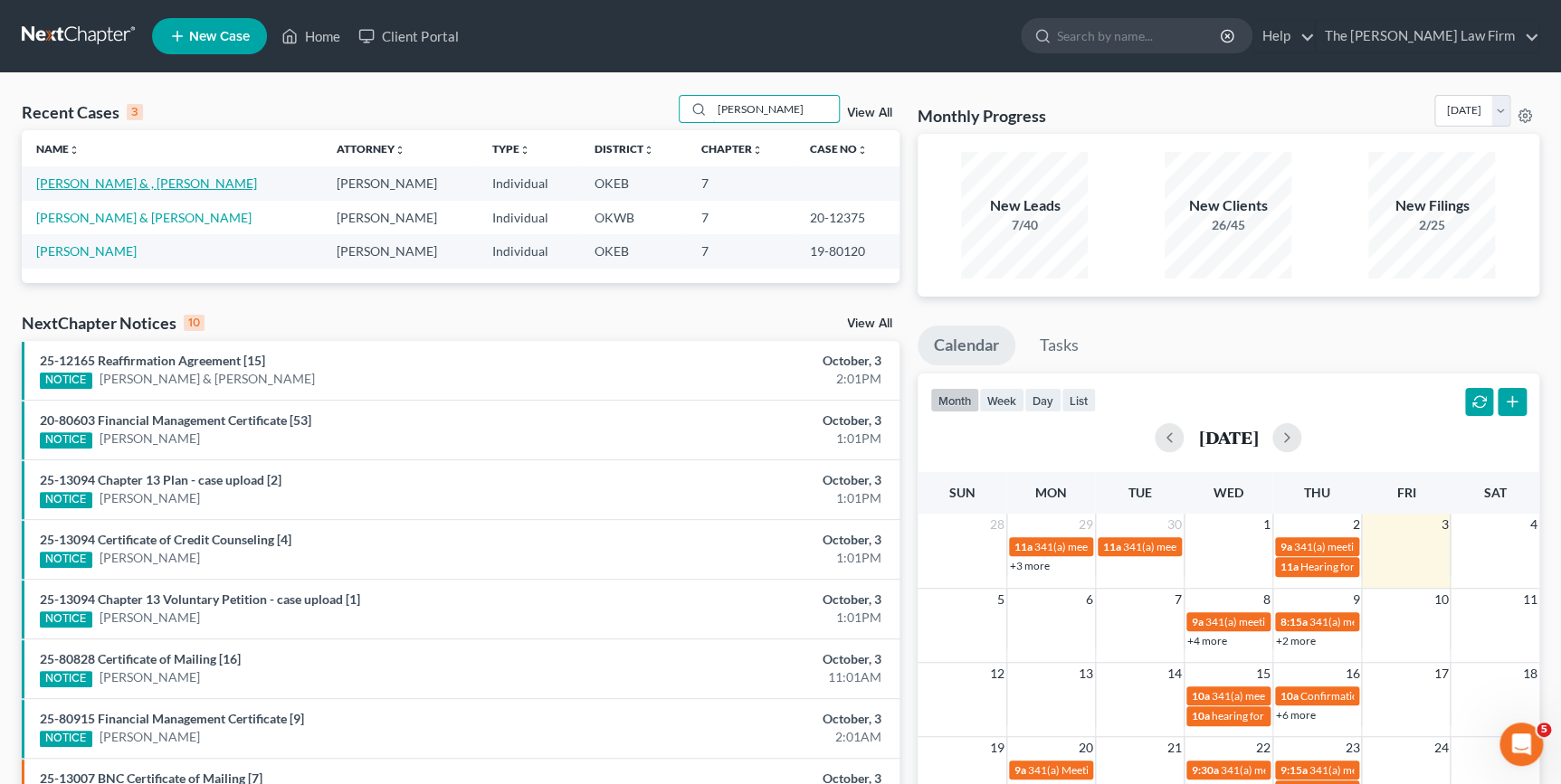
type input "melton"
click at [160, 184] on link "[PERSON_NAME] & , [PERSON_NAME]" at bounding box center [146, 183] width 221 height 15
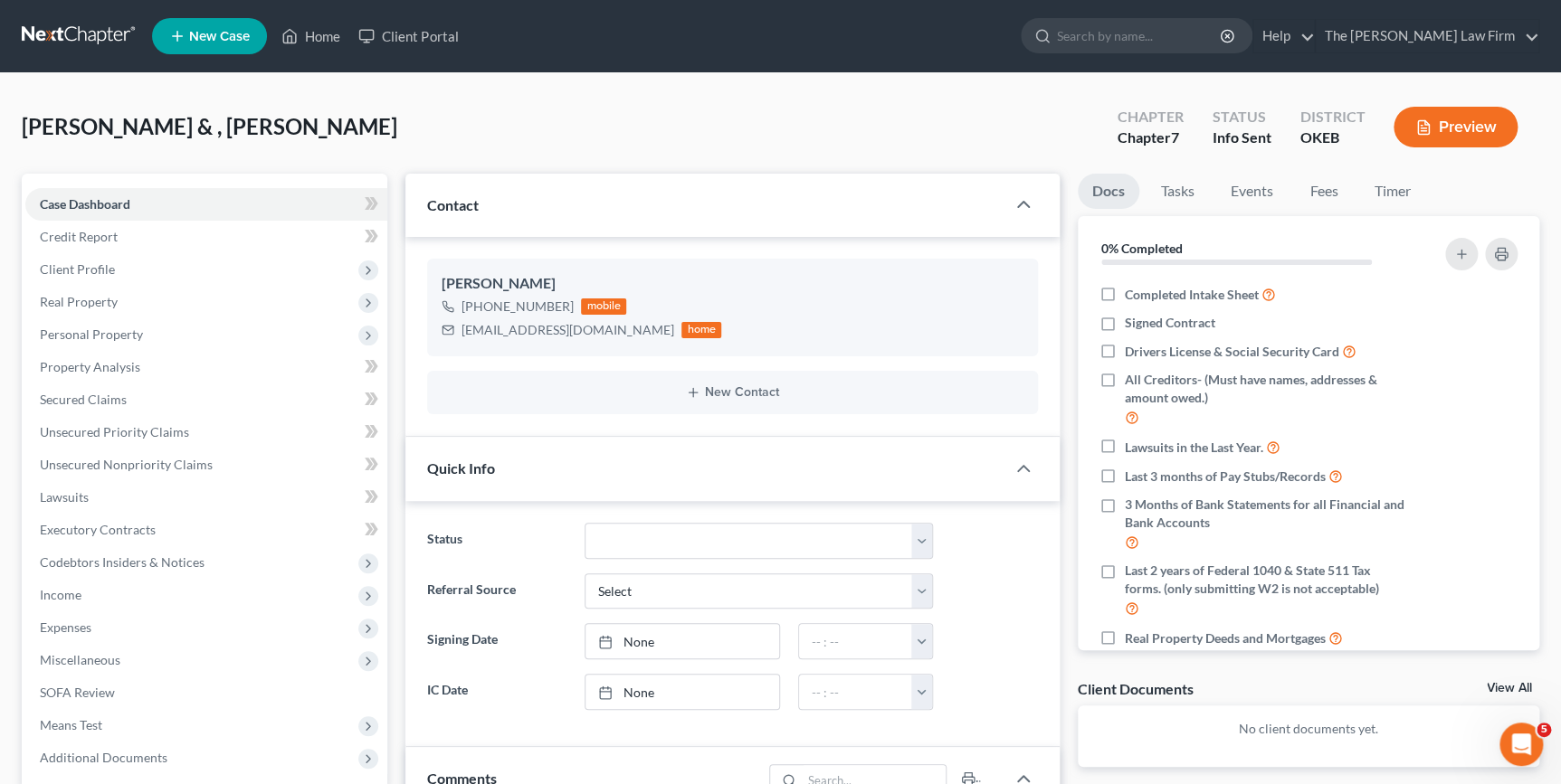
scroll to position [90, 0]
drag, startPoint x: 1331, startPoint y: 191, endPoint x: 1310, endPoint y: 202, distance: 23.7
click at [1331, 191] on link "Fees" at bounding box center [1323, 191] width 58 height 35
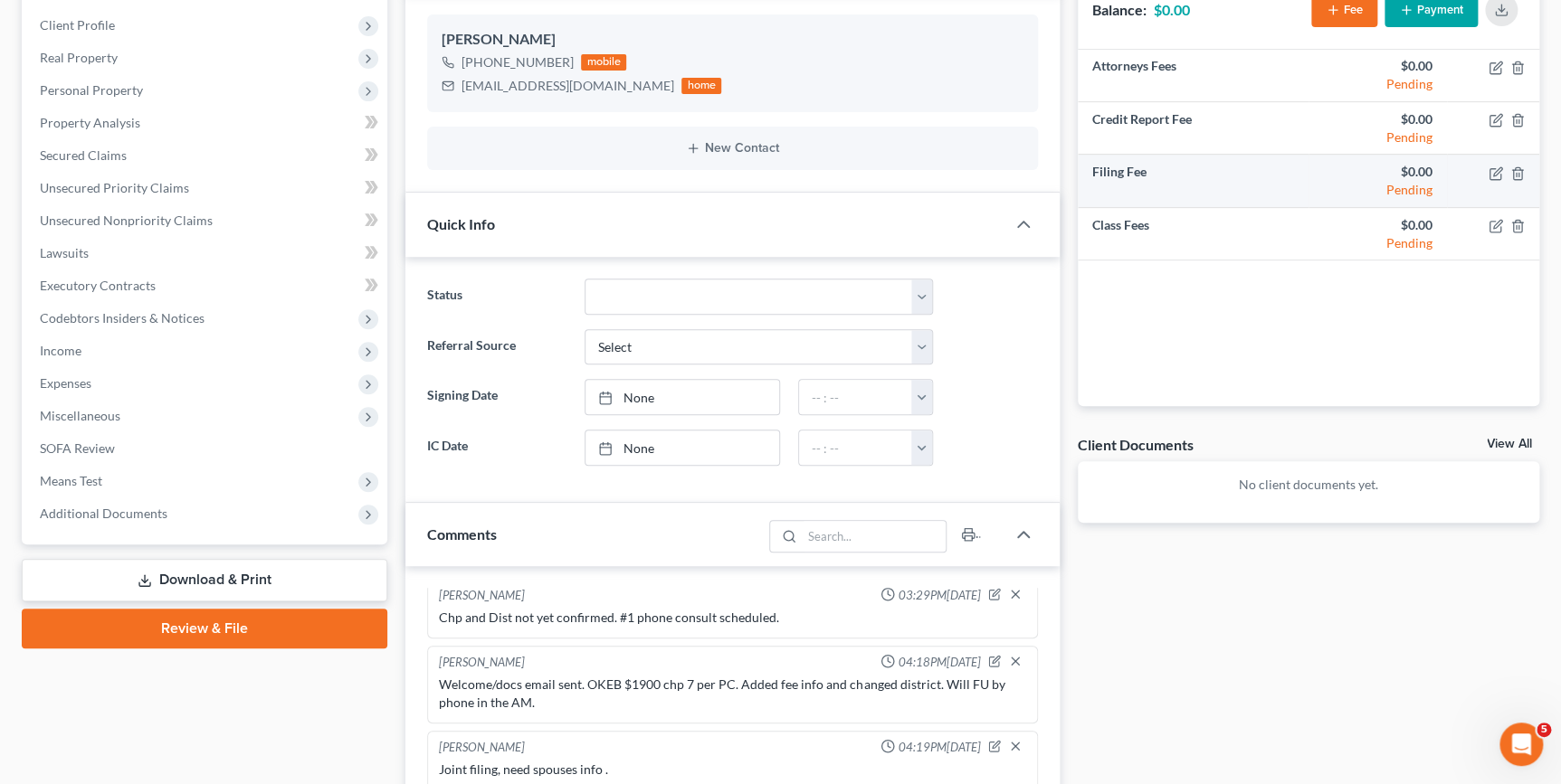
scroll to position [0, 0]
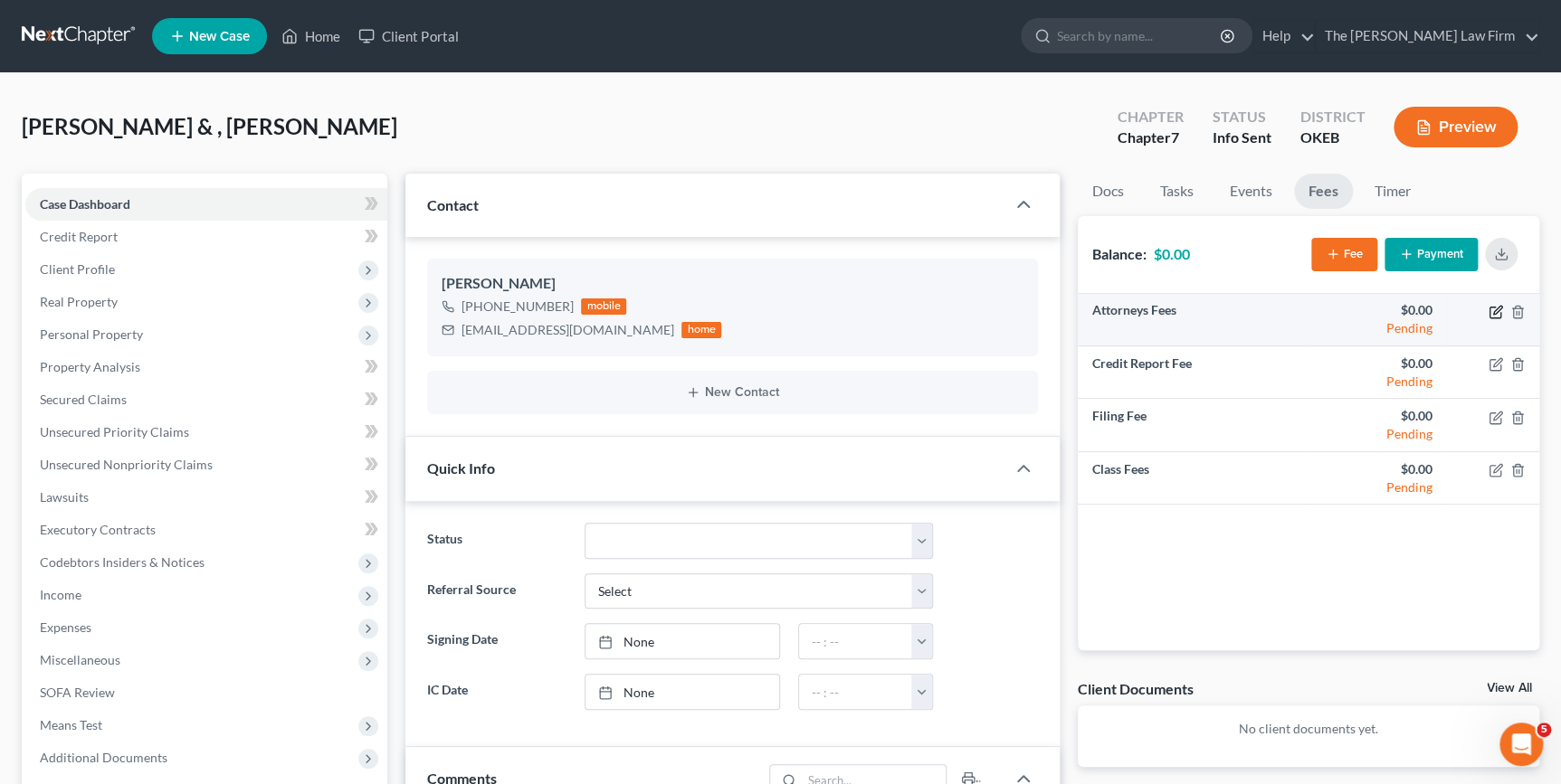
click at [1495, 310] on icon "button" at bounding box center [1496, 312] width 14 height 14
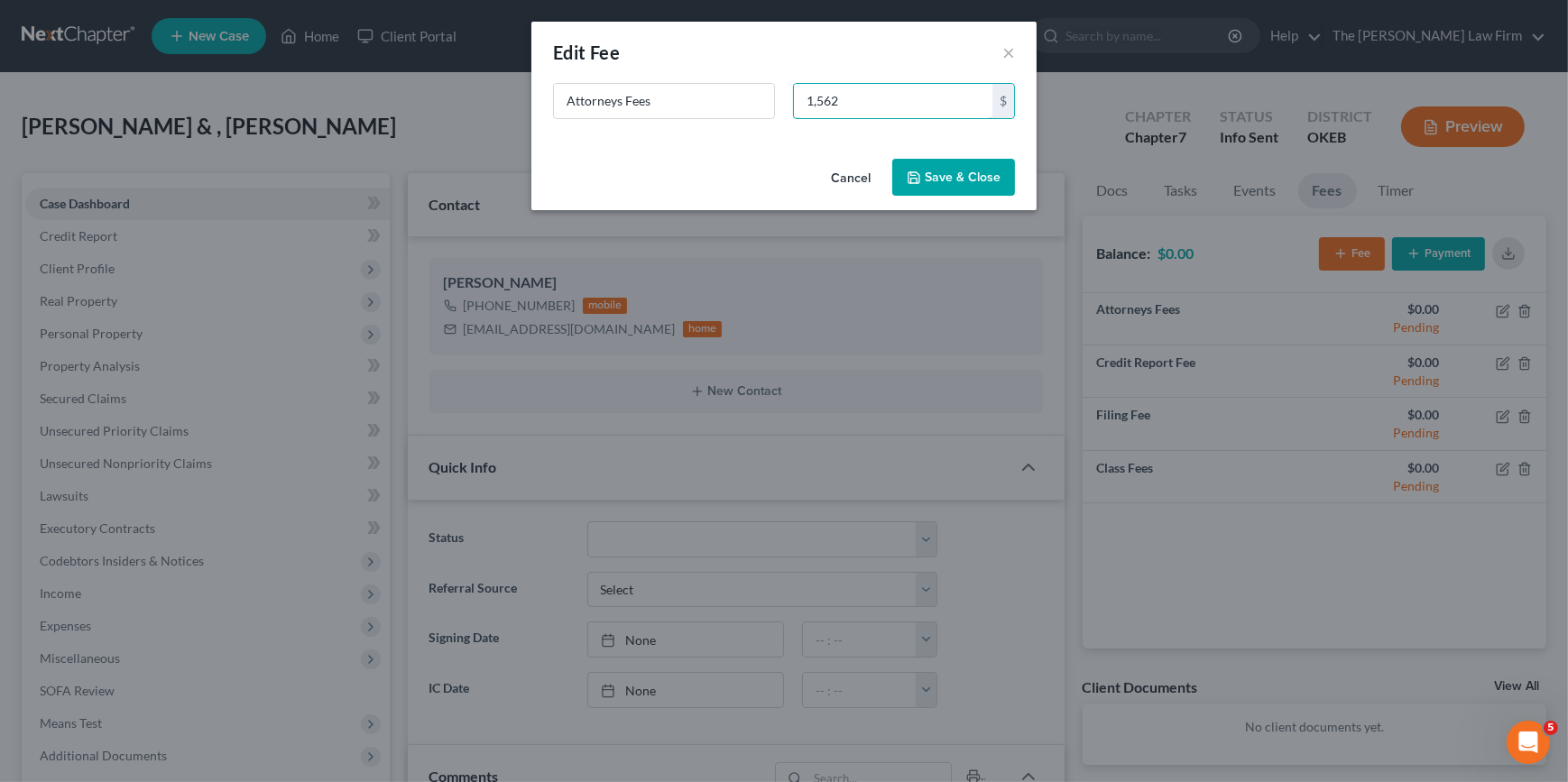
type input "1,562"
drag, startPoint x: 987, startPoint y: 184, endPoint x: 1002, endPoint y: 184, distance: 15.0
click at [985, 183] on button "Save & Close" at bounding box center [954, 178] width 123 height 38
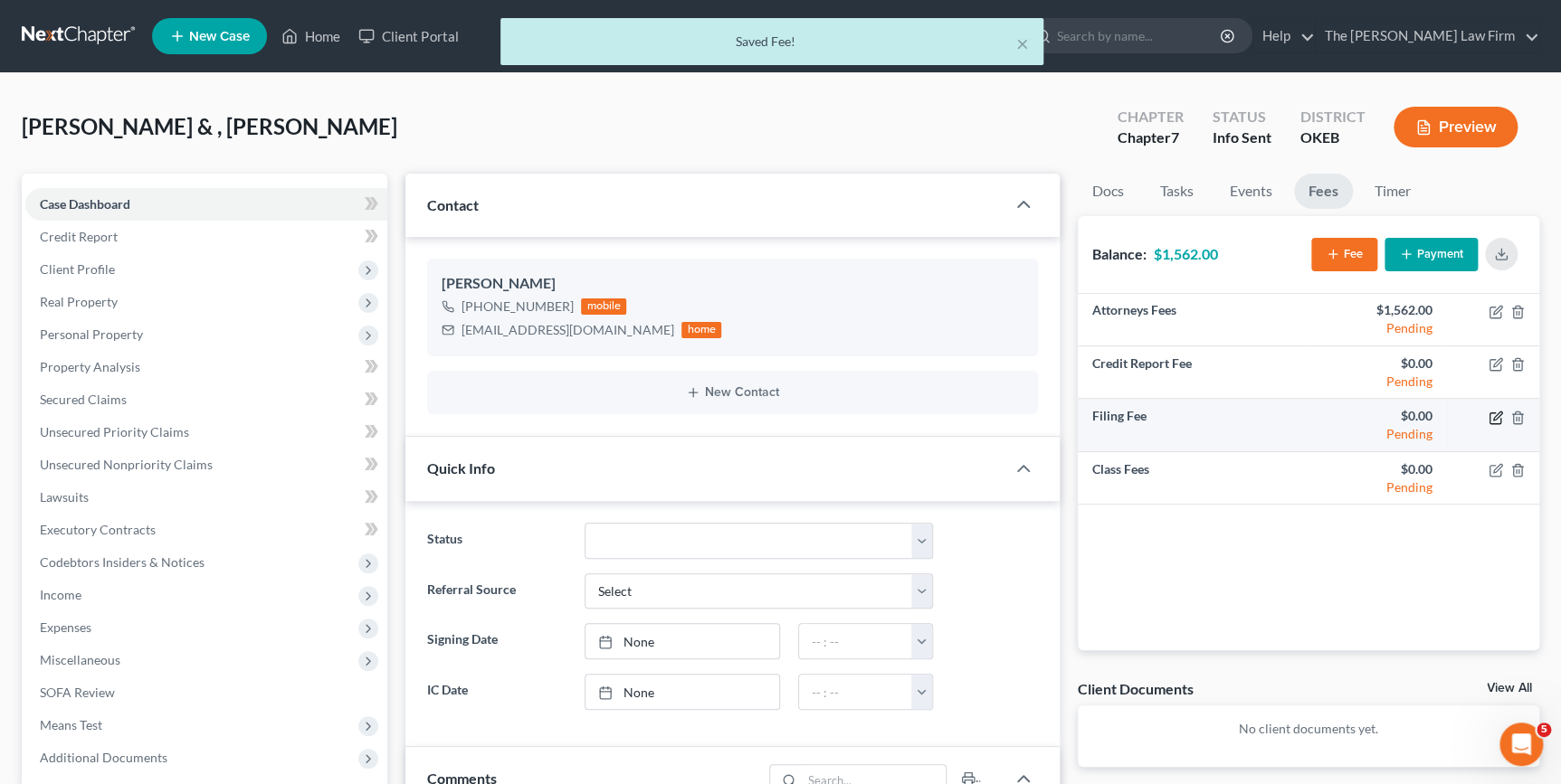
click at [1493, 412] on icon "button" at bounding box center [1496, 417] width 14 height 14
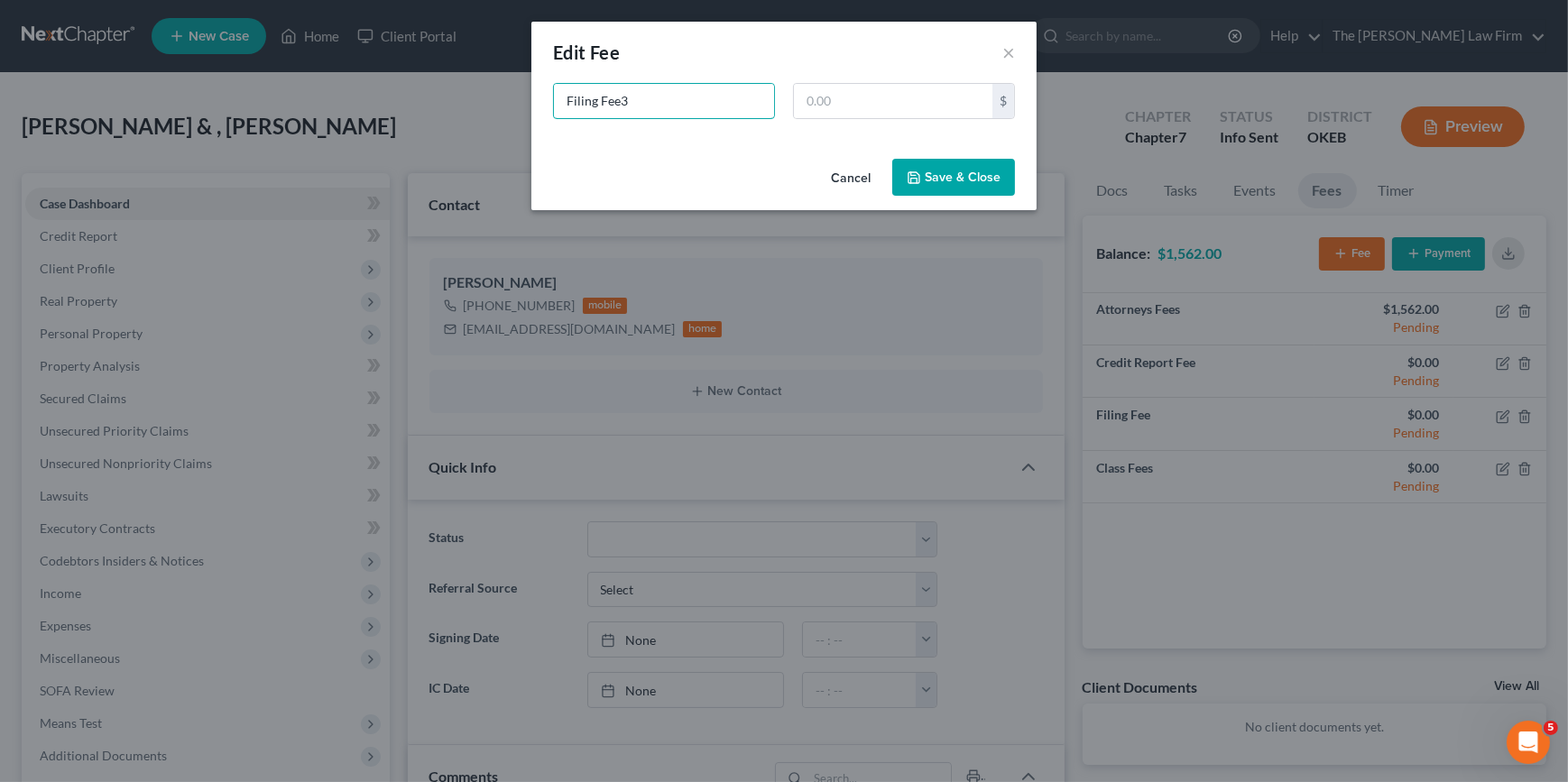
type input "Filing Fee"
click at [857, 107] on input "text" at bounding box center [894, 101] width 199 height 34
type input "338.00"
click at [950, 162] on button "Save & Close" at bounding box center [954, 178] width 123 height 38
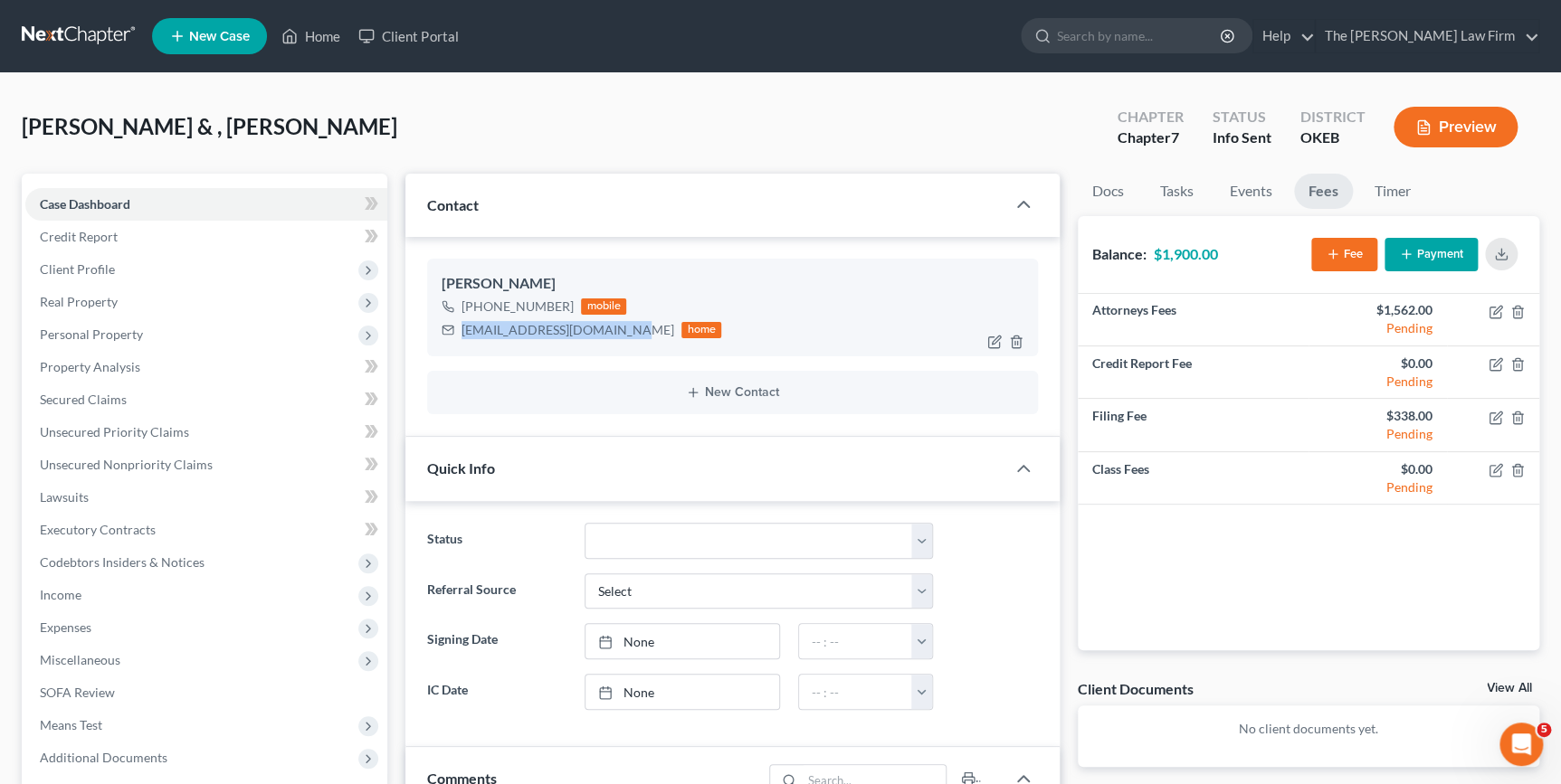
drag, startPoint x: 624, startPoint y: 334, endPoint x: 451, endPoint y: 331, distance: 173.0
click at [451, 331] on div "ryleemelton2016@gmail.com home" at bounding box center [581, 330] width 280 height 24
drag, startPoint x: 453, startPoint y: 331, endPoint x: 486, endPoint y: 332, distance: 33.0
copy div "ryleemelton2016@gmail.com"
drag, startPoint x: 996, startPoint y: 124, endPoint x: 966, endPoint y: 125, distance: 30.0
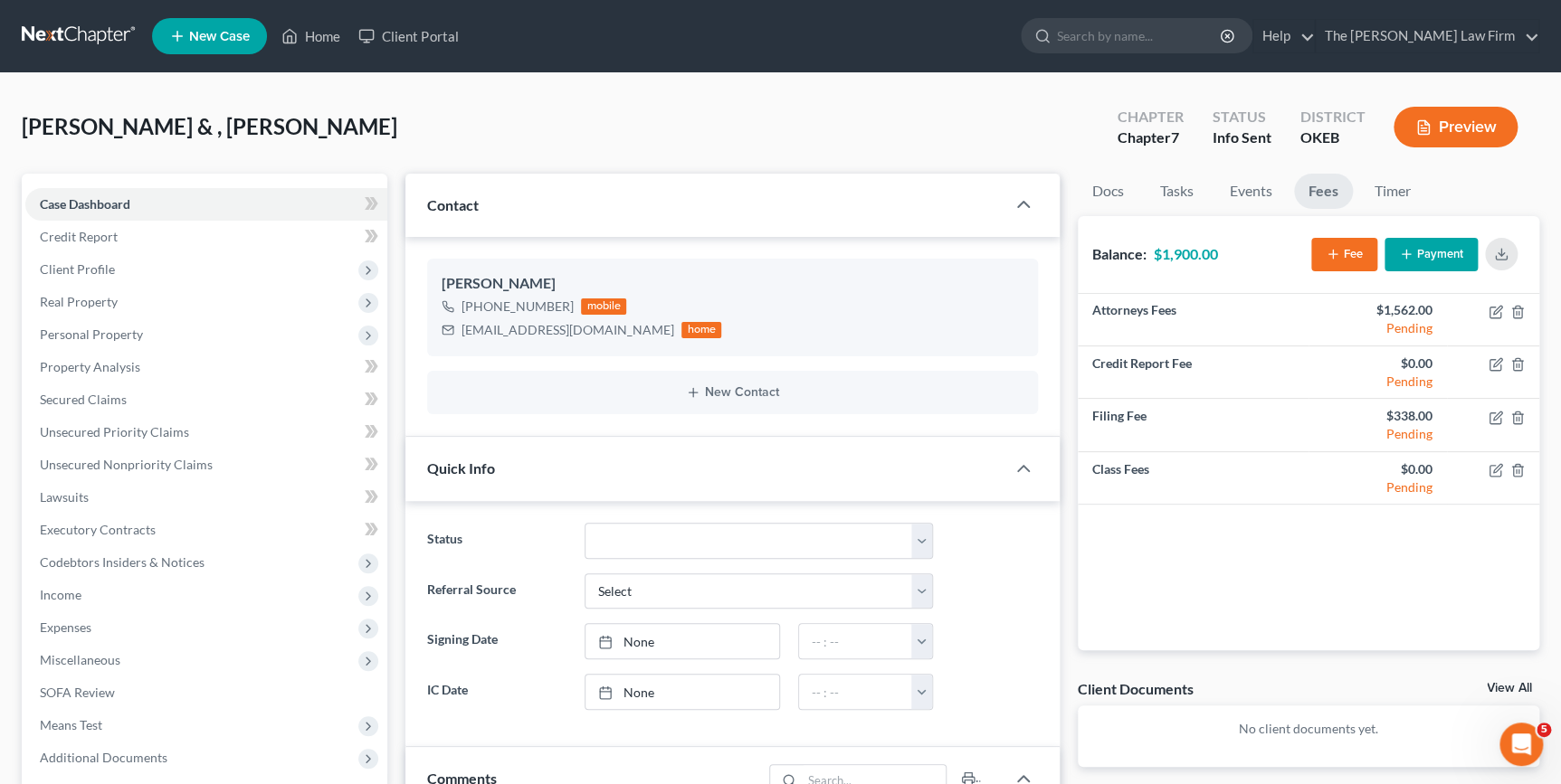
click at [996, 126] on div "Melton, Rylee & , Allison Upgraded Chapter Chapter 7 Status Info Sent District …" at bounding box center [780, 134] width 1517 height 79
drag, startPoint x: 350, startPoint y: 141, endPoint x: 376, endPoint y: 154, distance: 29.1
click at [350, 139] on div "Melton, Rylee & , Allison Upgraded Chapter Chapter 7 Status Info Sent District …" at bounding box center [780, 134] width 1517 height 79
drag, startPoint x: 461, startPoint y: 329, endPoint x: 623, endPoint y: 335, distance: 162.1
click at [623, 335] on div "ryleemelton2016@gmail.com home" at bounding box center [581, 330] width 280 height 24
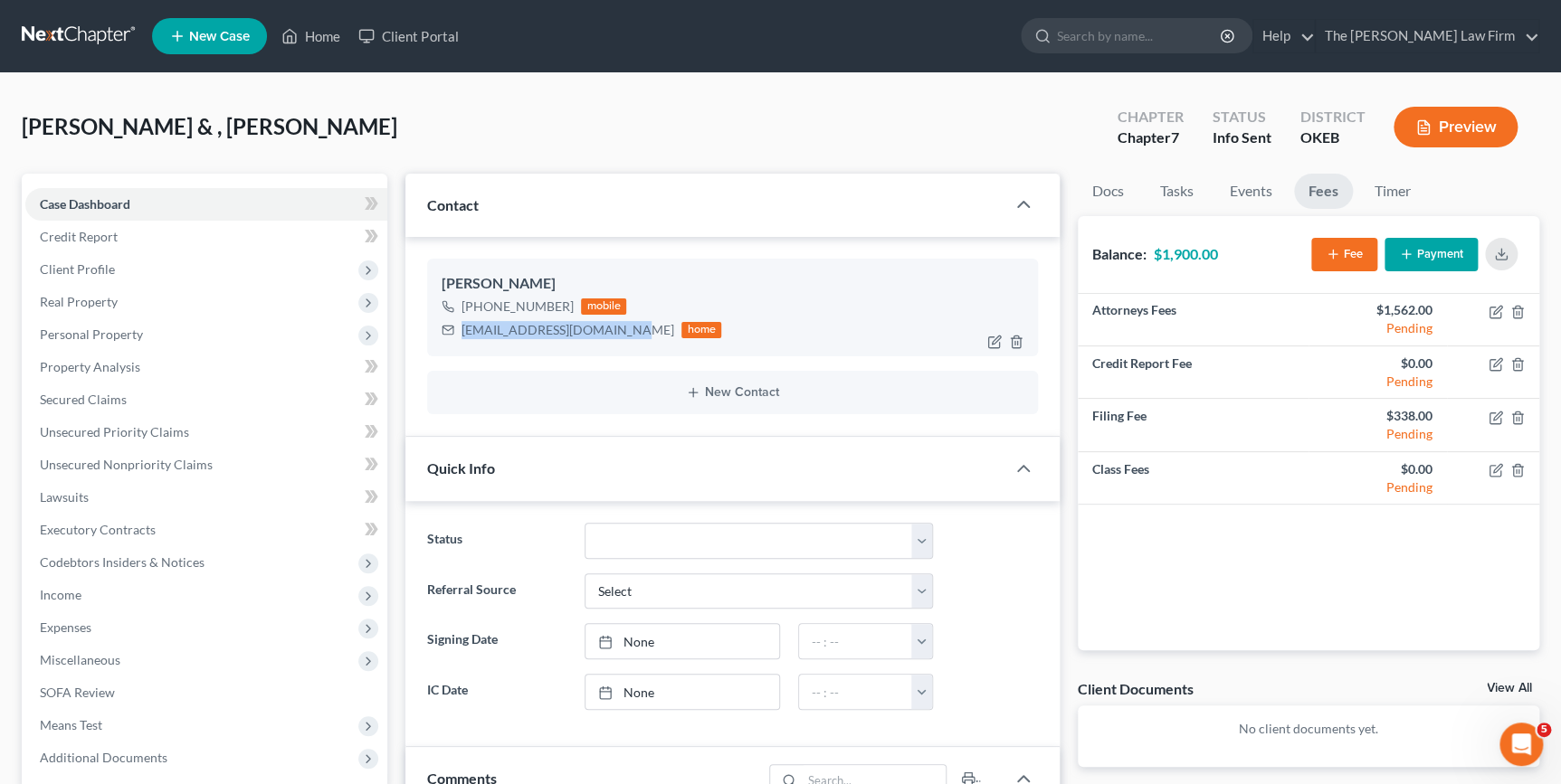
drag, startPoint x: 610, startPoint y: 335, endPoint x: 585, endPoint y: 330, distance: 25.5
copy div "ryleemelton2016@gmail.com"
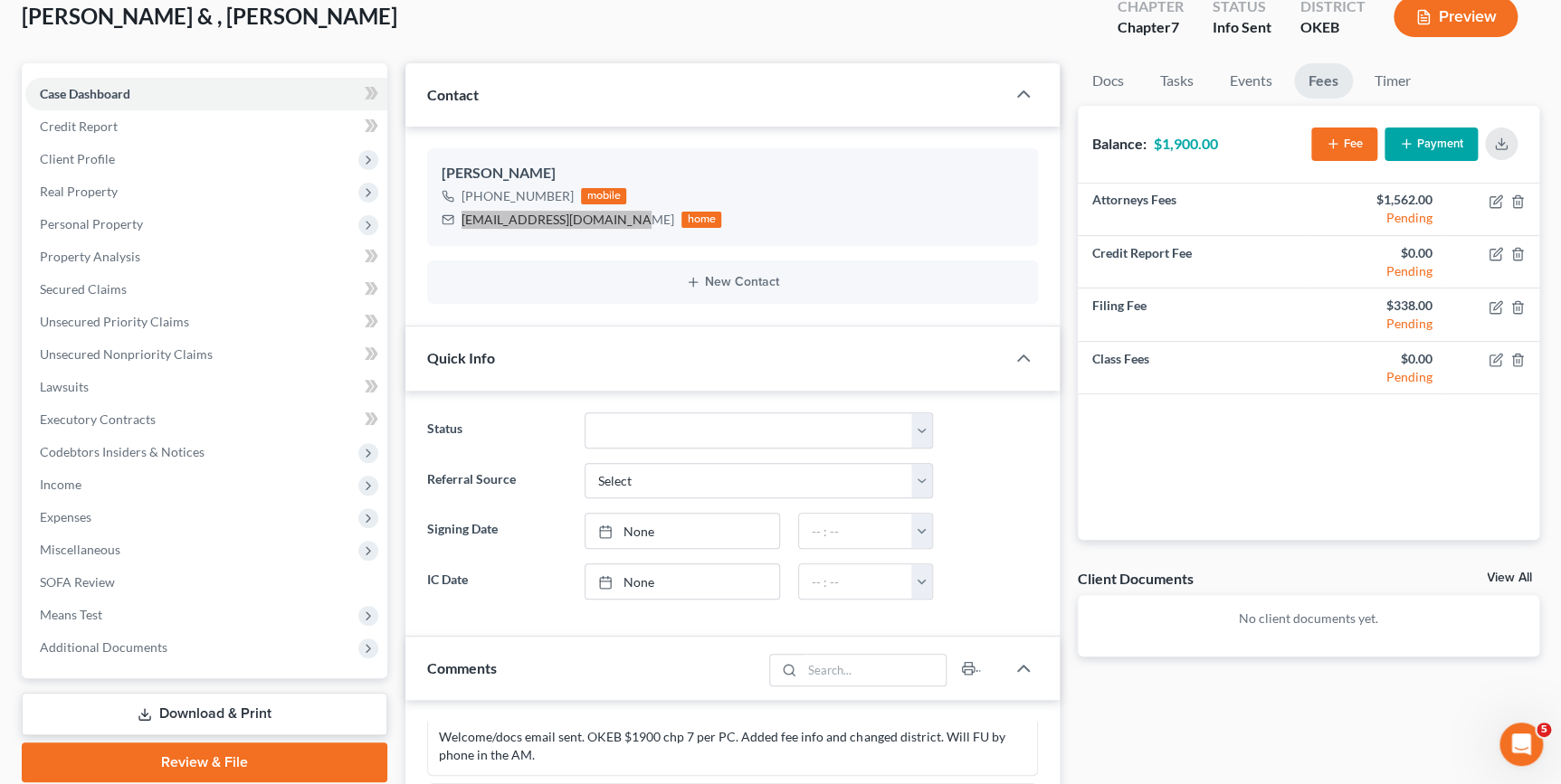
scroll to position [82, 0]
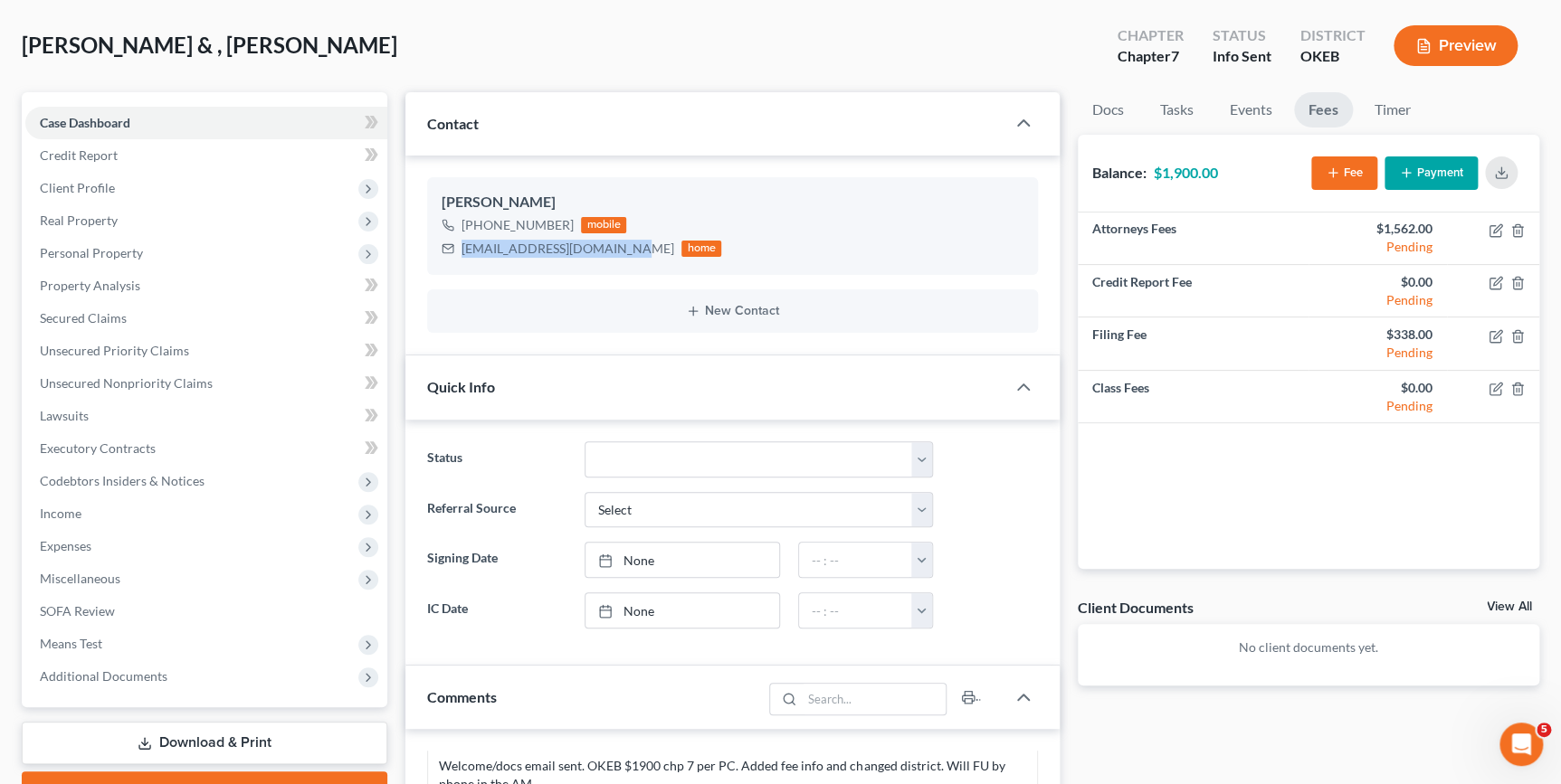
click at [1423, 175] on button "Payment" at bounding box center [1431, 173] width 93 height 33
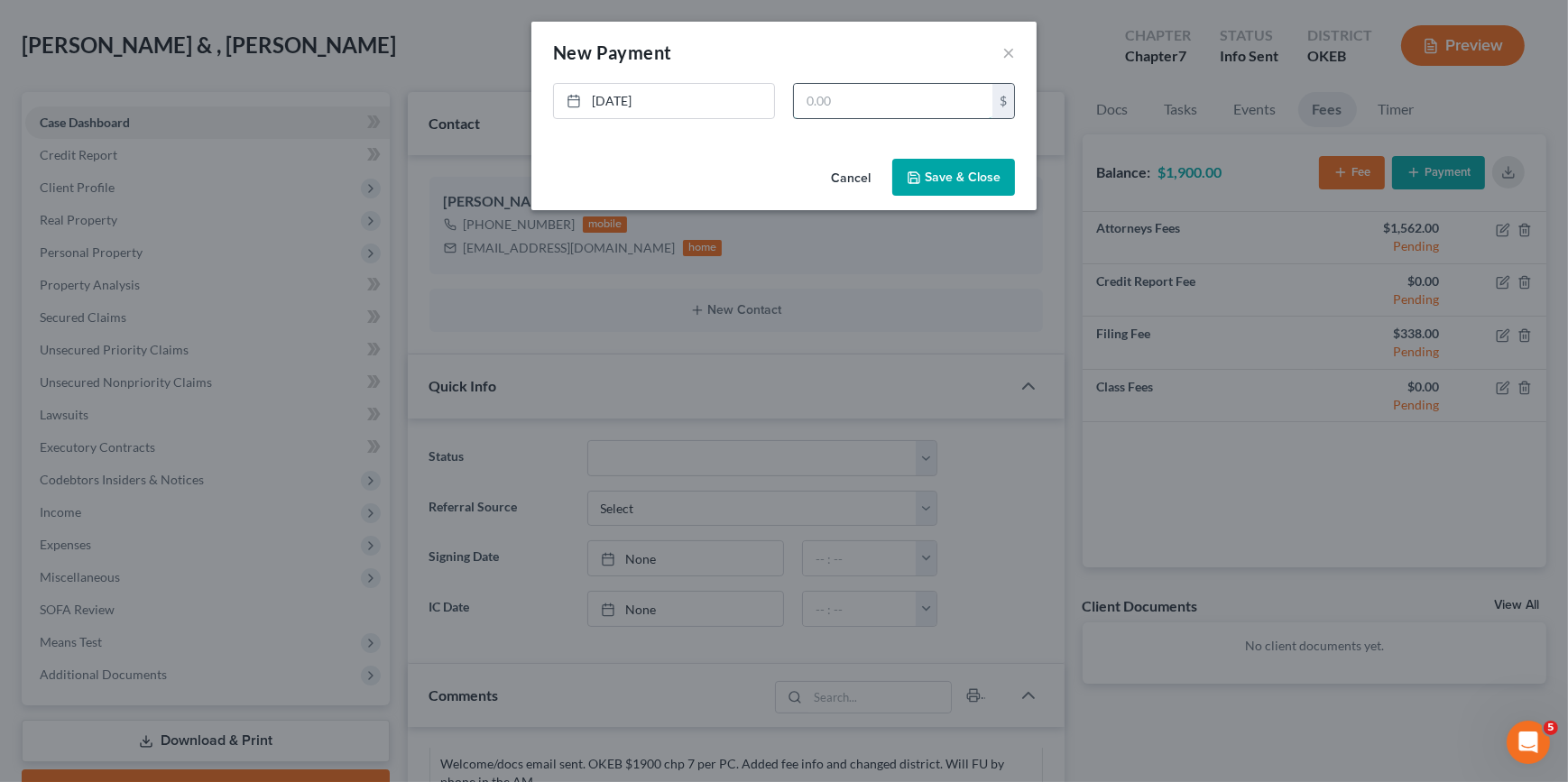
click at [948, 106] on input "text" at bounding box center [894, 101] width 199 height 34
type input "300.00"
click at [974, 198] on div "Cancel Save & Close" at bounding box center [784, 181] width 505 height 60
click at [967, 182] on button "Save & Close" at bounding box center [954, 178] width 123 height 38
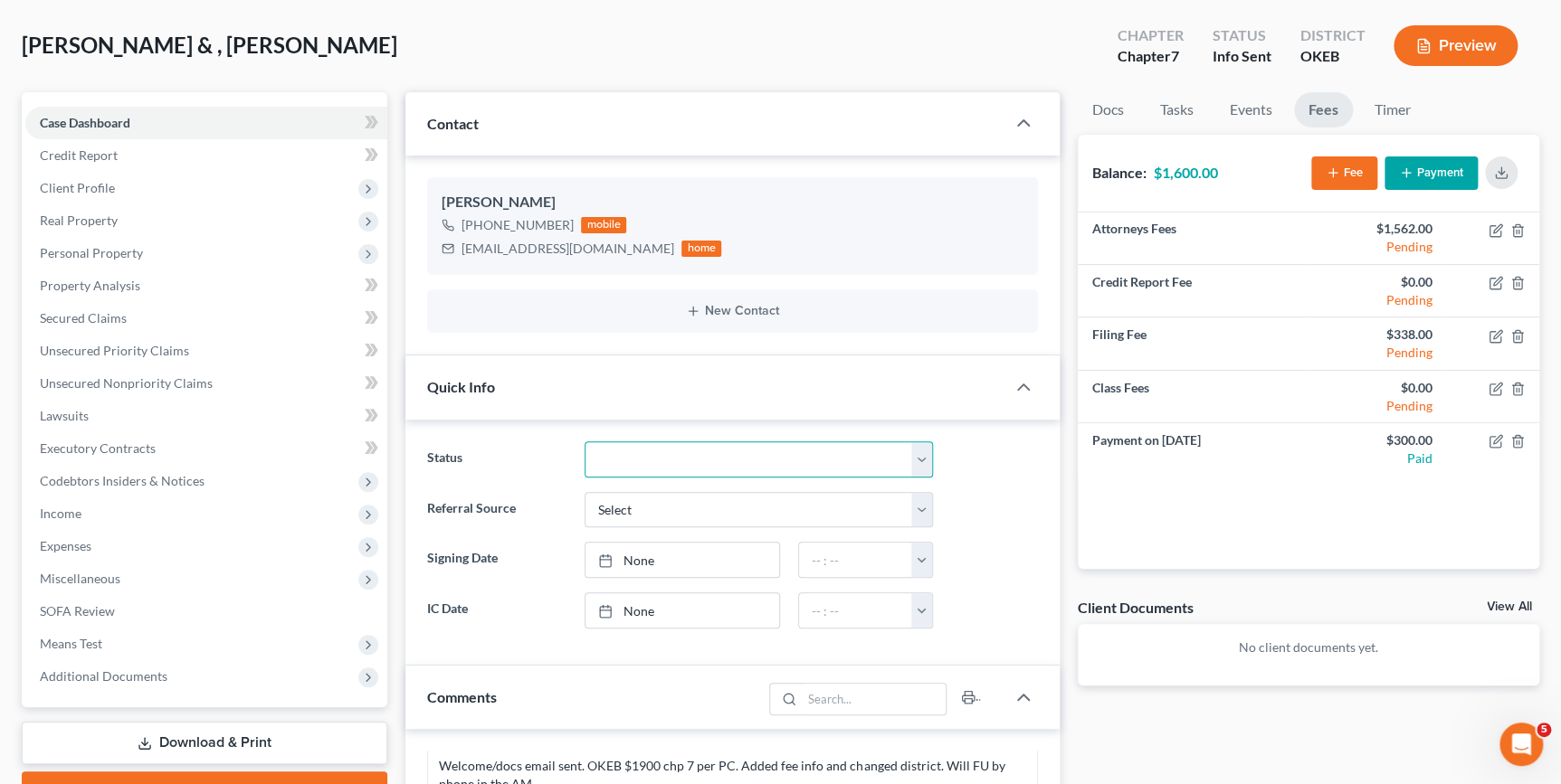
click at [907, 451] on select "Discharged Dismissed Filed Info Sent In Progress Lead Lost Lead Ready to File R…" at bounding box center [758, 460] width 348 height 36
select select "8"
click at [584, 442] on select "Discharged Dismissed Filed Info Sent In Progress Lead Lost Lead Ready to File R…" at bounding box center [758, 460] width 348 height 36
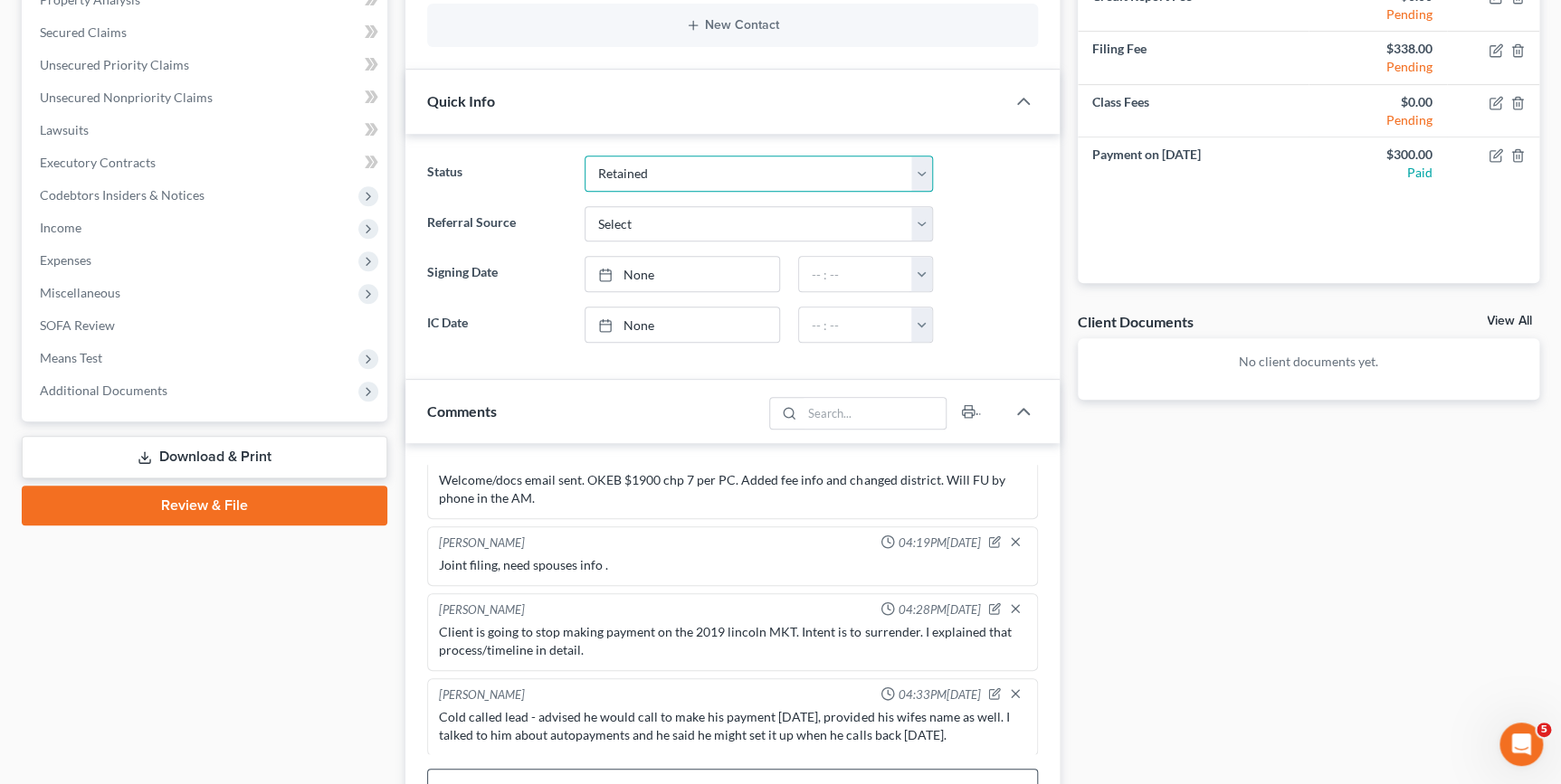
scroll to position [575, 0]
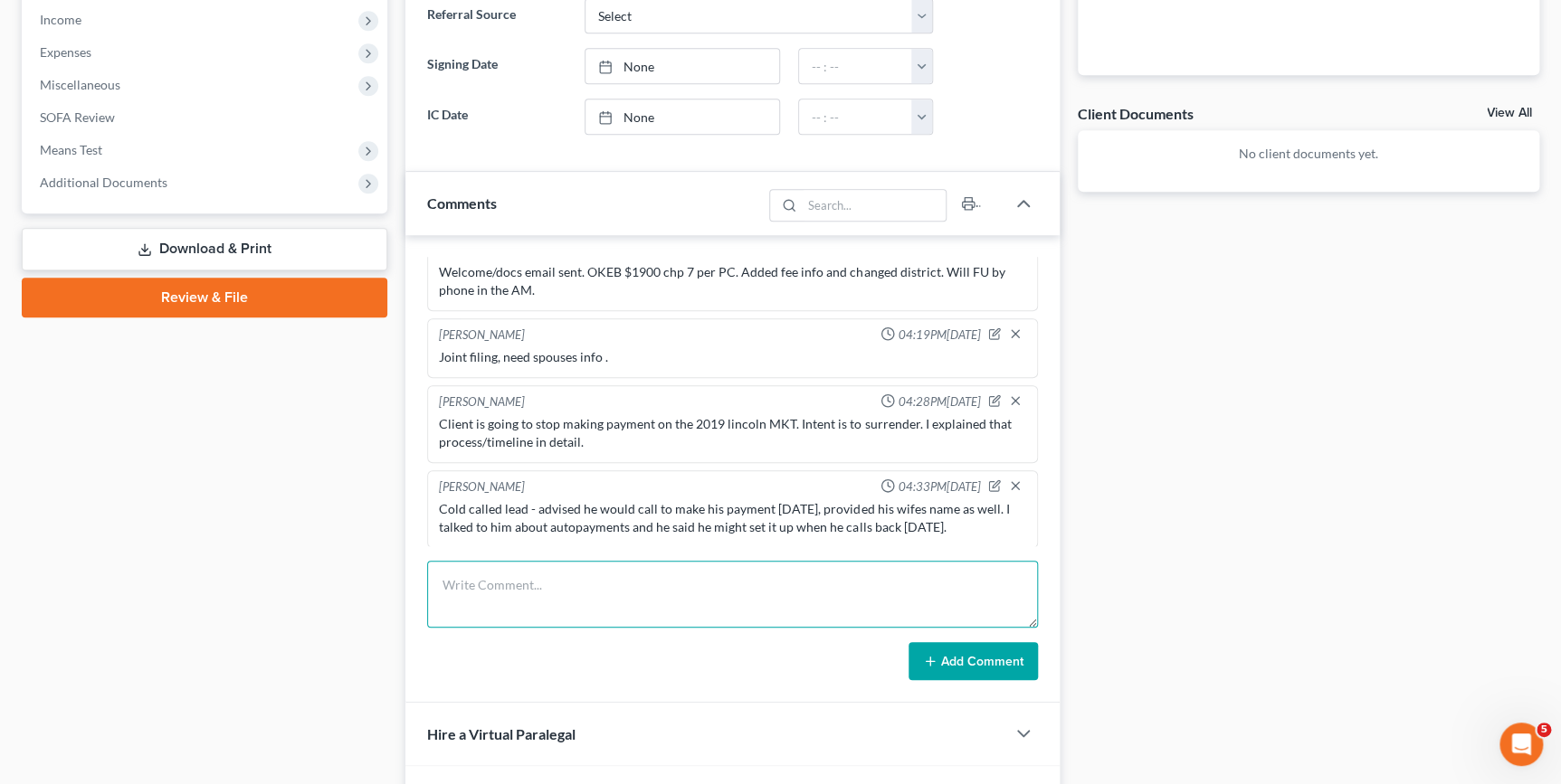
click at [730, 610] on textarea at bounding box center [731, 594] width 610 height 67
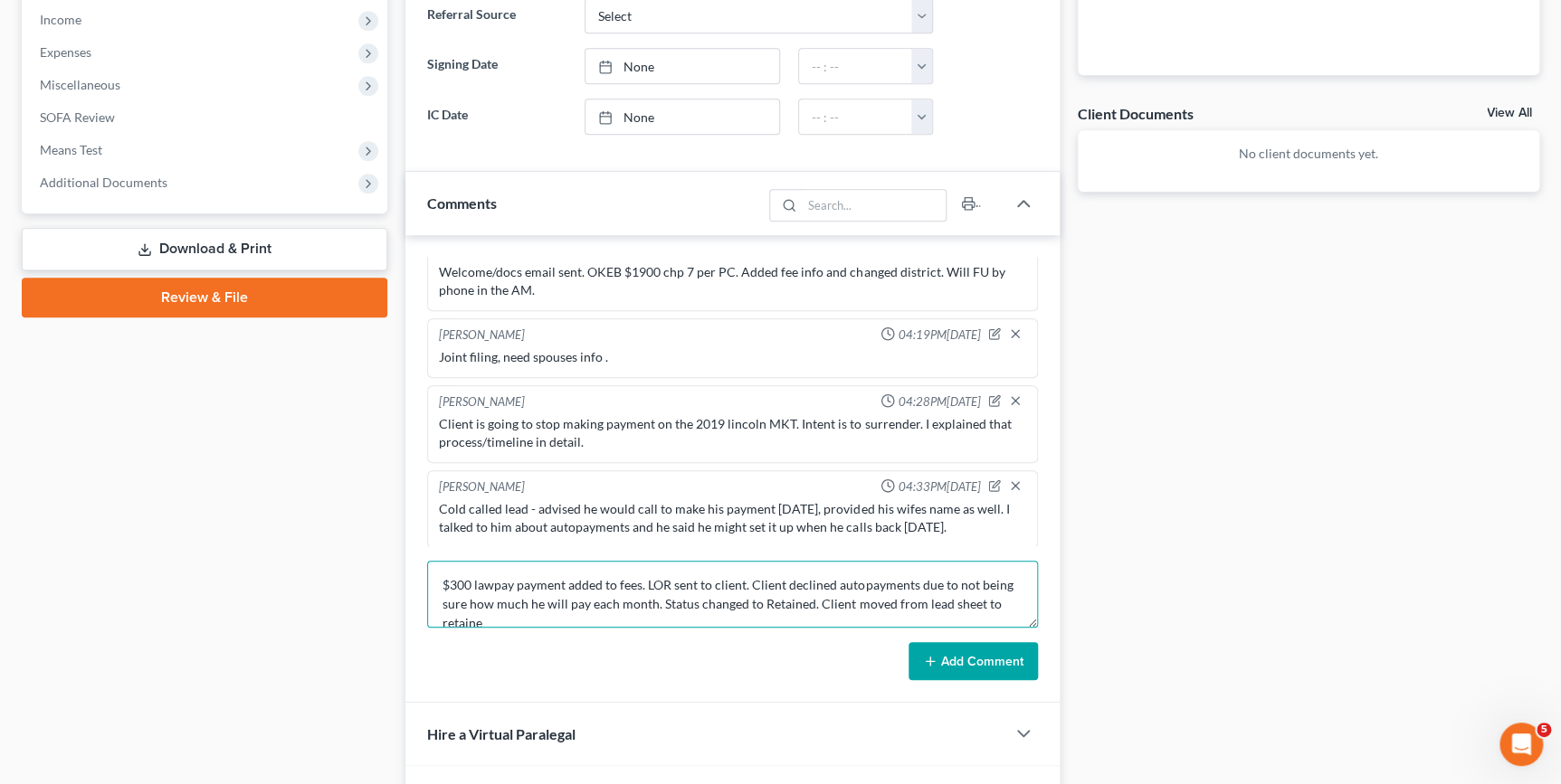
scroll to position [3, 0]
type textarea "$300 lawpay payment added to fees. LOR sent to client. Client declined autopaym…"
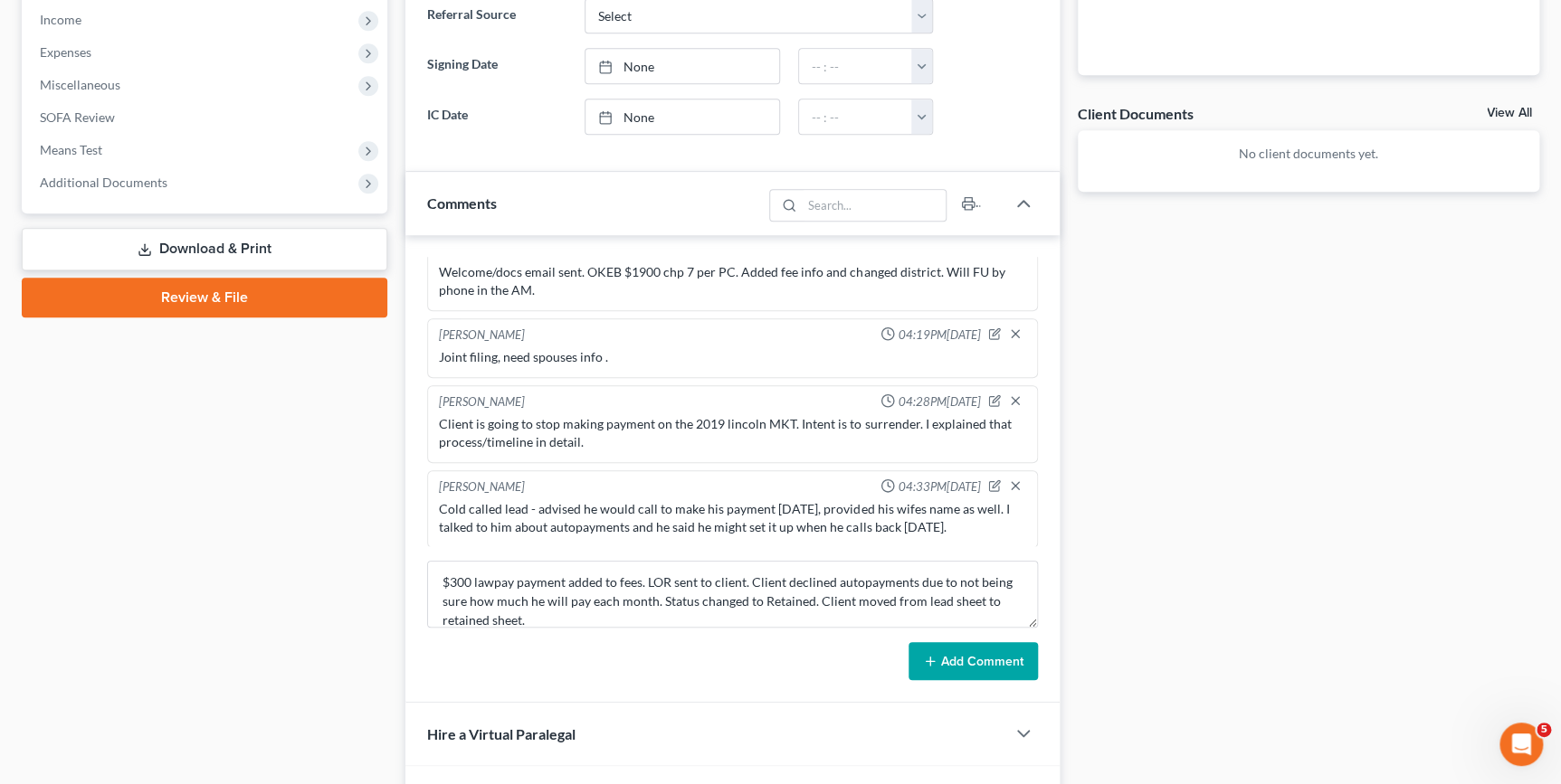
click at [927, 660] on icon at bounding box center [929, 661] width 14 height 14
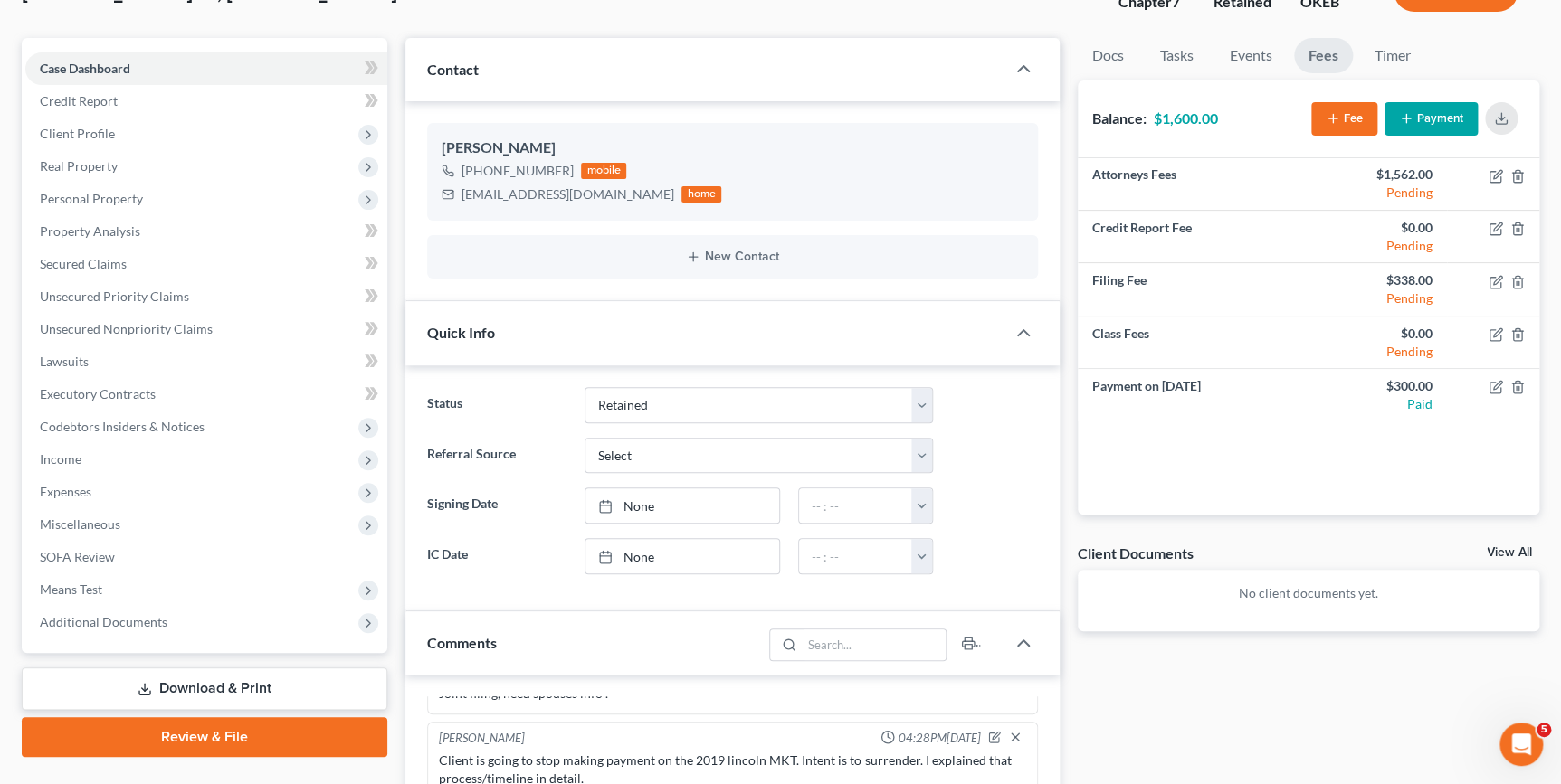
scroll to position [0, 0]
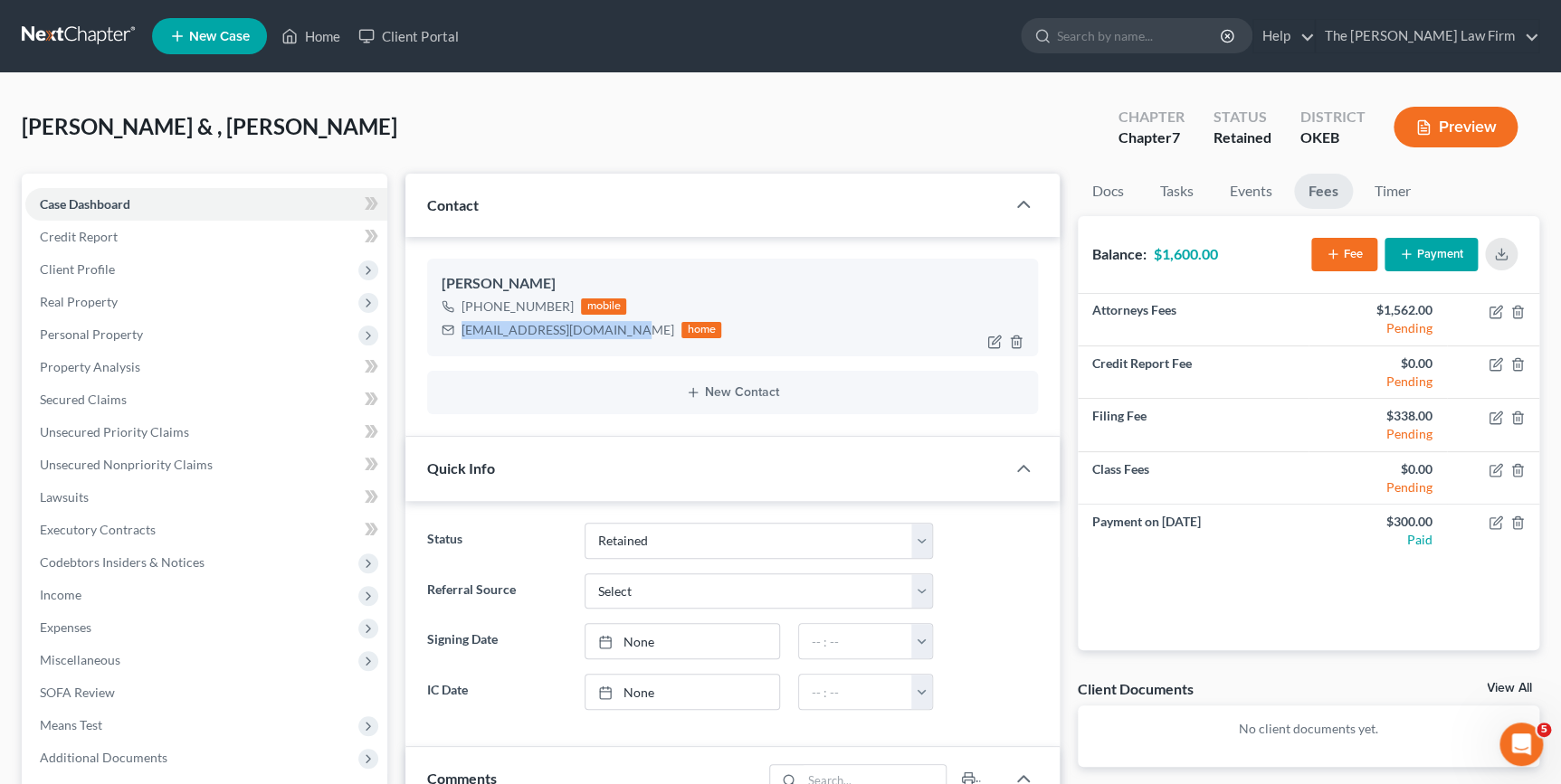
drag, startPoint x: 622, startPoint y: 327, endPoint x: 462, endPoint y: 331, distance: 160.0
click at [462, 331] on div "ryleemelton2016@gmail.com" at bounding box center [568, 330] width 212 height 18
copy div "ryleemelton2016@gmail.com"
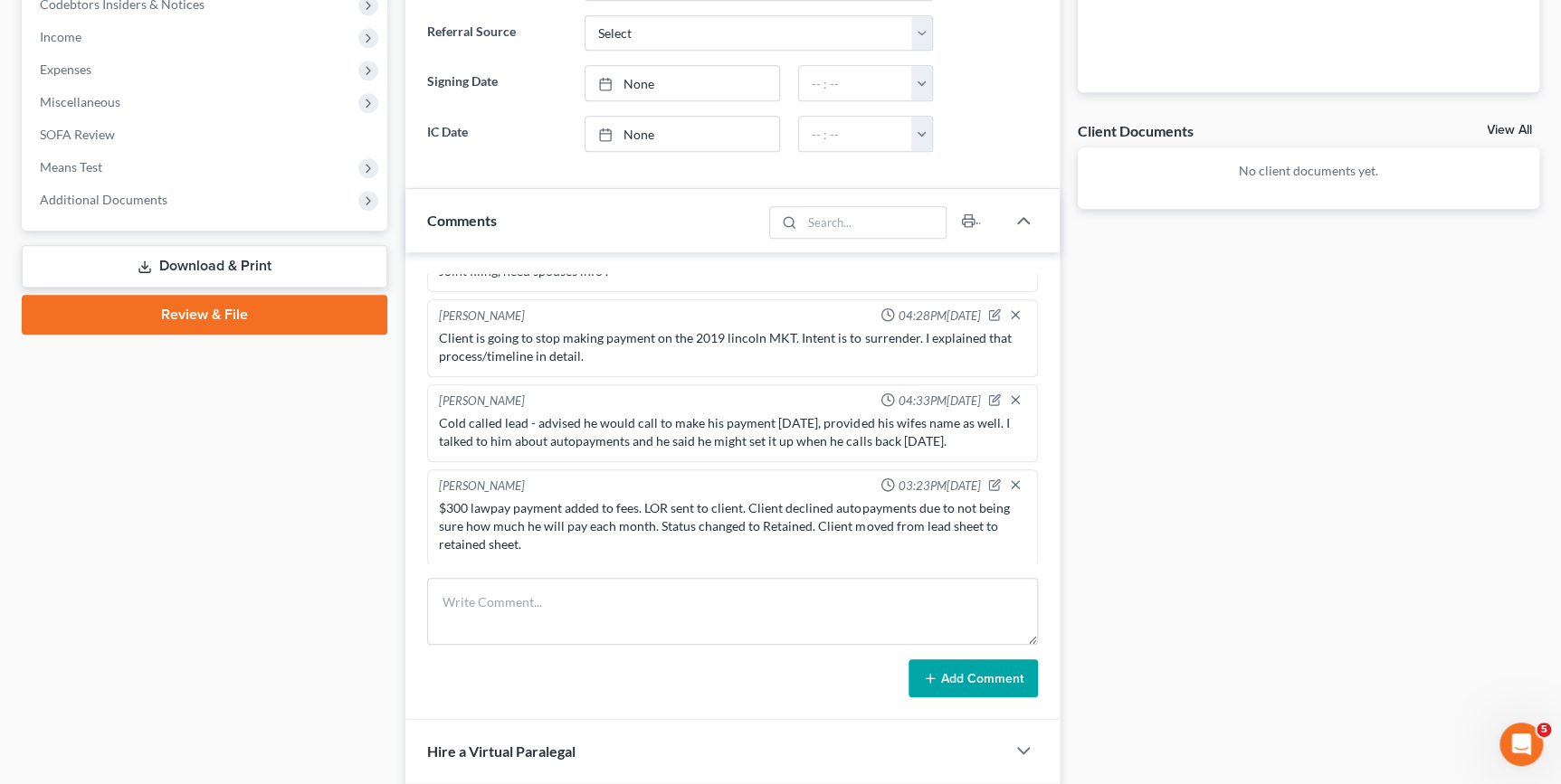
scroll to position [575, 0]
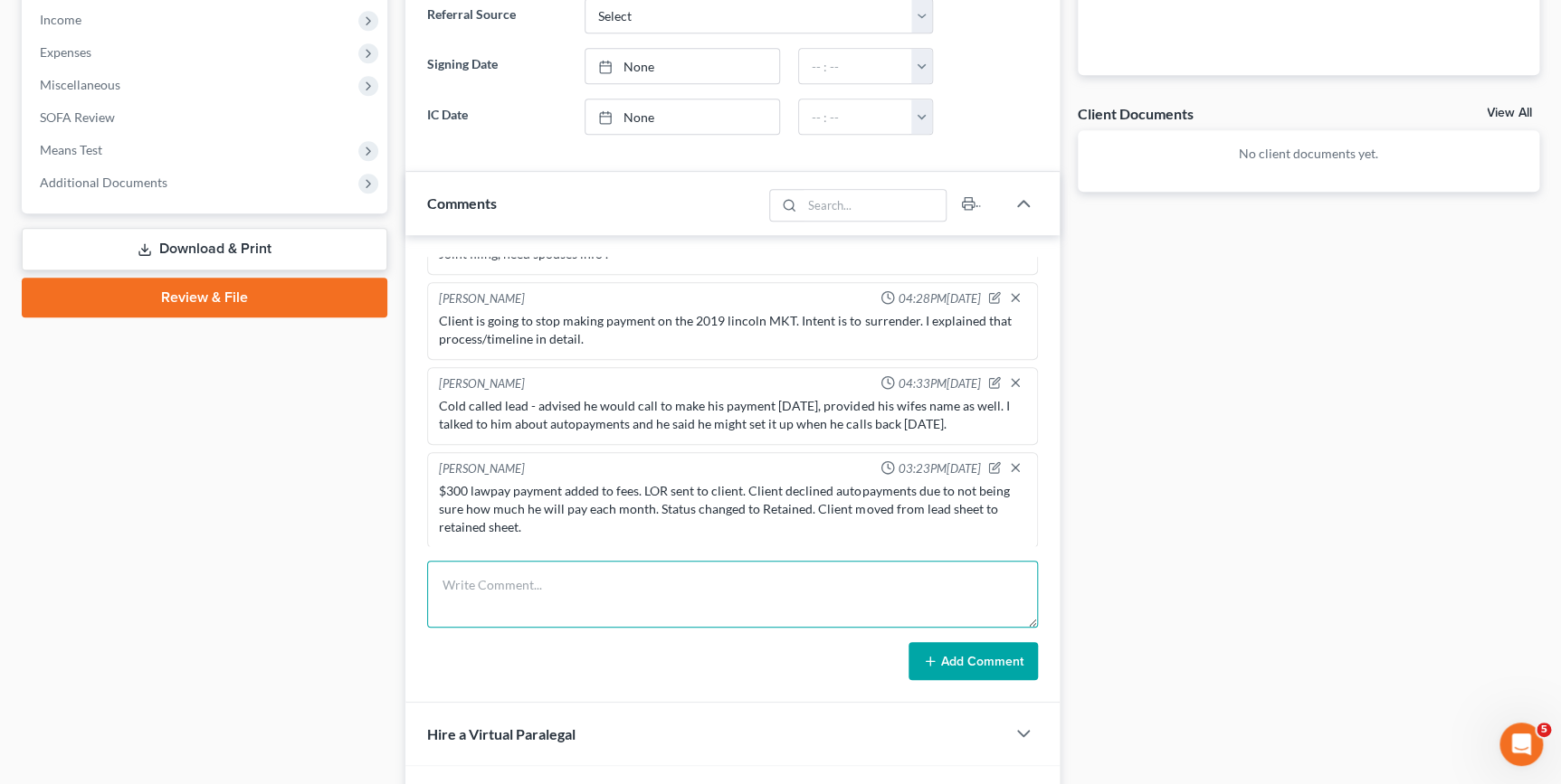
click at [886, 615] on textarea at bounding box center [731, 594] width 610 height 67
type textarea "A"
type textarea "Sent contract in the email follow up and mentioned needing that back asap too."
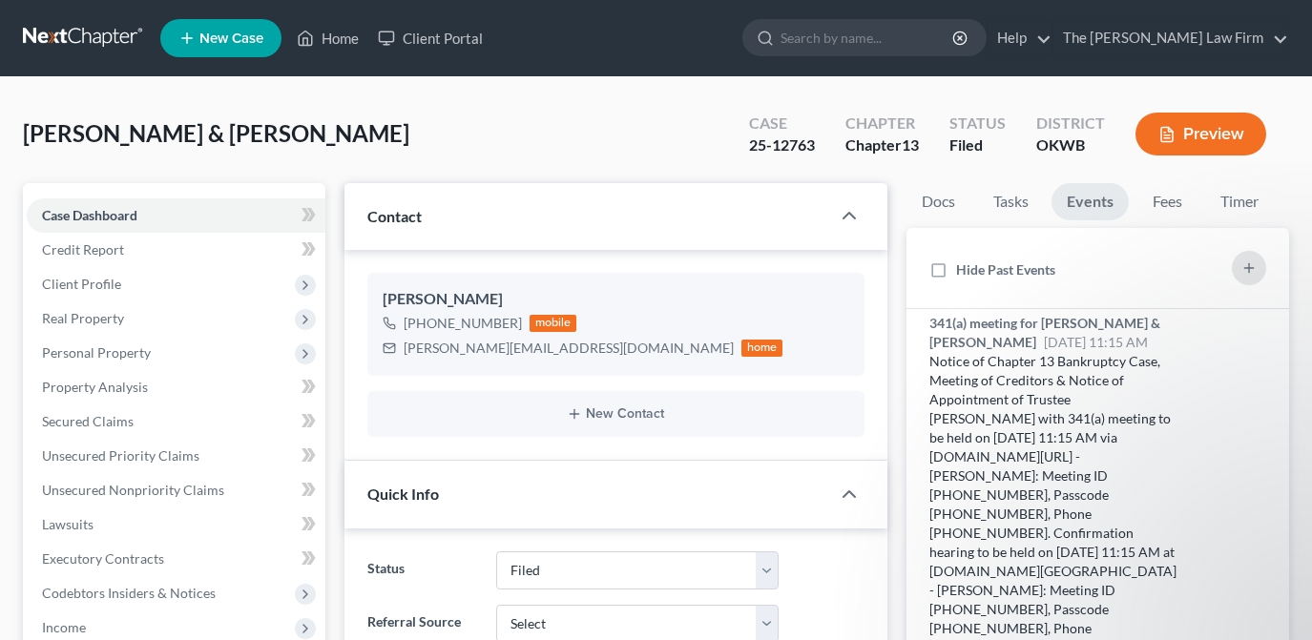
select select "2"
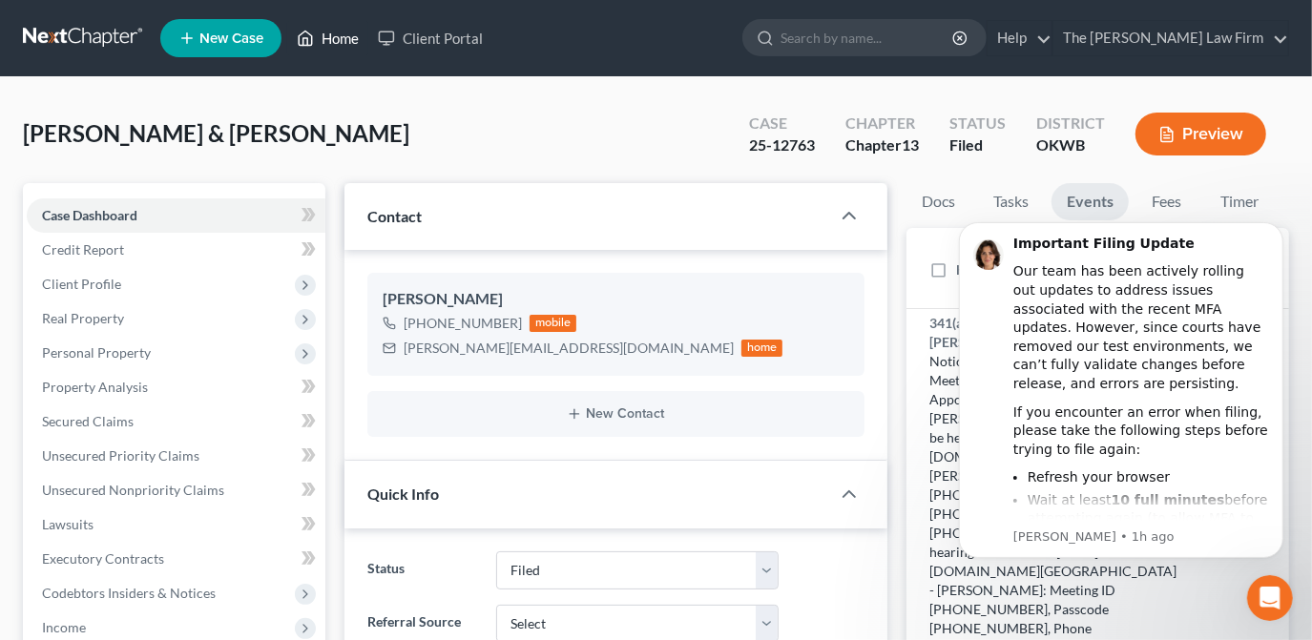
drag, startPoint x: 322, startPoint y: 37, endPoint x: 710, endPoint y: 239, distance: 437.0
click at [322, 37] on link "Home" at bounding box center [327, 38] width 81 height 34
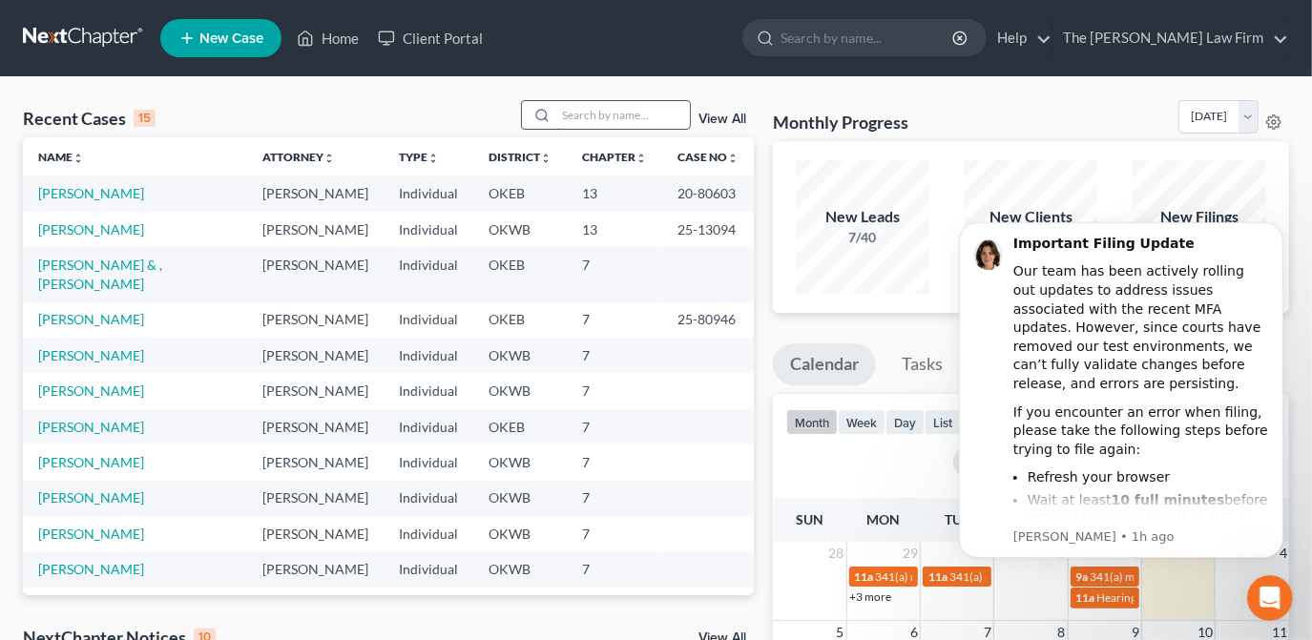
click at [605, 111] on input "search" at bounding box center [623, 115] width 134 height 28
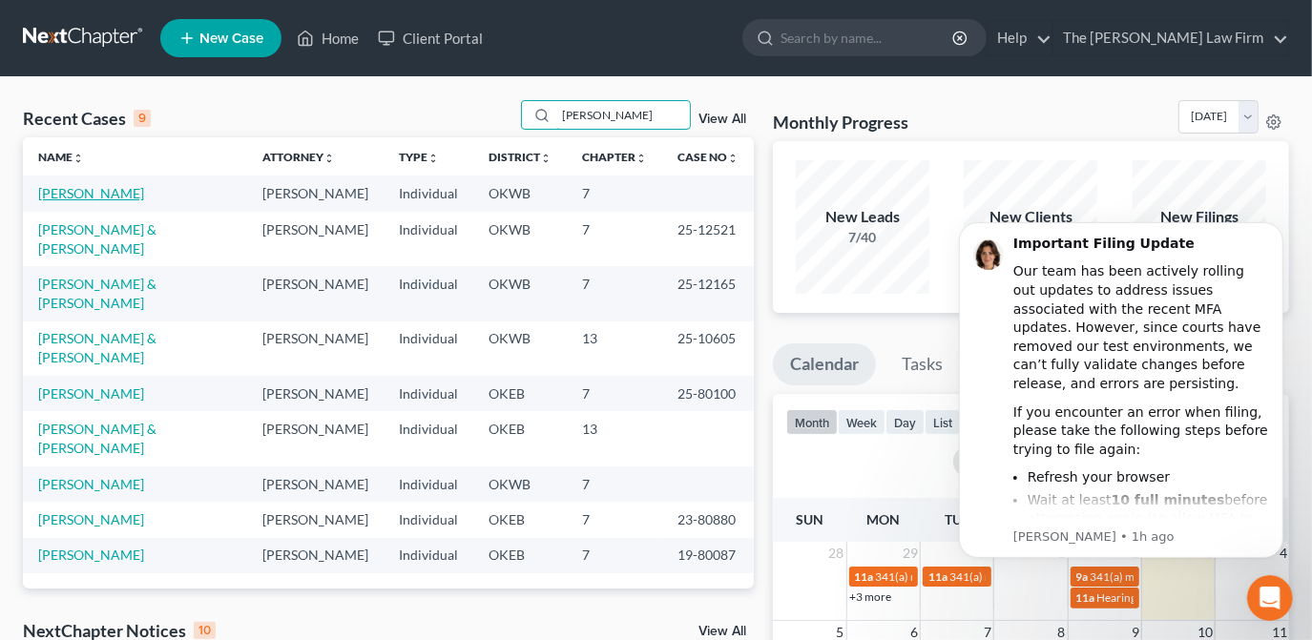
type input "[PERSON_NAME]"
click at [76, 191] on link "[PERSON_NAME]" at bounding box center [91, 193] width 106 height 16
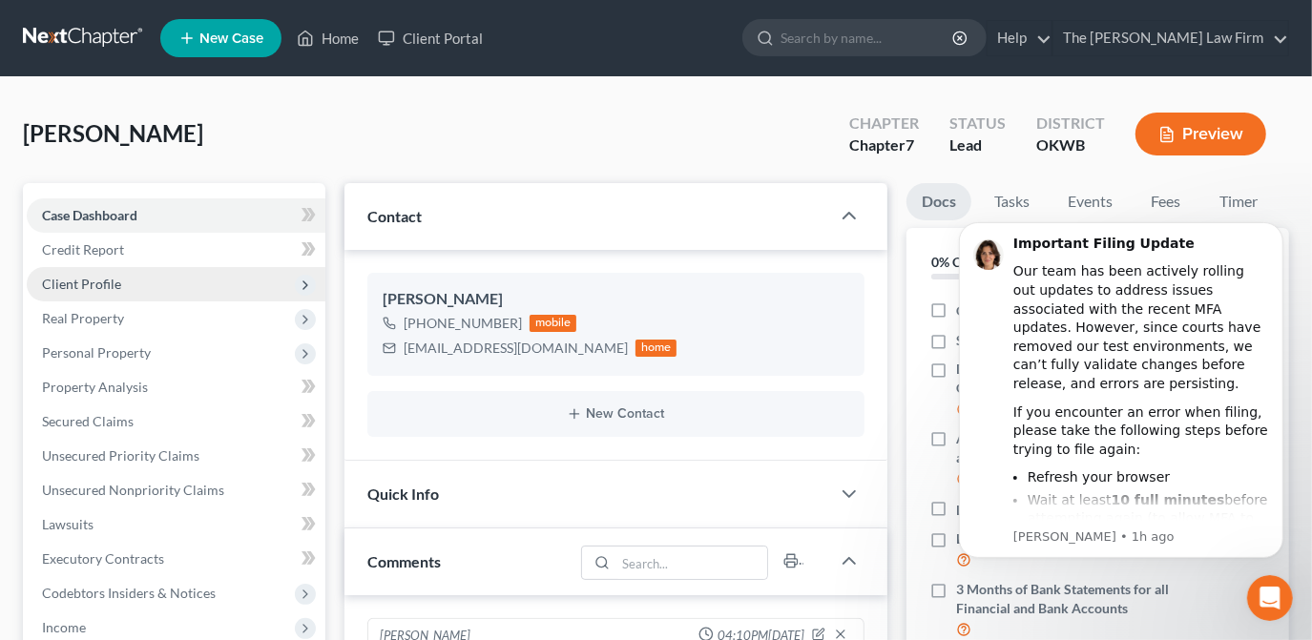
click at [179, 286] on span "Client Profile" at bounding box center [176, 284] width 299 height 34
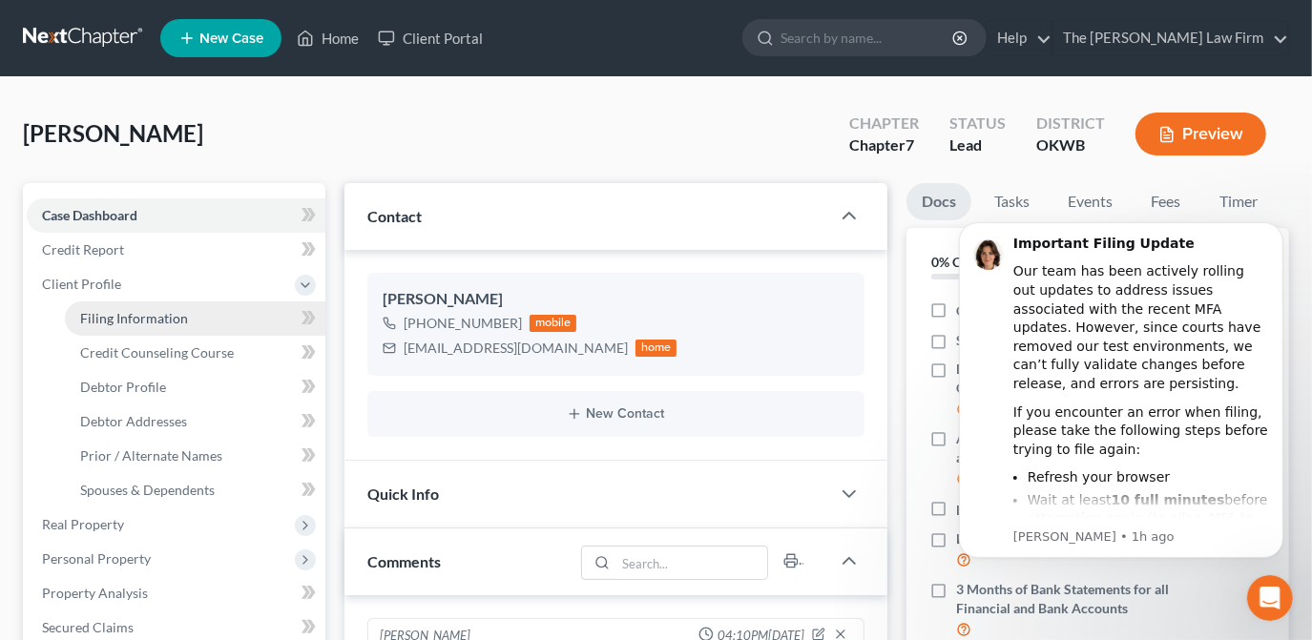
click at [214, 329] on link "Filing Information" at bounding box center [195, 319] width 260 height 34
select select "1"
select select "0"
select select "65"
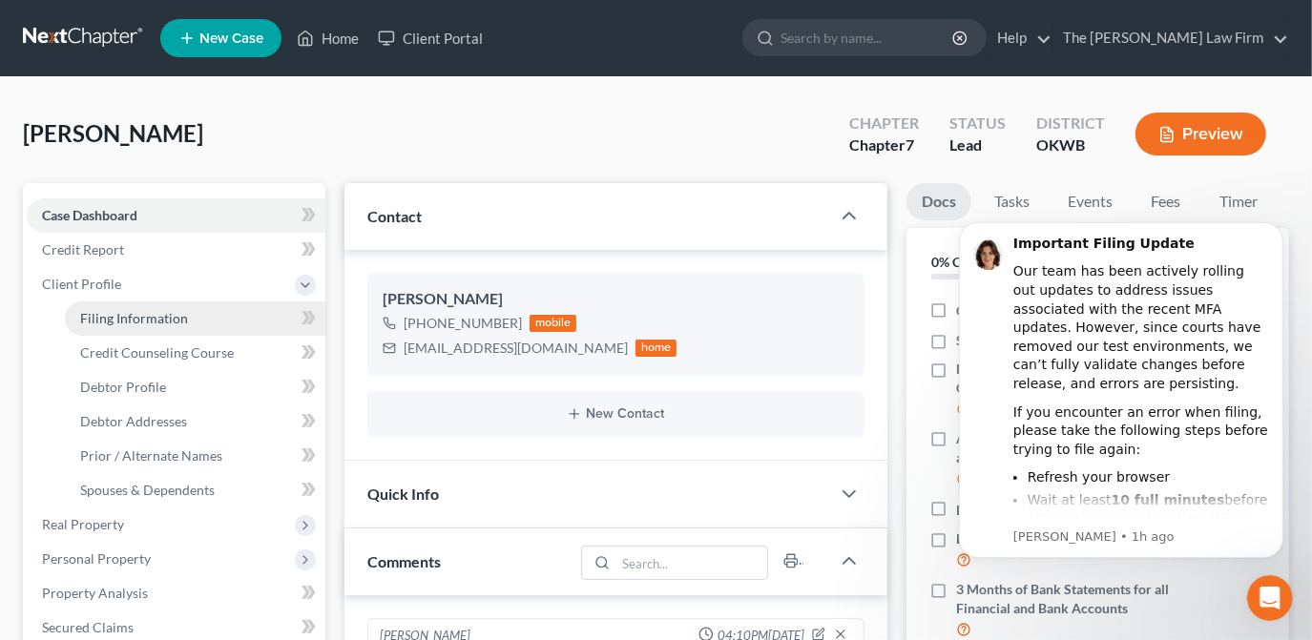
select select "37"
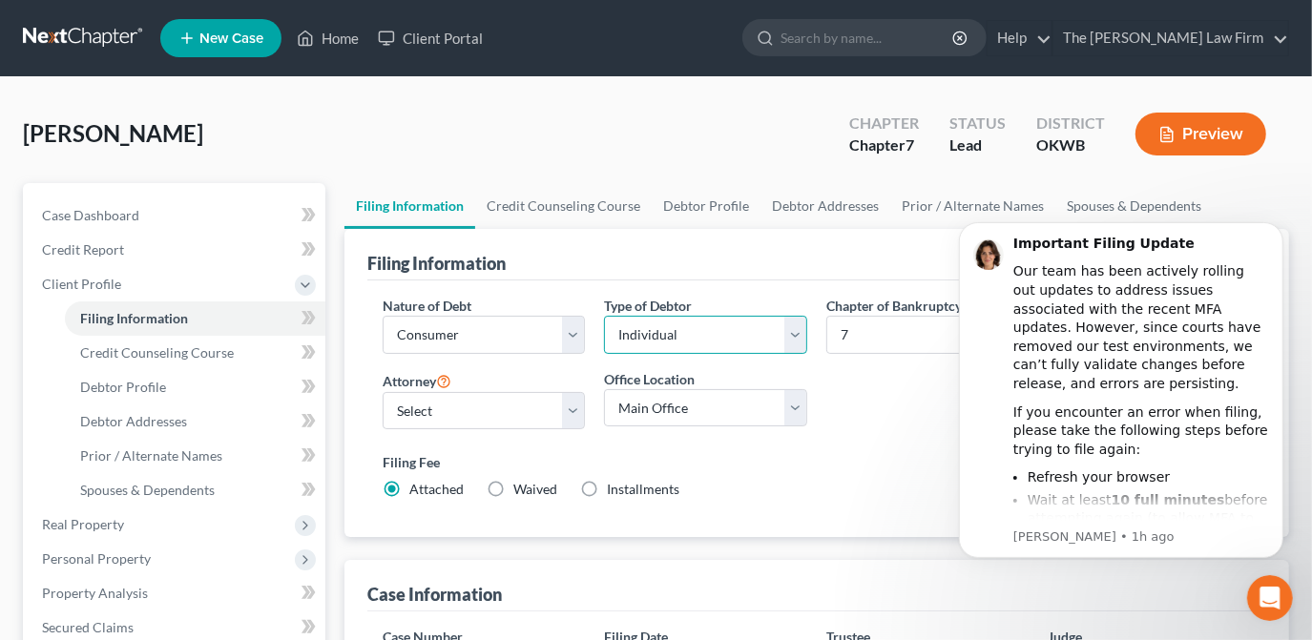
click at [681, 334] on select "Select Individual Joint" at bounding box center [705, 335] width 203 height 38
select select "1"
click at [604, 354] on select "Select Individual Joint" at bounding box center [705, 335] width 203 height 38
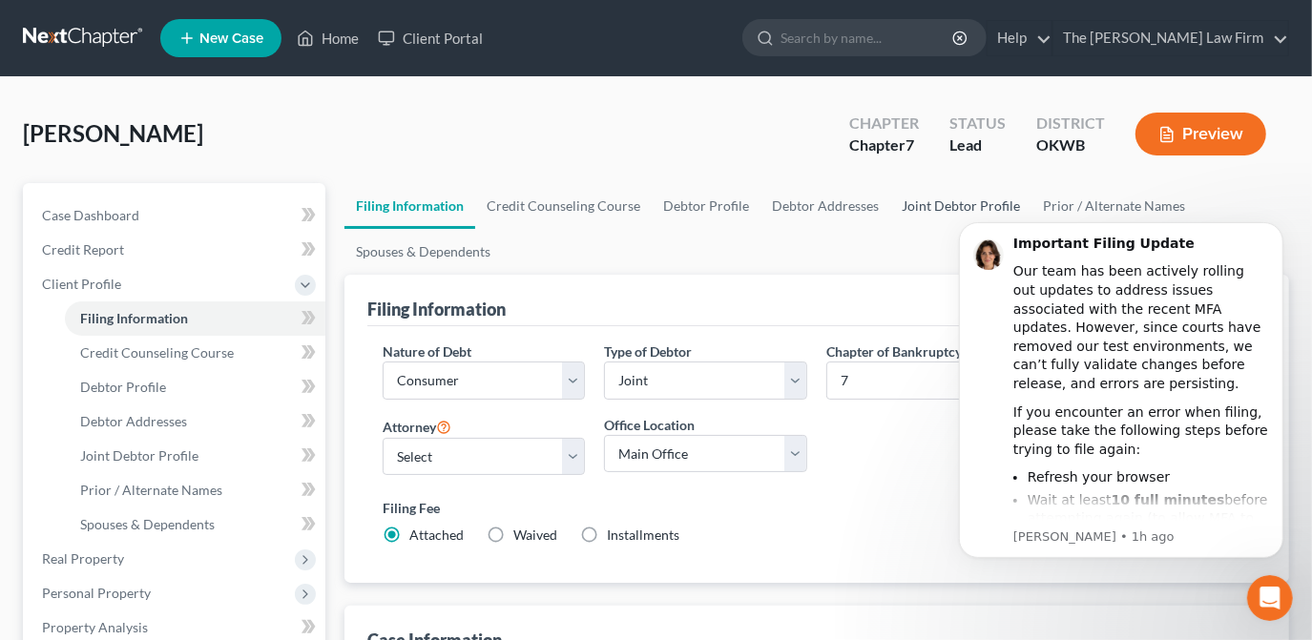
click at [923, 205] on link "Joint Debtor Profile" at bounding box center [960, 206] width 141 height 46
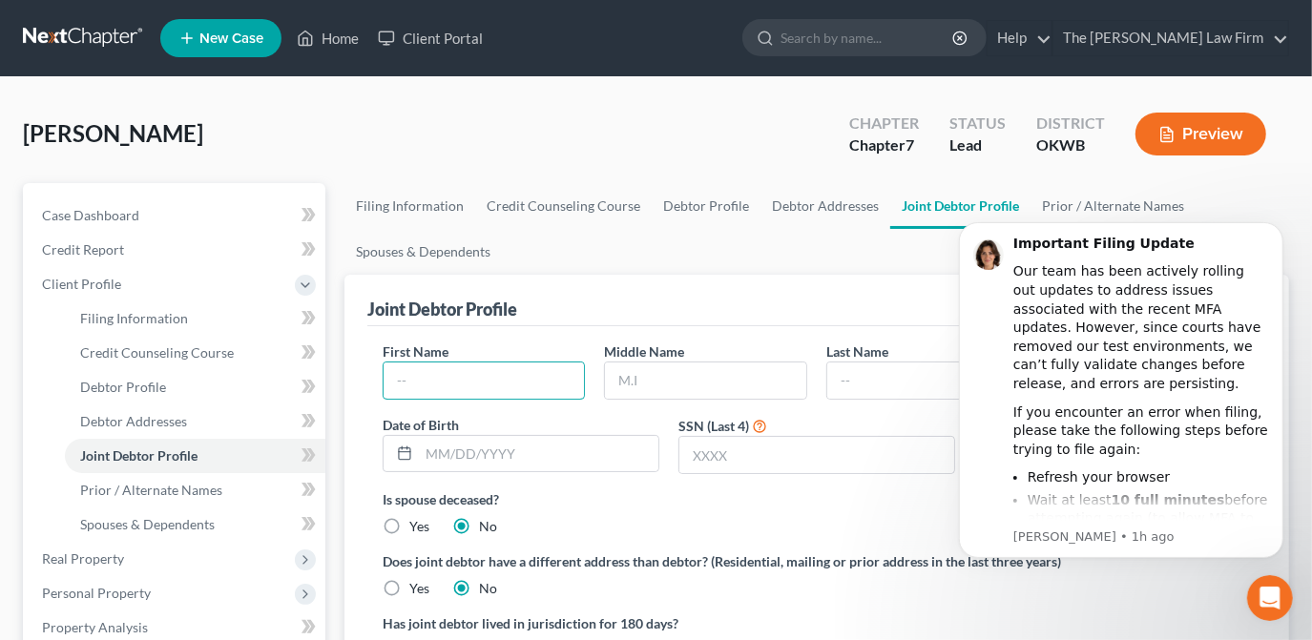
drag, startPoint x: 494, startPoint y: 369, endPoint x: 906, endPoint y: 239, distance: 432.4
click at [493, 370] on input "text" at bounding box center [484, 381] width 201 height 36
type input "[PERSON_NAME]"
click at [1273, 230] on icon "Dismiss notification" at bounding box center [1277, 226] width 10 height 10
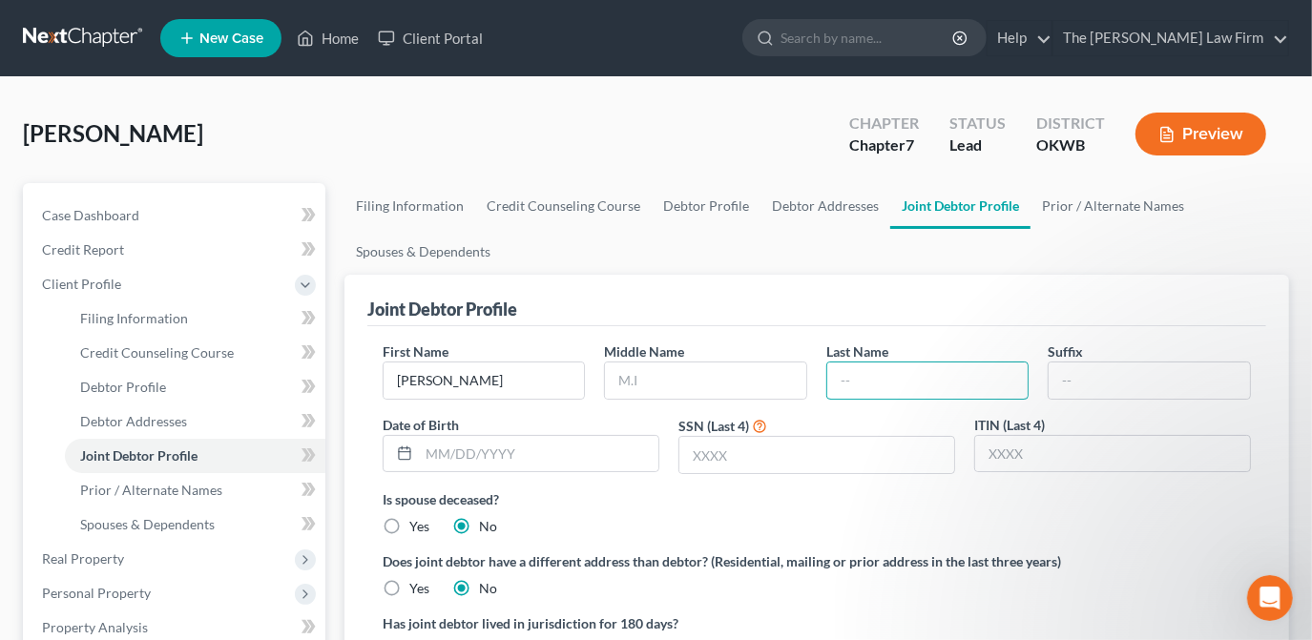
drag, startPoint x: 967, startPoint y: 372, endPoint x: 1324, endPoint y: 156, distance: 417.8
click at [967, 372] on input "text" at bounding box center [927, 381] width 201 height 36
type input "[PERSON_NAME]"
drag, startPoint x: 559, startPoint y: 90, endPoint x: 529, endPoint y: 140, distance: 59.1
click at [559, 94] on div "[PERSON_NAME] Upgraded Chapter Chapter 7 Status Lead District OKWB Preview Peti…" at bounding box center [656, 648] width 1312 height 1143
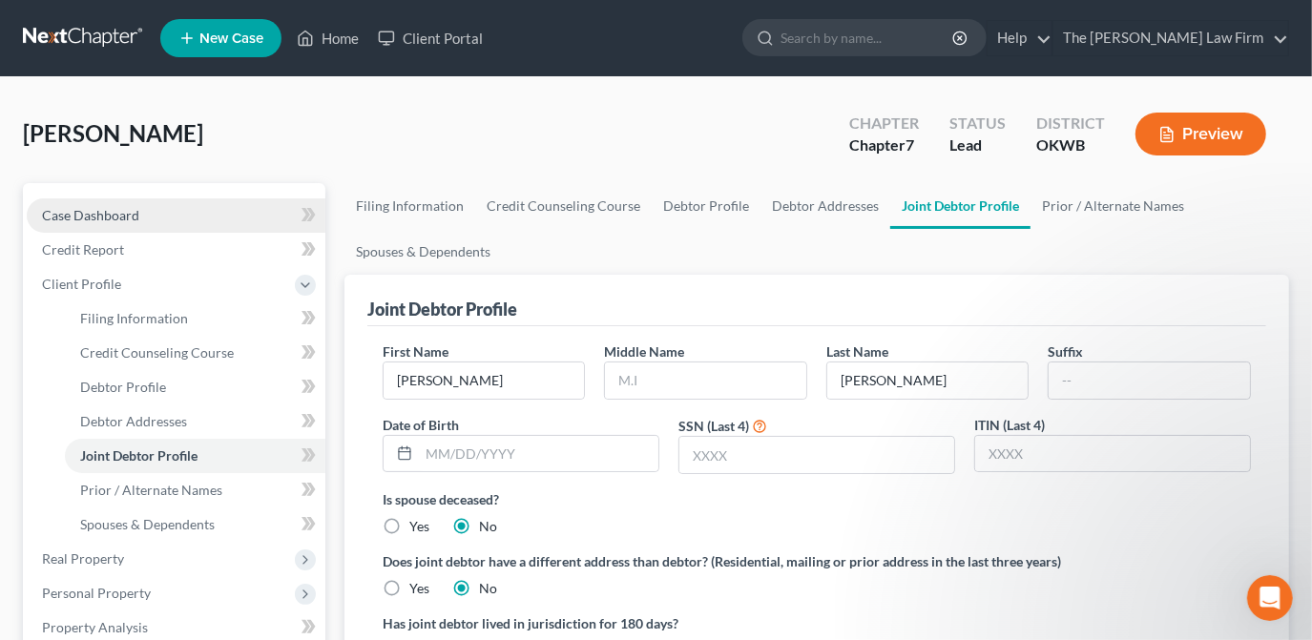
click at [218, 218] on link "Case Dashboard" at bounding box center [176, 215] width 299 height 34
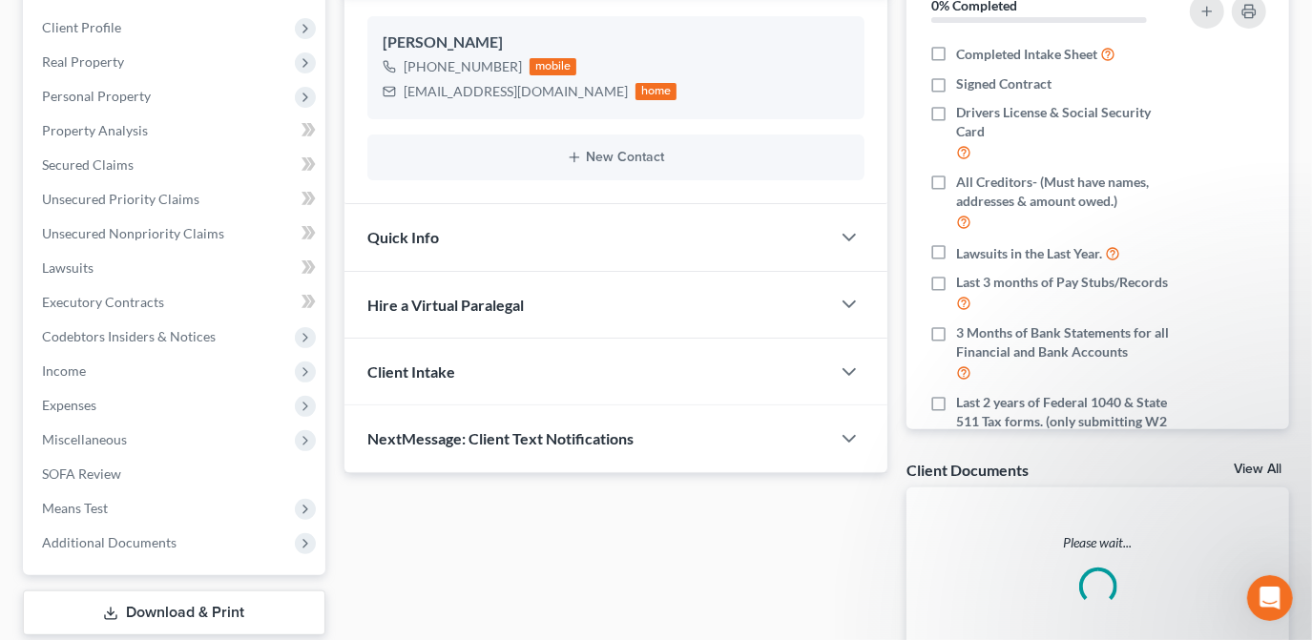
scroll to position [260, 0]
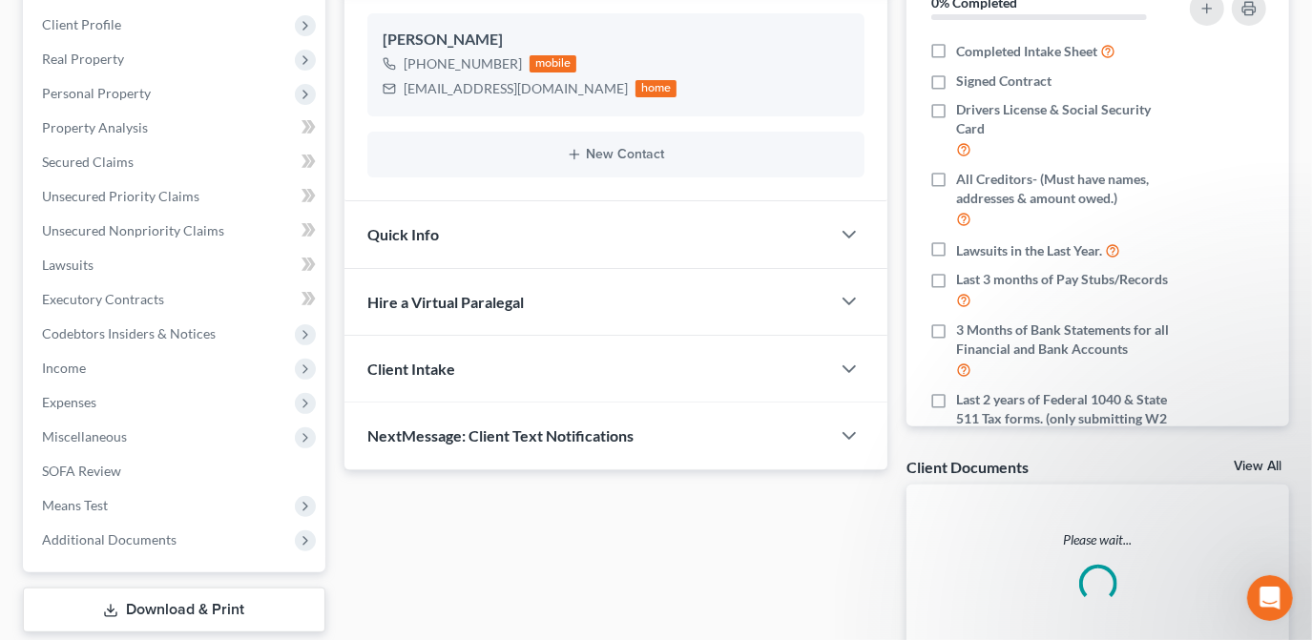
click at [848, 489] on div "Updates & News × Contact [PERSON_NAME] [PHONE_NUMBER] mobile [EMAIL_ADDRESS][DO…" at bounding box center [616, 302] width 562 height 756
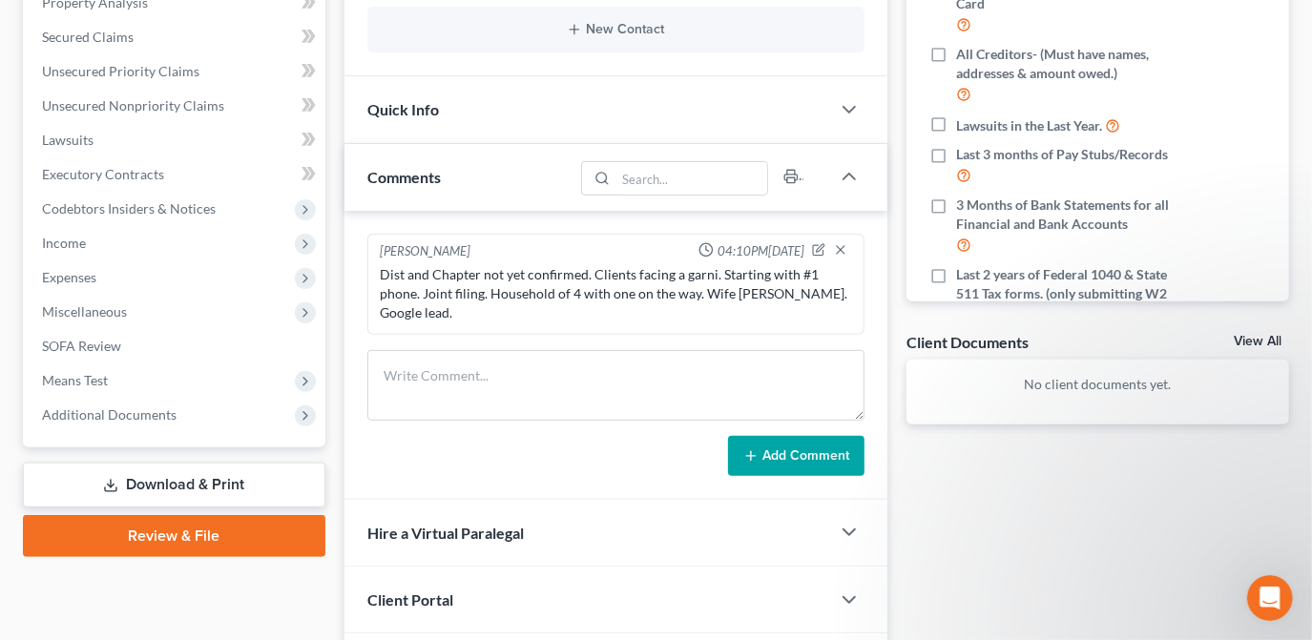
scroll to position [346, 0]
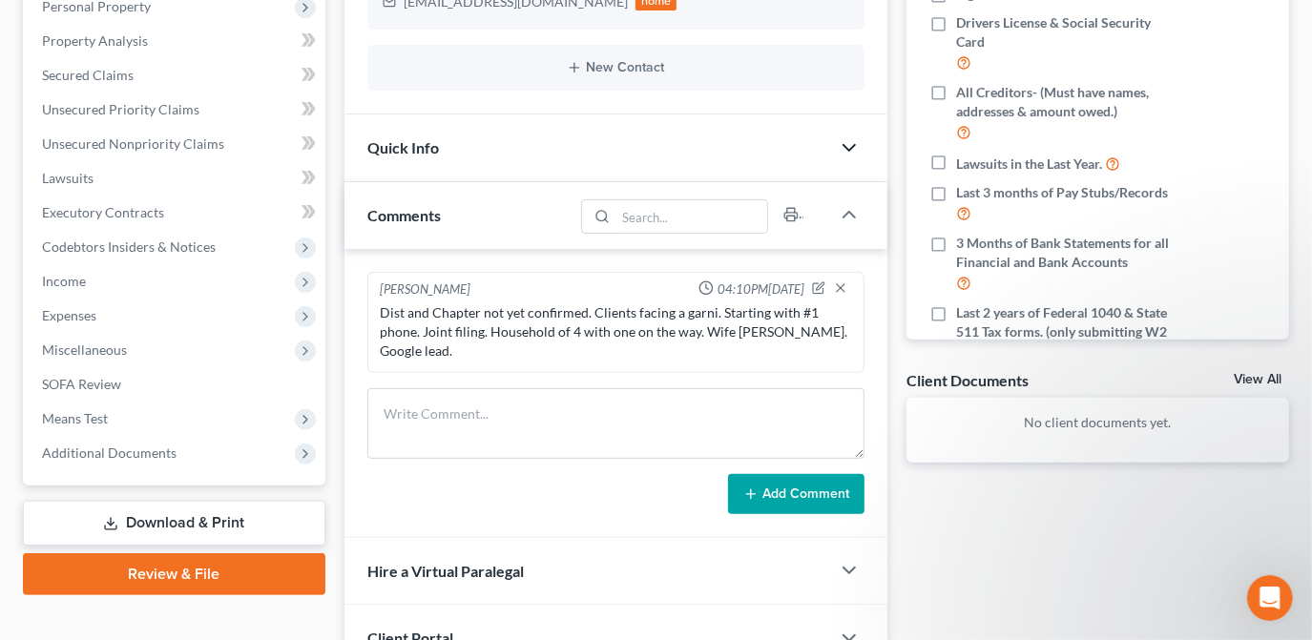
click at [847, 139] on icon "button" at bounding box center [849, 147] width 23 height 23
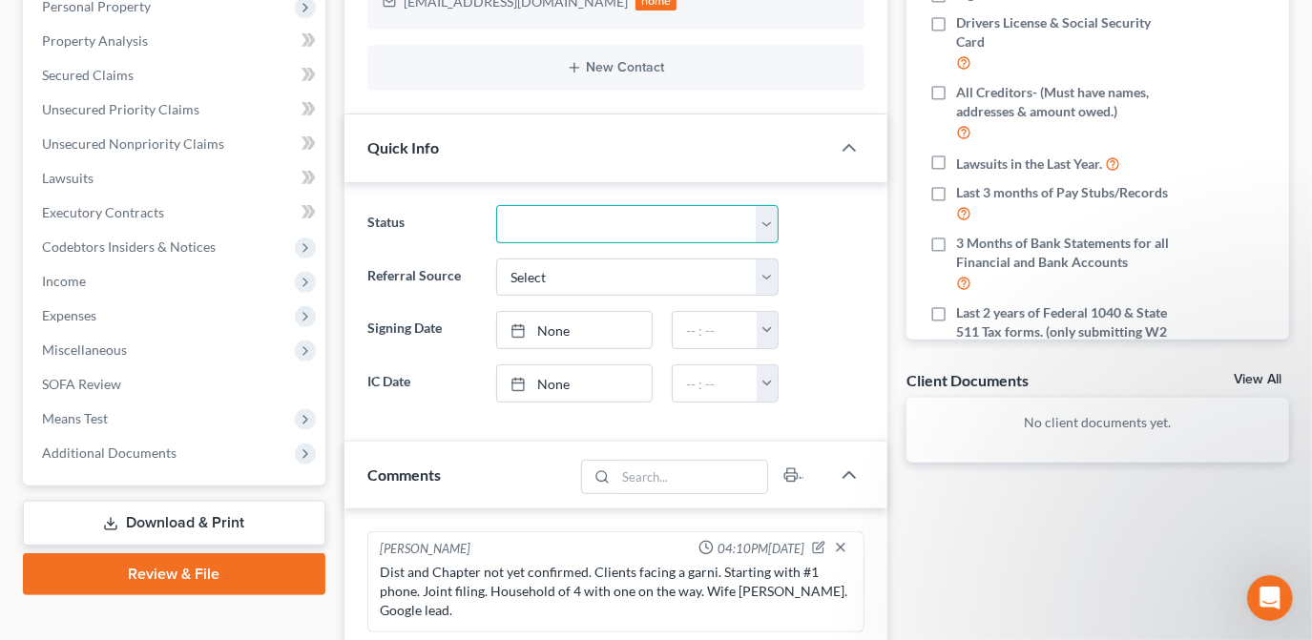
click at [541, 216] on select "Discharged Dismissed Filed Info Sent In Progress Lead Lost Lead Ready to File R…" at bounding box center [637, 224] width 282 height 38
select select "3"
click at [496, 205] on select "Discharged Dismissed Filed Info Sent In Progress Lead Lost Lead Ready to File R…" at bounding box center [637, 224] width 282 height 38
click at [572, 380] on link "None" at bounding box center [574, 383] width 155 height 36
type input "[DATE]"
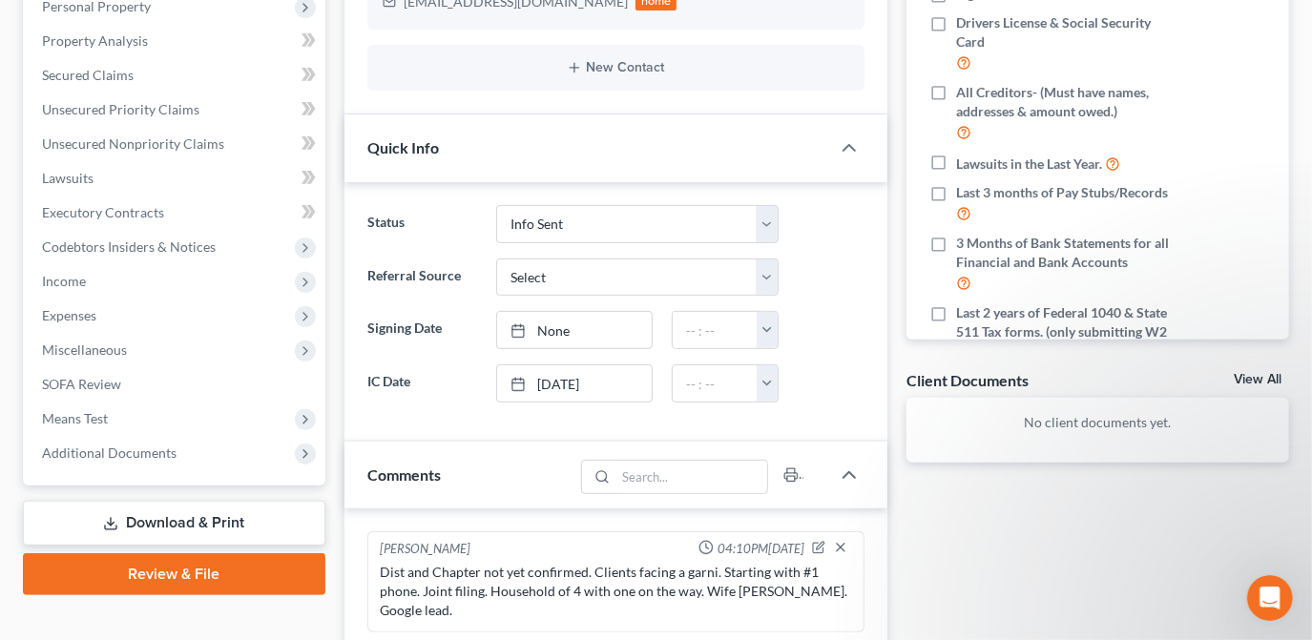
click at [936, 555] on div "Docs Tasks Events Fees Timer 0% Completed Nothing here yet! Completed Intake Sh…" at bounding box center [1098, 418] width 402 height 1162
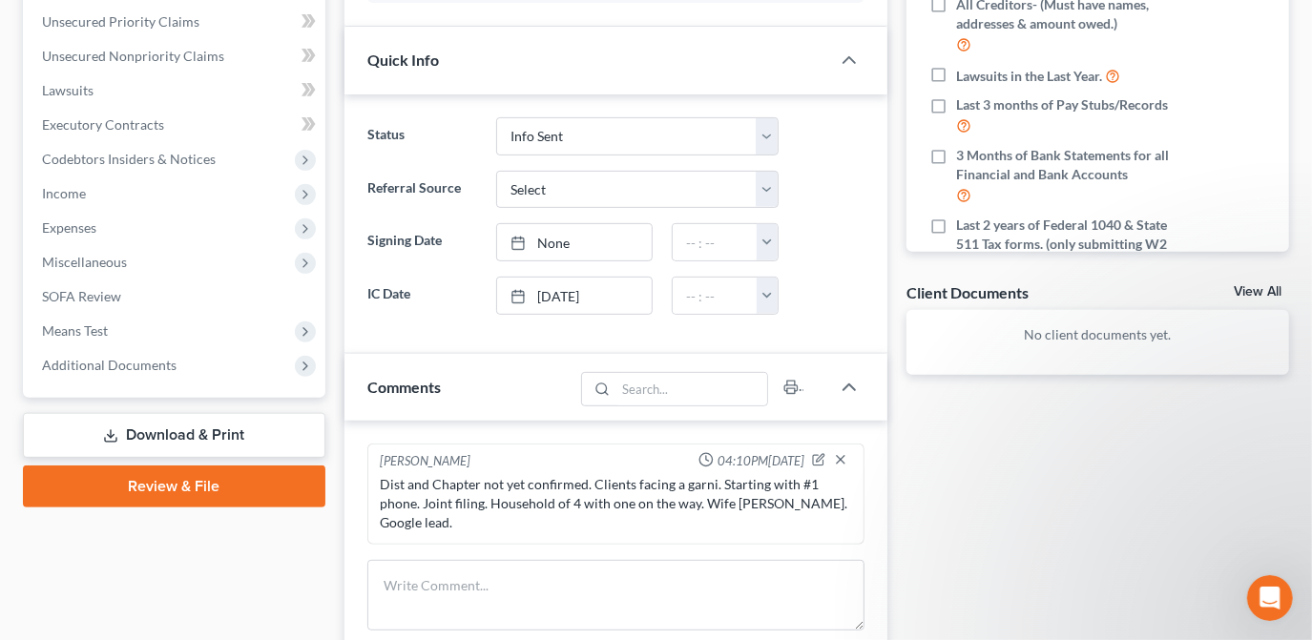
scroll to position [520, 0]
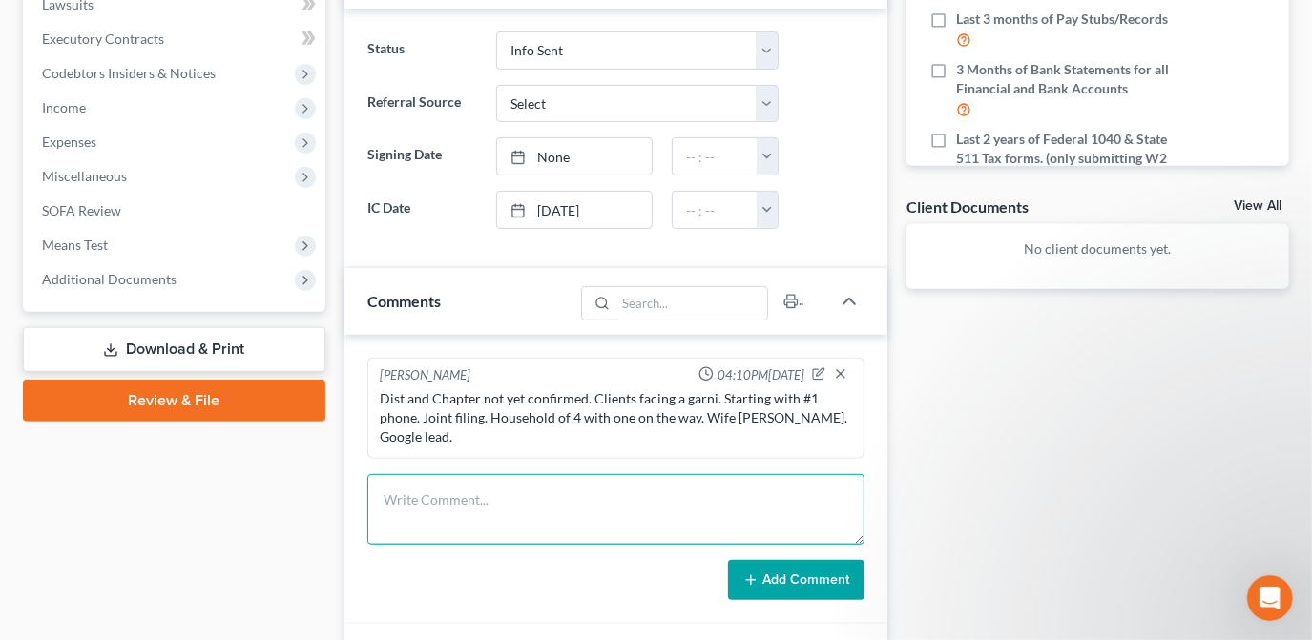
drag, startPoint x: 547, startPoint y: 469, endPoint x: 760, endPoint y: 469, distance: 213.7
click at [547, 474] on textarea at bounding box center [615, 509] width 497 height 71
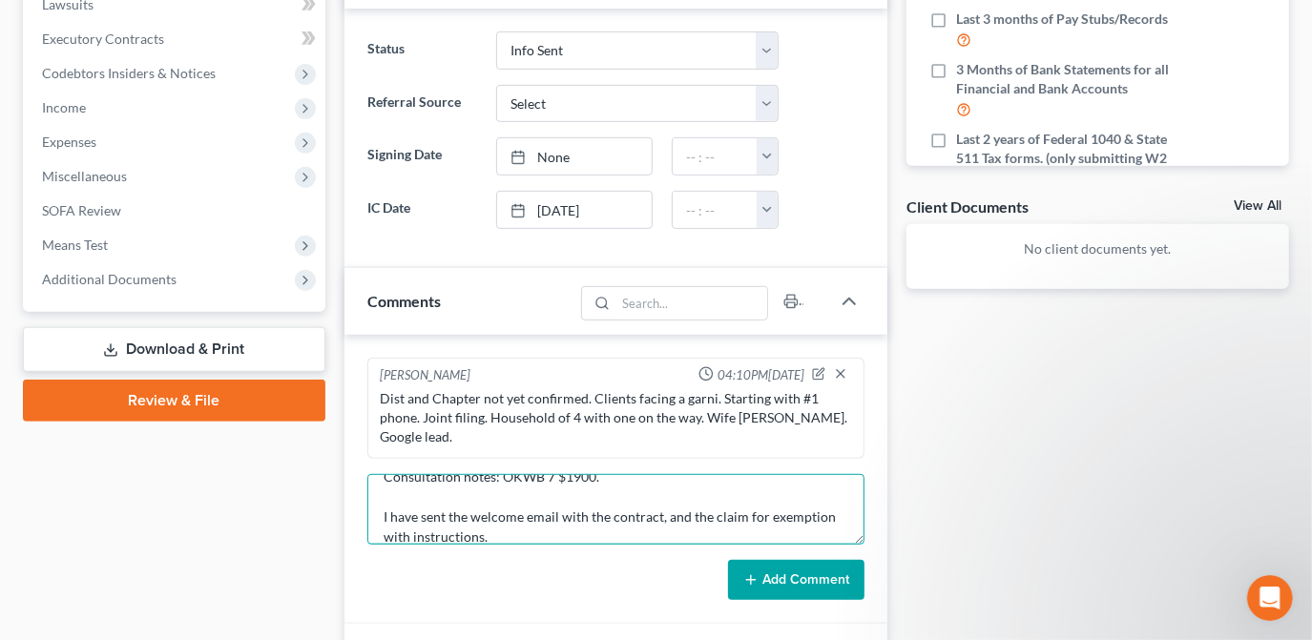
type textarea "Consultation notes: OKWB 7 $1900. I have sent the welcome email with the contra…"
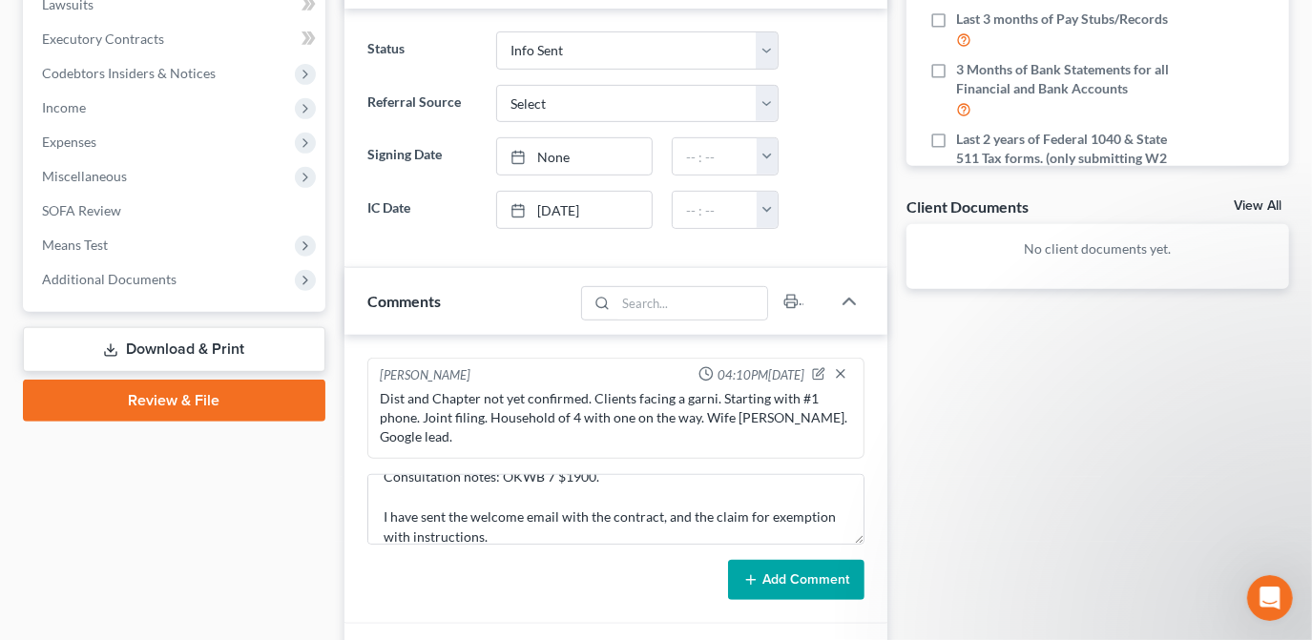
click at [760, 560] on button "Add Comment" at bounding box center [796, 580] width 136 height 40
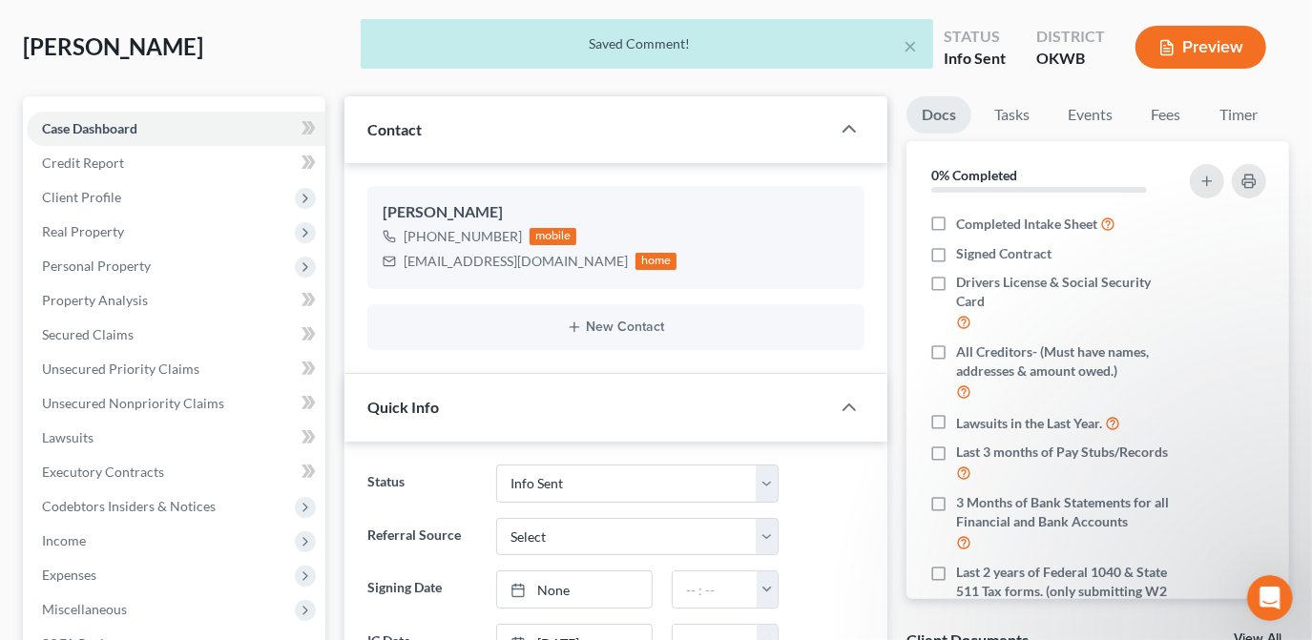
scroll to position [86, 0]
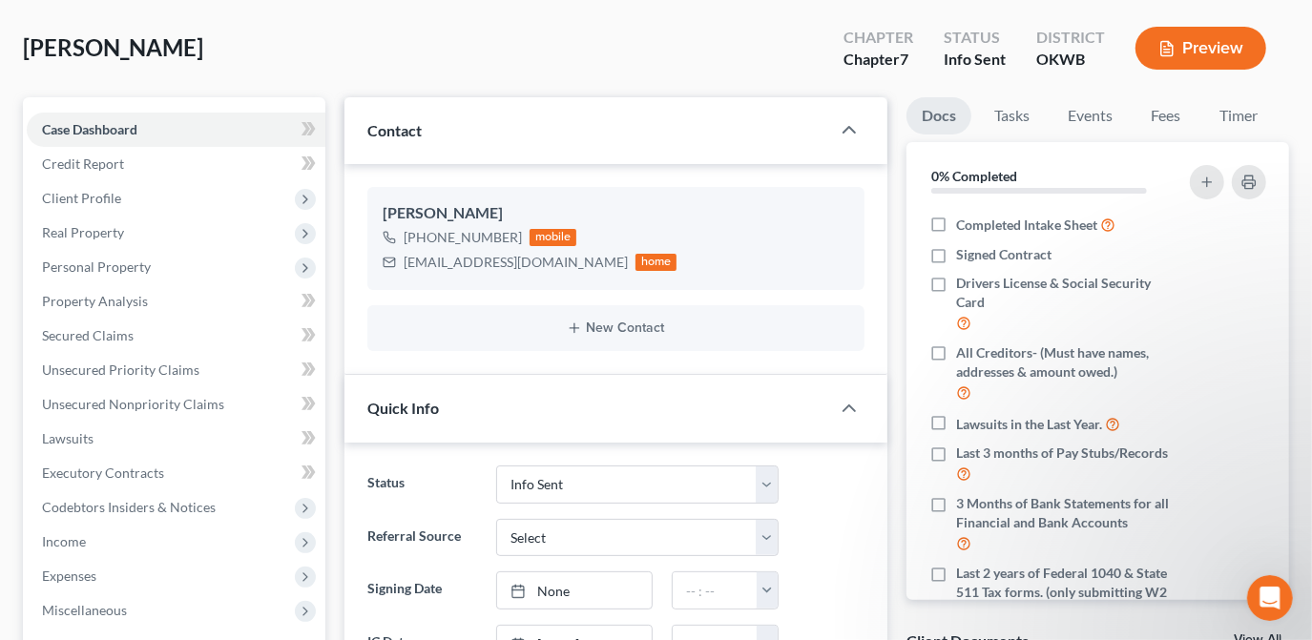
drag, startPoint x: 458, startPoint y: 39, endPoint x: 451, endPoint y: 69, distance: 30.3
click at [458, 39] on div "[PERSON_NAME] Upgraded Chapter Chapter 7 Status Info [GEOGRAPHIC_DATA] [GEOGRAP…" at bounding box center [656, 55] width 1266 height 83
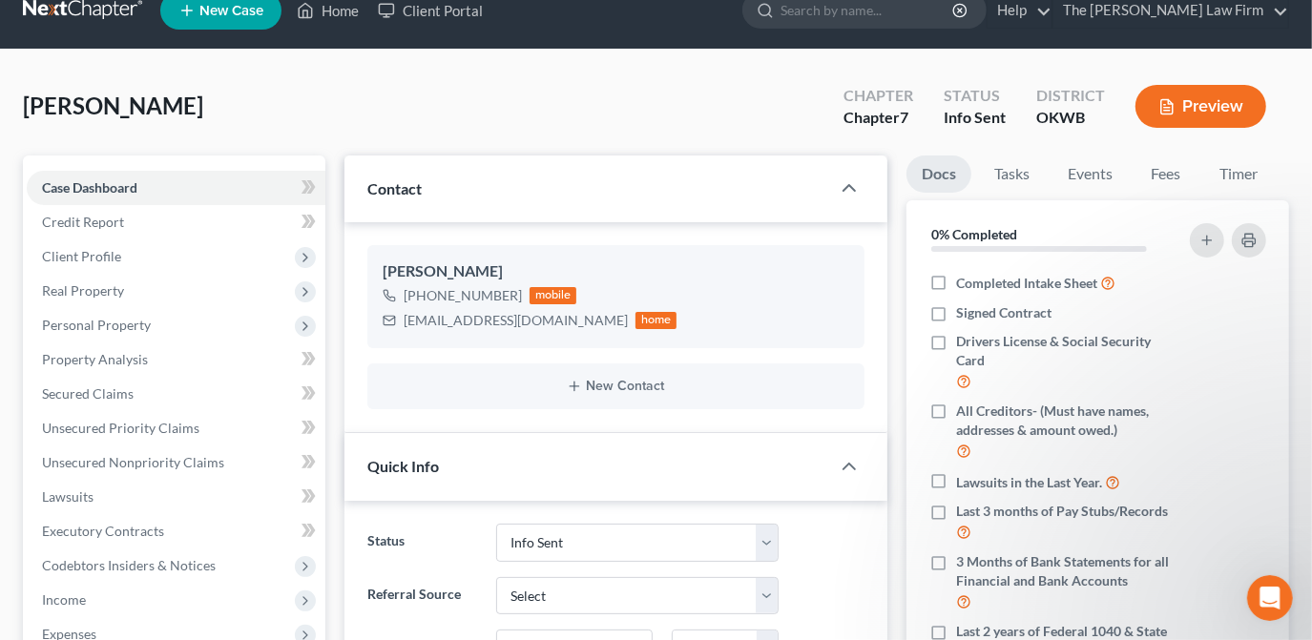
scroll to position [0, 0]
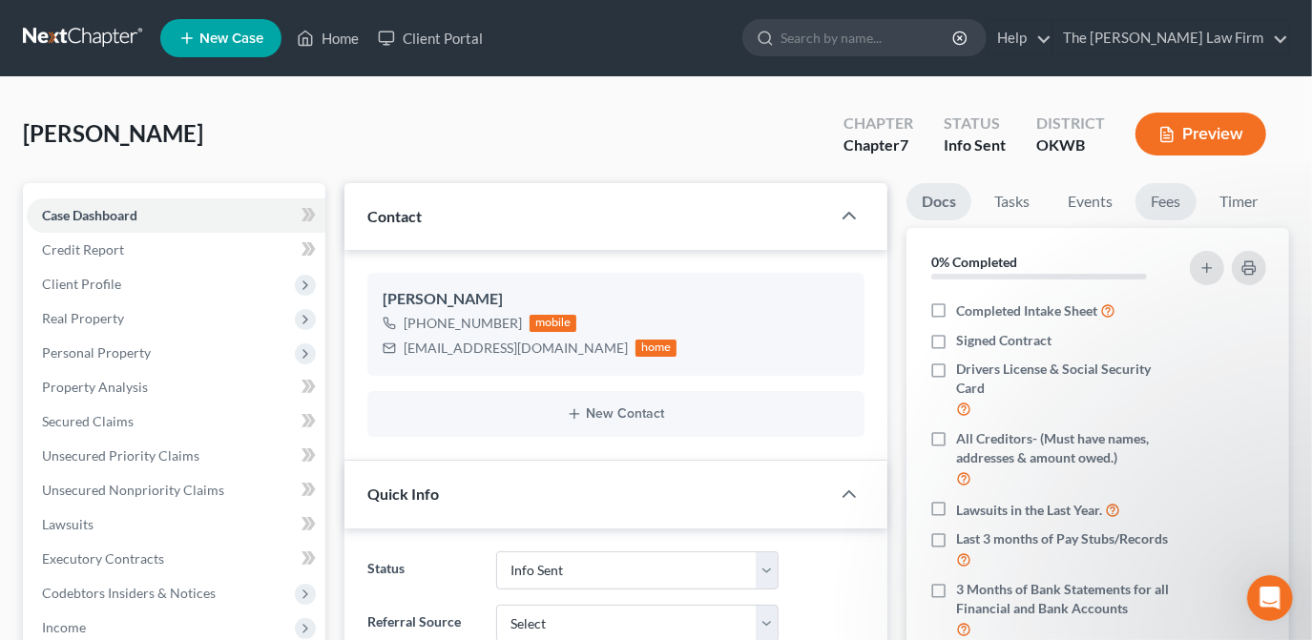
drag, startPoint x: 1173, startPoint y: 198, endPoint x: 1154, endPoint y: 197, distance: 18.2
click at [1173, 198] on link "Fees" at bounding box center [1165, 201] width 61 height 37
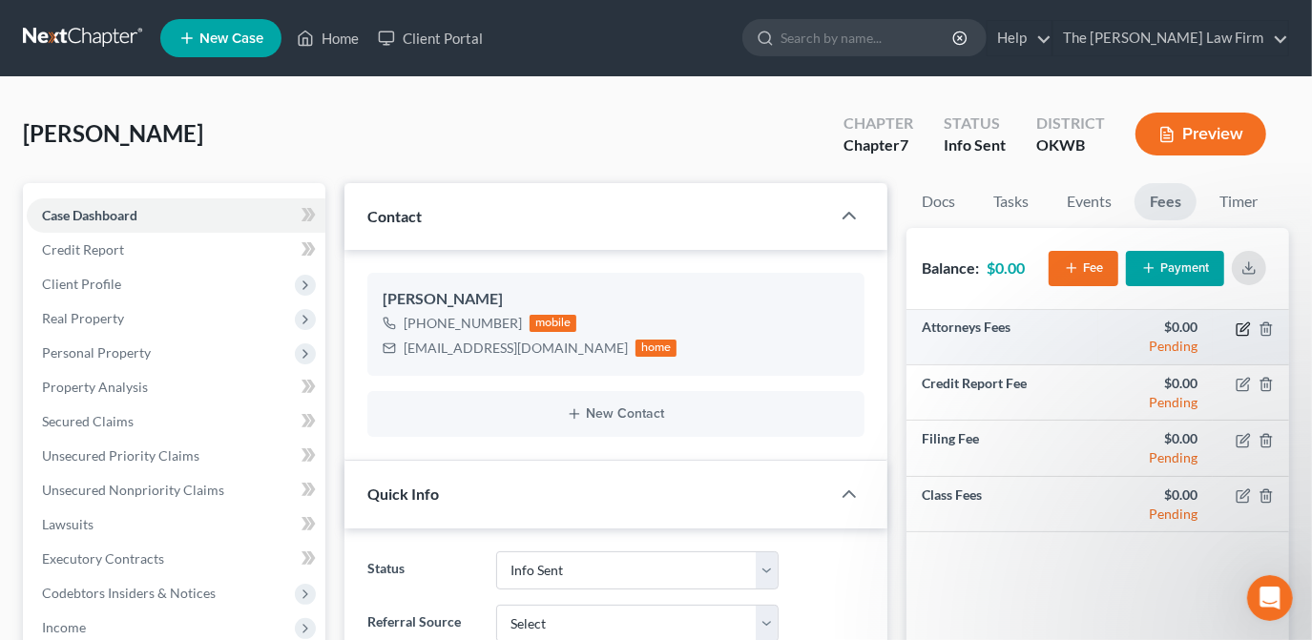
click at [1246, 331] on icon "button" at bounding box center [1243, 329] width 15 height 15
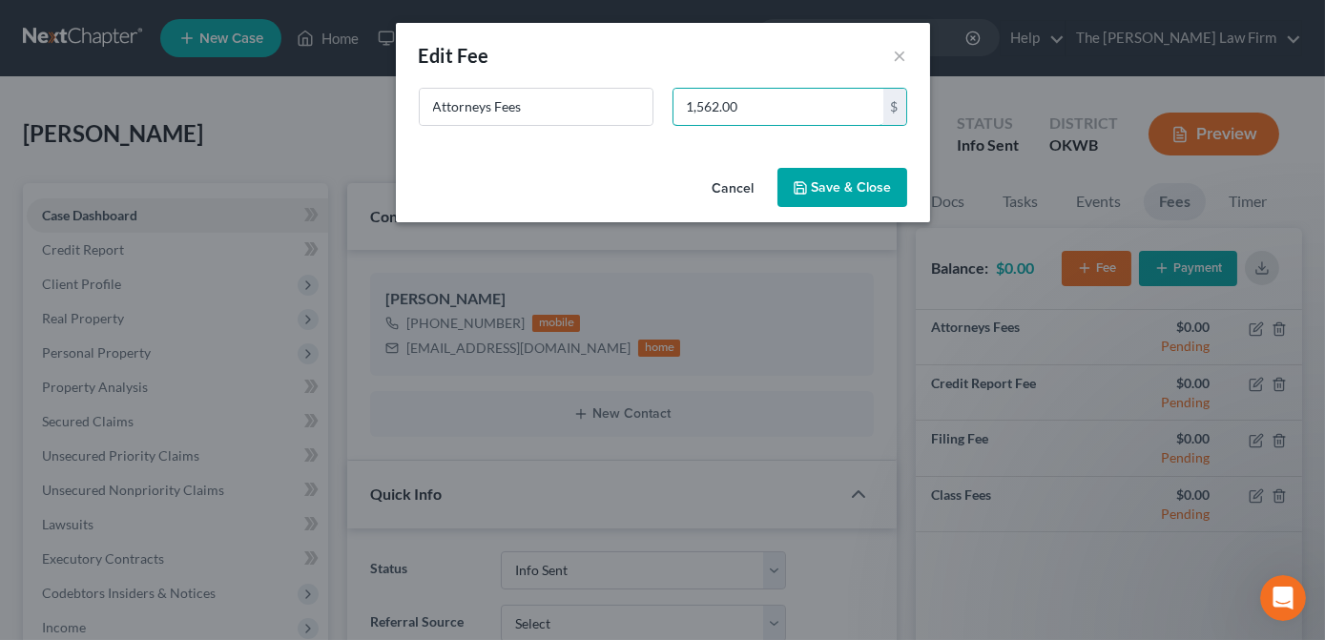
type input "1,562.00"
drag, startPoint x: 806, startPoint y: 194, endPoint x: 974, endPoint y: 268, distance: 183.7
click at [808, 194] on icon "button" at bounding box center [800, 187] width 15 height 15
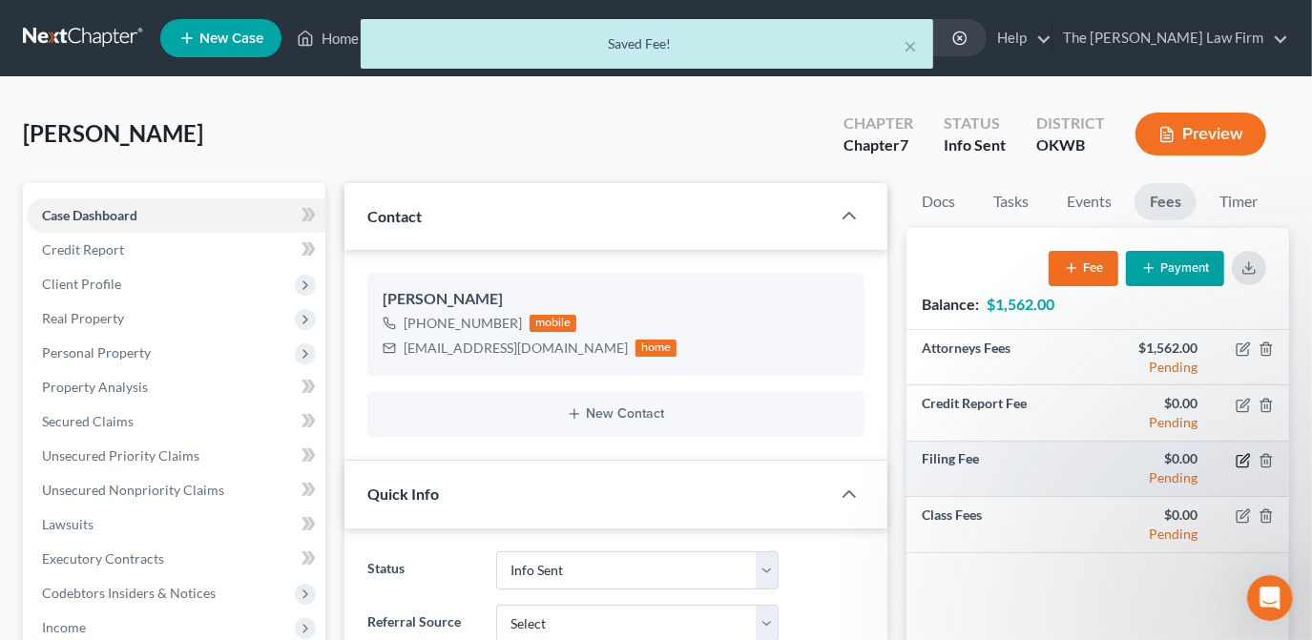
click at [1249, 462] on icon "button" at bounding box center [1243, 460] width 15 height 15
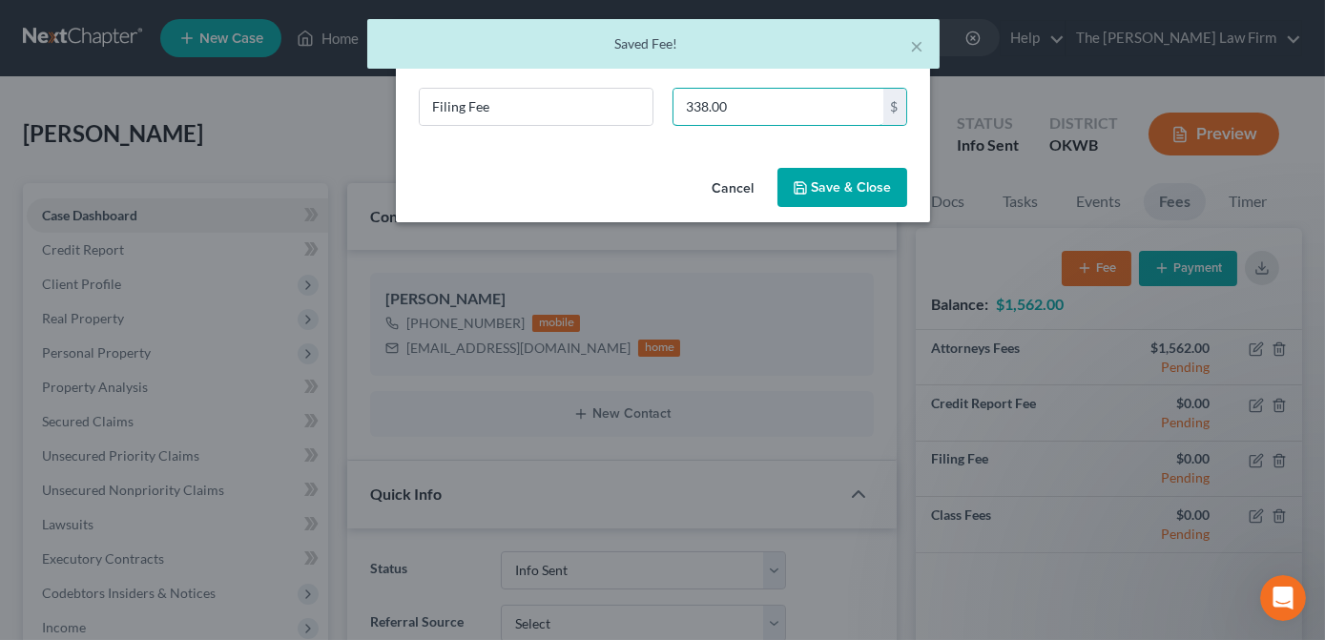
type input "338.00"
click at [853, 177] on button "Save & Close" at bounding box center [843, 188] width 130 height 40
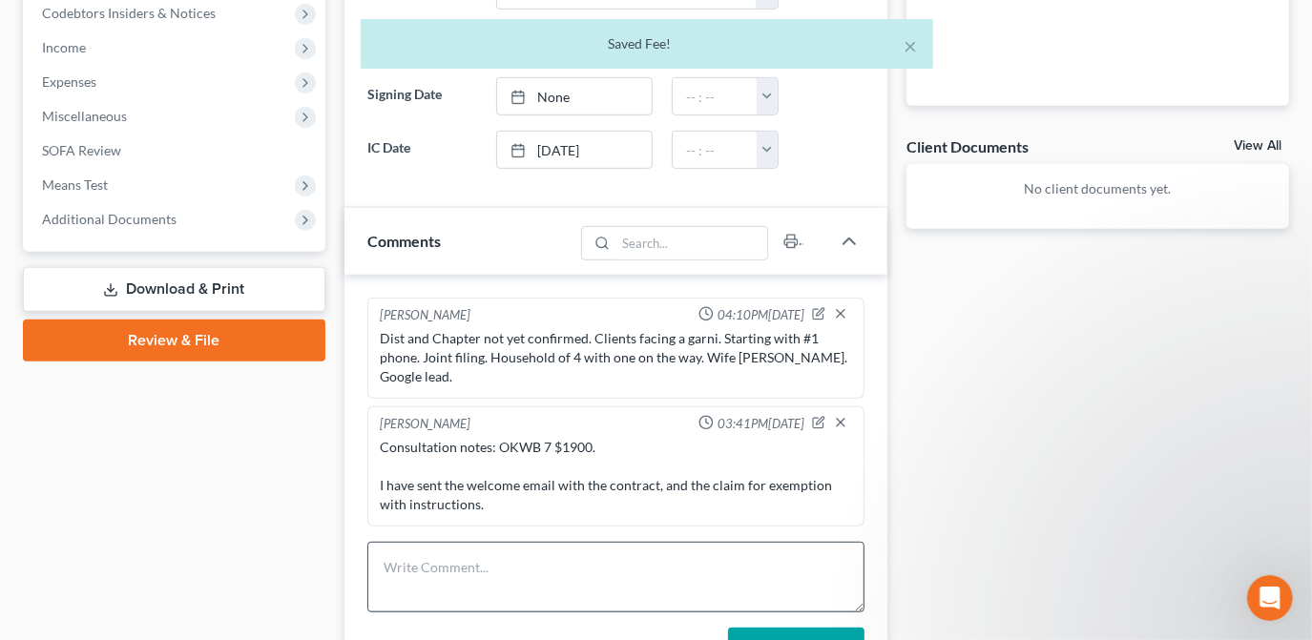
scroll to position [607, 0]
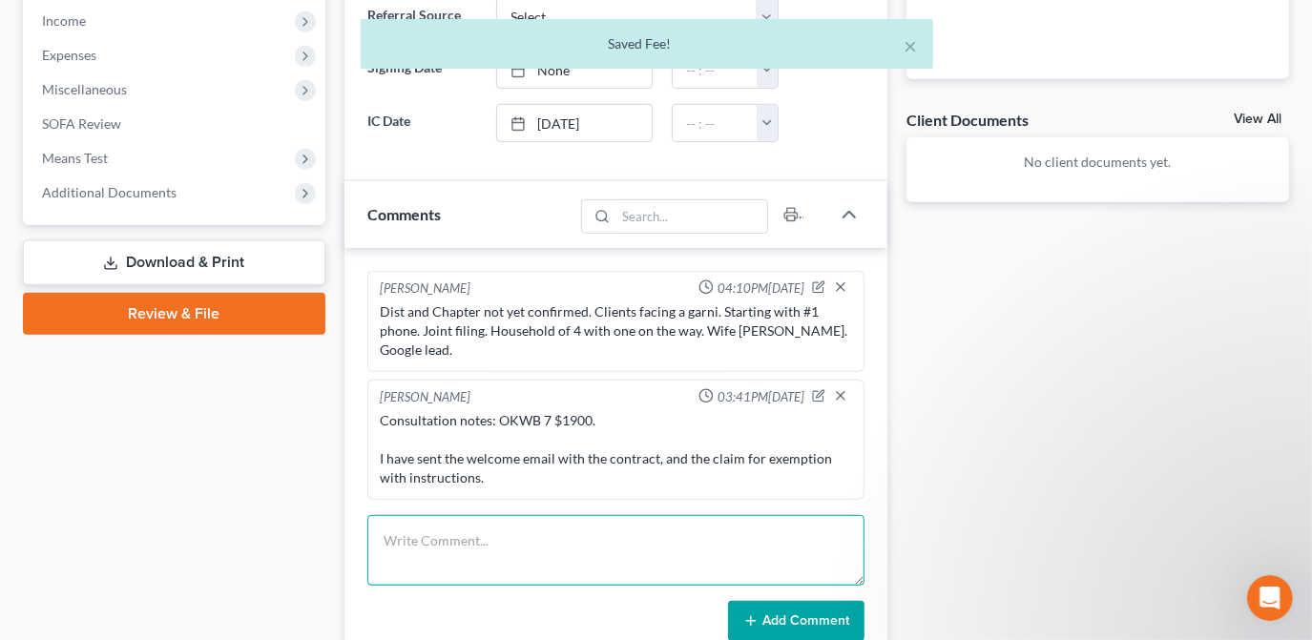
click at [463, 522] on textarea at bounding box center [615, 550] width 497 height 71
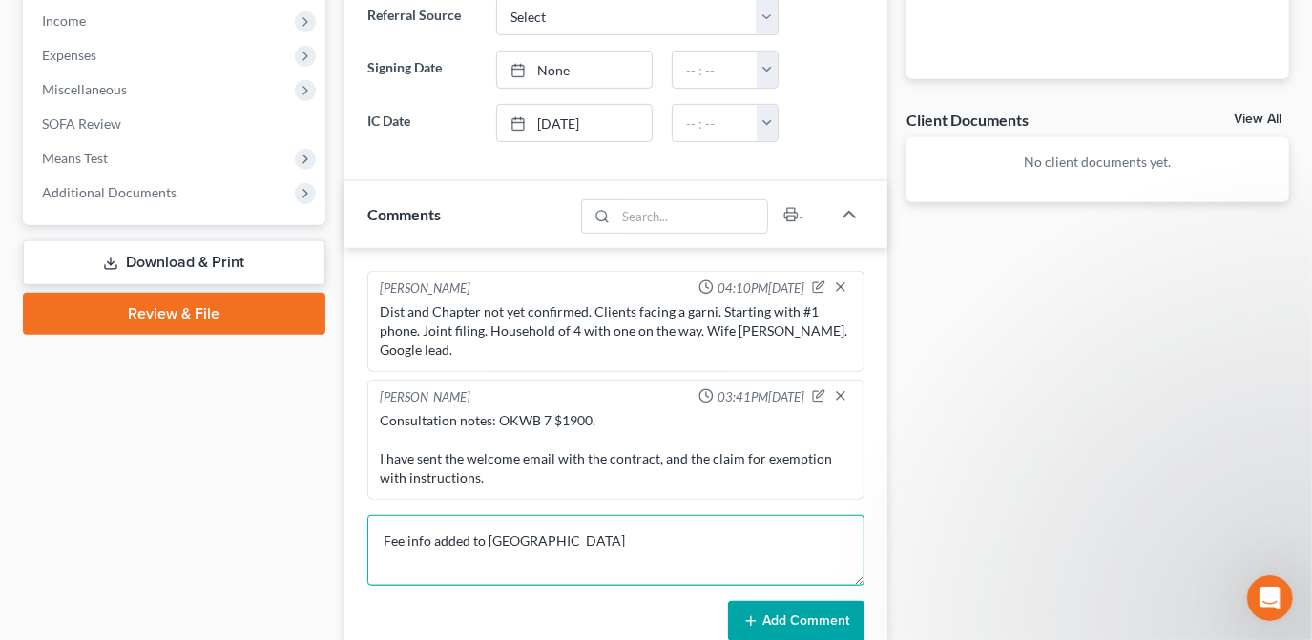
type textarea "Fee info added to [GEOGRAPHIC_DATA]"
click at [777, 601] on button "Add Comment" at bounding box center [796, 621] width 136 height 40
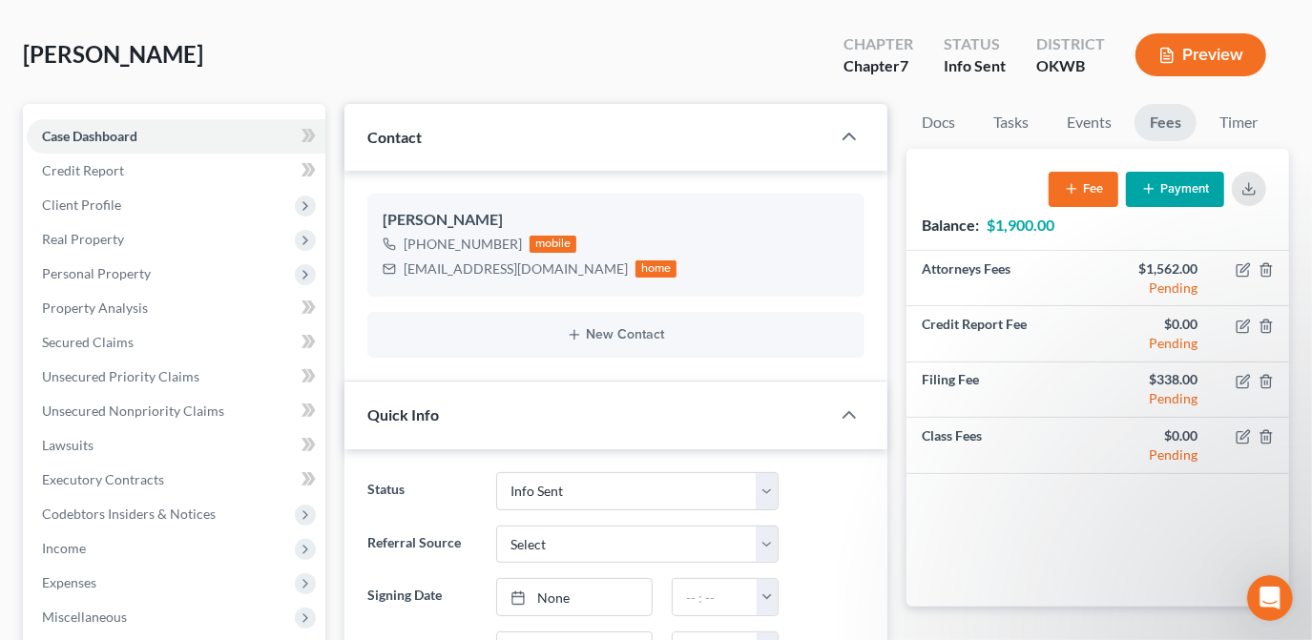
scroll to position [0, 0]
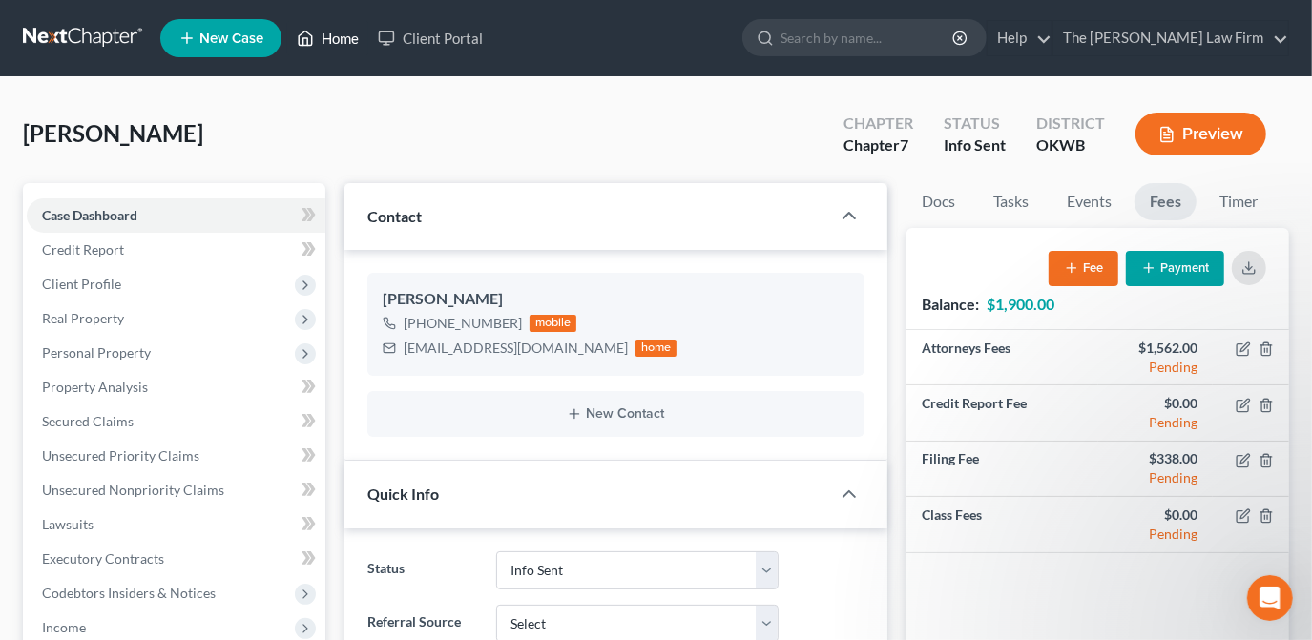
drag, startPoint x: 343, startPoint y: 34, endPoint x: 392, endPoint y: 58, distance: 55.1
click at [343, 34] on link "Home" at bounding box center [327, 38] width 81 height 34
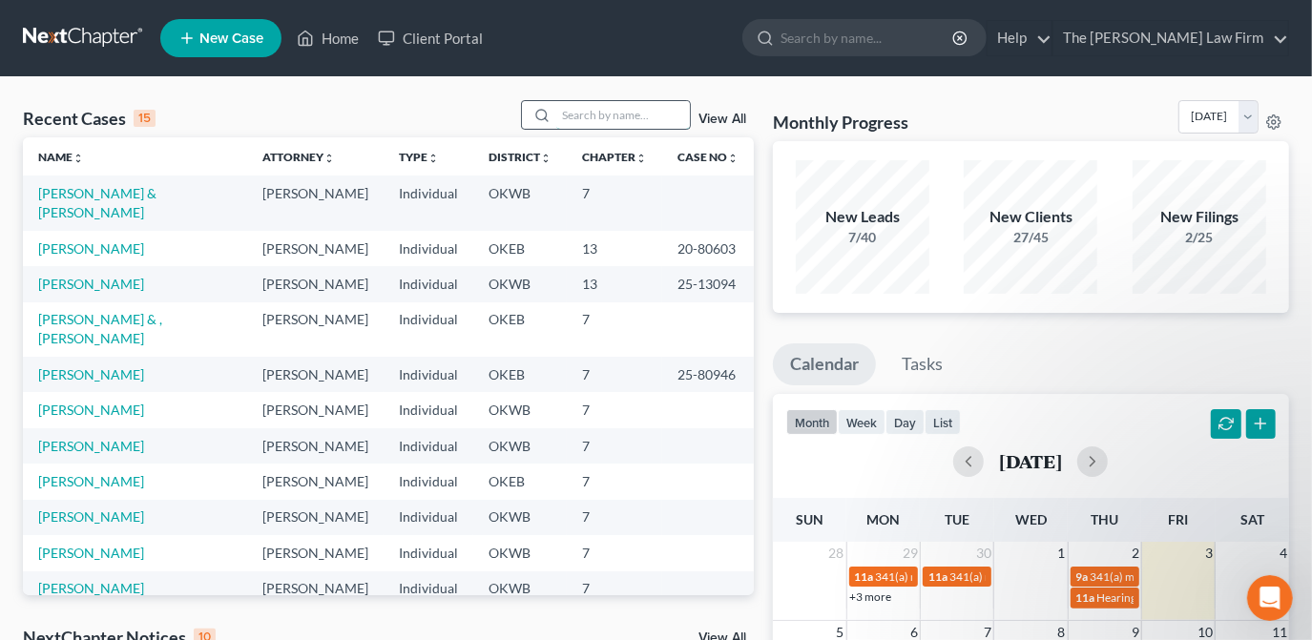
click at [597, 113] on input "search" at bounding box center [623, 115] width 134 height 28
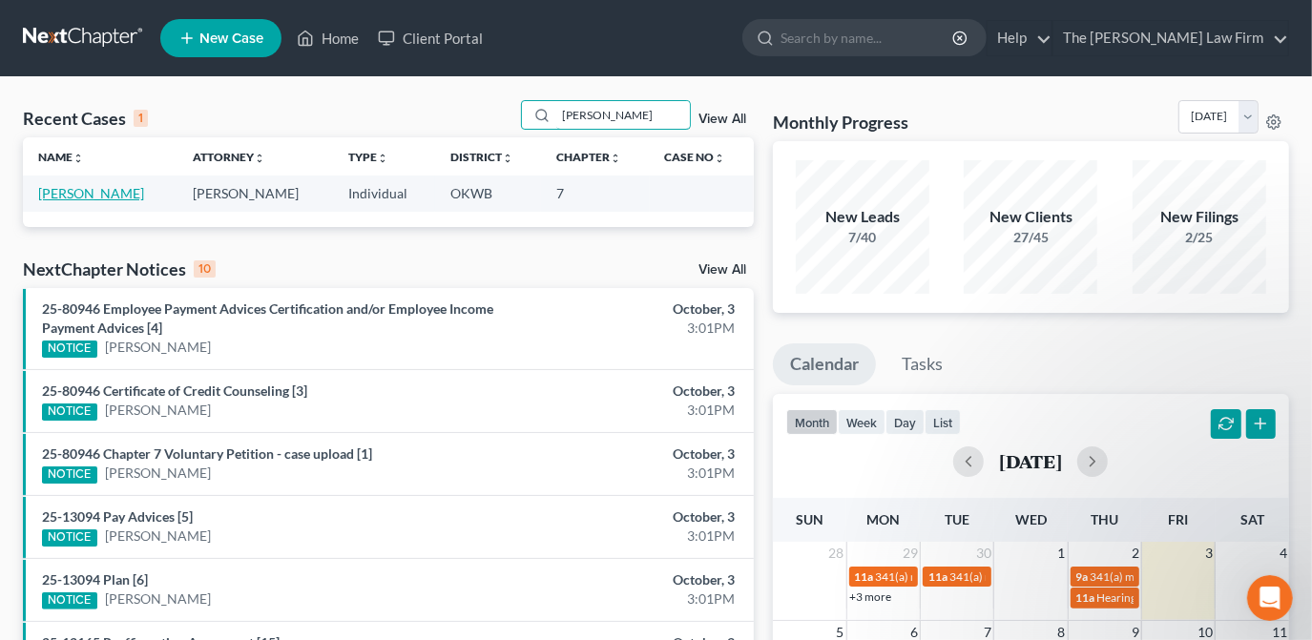
type input "[PERSON_NAME]"
click at [58, 194] on link "[PERSON_NAME]" at bounding box center [91, 193] width 106 height 16
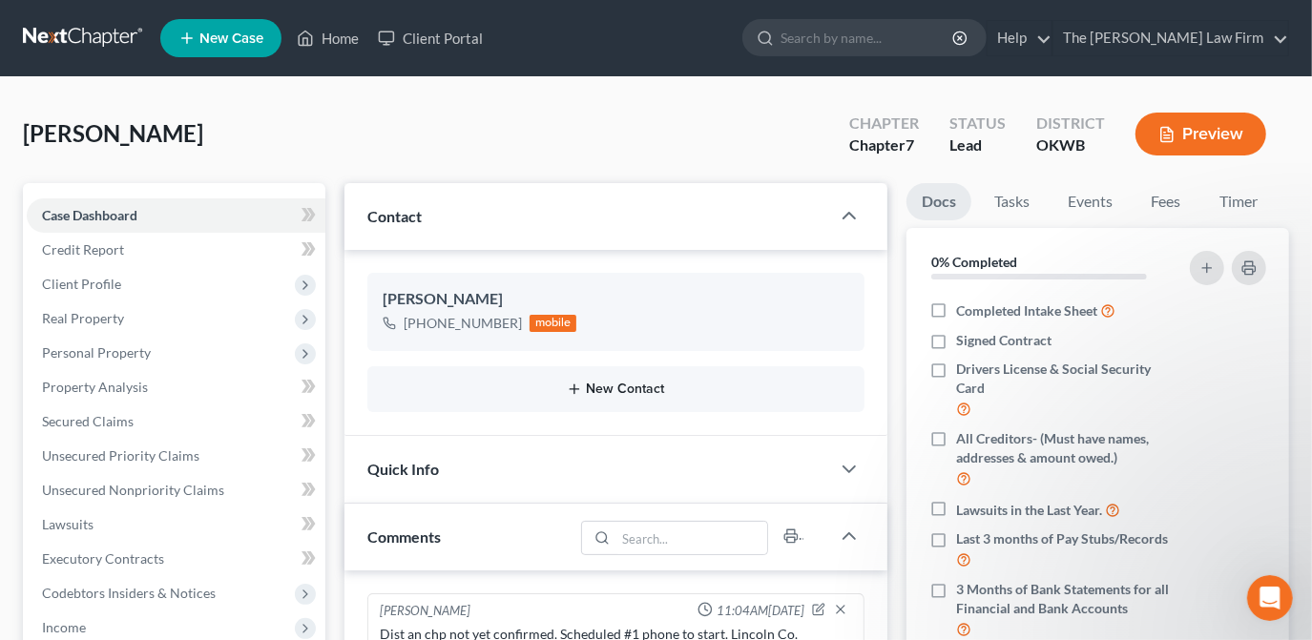
click at [633, 389] on button "New Contact" at bounding box center [616, 389] width 467 height 15
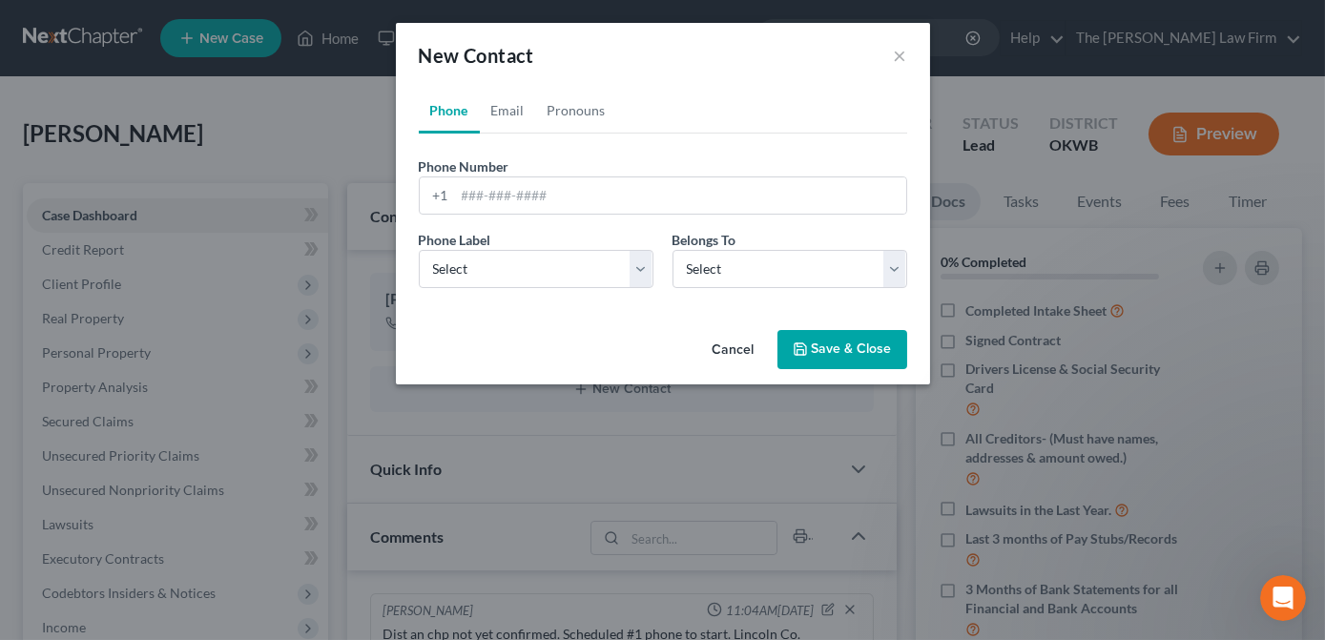
click at [735, 350] on button "Cancel" at bounding box center [733, 351] width 73 height 38
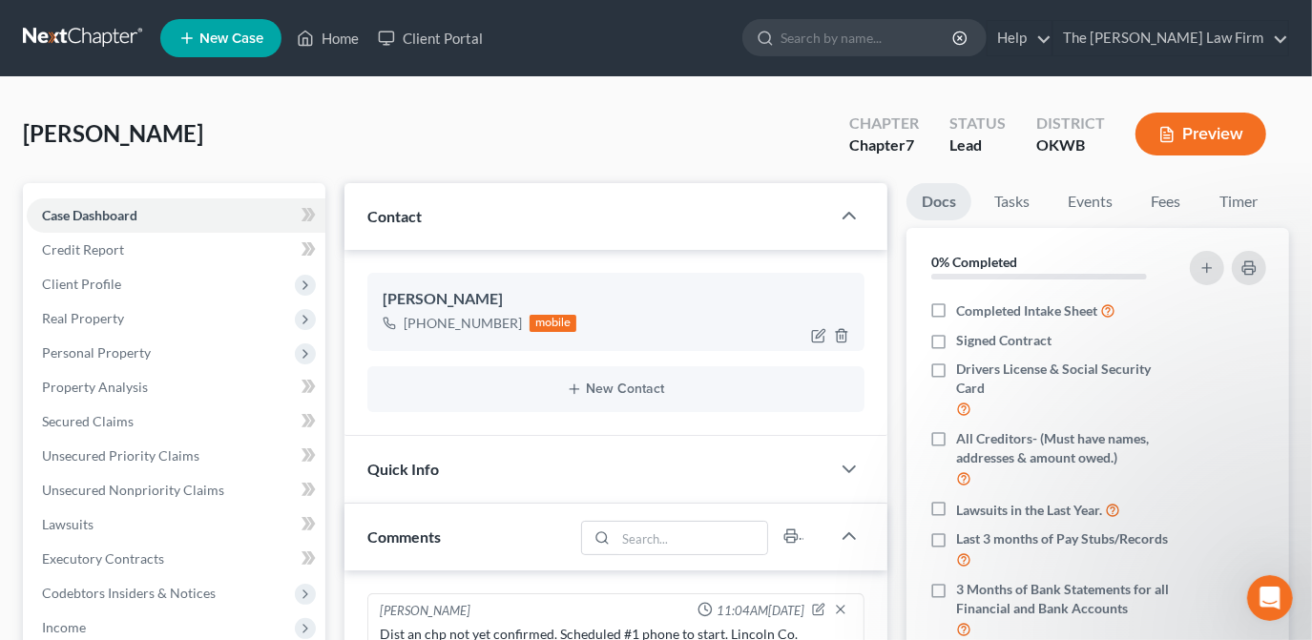
click at [644, 328] on div "[PHONE_NUMBER] mobile" at bounding box center [616, 323] width 467 height 25
click at [816, 335] on icon "button" at bounding box center [818, 335] width 15 height 15
select select "0"
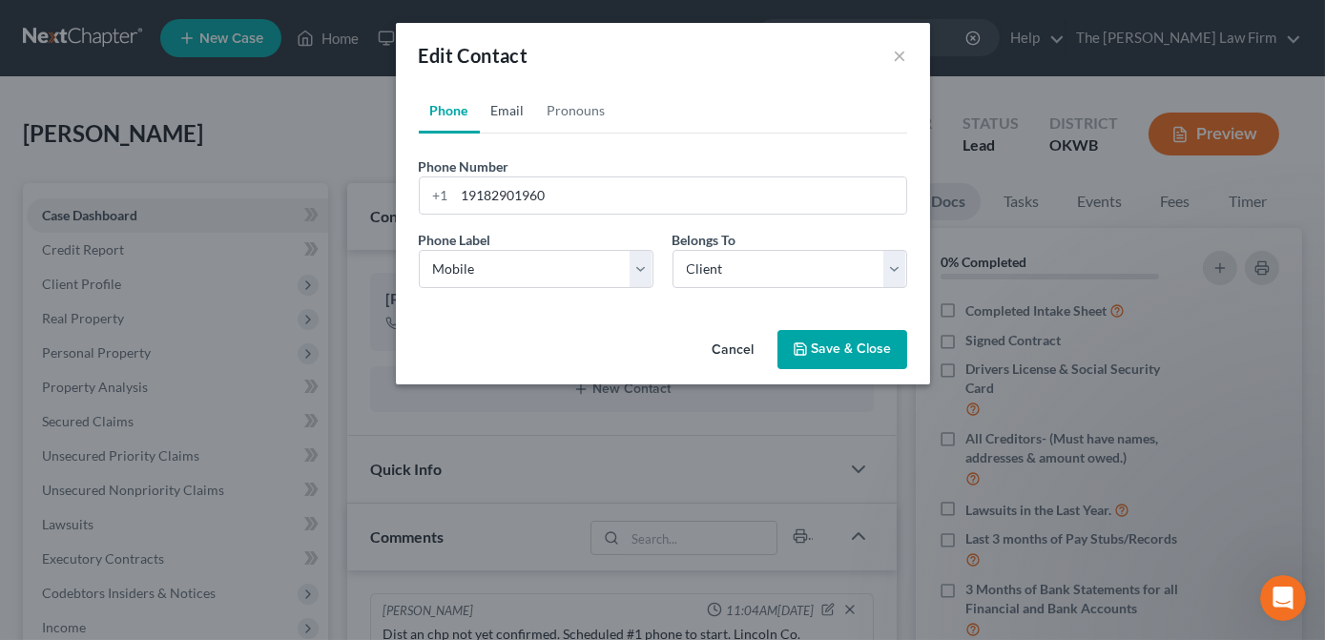
click at [513, 113] on link "Email" at bounding box center [508, 111] width 56 height 46
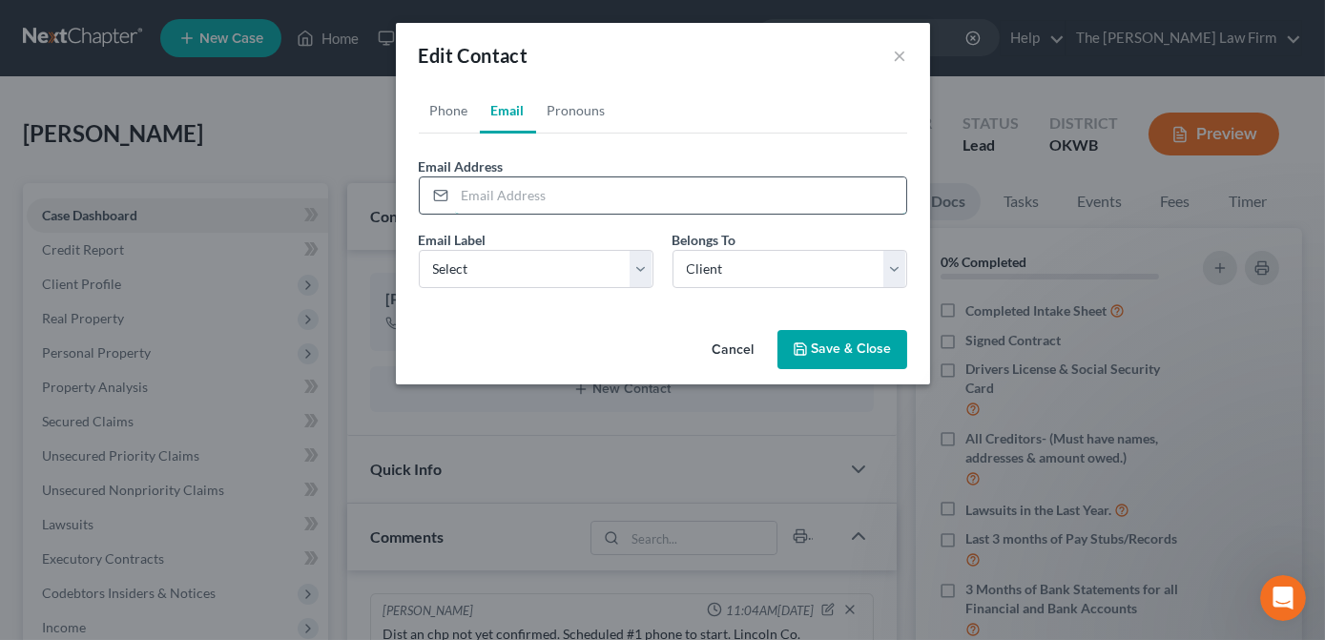
click at [466, 197] on input "email" at bounding box center [680, 195] width 451 height 36
type input "[EMAIL_ADDRESS][DOMAIN_NAME]"
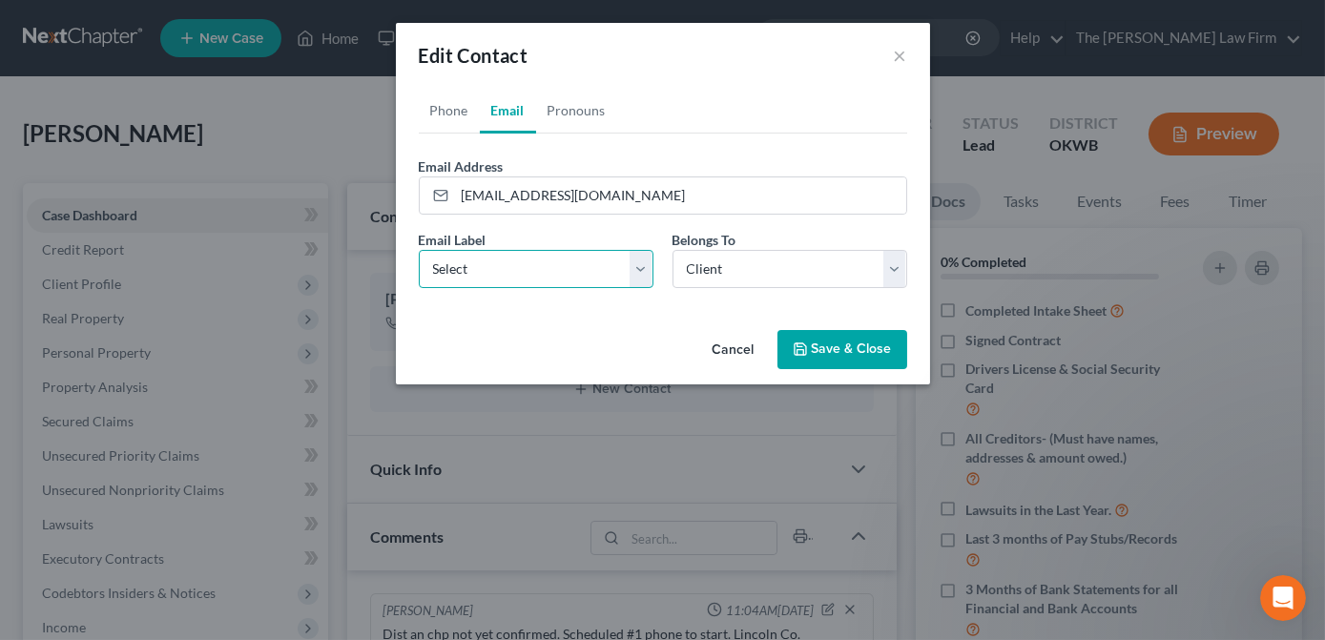
click at [488, 271] on select "Select Home Work Other" at bounding box center [536, 269] width 235 height 38
select select "0"
click at [419, 250] on select "Select Home Work Other" at bounding box center [536, 269] width 235 height 38
click at [847, 354] on button "Save & Close" at bounding box center [843, 350] width 130 height 40
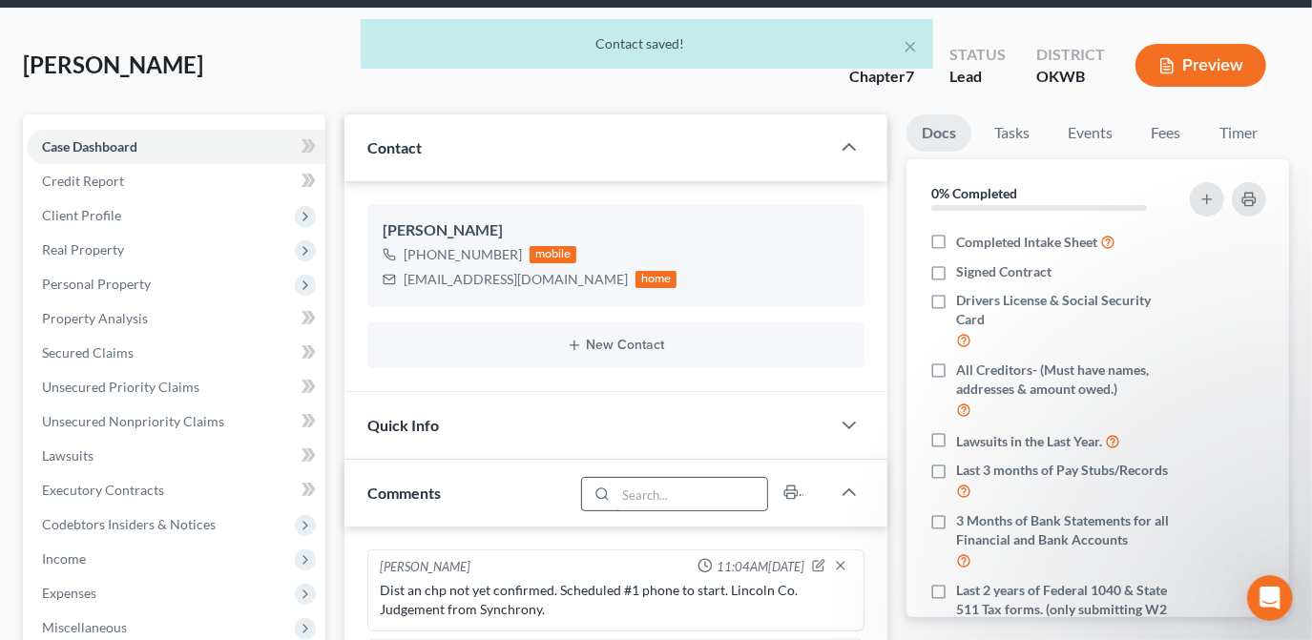
scroll to position [86, 0]
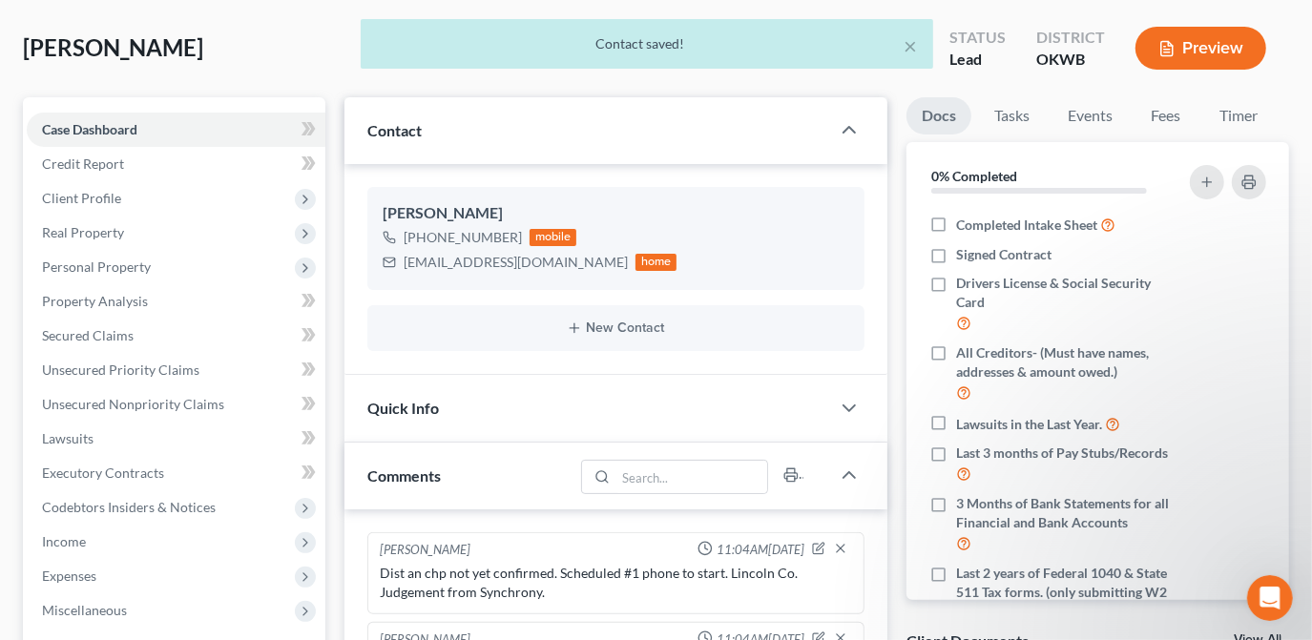
click at [789, 406] on div "Quick Info" at bounding box center [587, 408] width 486 height 66
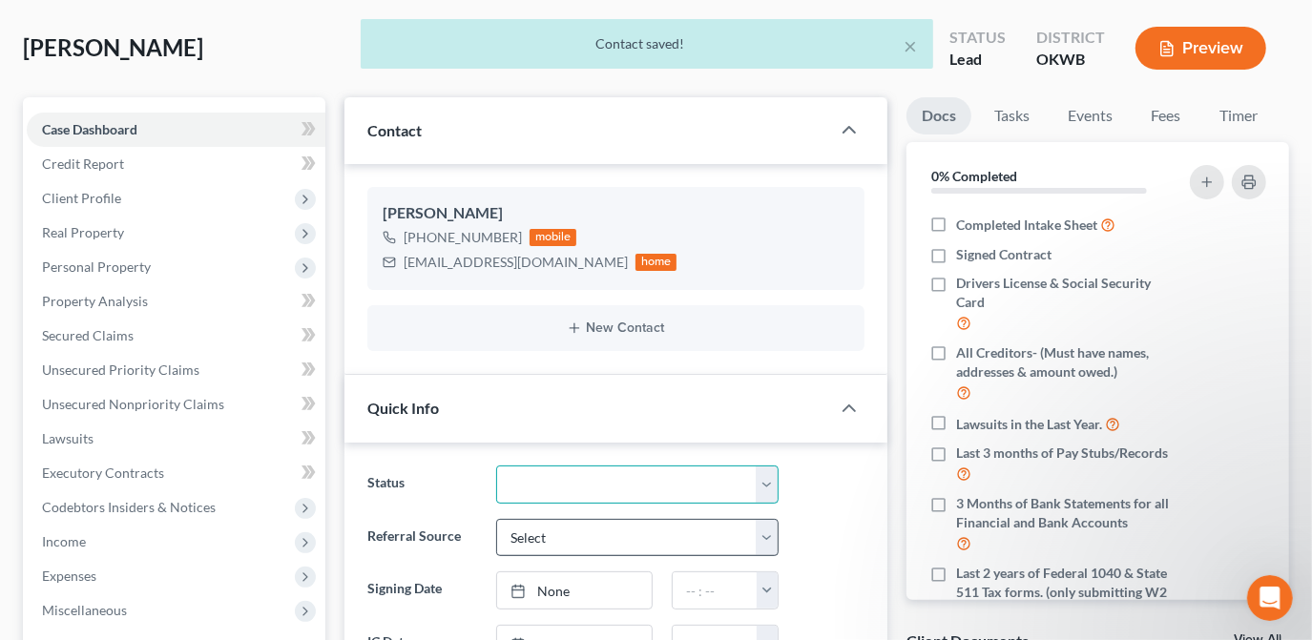
drag, startPoint x: 670, startPoint y: 479, endPoint x: 665, endPoint y: 522, distance: 43.2
click at [670, 479] on select "Discharged Dismissed Filed Info Sent In Progress Lead Lost Lead Ready to File R…" at bounding box center [637, 485] width 282 height 38
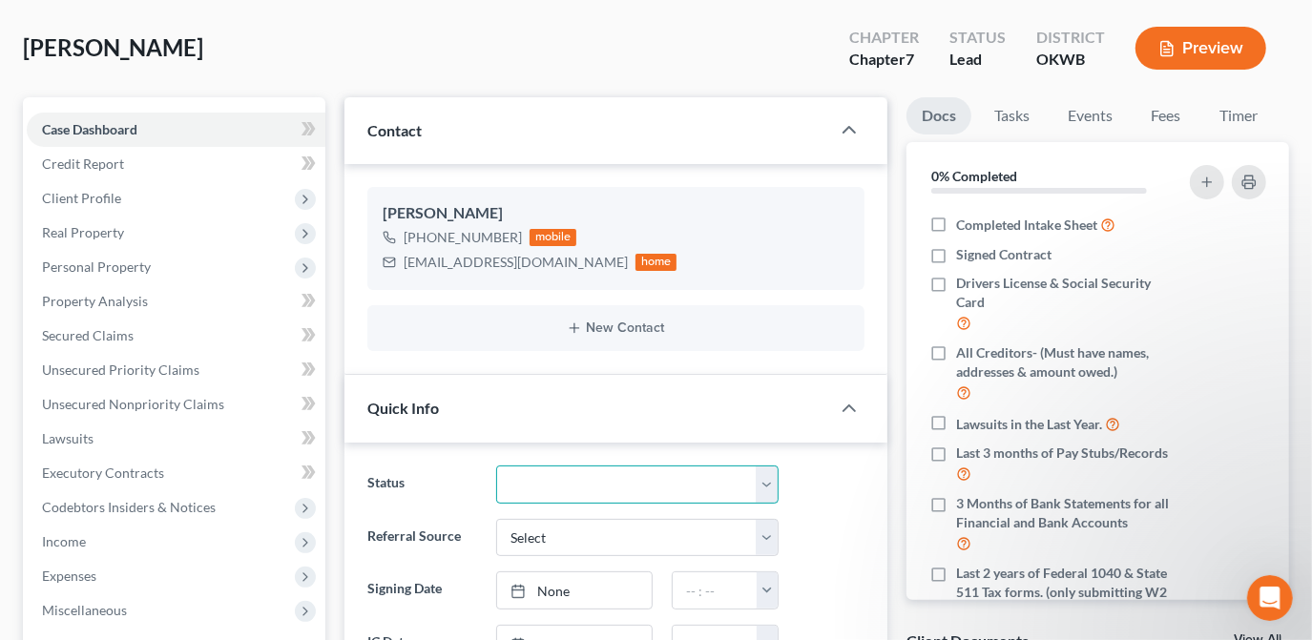
select select "3"
click at [496, 466] on select "Discharged Dismissed Filed Info Sent In Progress Lead Lost Lead Ready to File R…" at bounding box center [637, 485] width 282 height 38
click at [822, 487] on div "Status Discharged Dismissed Filed Info Sent In Progress Lead Lost Lead Ready to…" at bounding box center [616, 485] width 516 height 38
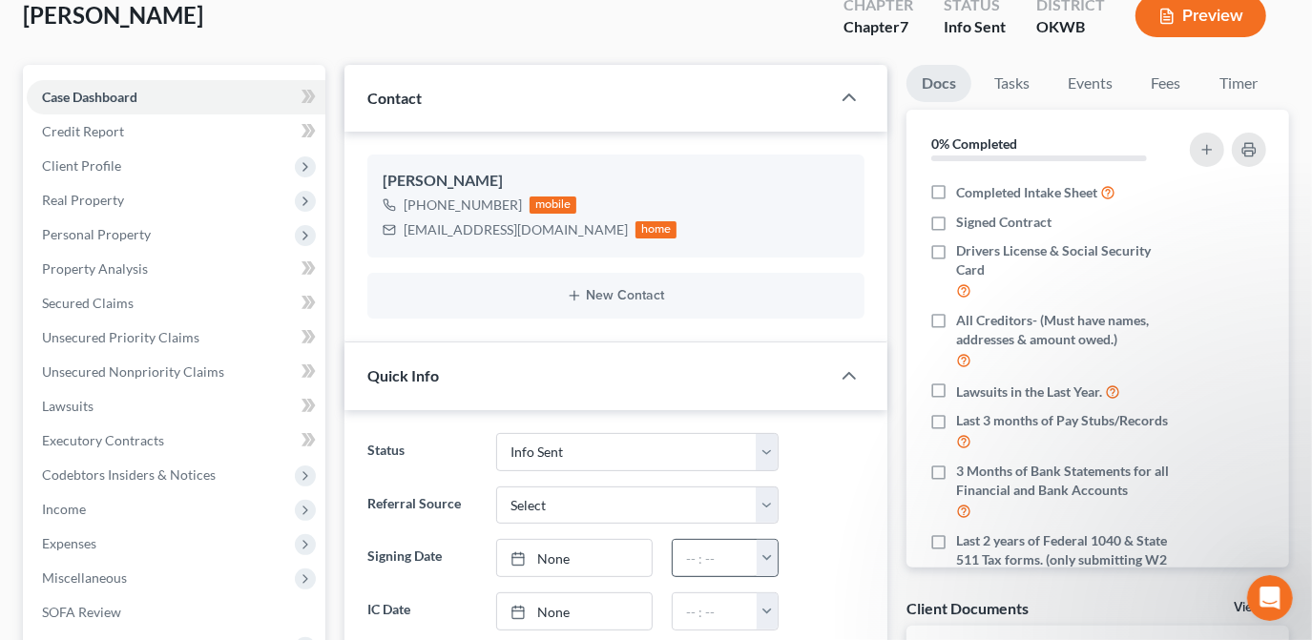
scroll to position [173, 0]
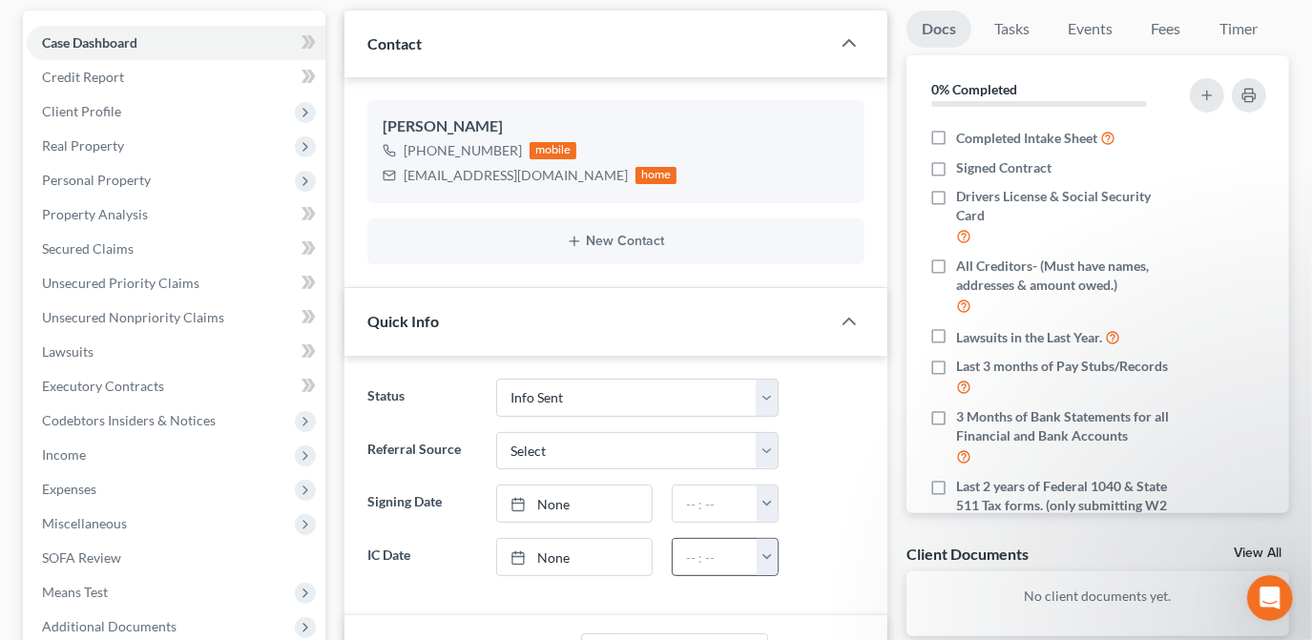
drag, startPoint x: 635, startPoint y: 555, endPoint x: 695, endPoint y: 553, distance: 59.2
click at [635, 555] on link "None" at bounding box center [574, 557] width 155 height 36
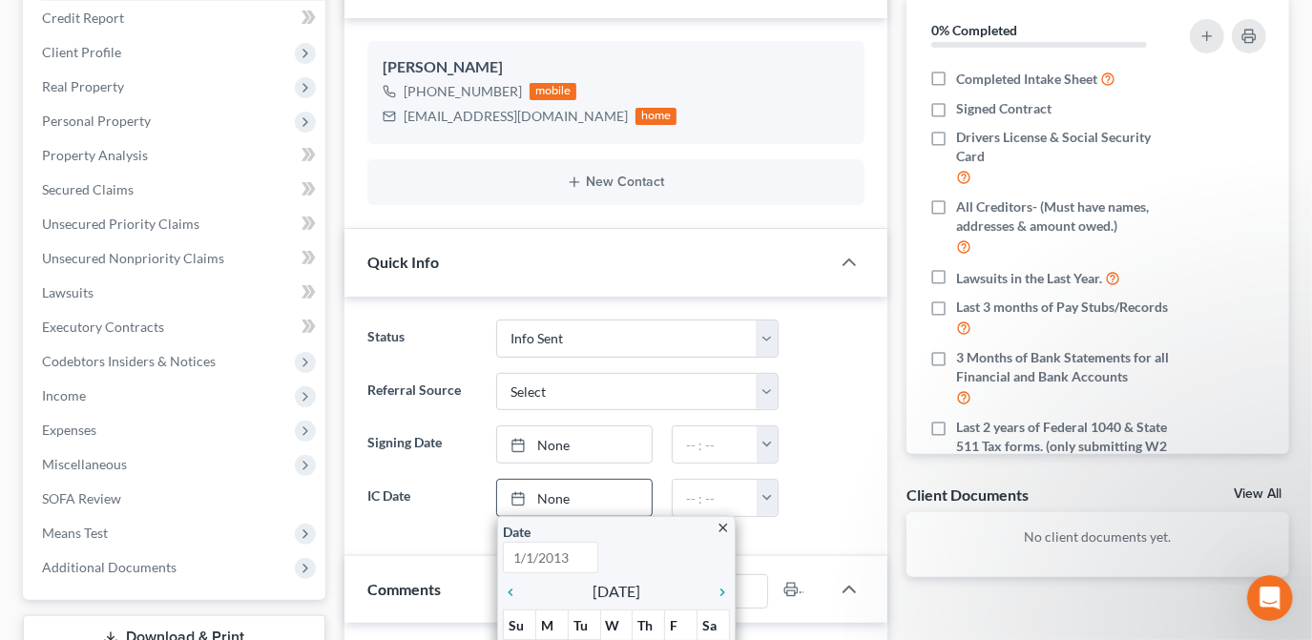
scroll to position [346, 0]
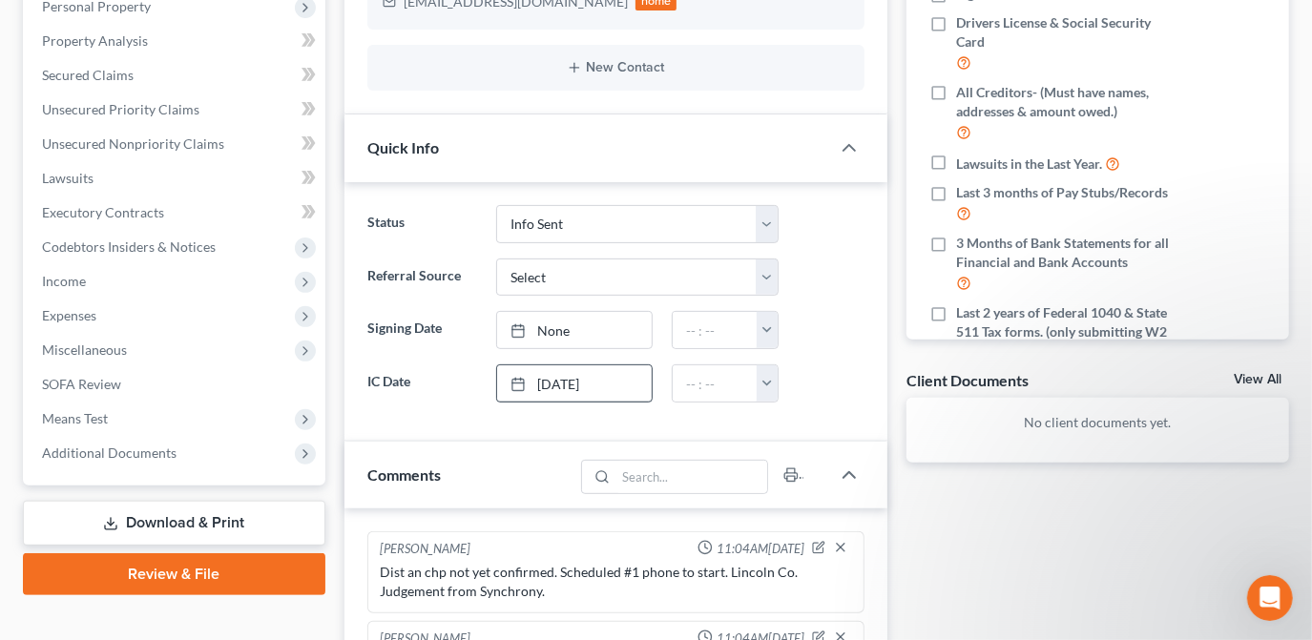
drag, startPoint x: 954, startPoint y: 551, endPoint x: 964, endPoint y: 552, distance: 9.7
click at [954, 551] on div "Docs Tasks Events Fees Timer 0% Completed Nothing here yet! Completed Intake Sh…" at bounding box center [1098, 444] width 402 height 1214
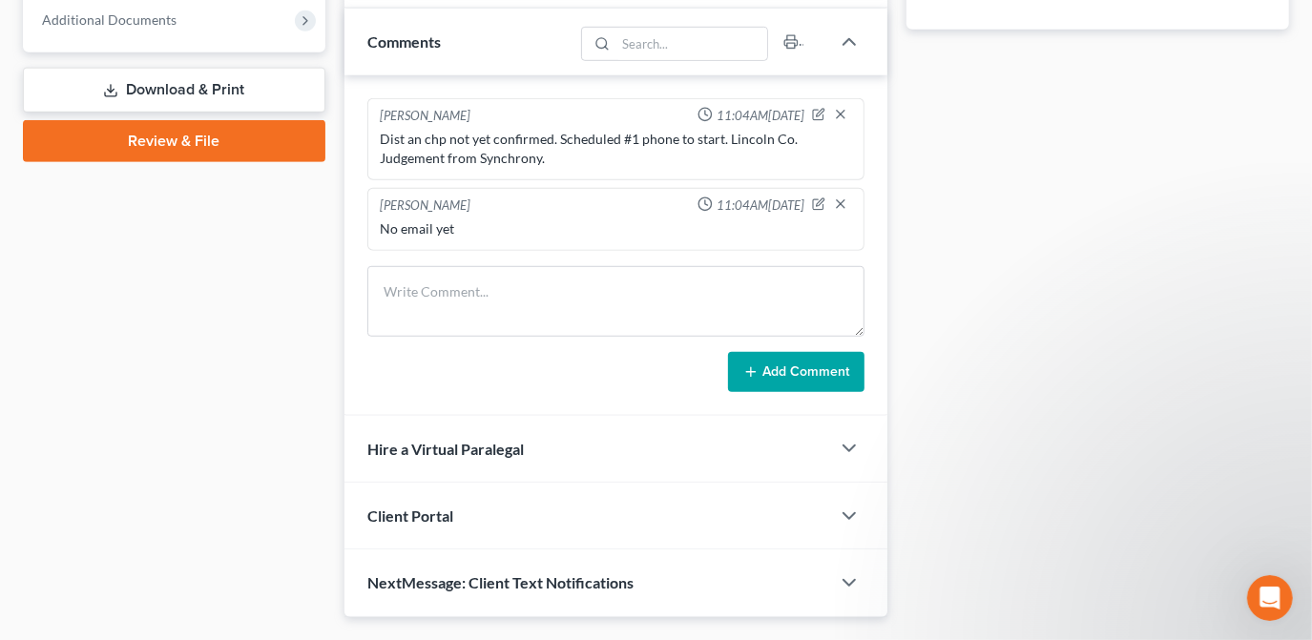
scroll to position [780, 0]
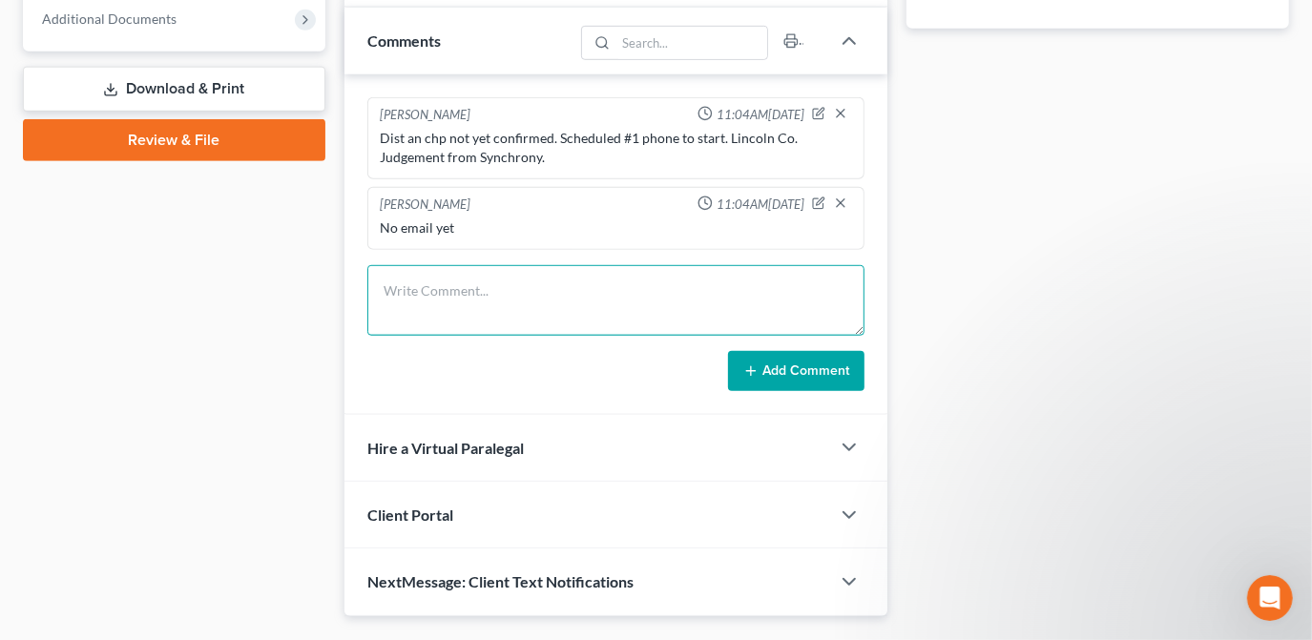
click at [572, 303] on textarea at bounding box center [615, 300] width 497 height 71
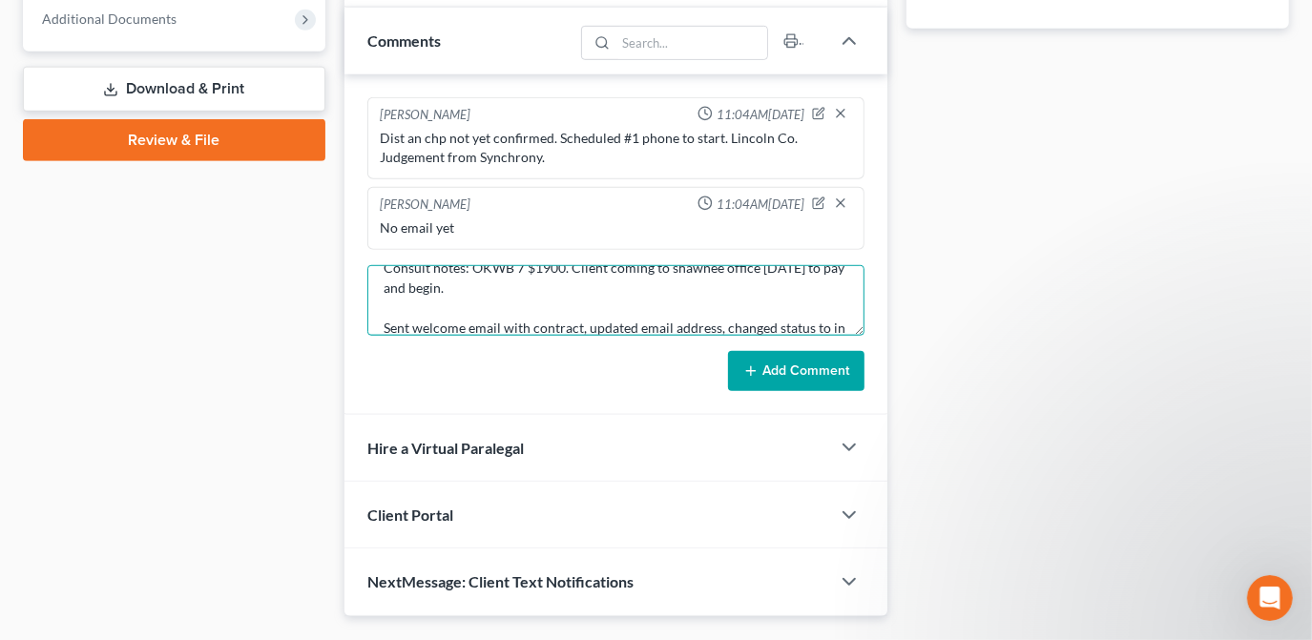
scroll to position [43, 0]
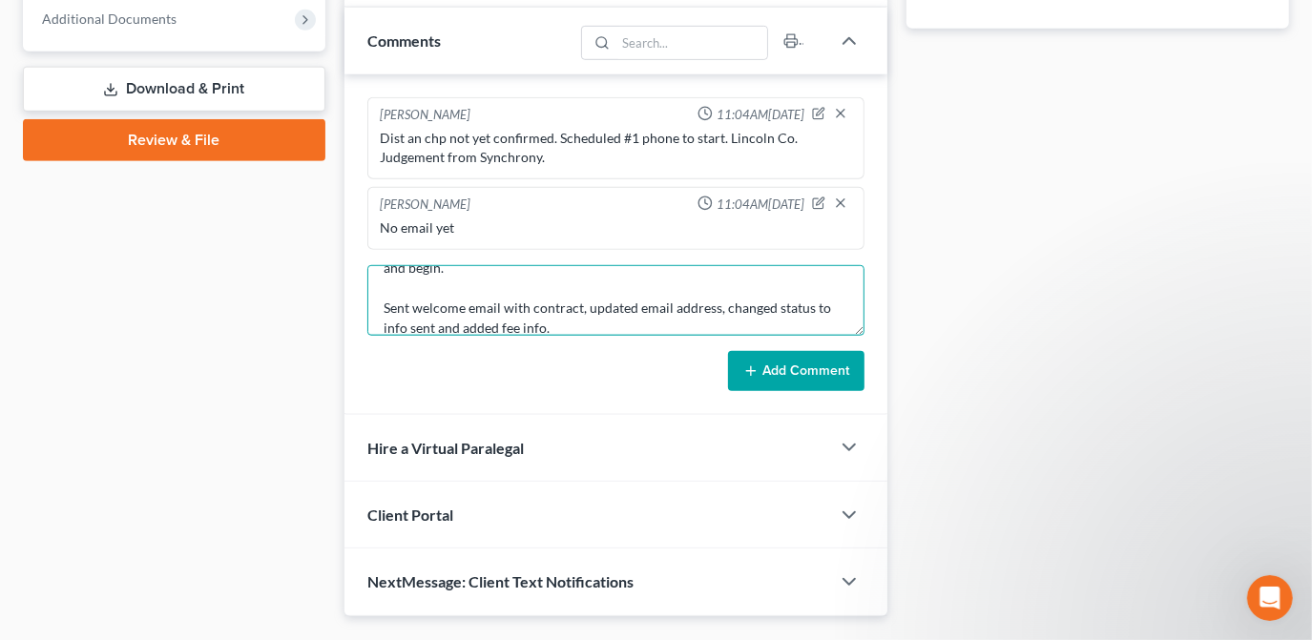
type textarea "Consult notes: OKWB 7 $1900. Client coming to shawnee office [DATE] to pay and …"
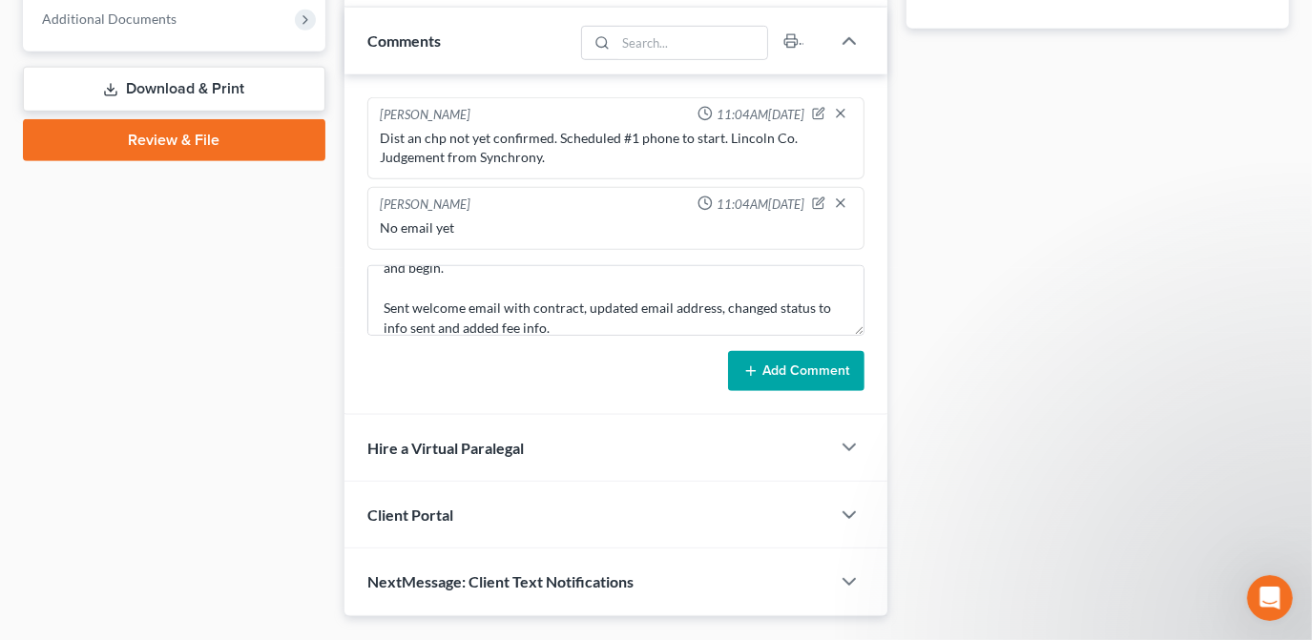
click at [813, 383] on button "Add Comment" at bounding box center [796, 371] width 136 height 40
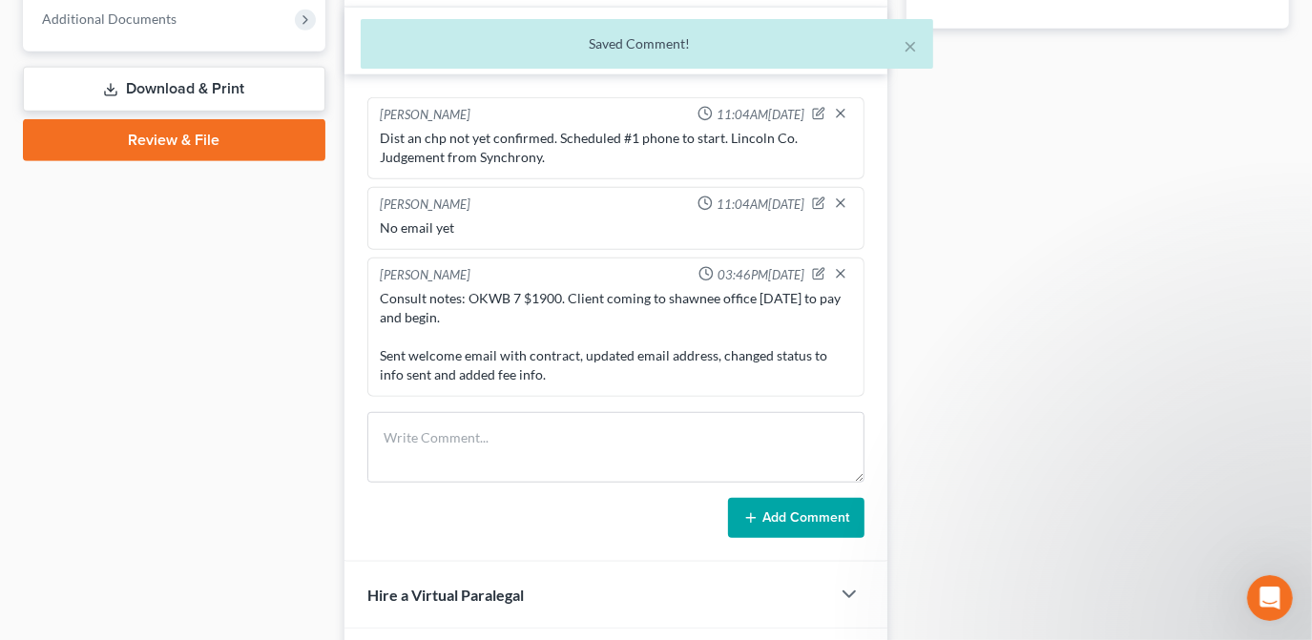
scroll to position [0, 0]
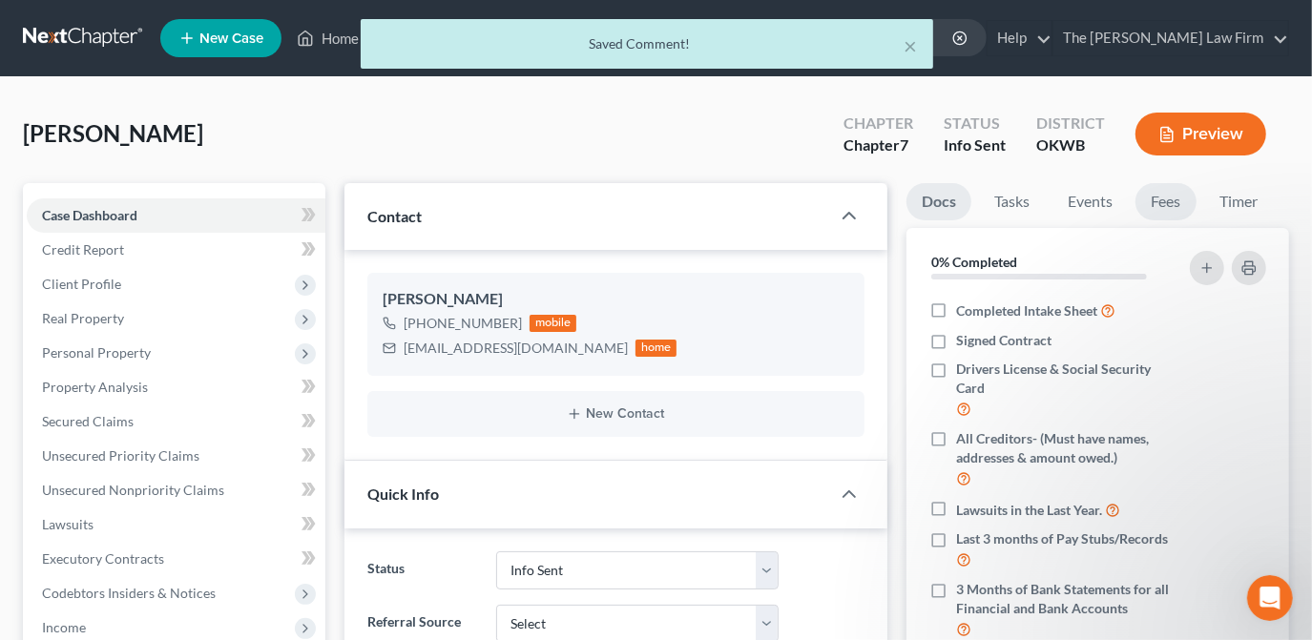
click at [1157, 194] on link "Fees" at bounding box center [1165, 201] width 61 height 37
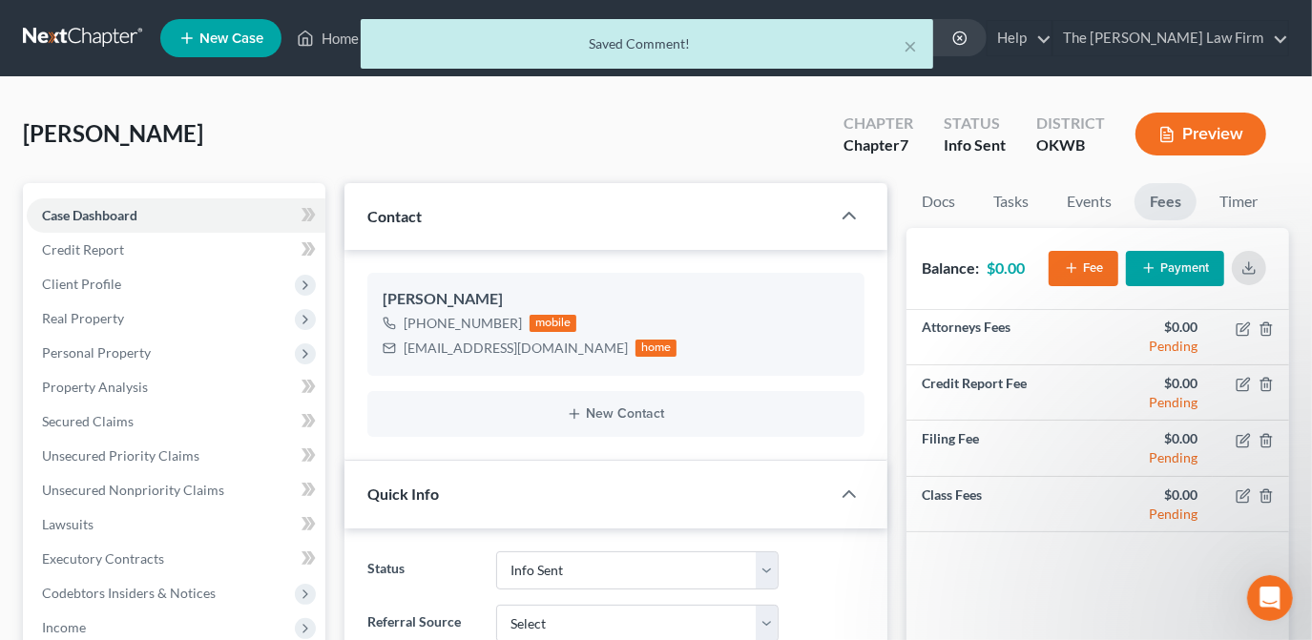
click at [1175, 269] on button "Payment" at bounding box center [1175, 268] width 98 height 35
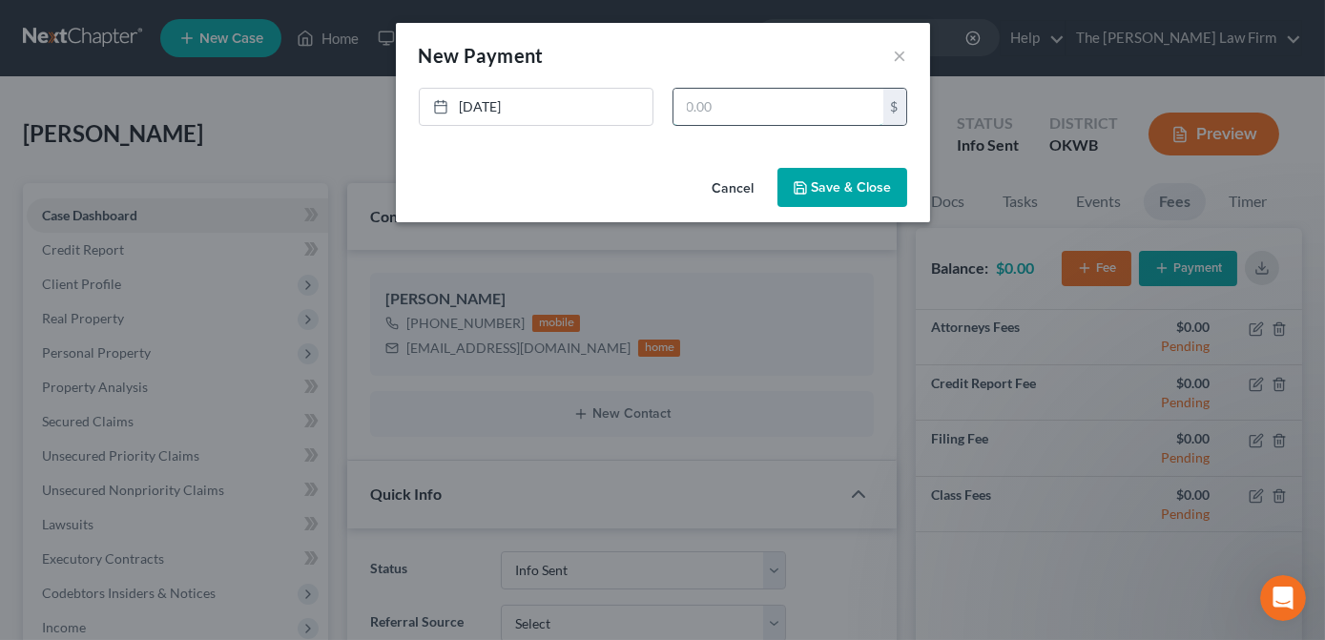
click at [765, 105] on input "text" at bounding box center [779, 107] width 210 height 36
click at [755, 100] on input "text" at bounding box center [779, 107] width 210 height 36
type input "1,562"
click at [819, 177] on button "Save & Close" at bounding box center [843, 188] width 130 height 40
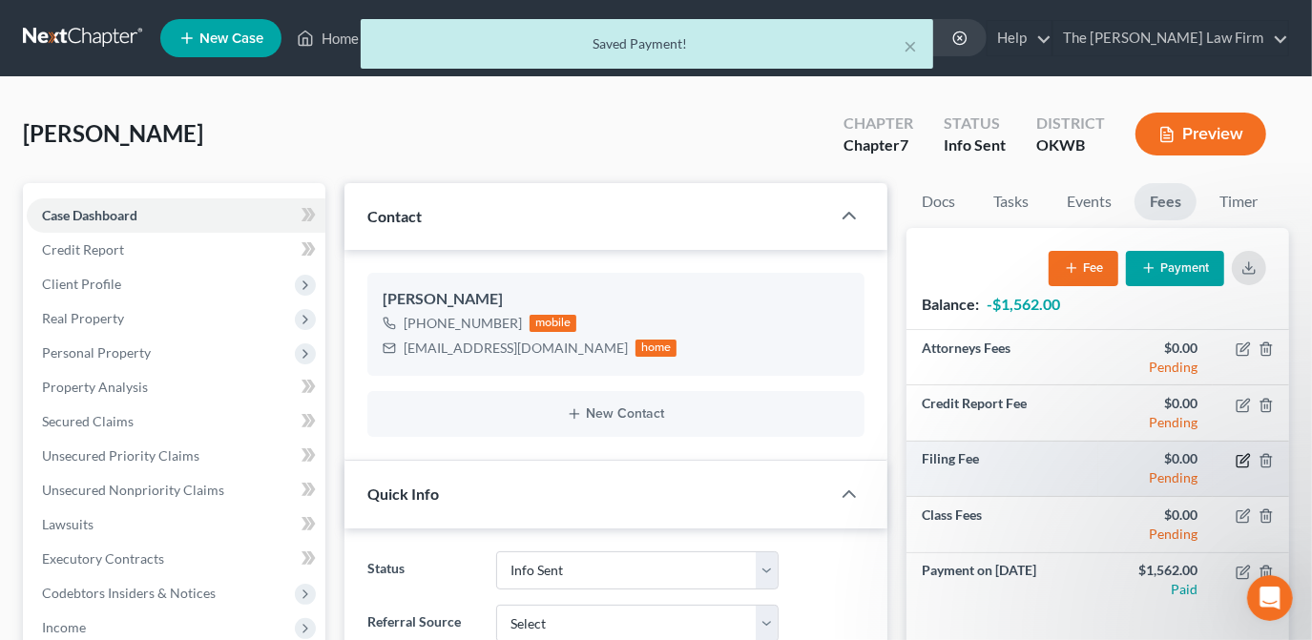
click at [1241, 458] on icon "button" at bounding box center [1243, 460] width 15 height 15
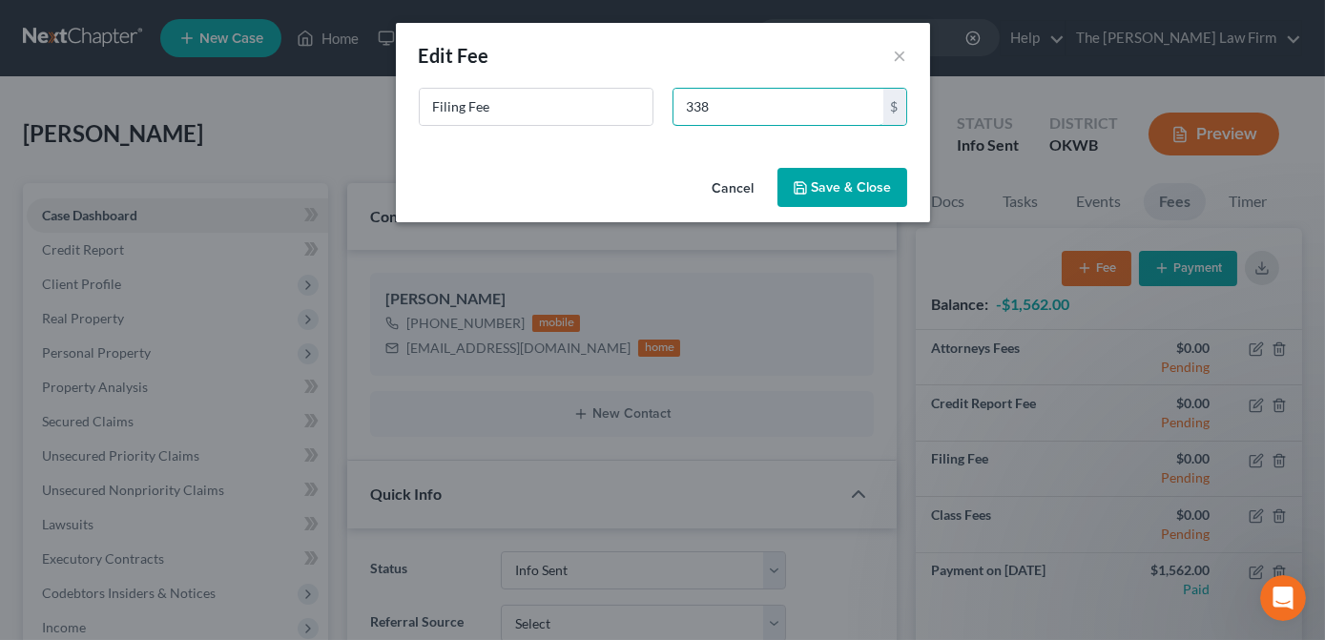
type input "338"
click at [811, 174] on button "Save & Close" at bounding box center [843, 188] width 130 height 40
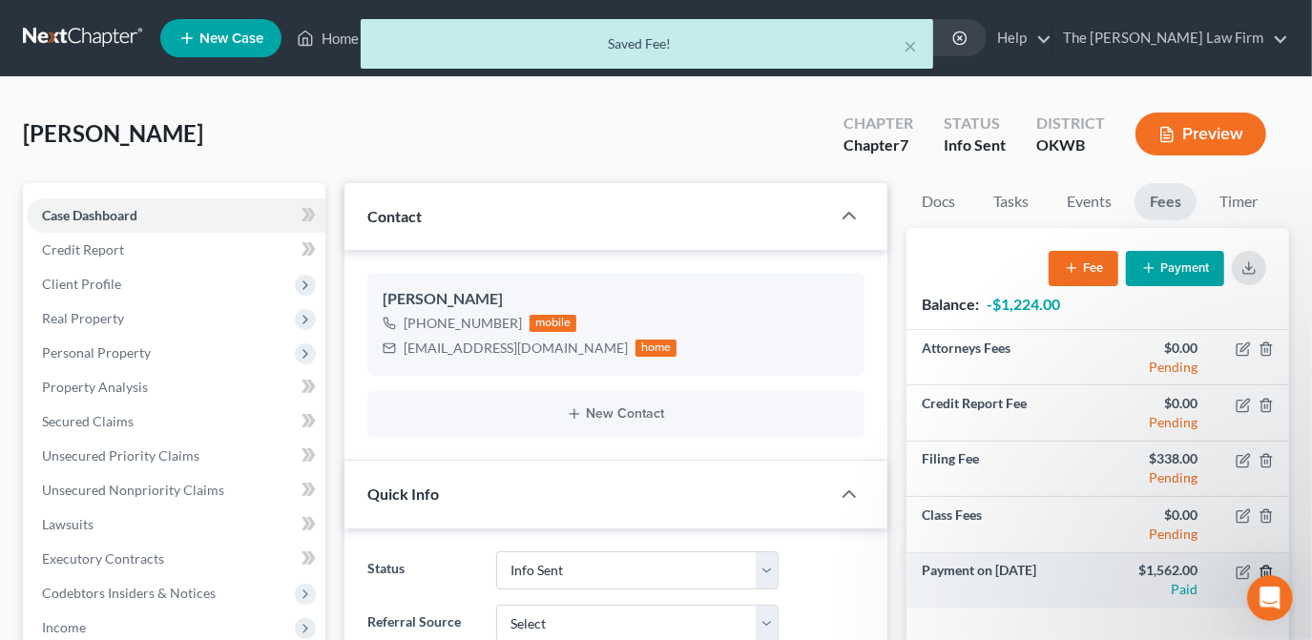
click at [1266, 572] on icon "button" at bounding box center [1265, 572] width 15 height 15
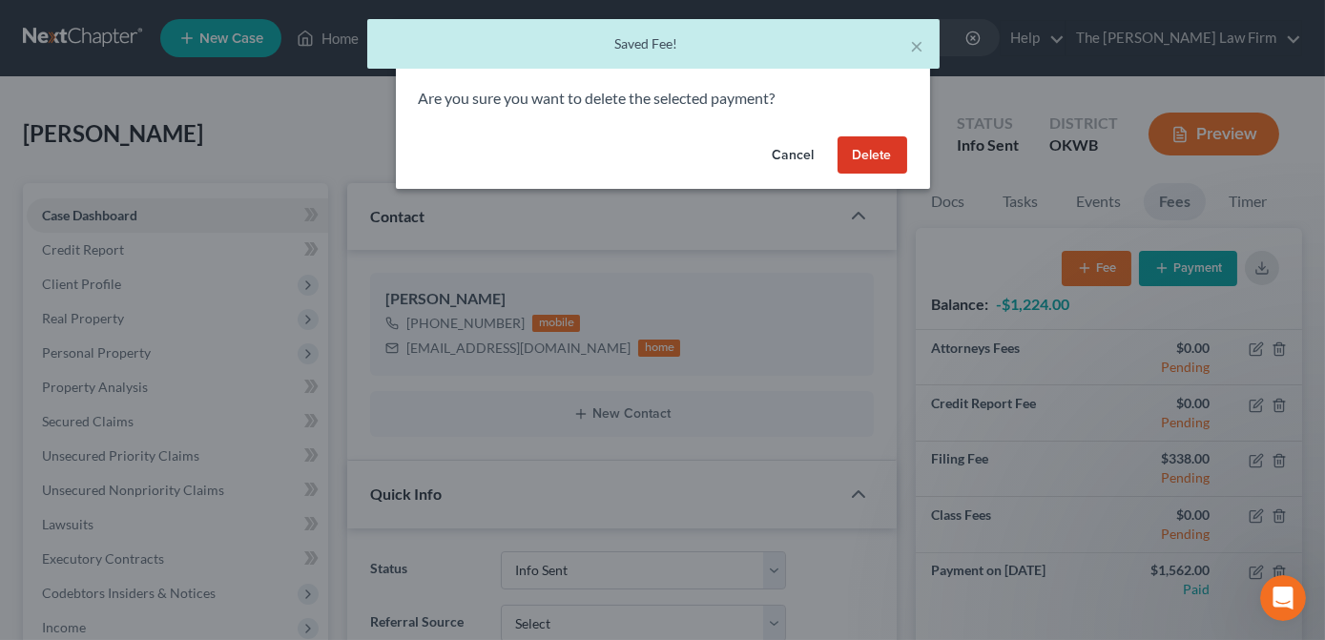
click at [882, 141] on button "Delete" at bounding box center [873, 155] width 70 height 38
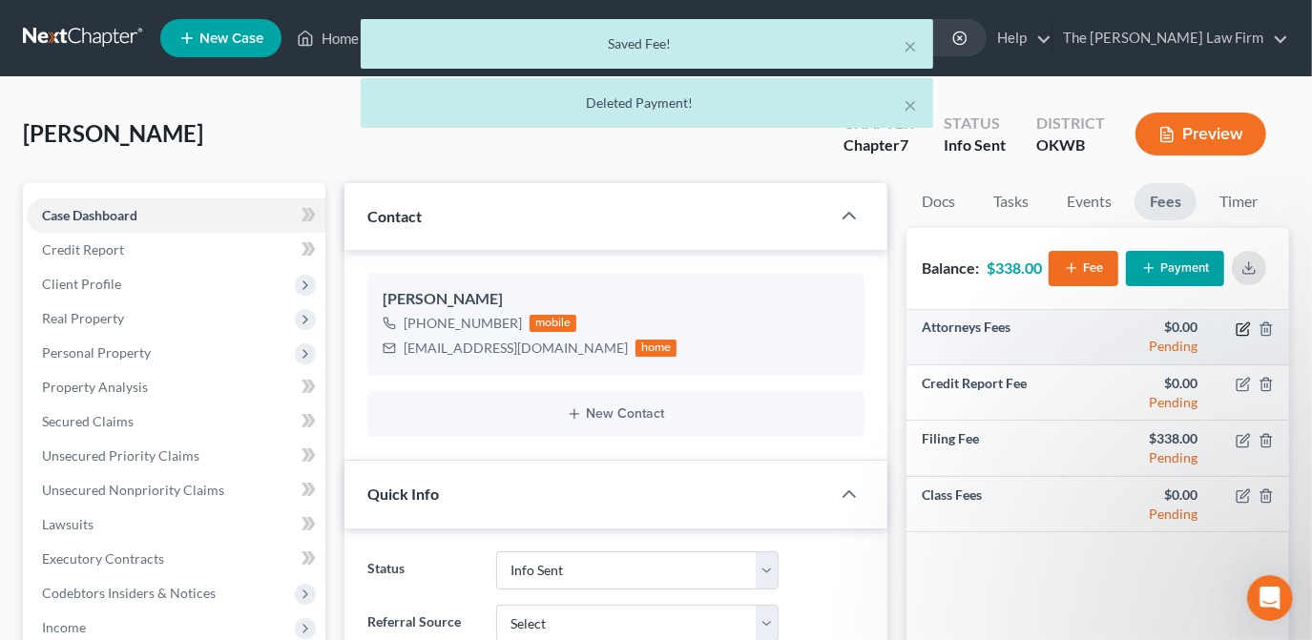
click at [1246, 330] on icon "button" at bounding box center [1243, 329] width 15 height 15
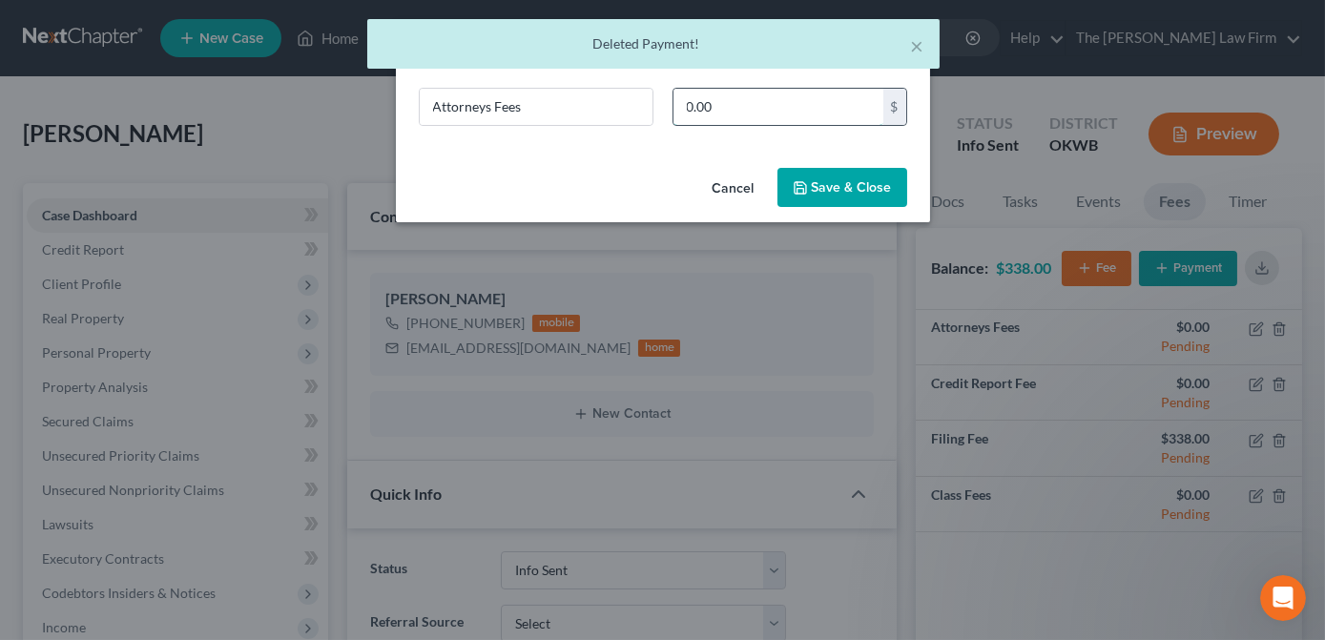
click at [817, 108] on input "0.00" at bounding box center [779, 107] width 210 height 36
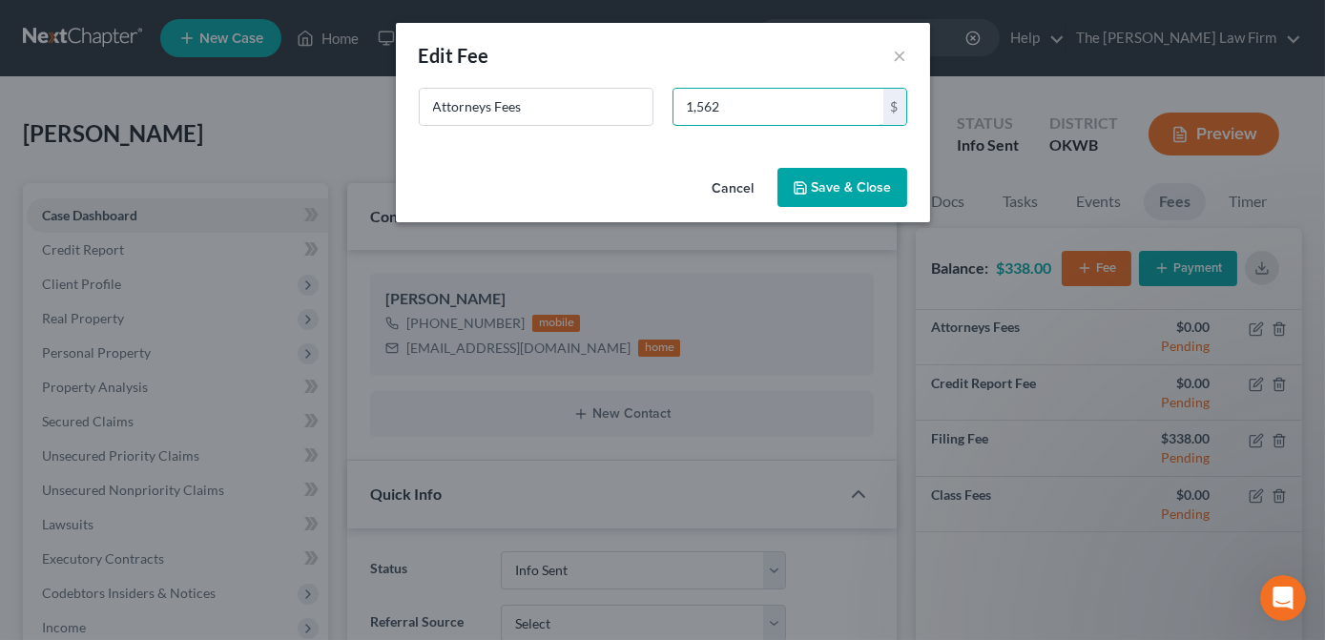
type input "1,562"
click at [807, 177] on button "Save & Close" at bounding box center [843, 188] width 130 height 40
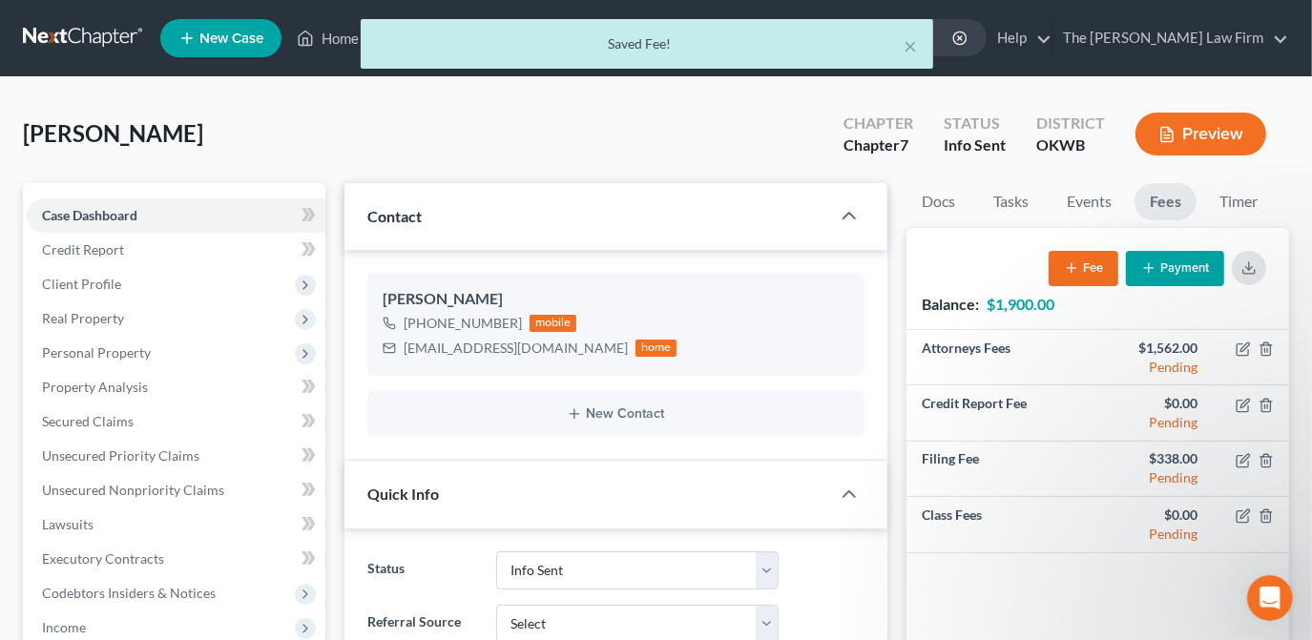
click at [690, 131] on div "[PERSON_NAME] Chapter Chapter 7 Status Info [GEOGRAPHIC_DATA] [GEOGRAPHIC_DATA]…" at bounding box center [656, 141] width 1266 height 83
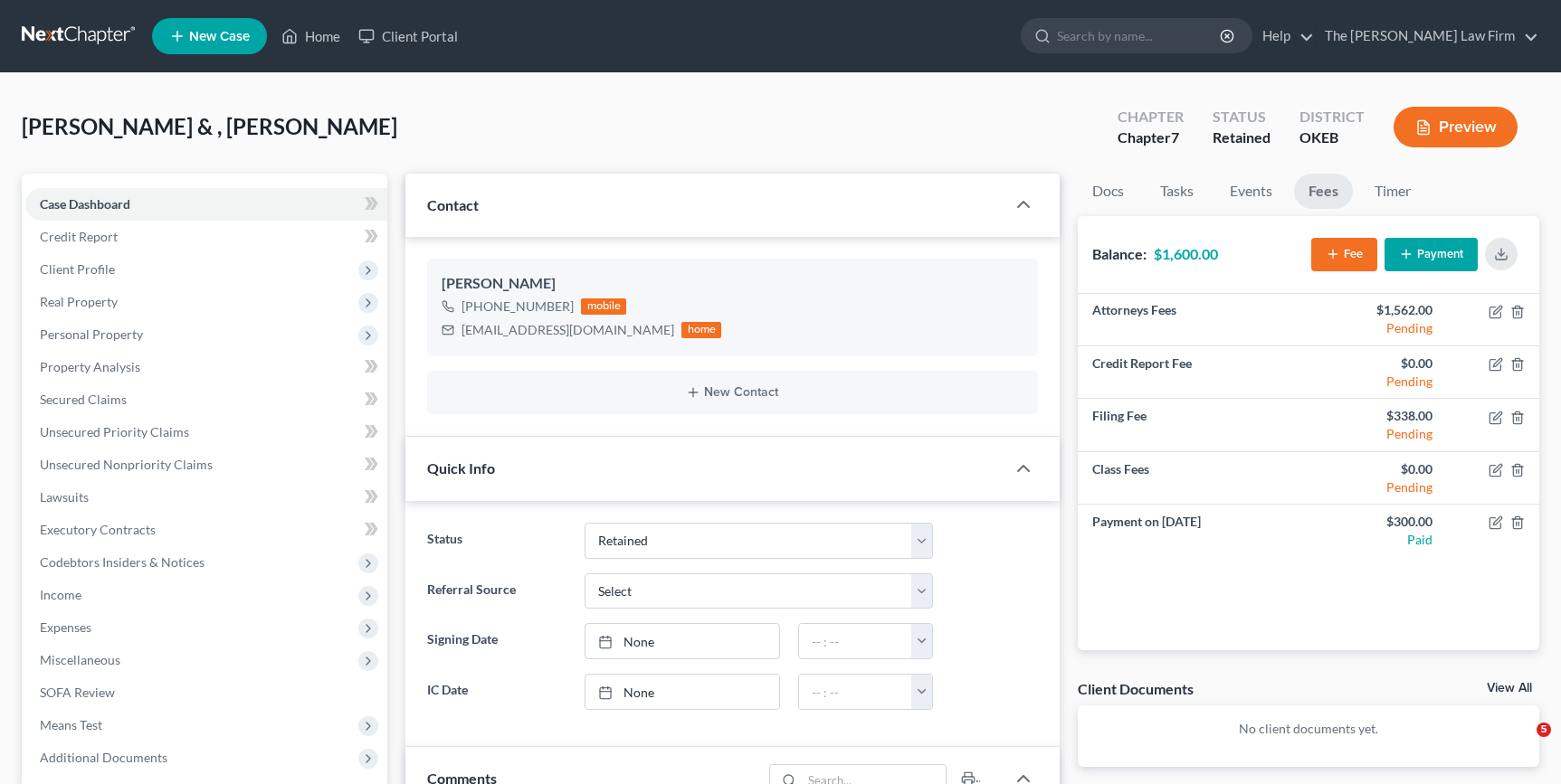
select select "8"
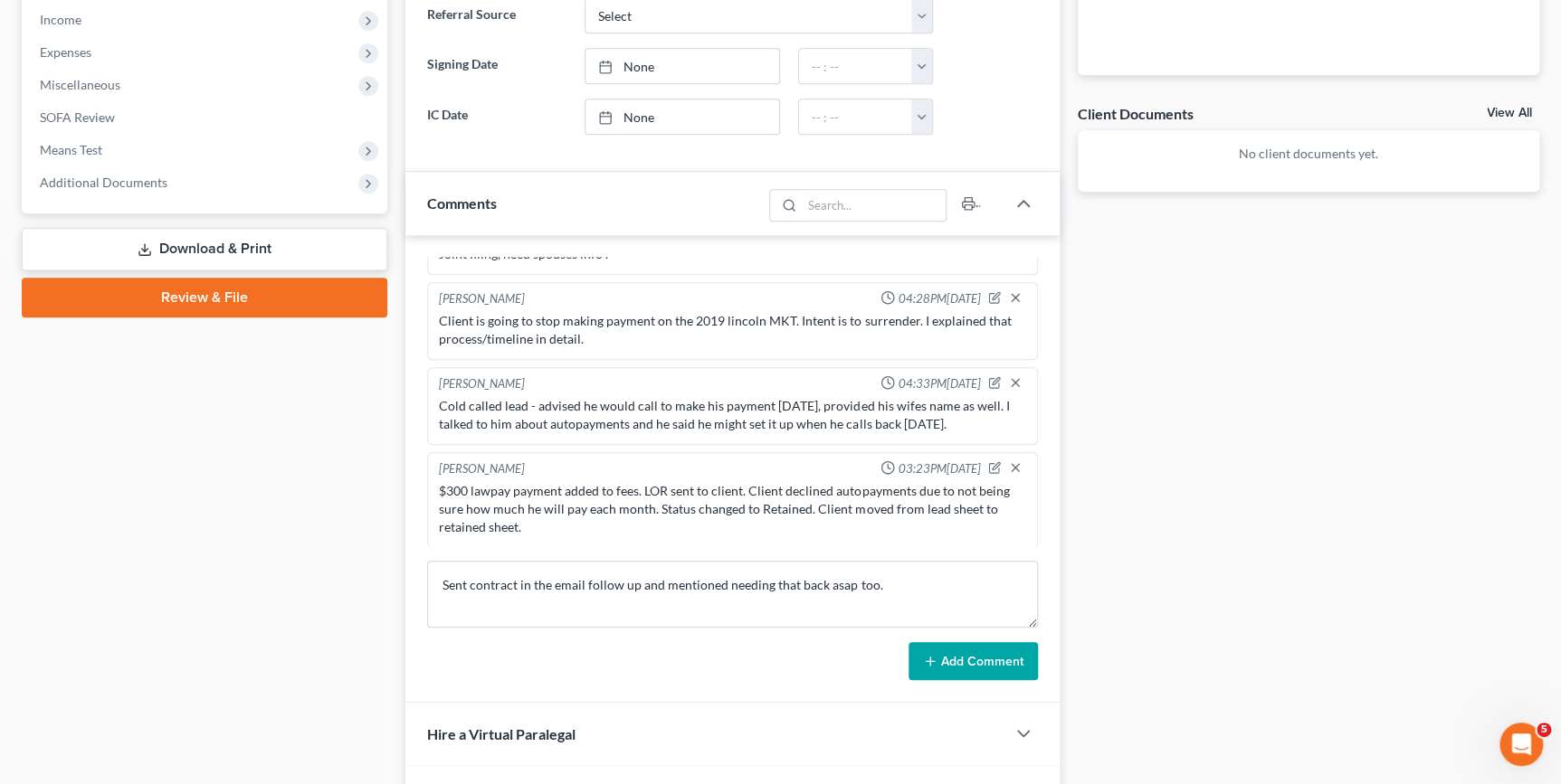
click at [938, 651] on button "Add Comment" at bounding box center [973, 661] width 129 height 38
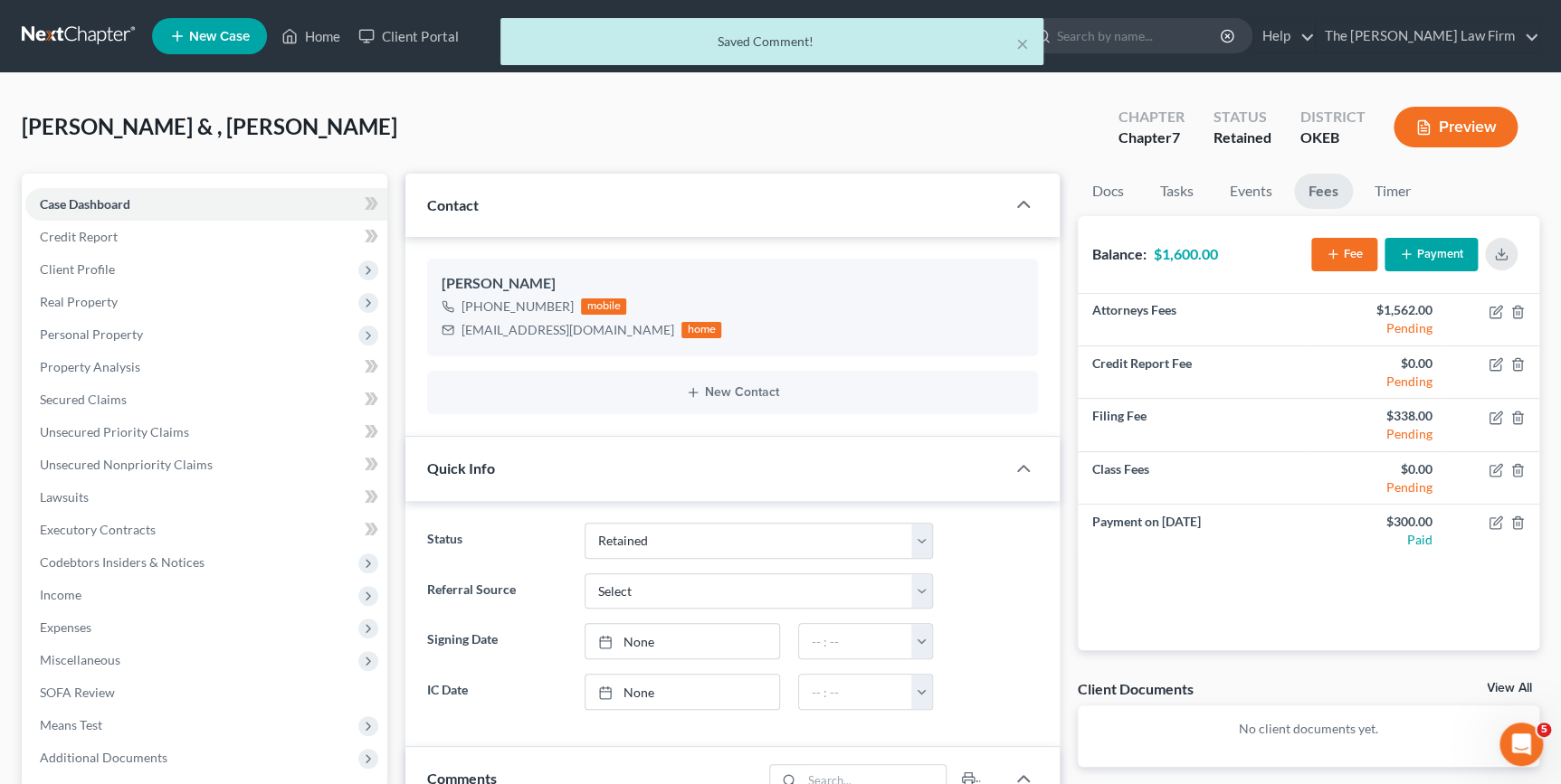
click at [307, 36] on div "× Saved Comment!" at bounding box center [771, 46] width 1561 height 56
click at [329, 33] on div "× Saved Comment!" at bounding box center [771, 46] width 1561 height 56
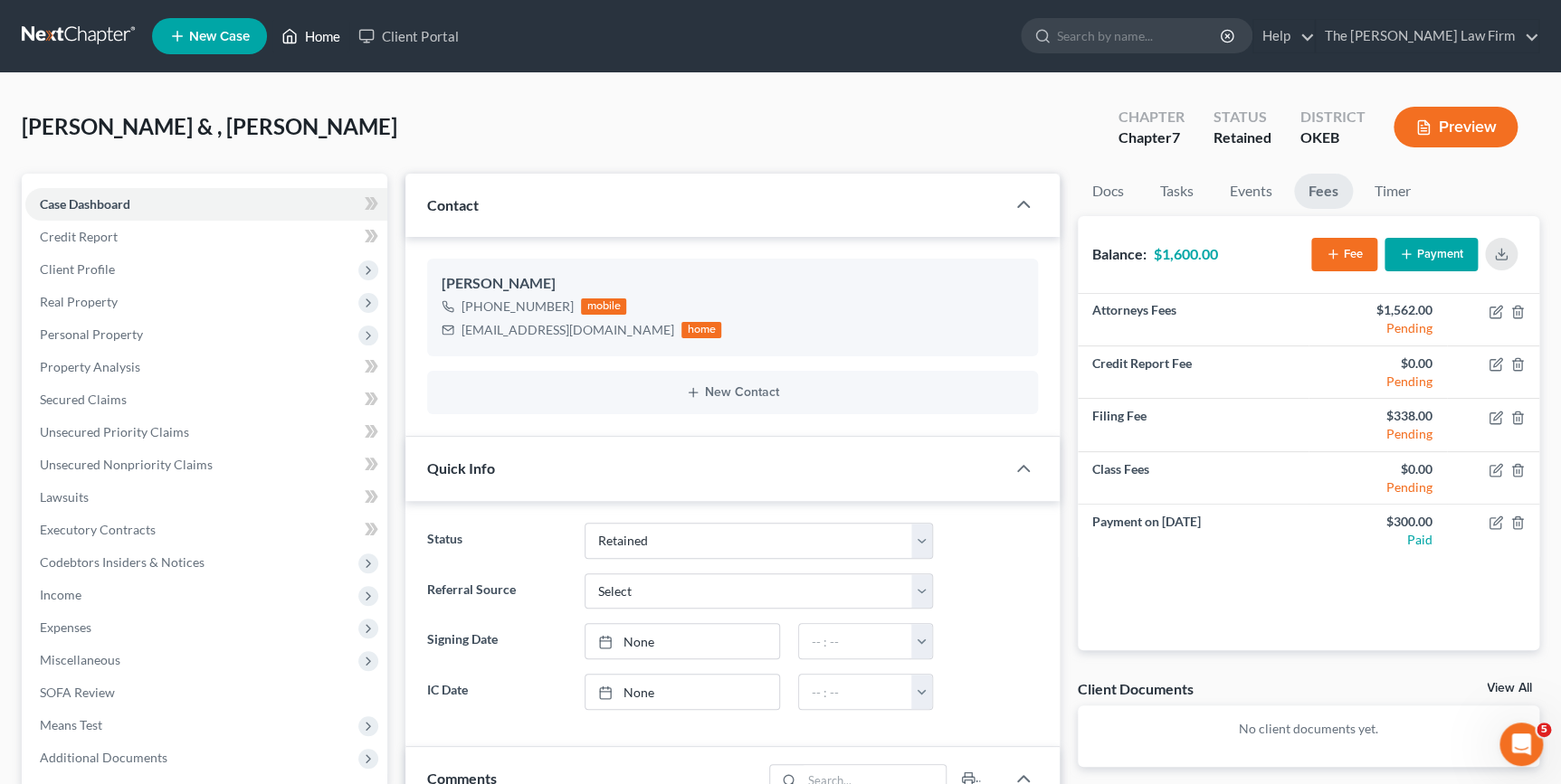
click at [329, 33] on link "Home" at bounding box center [310, 36] width 77 height 32
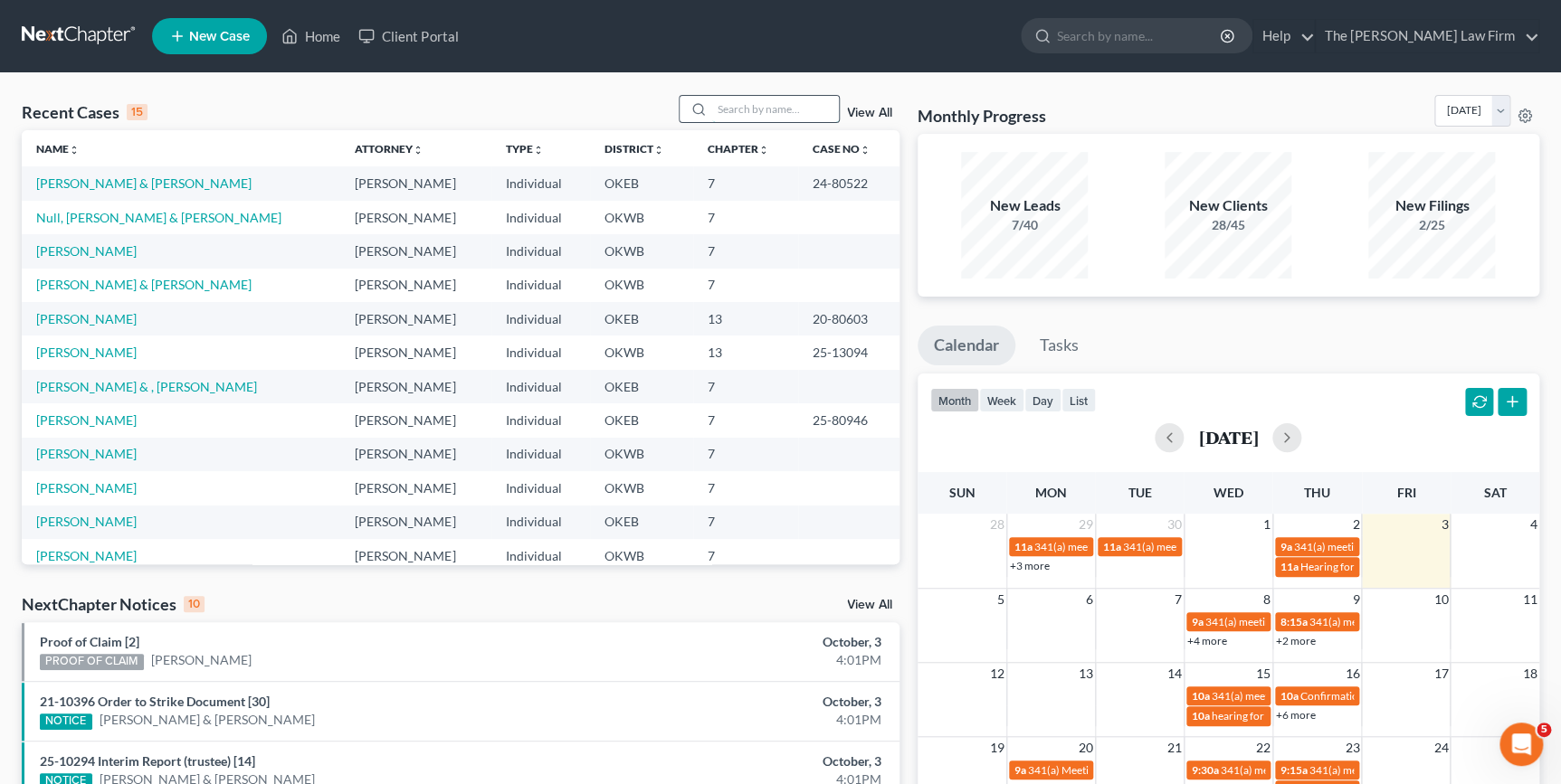
click at [727, 112] on input "search" at bounding box center [776, 109] width 127 height 27
type input "sartin"
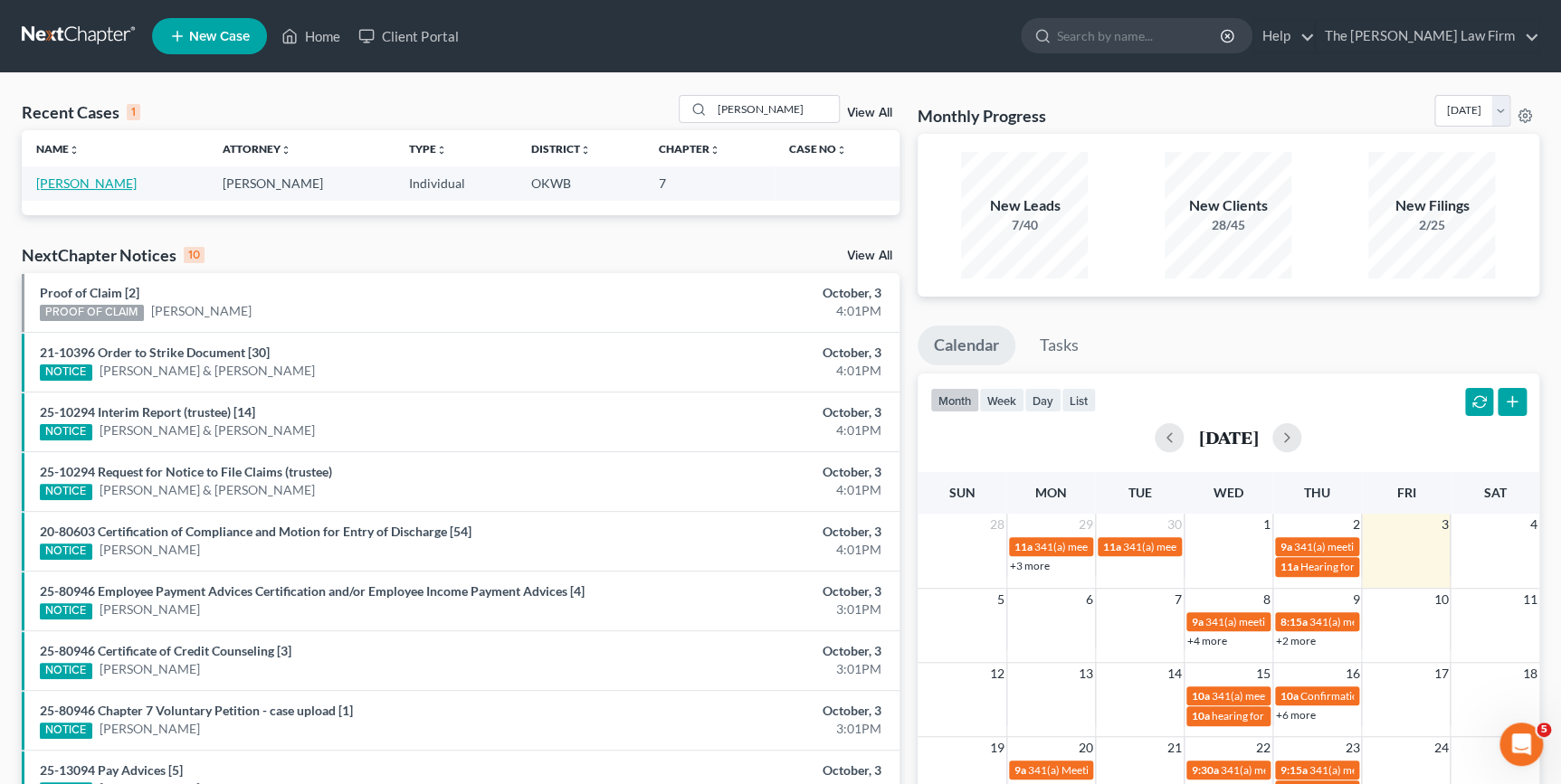
click at [91, 188] on link "Sartin, Steve" at bounding box center [86, 183] width 101 height 15
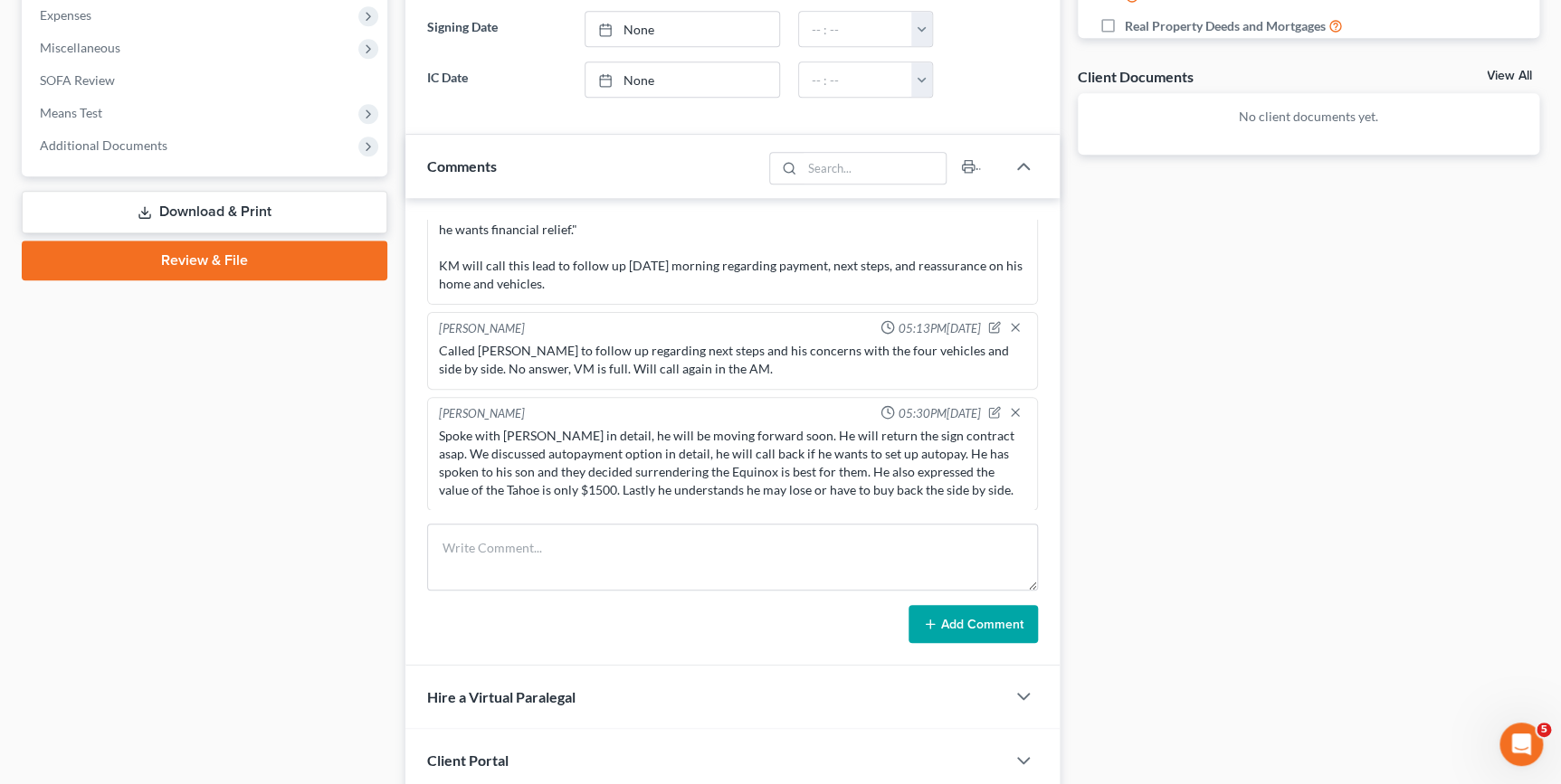
scroll to position [750, 0]
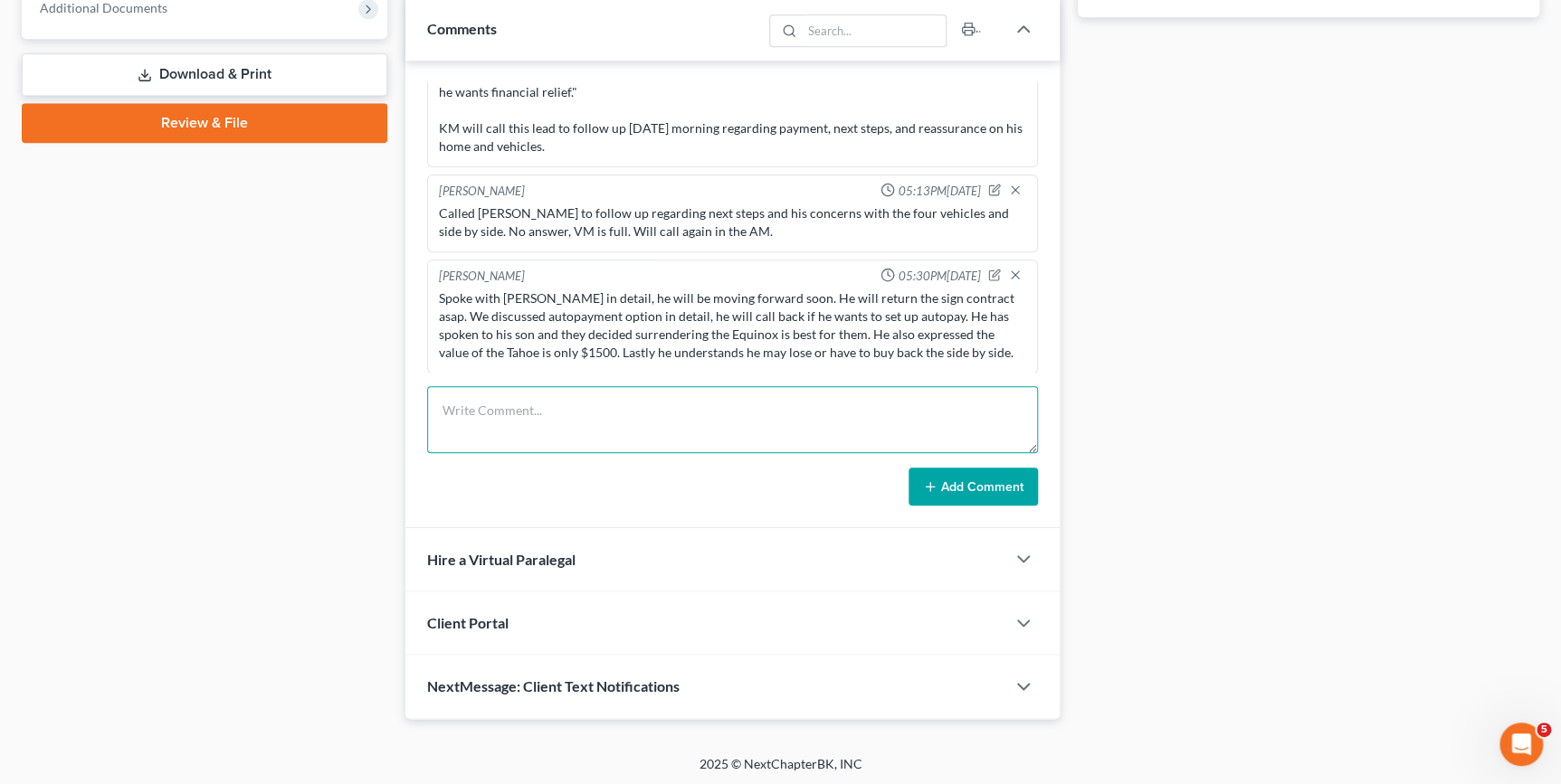
drag, startPoint x: 564, startPoint y: 441, endPoint x: 569, endPoint y: 431, distance: 11.2
click at [564, 435] on textarea at bounding box center [731, 419] width 610 height 67
type textarea "Spoke with lead he is going to call back next week to pay $300 and get LOR"
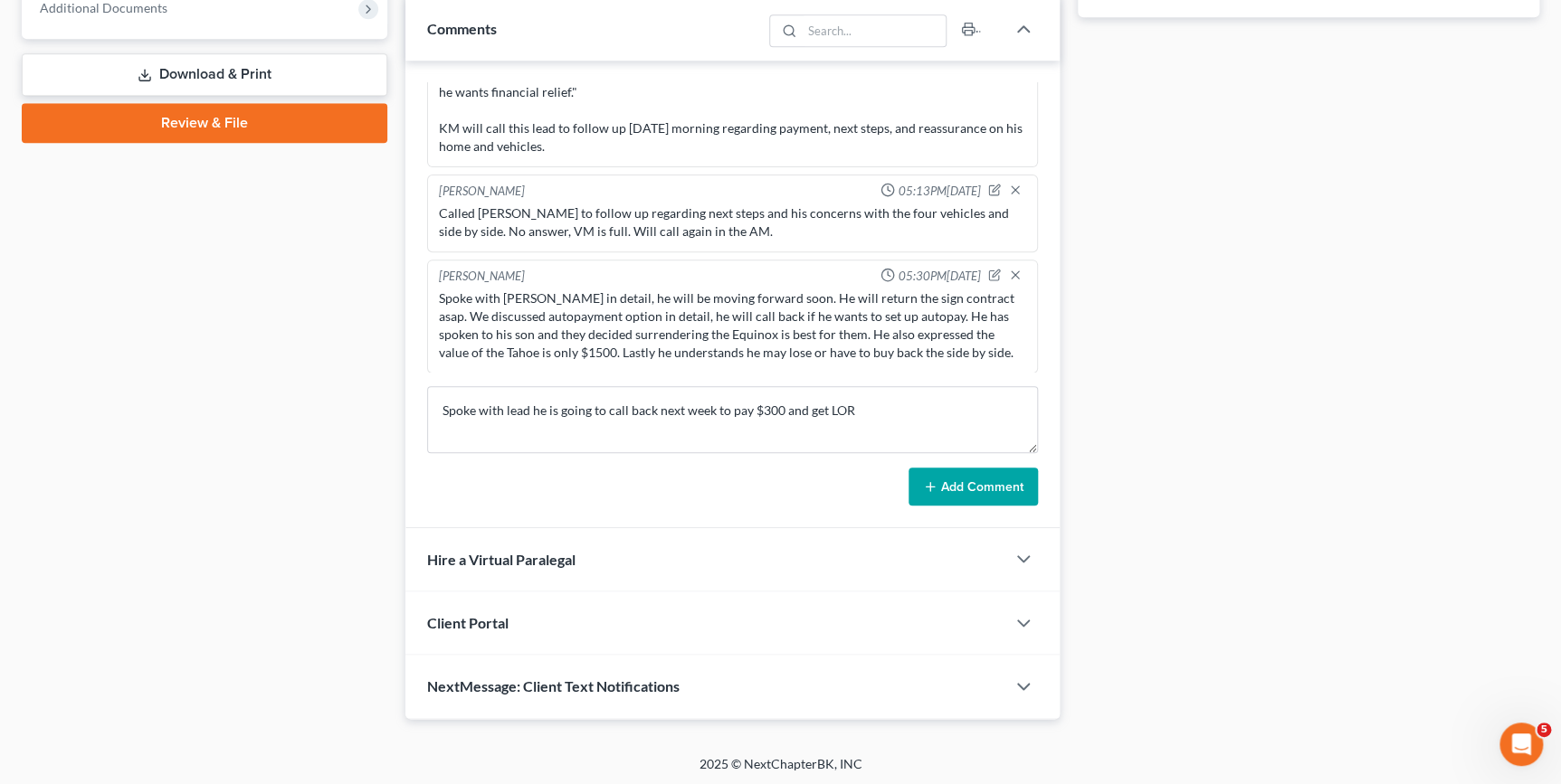
click at [979, 478] on button "Add Comment" at bounding box center [973, 486] width 129 height 38
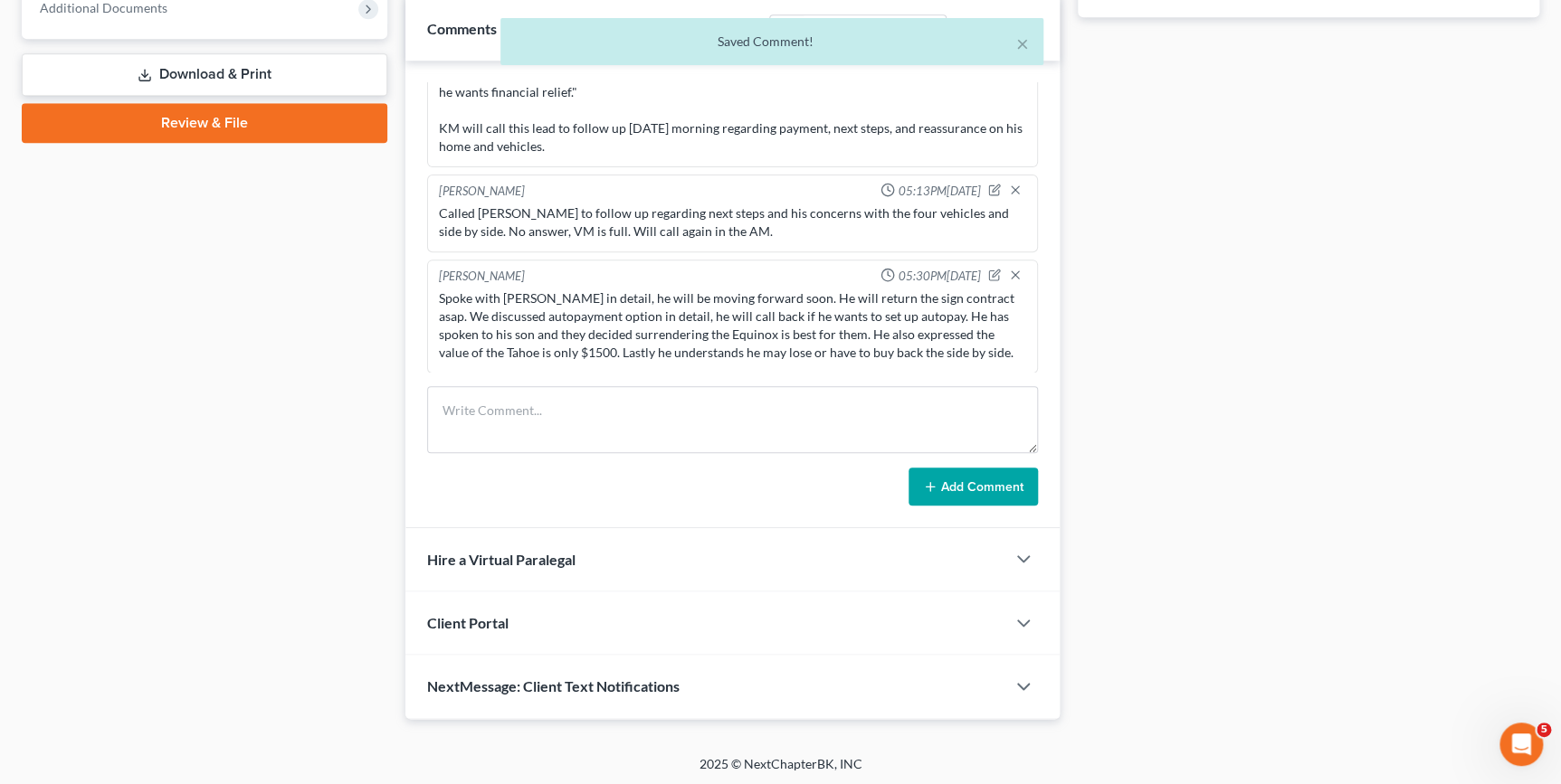
scroll to position [374, 0]
